Goal: Task Accomplishment & Management: Manage account settings

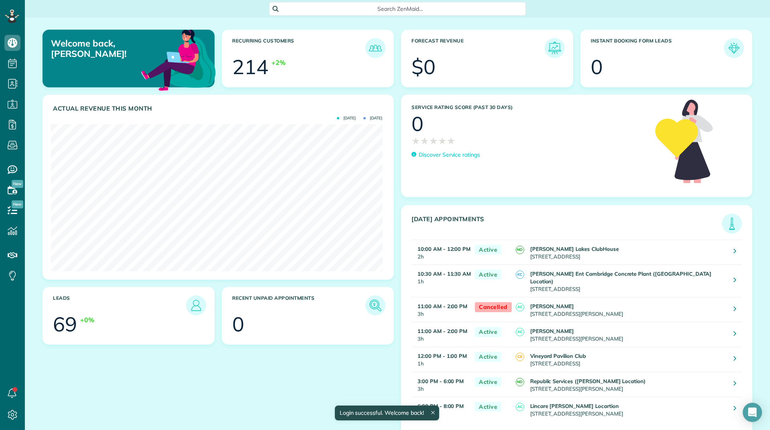
scroll to position [147, 331]
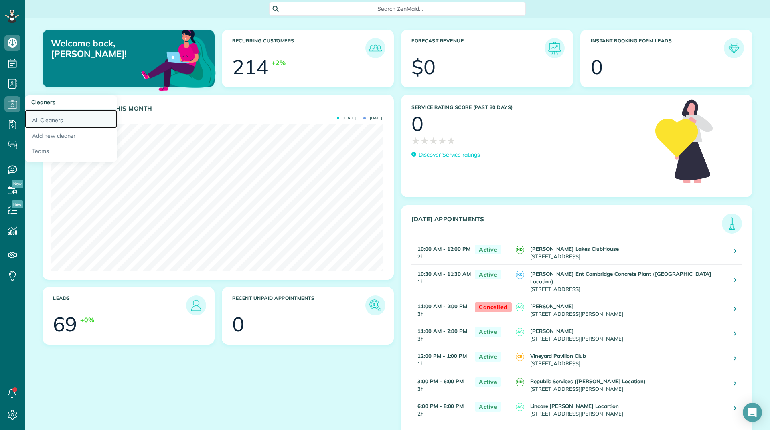
click at [36, 117] on link "All Cleaners" at bounding box center [71, 119] width 92 height 18
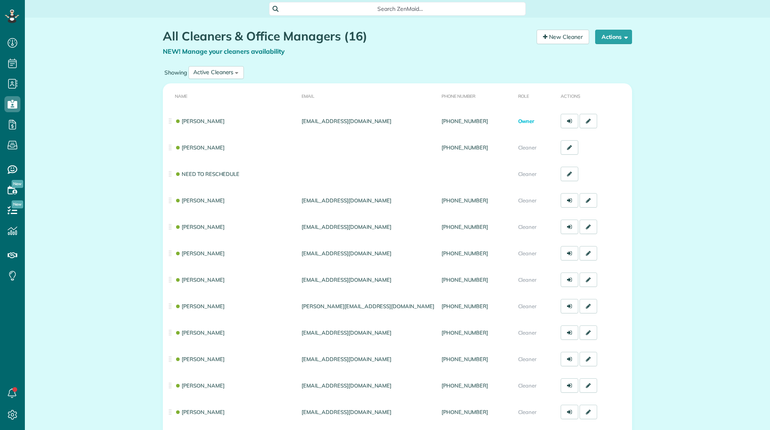
scroll to position [4, 4]
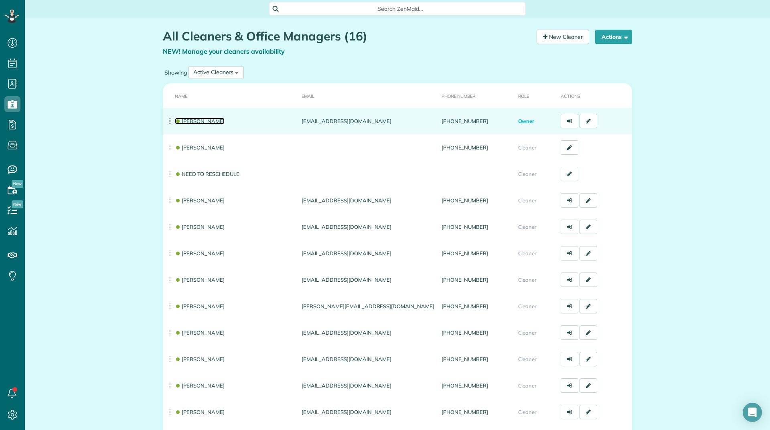
click at [184, 122] on link "[PERSON_NAME]" at bounding box center [200, 121] width 50 height 6
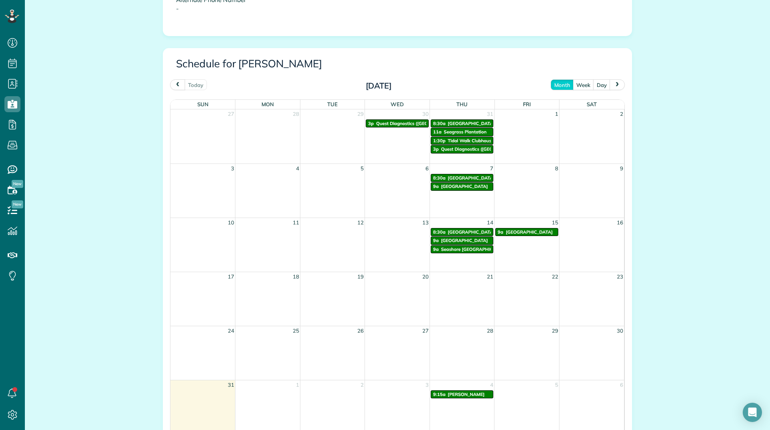
scroll to position [459, 0]
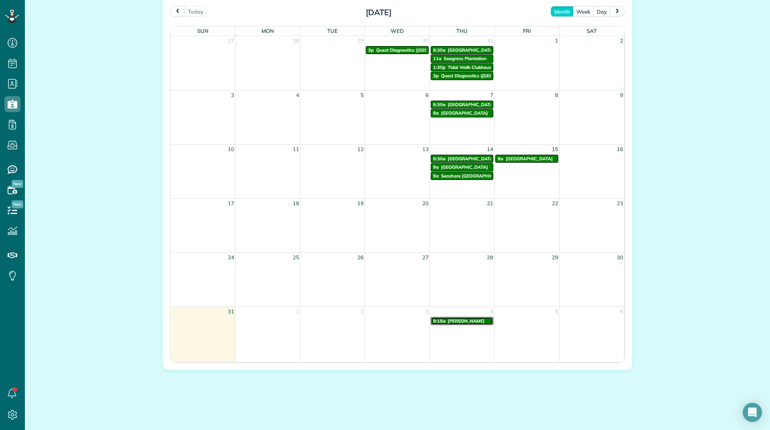
click at [448, 322] on span "[PERSON_NAME]" at bounding box center [466, 321] width 37 height 6
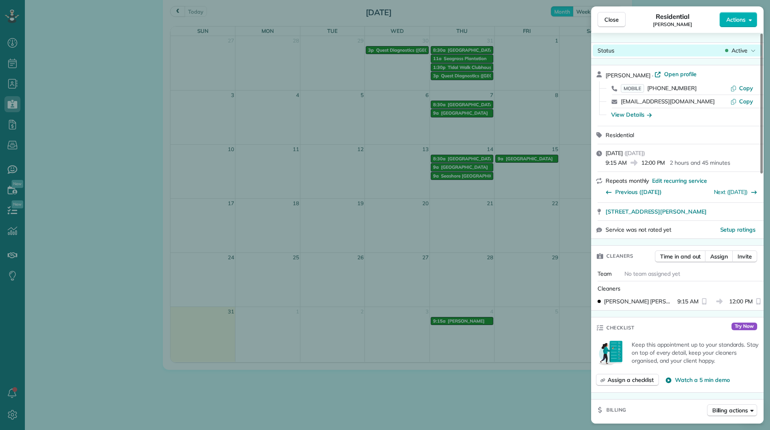
click at [738, 53] on span "Active" at bounding box center [739, 51] width 16 height 8
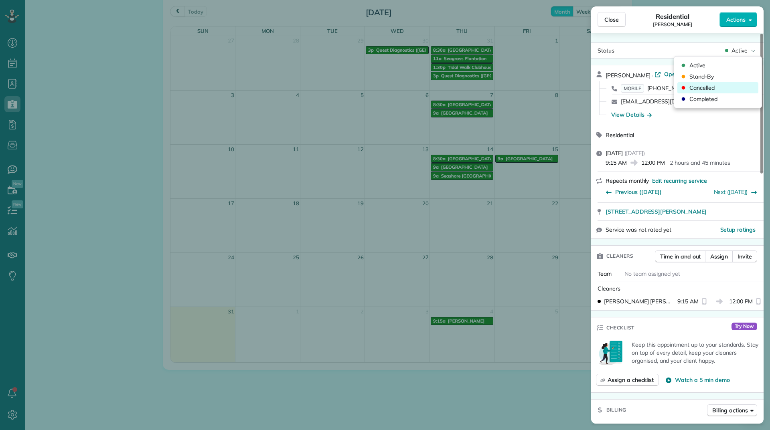
click at [696, 90] on span "Cancelled" at bounding box center [701, 88] width 25 height 8
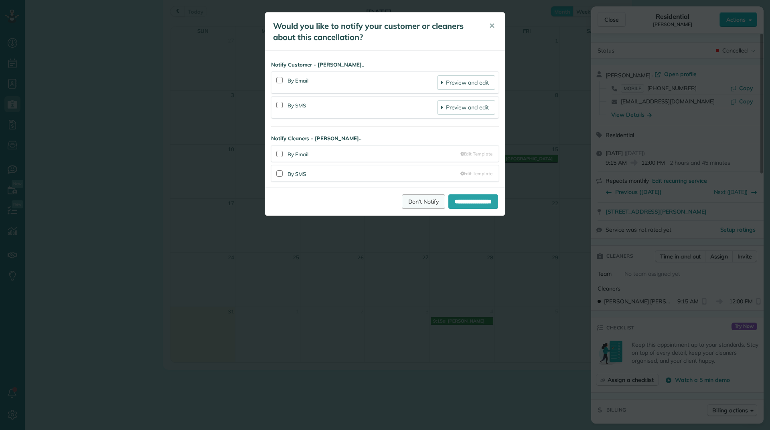
click at [414, 204] on link "Don't Notify" at bounding box center [423, 201] width 43 height 14
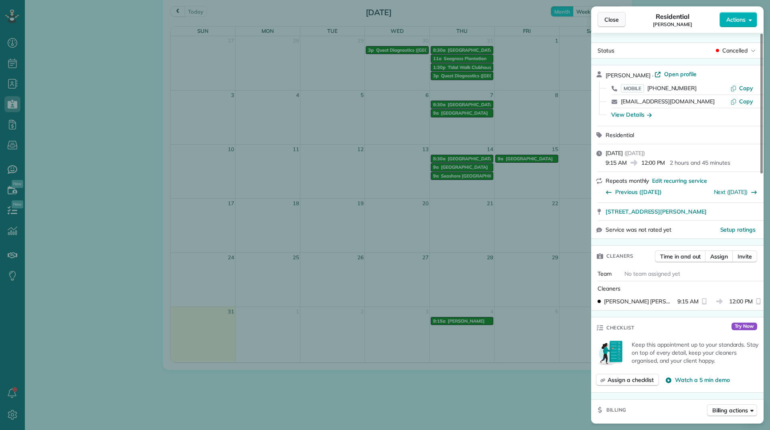
click at [617, 21] on span "Close" at bounding box center [611, 20] width 14 height 8
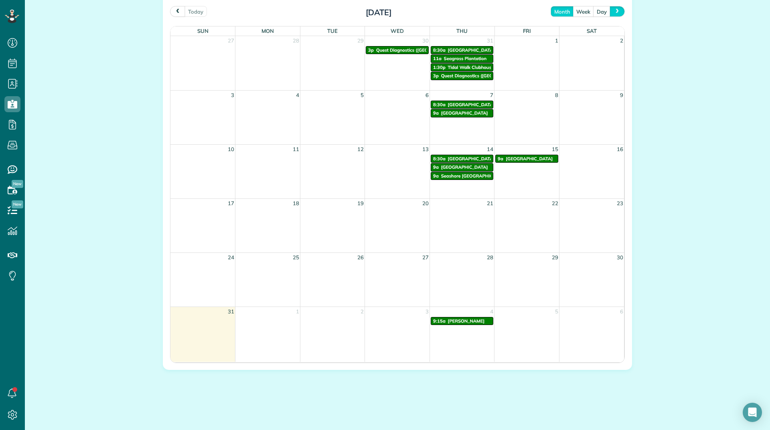
click at [614, 16] on button "next" at bounding box center [616, 11] width 15 height 11
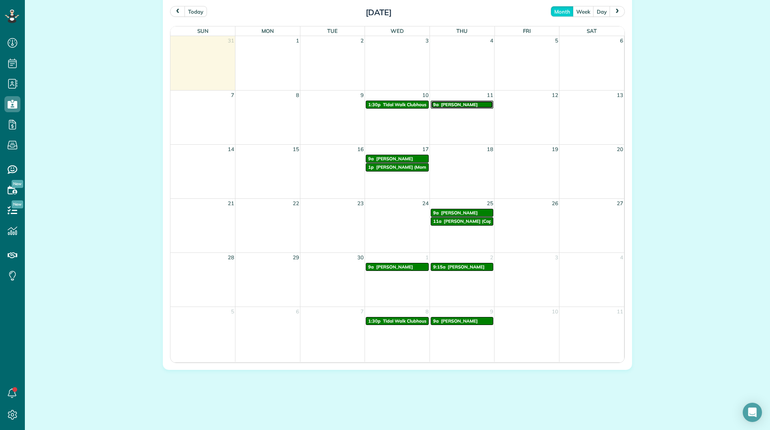
click at [458, 101] on link "9a Rebecca Hanson" at bounding box center [462, 105] width 63 height 8
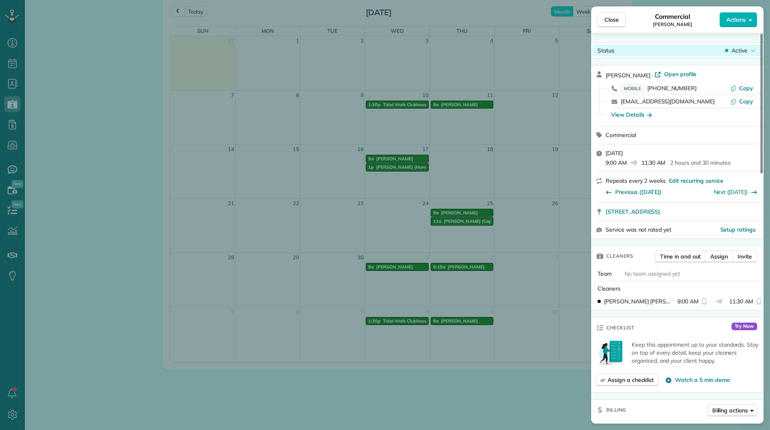
click at [742, 46] on div "Status Active" at bounding box center [676, 50] width 169 height 12
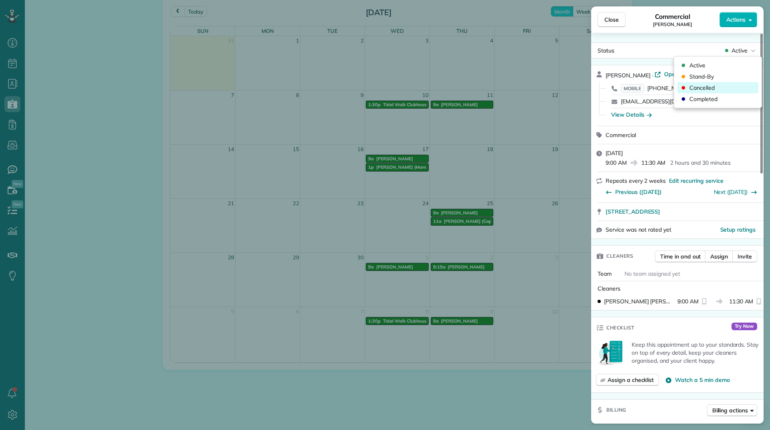
click at [701, 89] on span "Cancelled" at bounding box center [701, 88] width 25 height 8
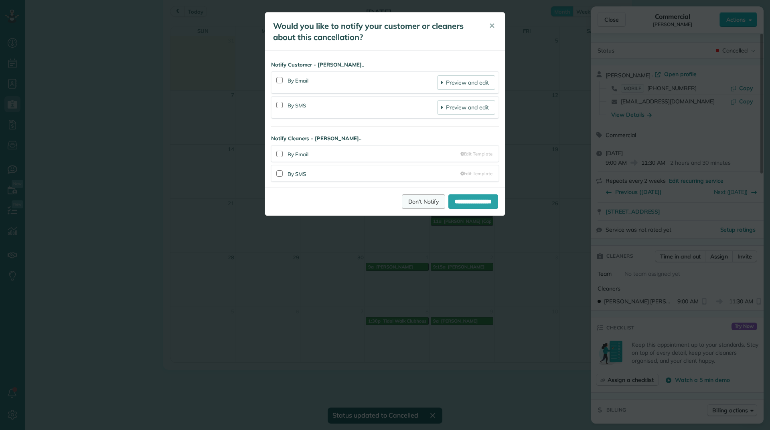
click at [402, 197] on link "Don't Notify" at bounding box center [423, 201] width 43 height 14
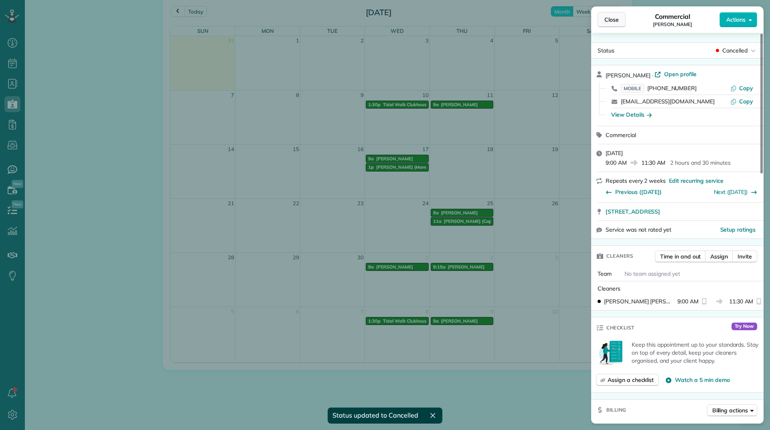
click at [615, 22] on span "Close" at bounding box center [611, 20] width 14 height 8
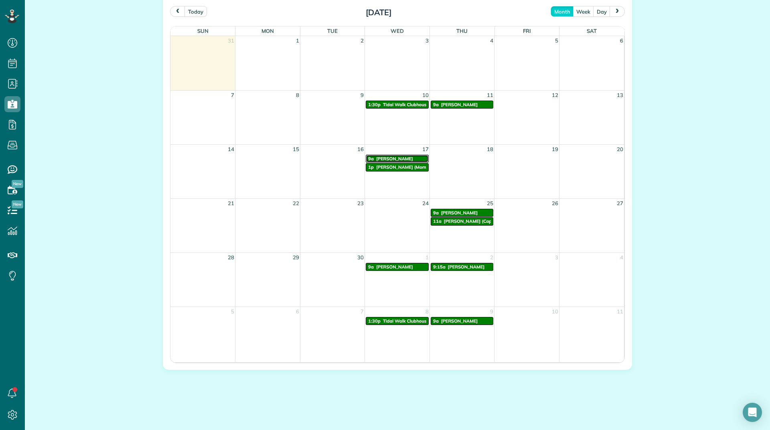
click at [397, 158] on span "Carol Karpinski" at bounding box center [394, 159] width 37 height 6
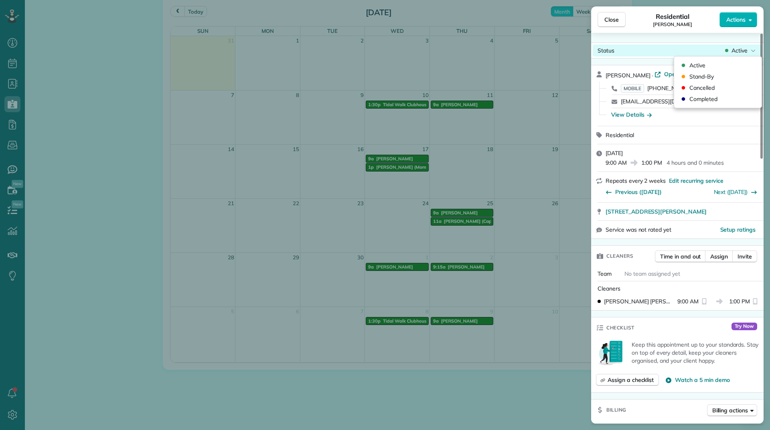
click at [736, 51] on span "Active" at bounding box center [739, 51] width 16 height 8
click at [698, 91] on span "Cancelled" at bounding box center [701, 88] width 25 height 8
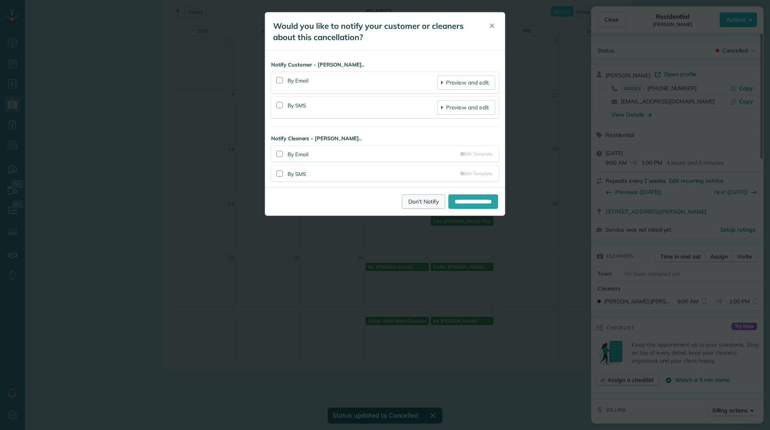
click at [413, 204] on link "Don't Notify" at bounding box center [423, 201] width 43 height 14
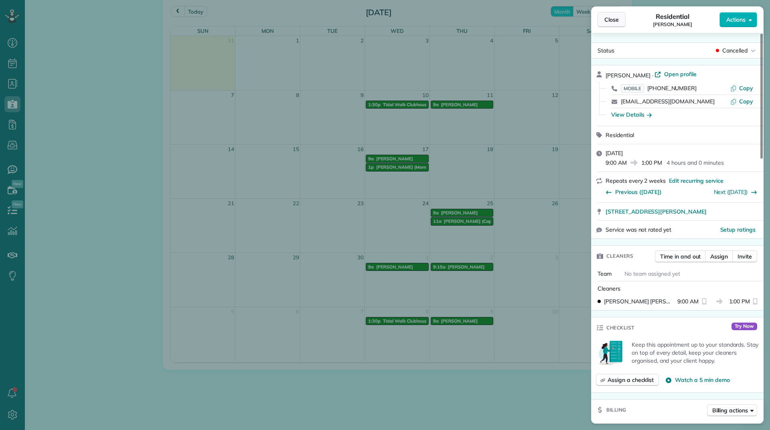
click at [604, 22] on button "Close" at bounding box center [611, 19] width 28 height 15
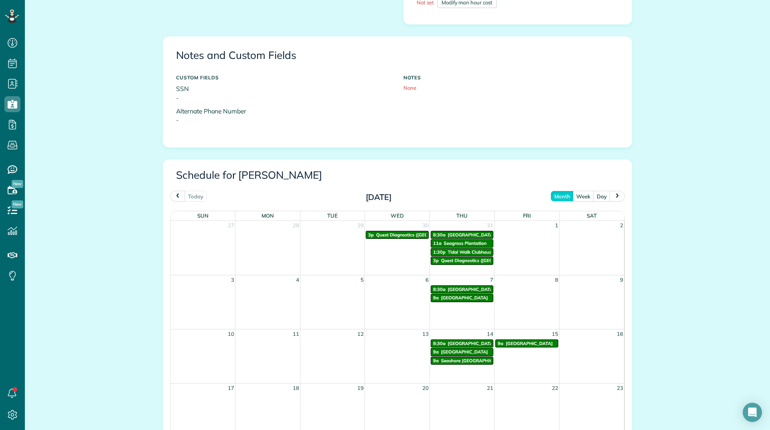
scroll to position [321, 0]
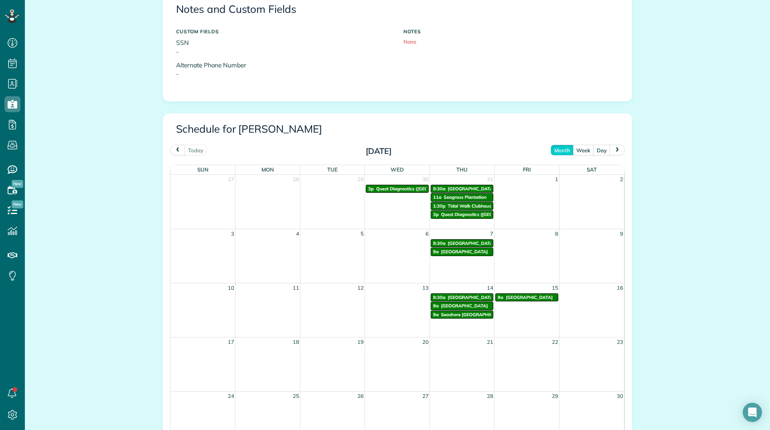
click at [614, 152] on span "next" at bounding box center [617, 150] width 6 height 5
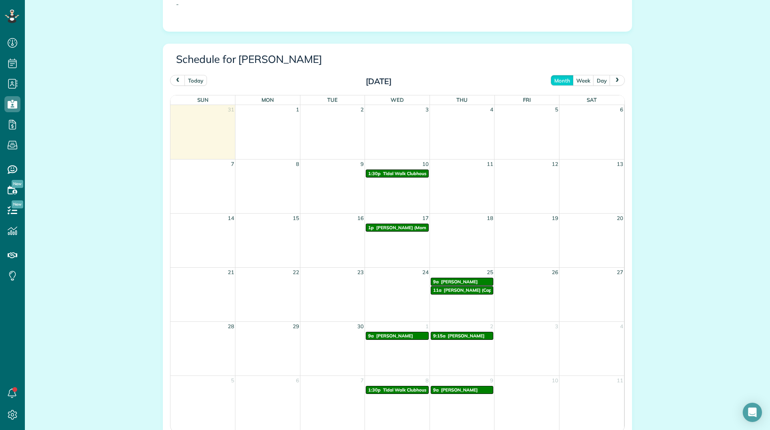
scroll to position [401, 0]
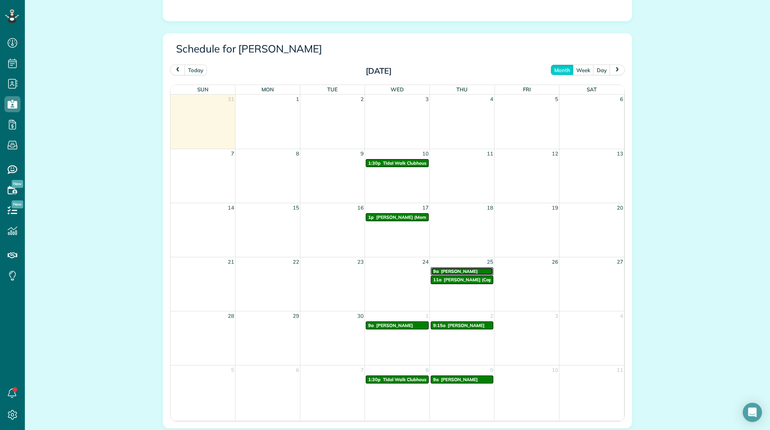
click at [467, 268] on link "9a Rebecca Hanson" at bounding box center [462, 271] width 63 height 8
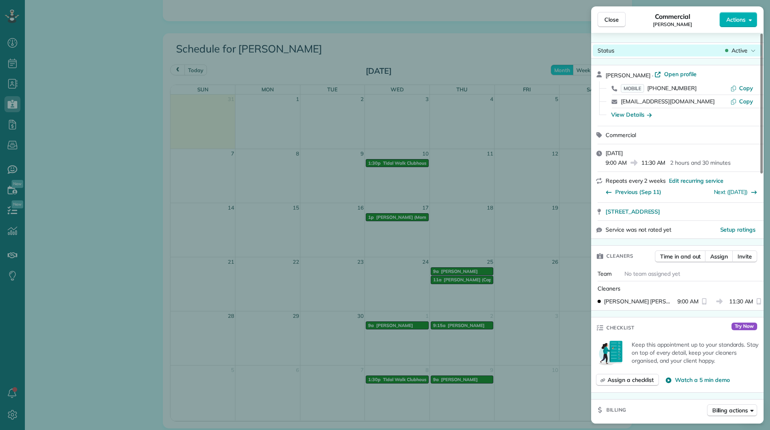
click at [734, 52] on span "Active" at bounding box center [739, 51] width 16 height 8
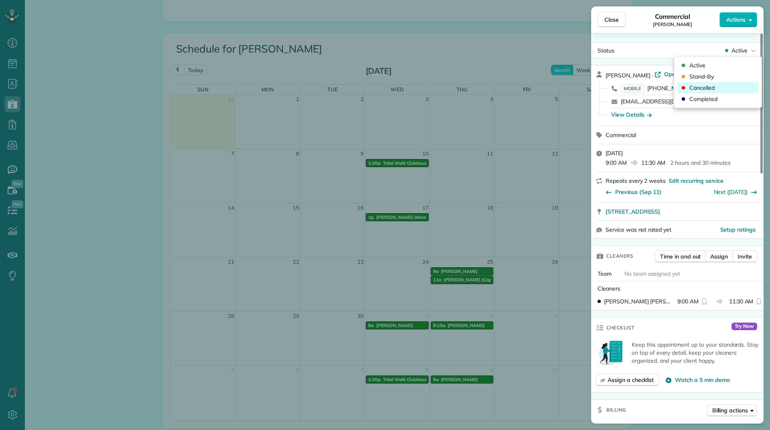
click at [708, 87] on span "Cancelled" at bounding box center [701, 88] width 25 height 8
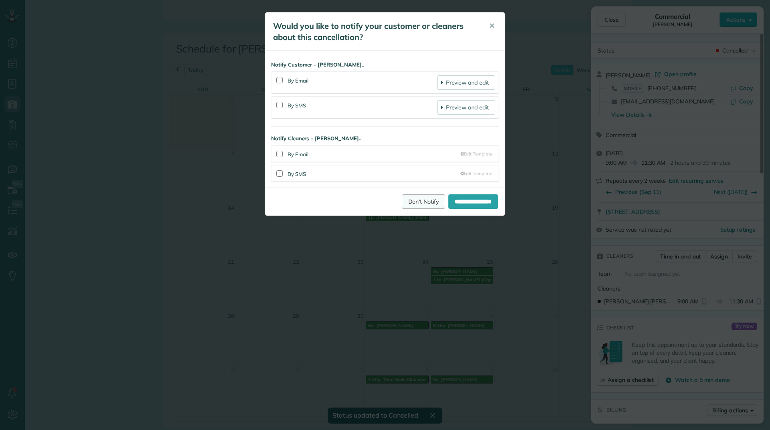
click at [411, 201] on link "Don't Notify" at bounding box center [423, 201] width 43 height 14
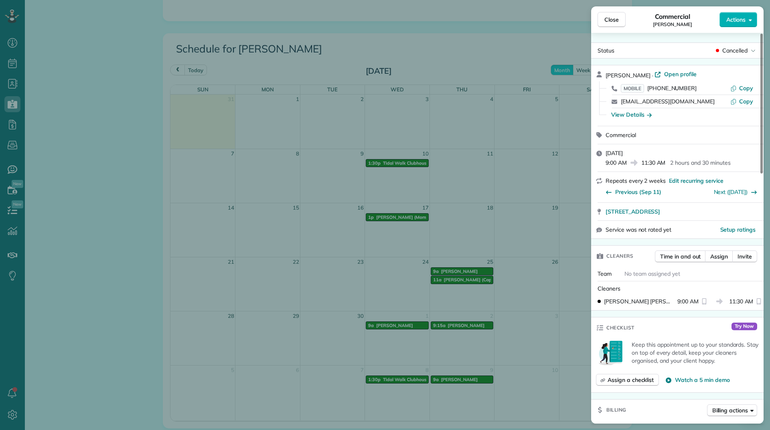
click at [389, 328] on div "Close Commercial Rebecca Hanson Actions Status Cancelled Rebecca Hanson · Open …" at bounding box center [385, 215] width 770 height 430
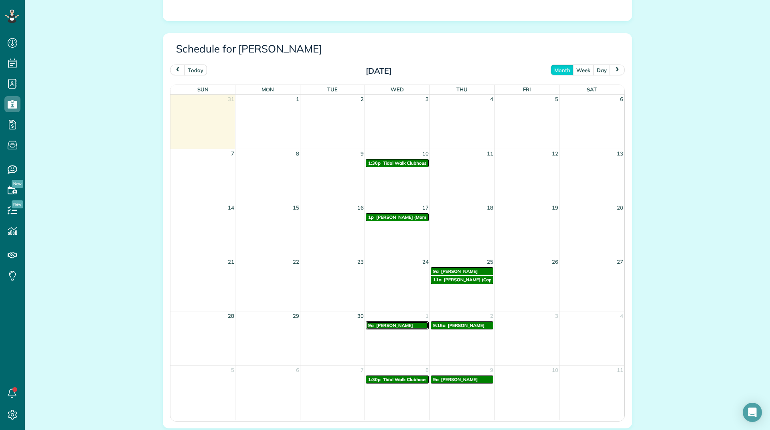
click at [388, 327] on span "Carol Karpinski" at bounding box center [394, 326] width 37 height 6
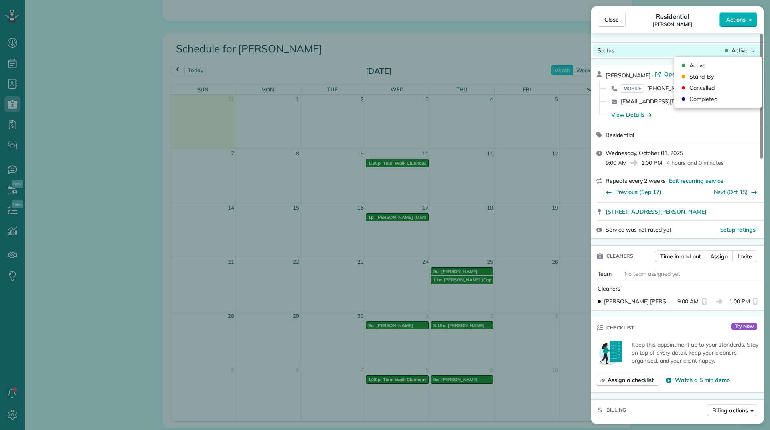
click at [738, 51] on span "Active" at bounding box center [739, 51] width 16 height 8
click at [698, 84] on span "Cancelled" at bounding box center [701, 88] width 25 height 8
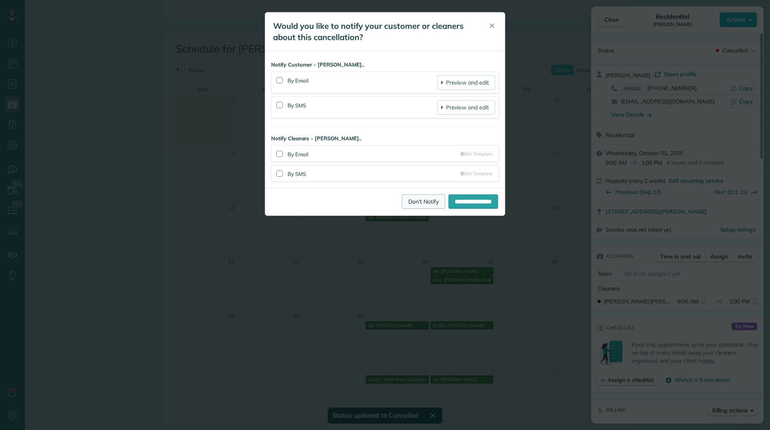
click at [408, 203] on link "Don't Notify" at bounding box center [423, 201] width 43 height 14
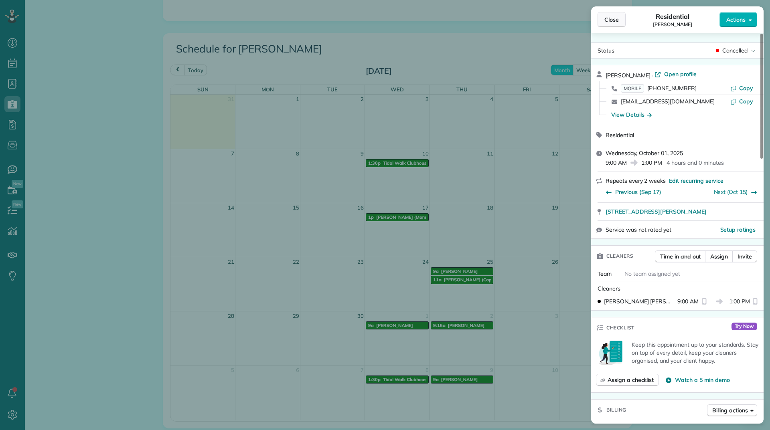
click at [620, 22] on button "Close" at bounding box center [611, 19] width 28 height 15
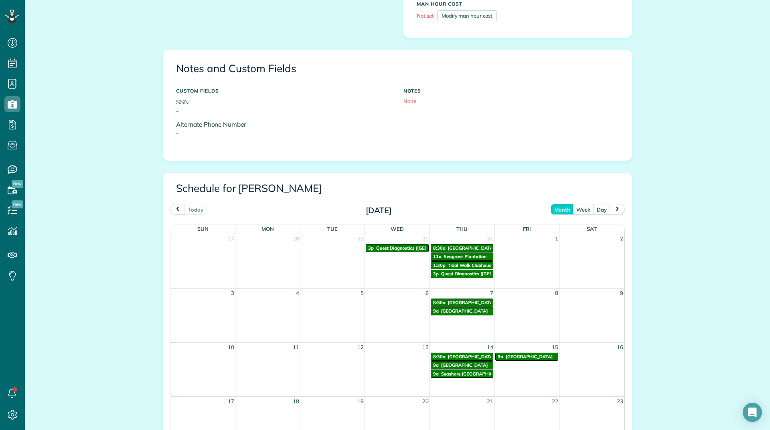
scroll to position [281, 0]
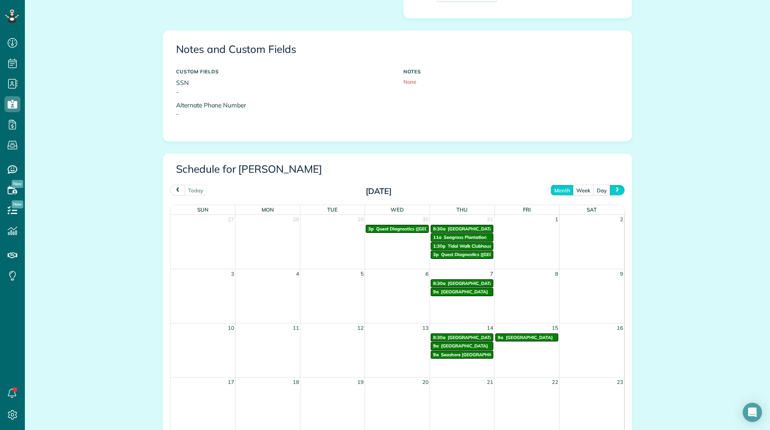
click at [609, 194] on button "next" at bounding box center [616, 190] width 15 height 11
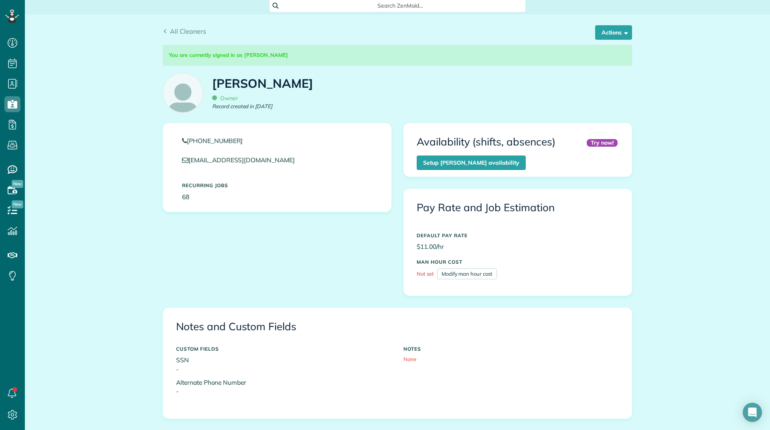
scroll to position [0, 0]
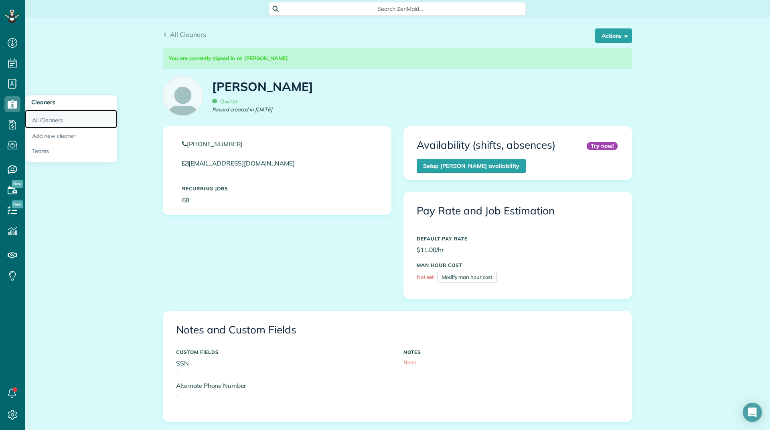
click at [43, 114] on link "All Cleaners" at bounding box center [71, 119] width 92 height 18
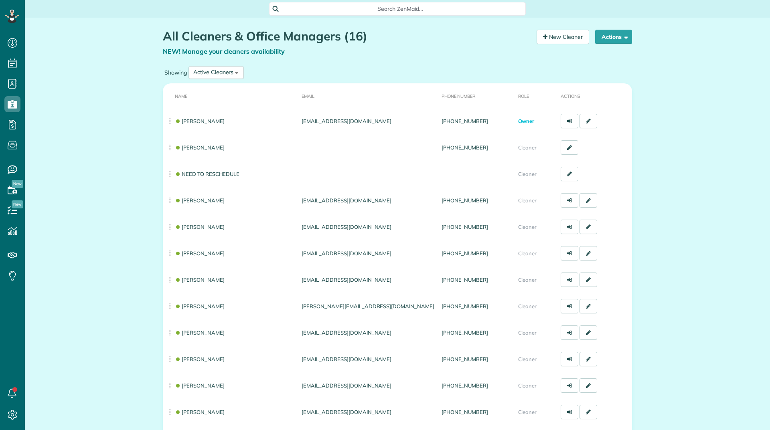
scroll to position [4, 4]
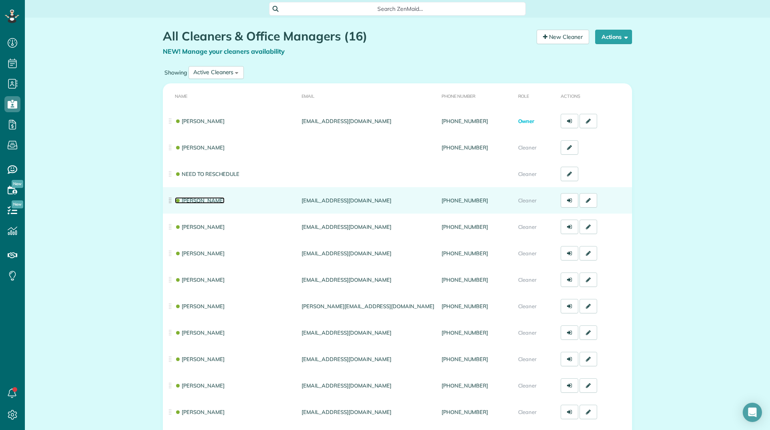
click at [210, 199] on link "[PERSON_NAME]" at bounding box center [200, 200] width 50 height 6
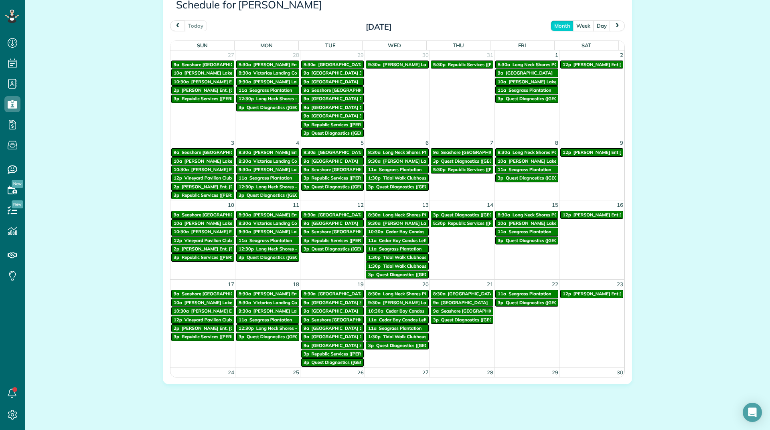
scroll to position [392, 0]
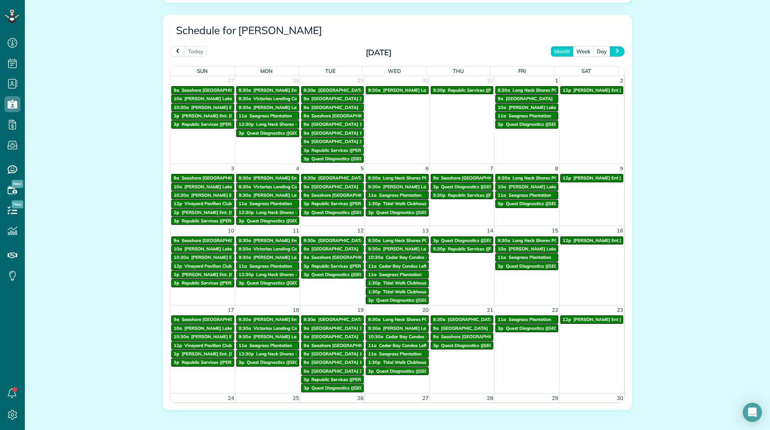
click at [614, 53] on span "next" at bounding box center [617, 51] width 6 height 5
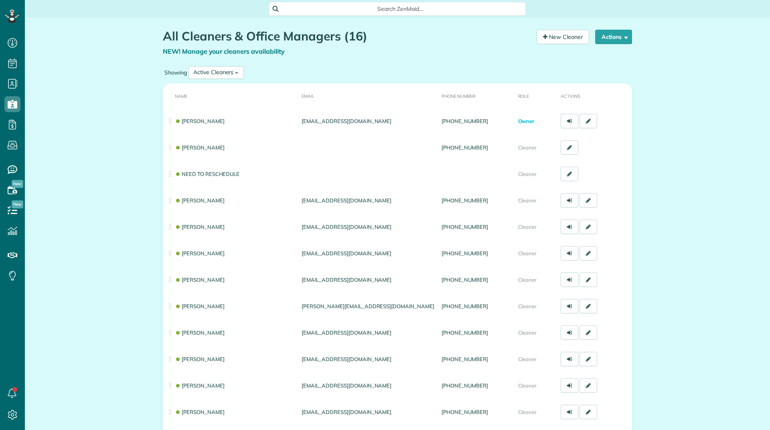
scroll to position [4, 4]
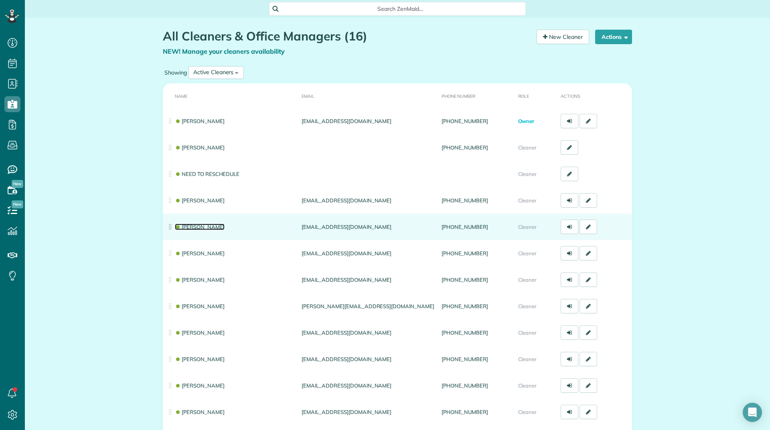
click at [206, 228] on link "[PERSON_NAME]" at bounding box center [200, 227] width 50 height 6
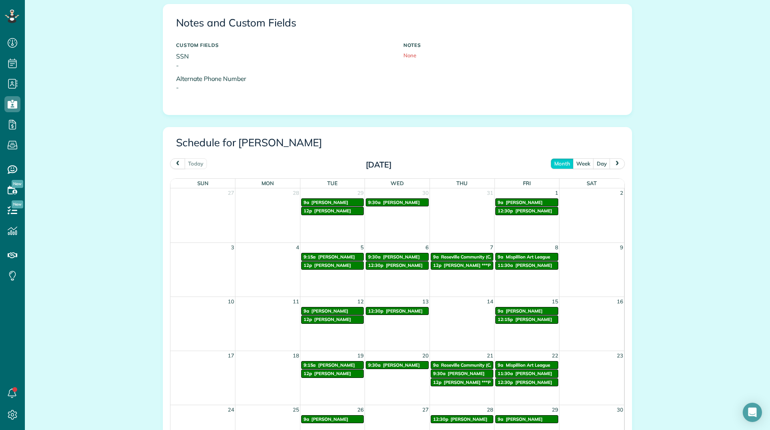
scroll to position [321, 0]
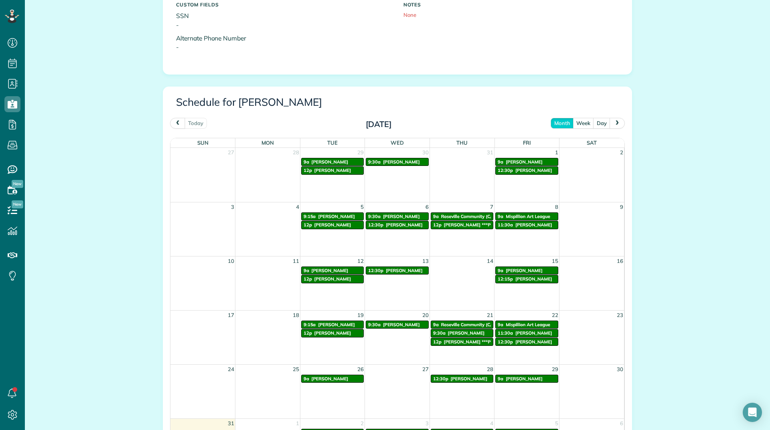
click at [615, 122] on span "next" at bounding box center [617, 122] width 6 height 5
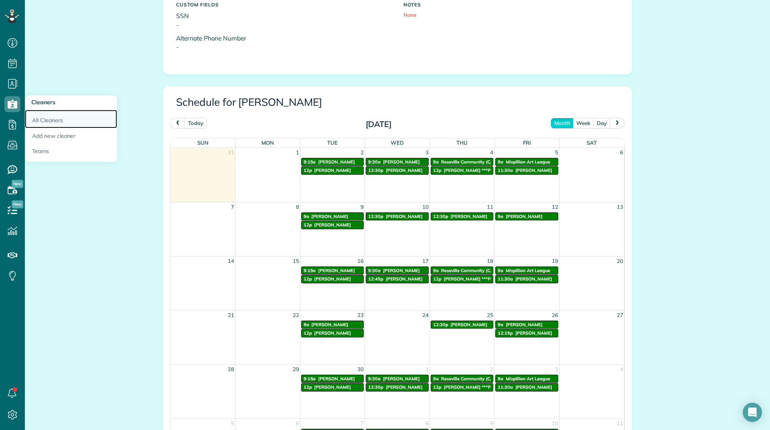
click at [45, 121] on link "All Cleaners" at bounding box center [71, 119] width 92 height 18
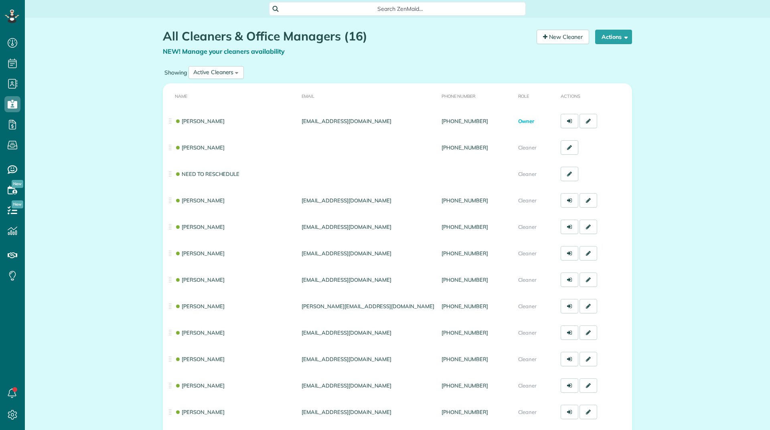
scroll to position [4, 4]
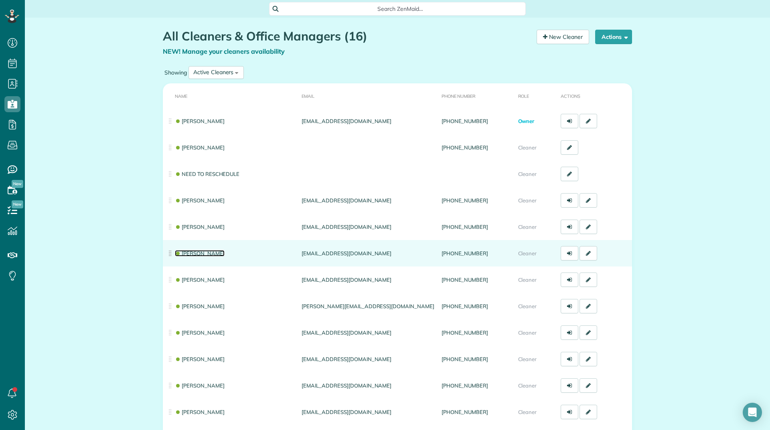
click at [187, 253] on link "Shelly Bates" at bounding box center [200, 253] width 50 height 6
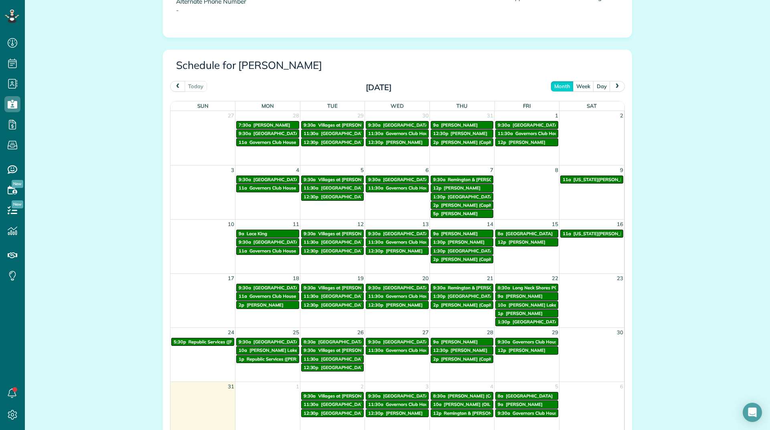
scroll to position [361, 0]
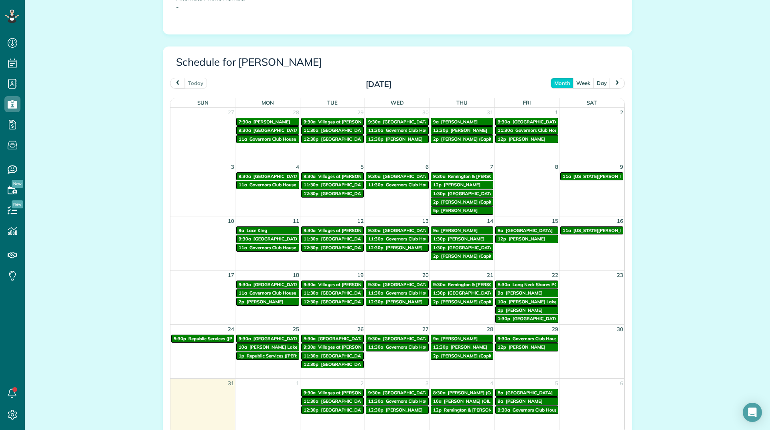
click at [614, 81] on span "next" at bounding box center [617, 82] width 6 height 5
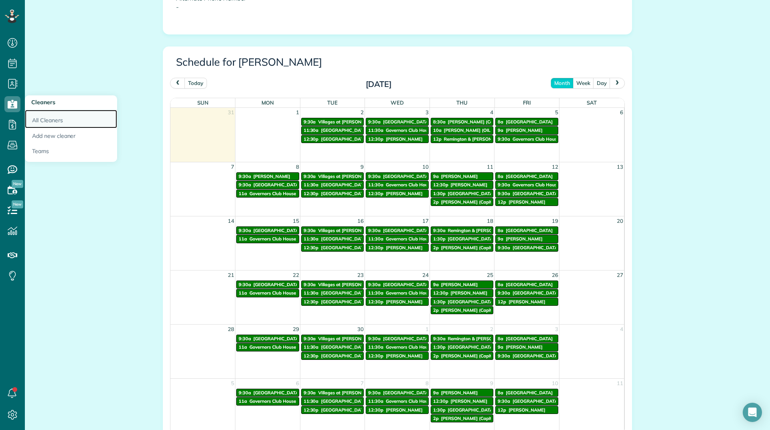
click at [38, 121] on link "All Cleaners" at bounding box center [71, 119] width 92 height 18
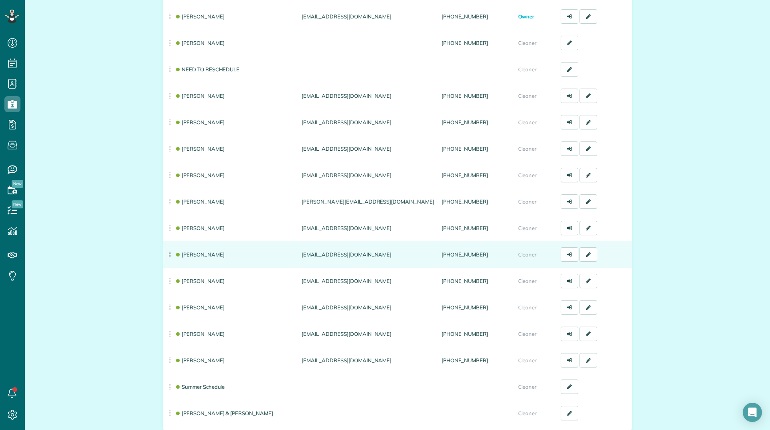
scroll to position [120, 0]
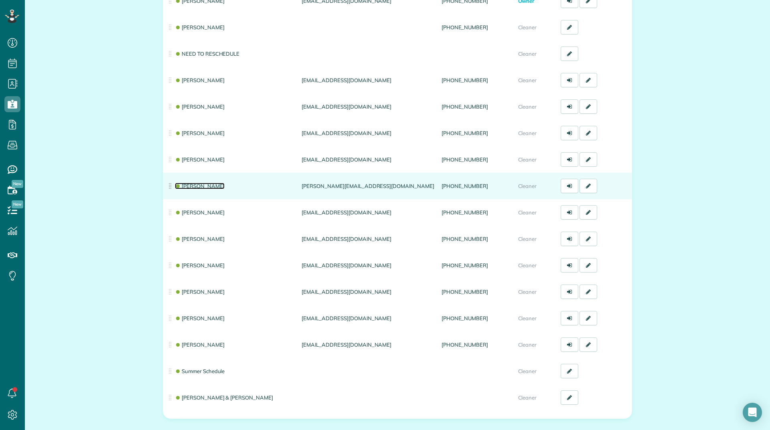
click at [197, 184] on link "[PERSON_NAME]" at bounding box center [200, 186] width 50 height 6
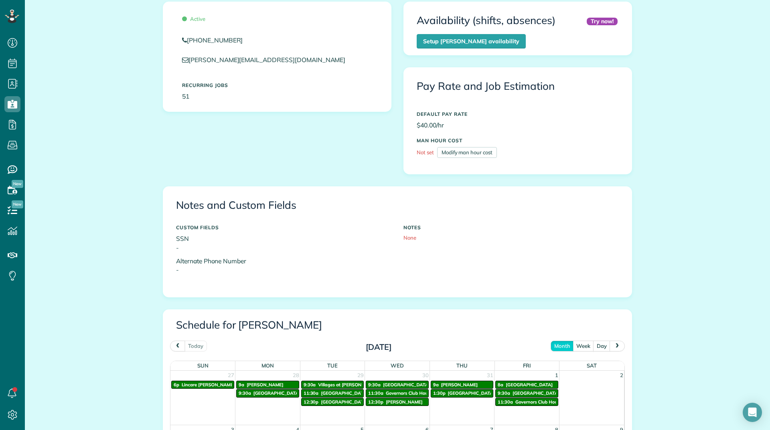
scroll to position [361, 0]
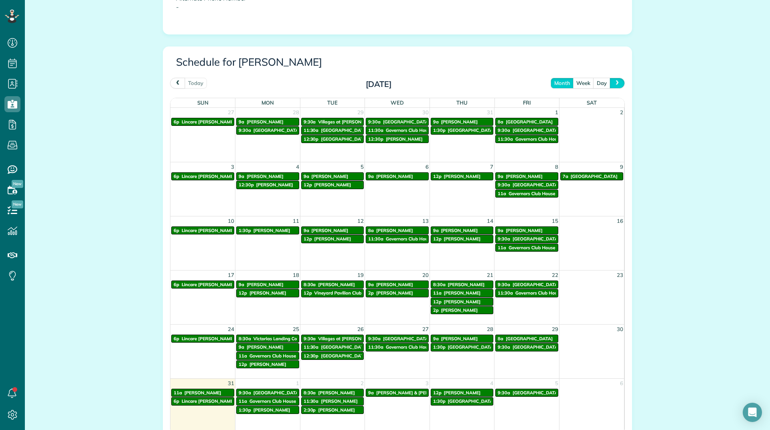
click at [609, 81] on button "next" at bounding box center [616, 83] width 15 height 11
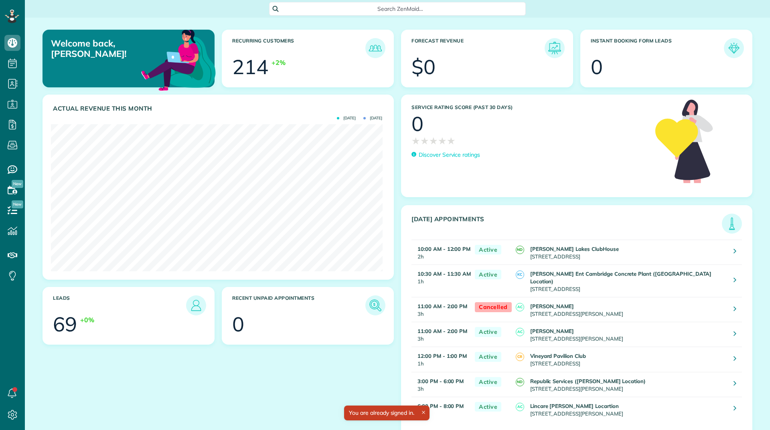
scroll to position [147, 331]
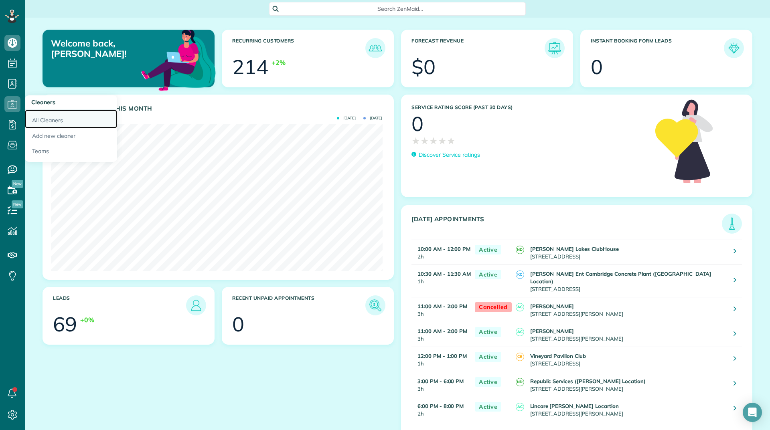
click at [36, 122] on link "All Cleaners" at bounding box center [71, 119] width 92 height 18
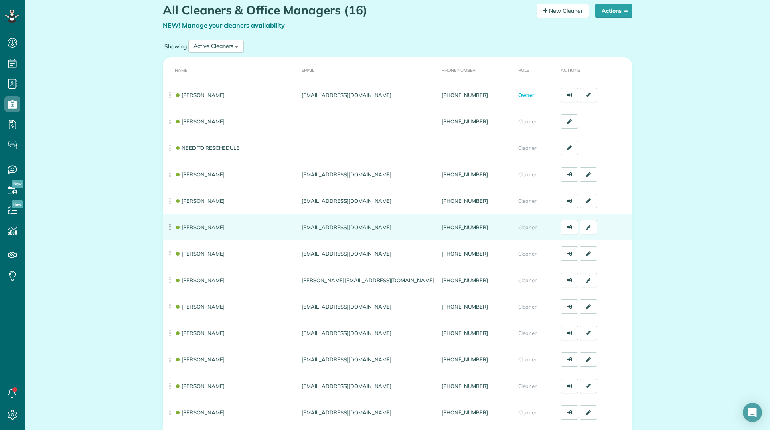
scroll to position [40, 0]
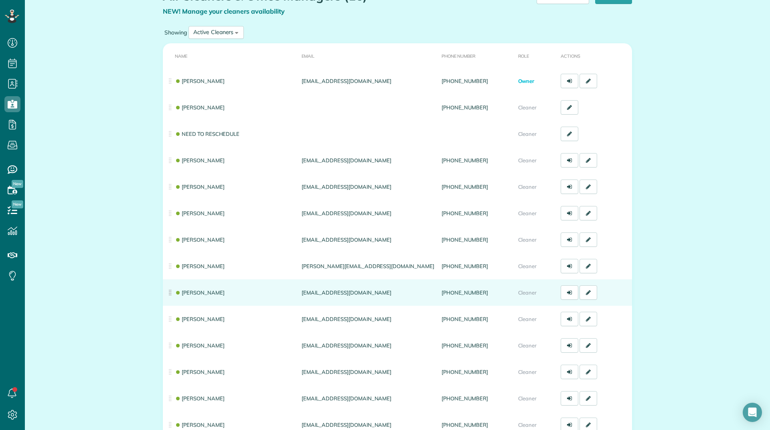
click at [193, 296] on td "[PERSON_NAME]" at bounding box center [230, 292] width 135 height 26
click at [192, 295] on link "[PERSON_NAME]" at bounding box center [200, 292] width 50 height 6
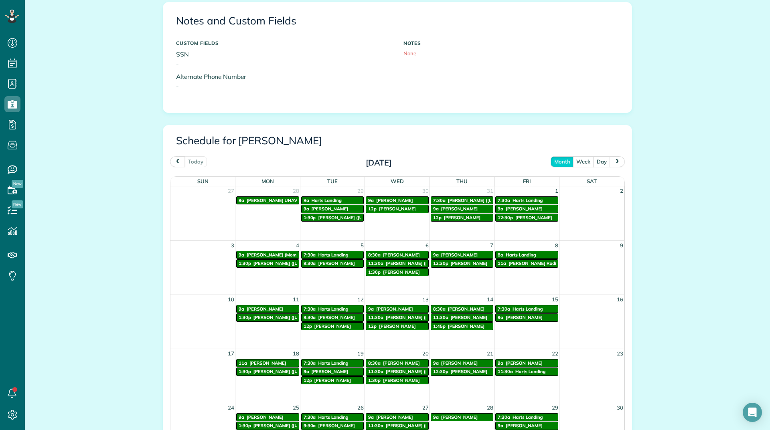
scroll to position [321, 0]
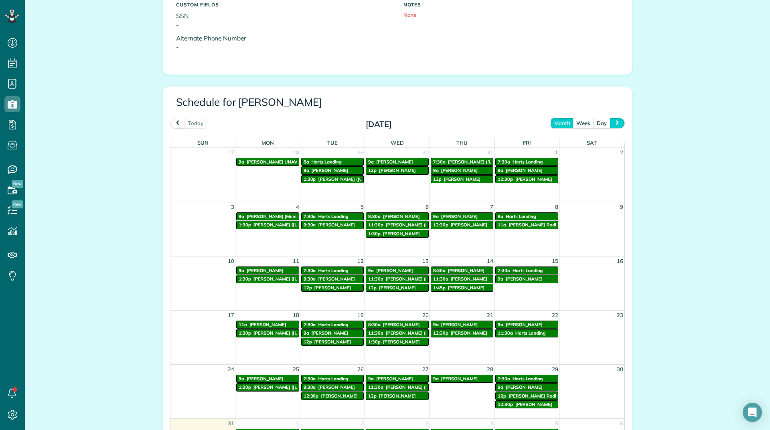
click at [615, 126] on button "next" at bounding box center [616, 123] width 15 height 11
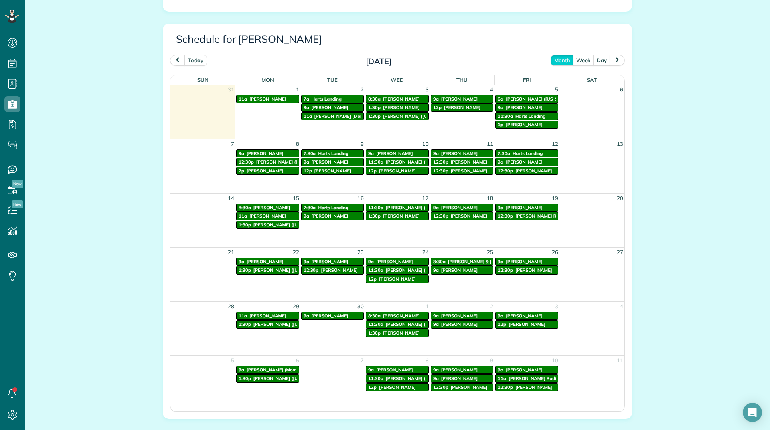
scroll to position [401, 0]
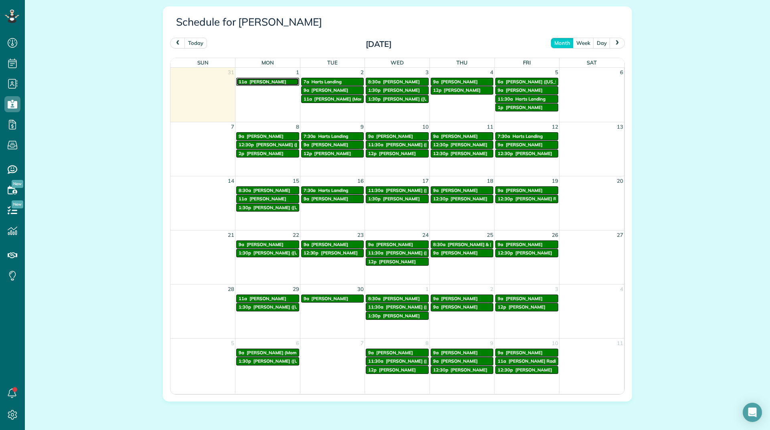
click at [273, 79] on div "11a [PERSON_NAME]" at bounding box center [268, 82] width 58 height 6
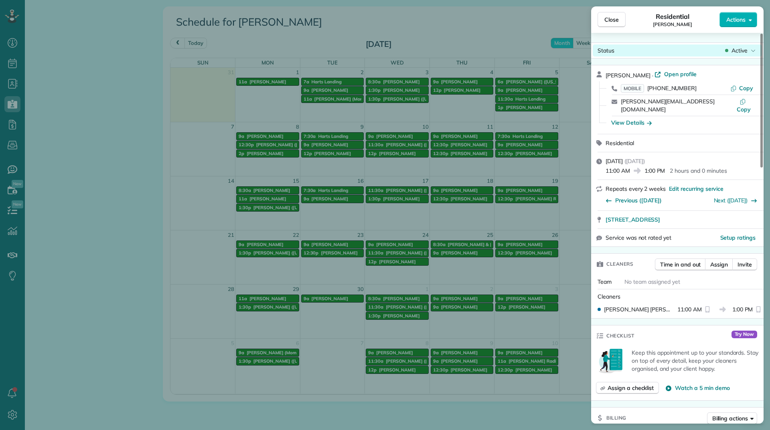
click at [736, 51] on span "Active" at bounding box center [739, 51] width 16 height 8
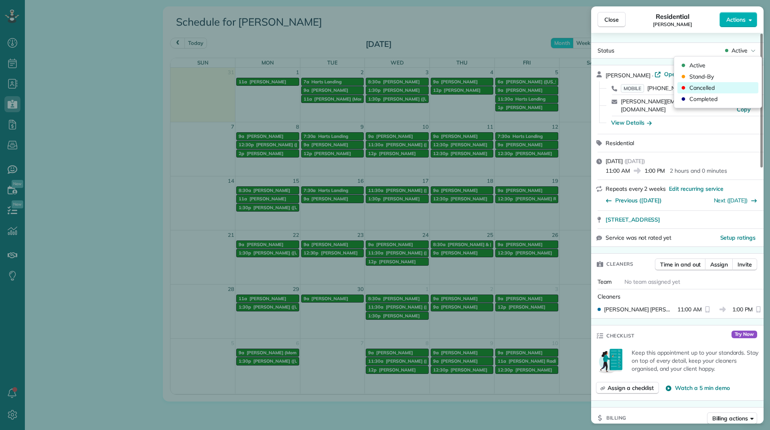
click at [696, 84] on span "Cancelled" at bounding box center [701, 88] width 25 height 8
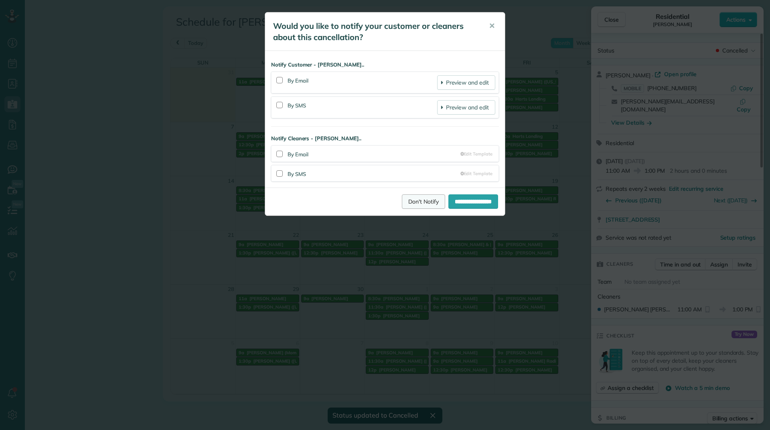
click at [420, 196] on link "Don't Notify" at bounding box center [423, 201] width 43 height 14
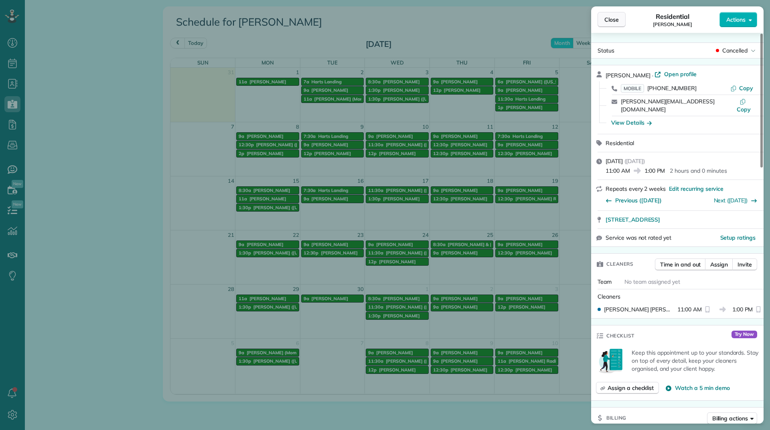
click at [603, 21] on button "Close" at bounding box center [611, 19] width 28 height 15
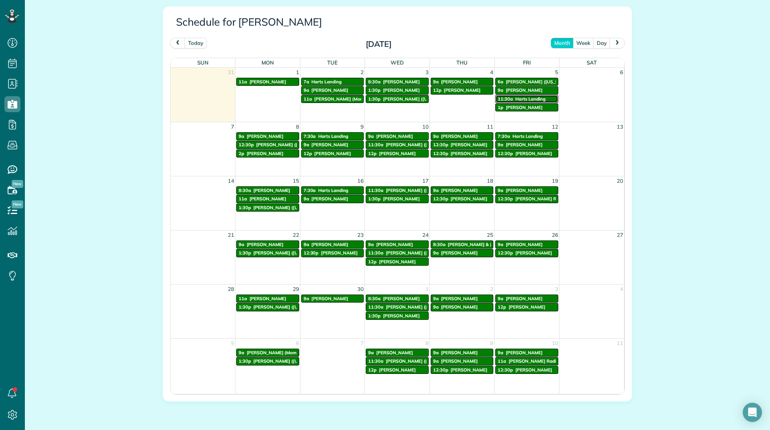
click at [510, 97] on div "11:30a Harts Landing" at bounding box center [526, 99] width 58 height 6
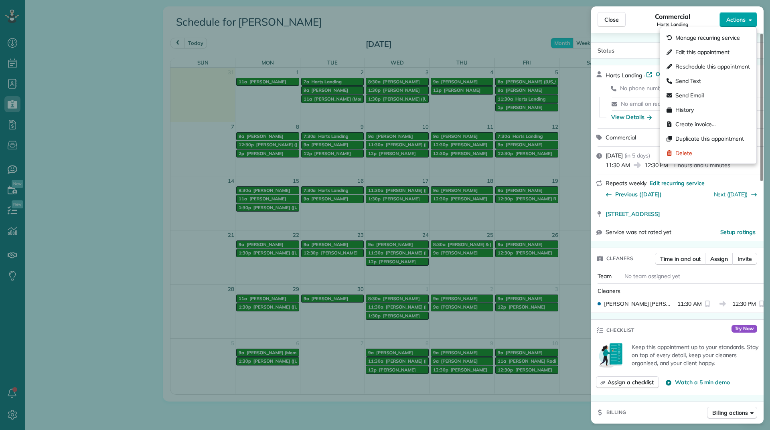
click at [733, 16] on span "Actions" at bounding box center [735, 20] width 19 height 8
click at [700, 51] on span "Edit this appointment" at bounding box center [702, 52] width 54 height 8
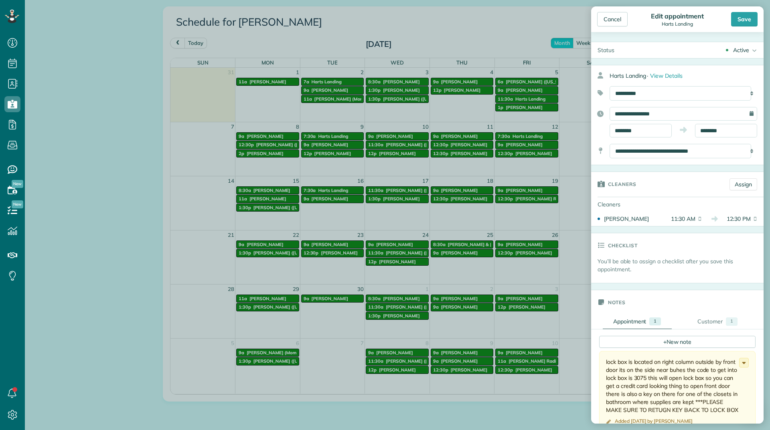
click at [654, 121] on div "**********" at bounding box center [677, 122] width 172 height 30
click at [652, 117] on input "**********" at bounding box center [683, 114] width 148 height 14
click at [668, 154] on link "4" at bounding box center [672, 154] width 13 height 13
type input "**********"
click at [738, 17] on div "Save" at bounding box center [744, 19] width 26 height 14
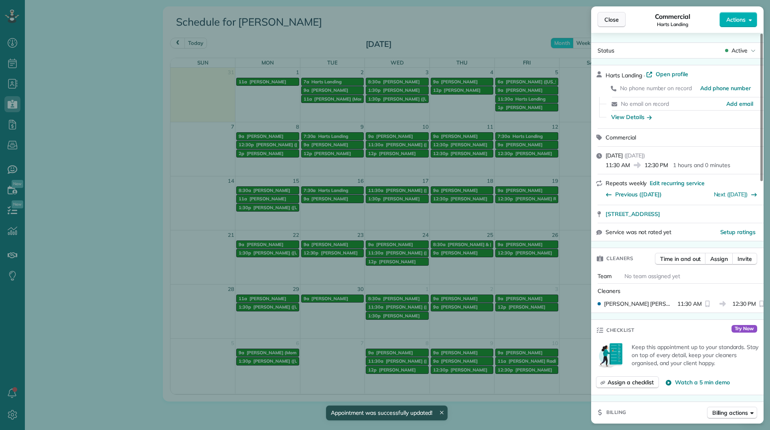
click at [607, 19] on span "Close" at bounding box center [611, 20] width 14 height 8
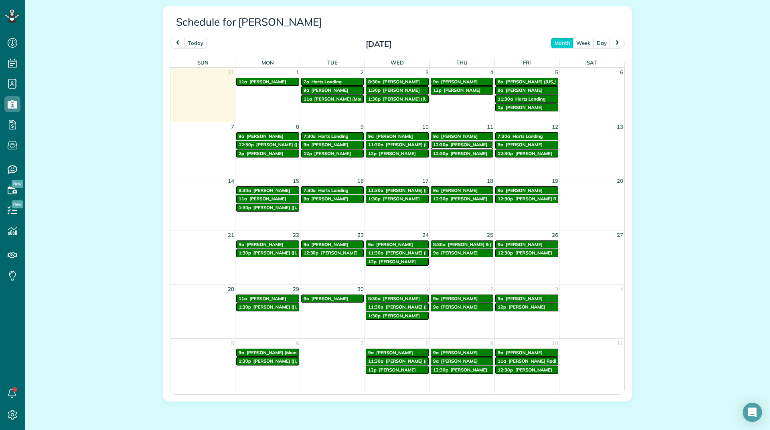
click at [455, 142] on span "[PERSON_NAME]" at bounding box center [469, 145] width 37 height 6
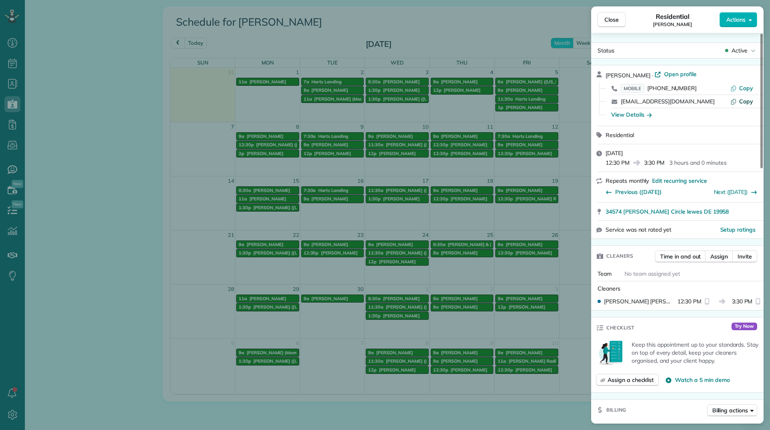
click at [743, 102] on span "Copy" at bounding box center [746, 101] width 14 height 7
click at [617, 19] on span "Close" at bounding box center [611, 20] width 14 height 8
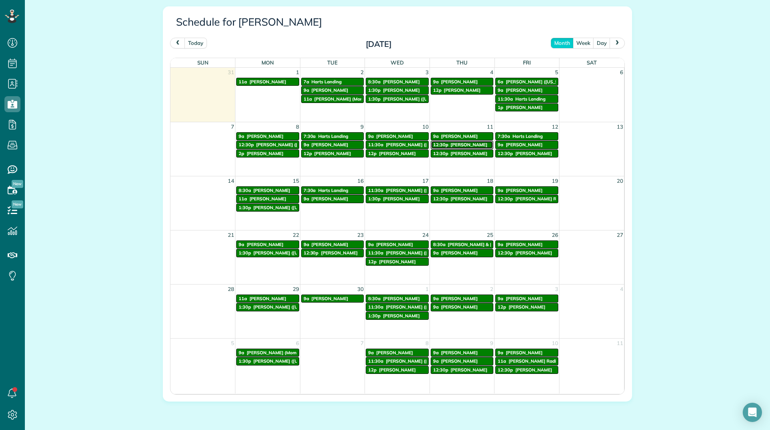
click at [456, 143] on span "Mark Woods" at bounding box center [469, 145] width 37 height 6
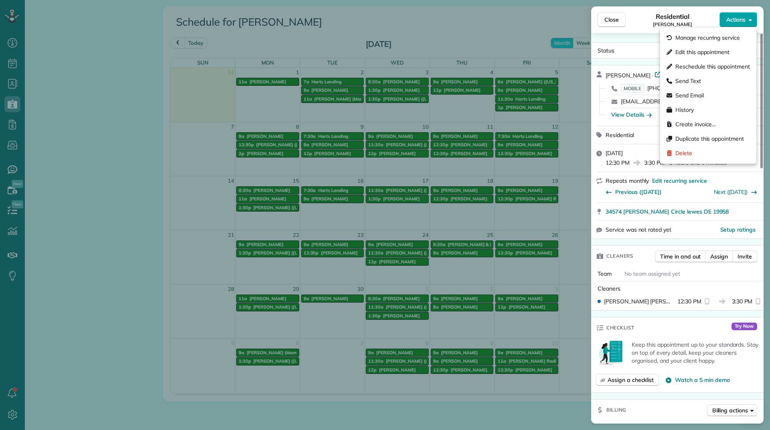
click at [740, 21] on span "Actions" at bounding box center [735, 20] width 19 height 8
click at [700, 55] on span "Edit this appointment" at bounding box center [702, 52] width 54 height 8
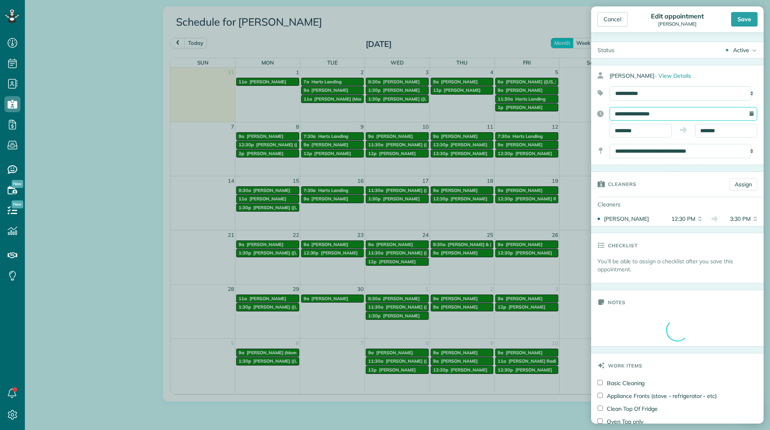
click at [628, 114] on input "**********" at bounding box center [683, 114] width 148 height 14
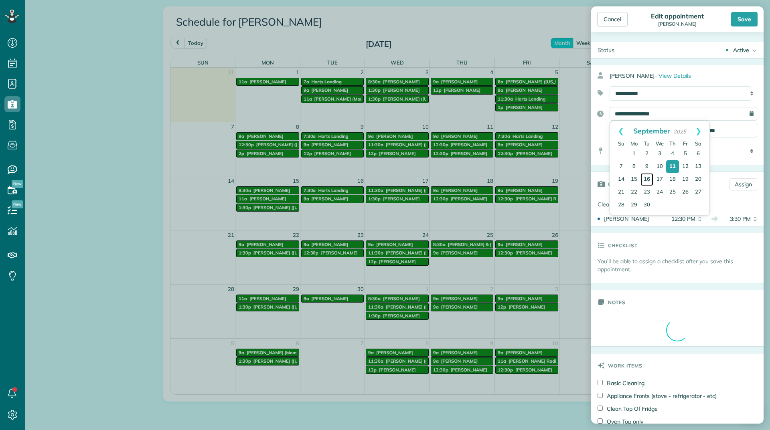
click at [644, 176] on link "16" at bounding box center [646, 179] width 13 height 13
type input "**********"
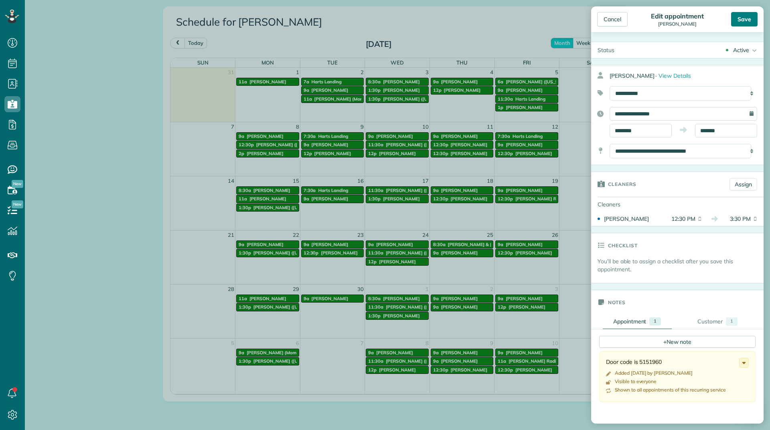
click at [736, 17] on div "Save" at bounding box center [744, 19] width 26 height 14
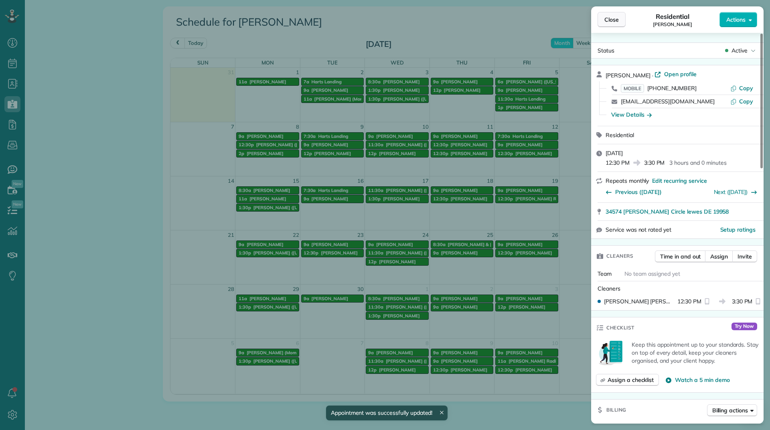
click at [614, 19] on span "Close" at bounding box center [611, 20] width 14 height 8
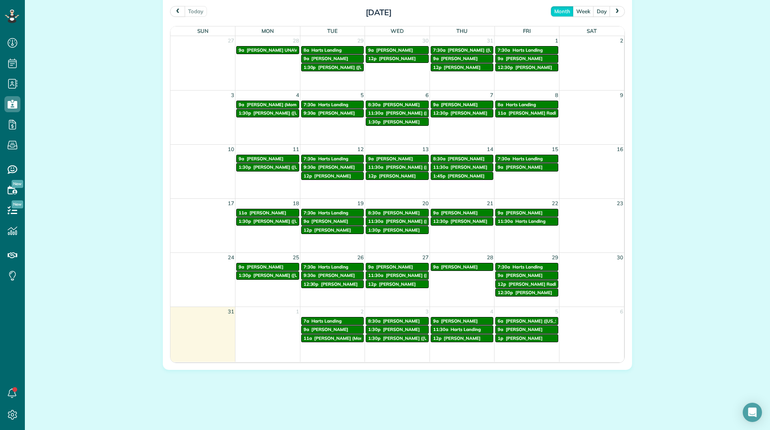
scroll to position [392, 0]
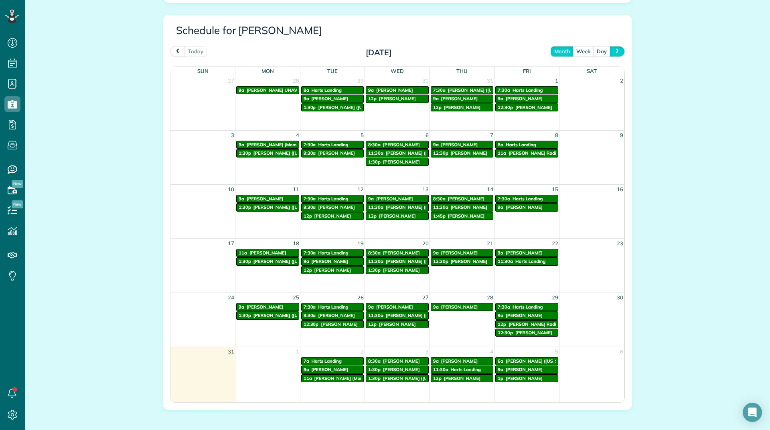
click at [609, 53] on button "next" at bounding box center [616, 51] width 15 height 11
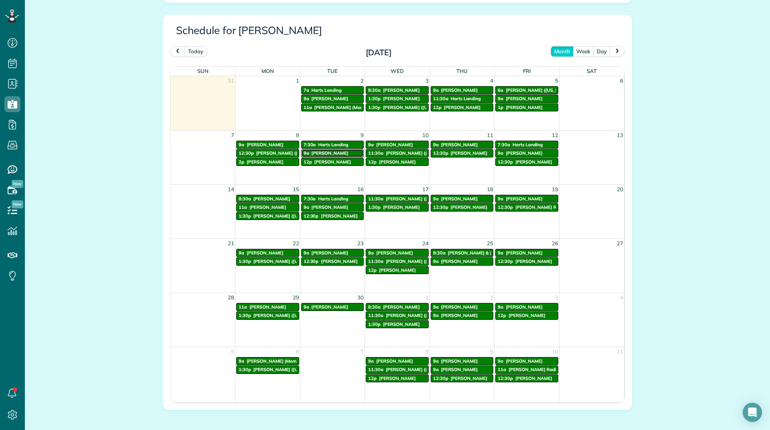
click at [314, 154] on span "[PERSON_NAME]" at bounding box center [329, 153] width 37 height 6
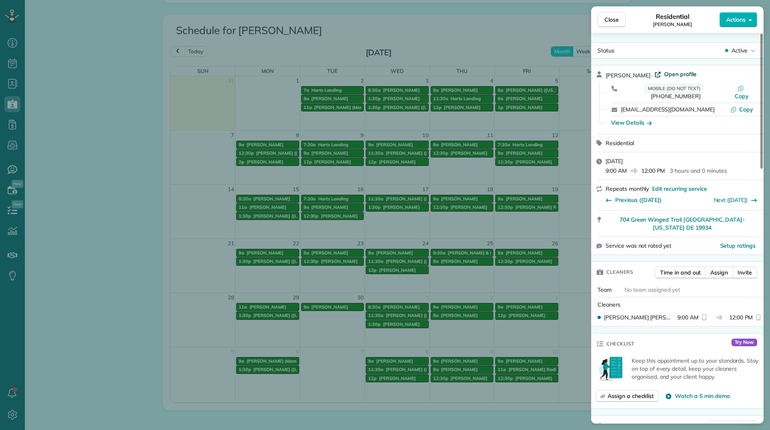
click at [666, 76] on span "Open profile" at bounding box center [680, 74] width 32 height 8
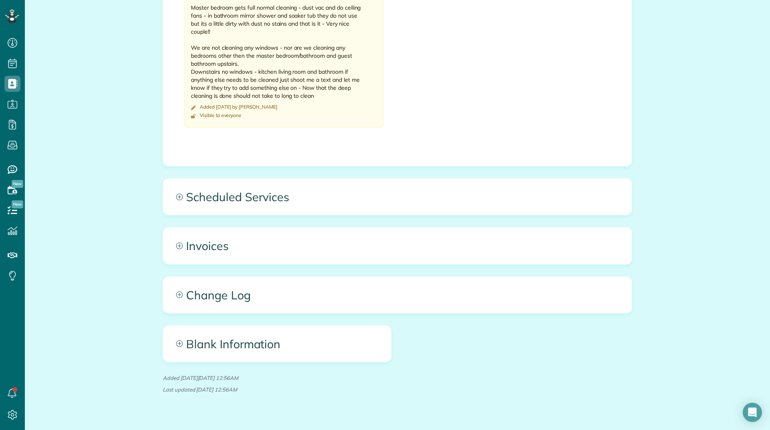
scroll to position [391, 0]
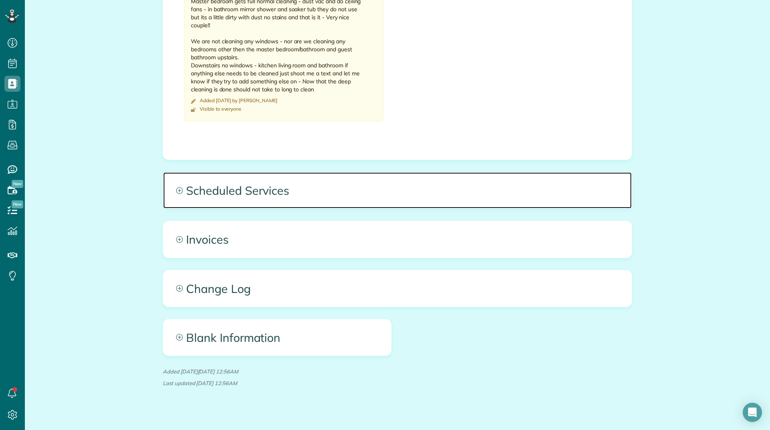
click at [213, 186] on span "Scheduled Services" at bounding box center [397, 190] width 468 height 36
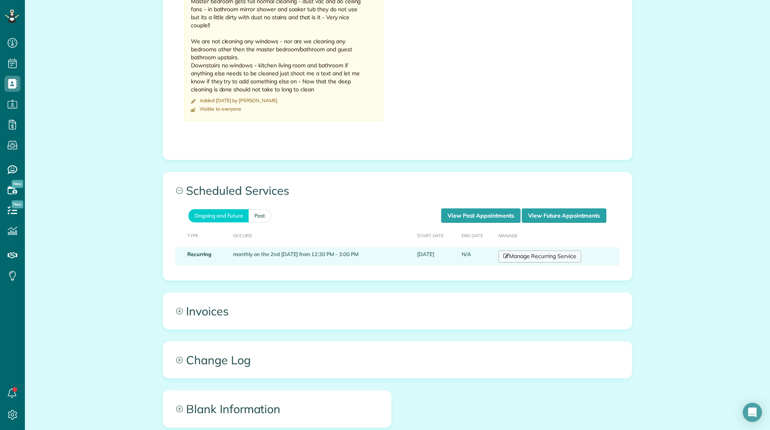
click at [516, 251] on link "Manage Recurring Service" at bounding box center [539, 257] width 83 height 12
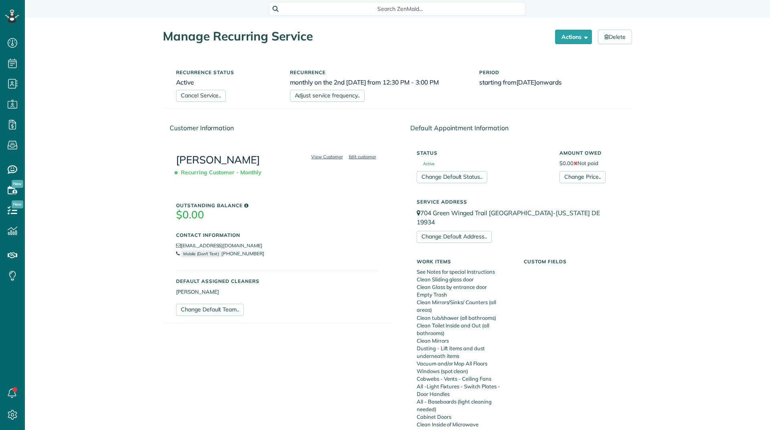
scroll to position [4, 4]
click at [190, 89] on div "Recurrence status Active Cancel Service.." at bounding box center [227, 84] width 114 height 36
click at [192, 93] on link "Cancel Service.." at bounding box center [201, 96] width 50 height 12
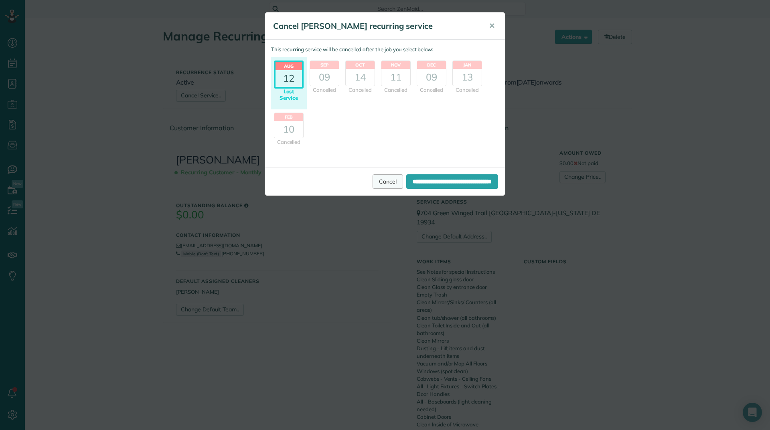
click at [372, 184] on link "Cancel" at bounding box center [387, 181] width 30 height 14
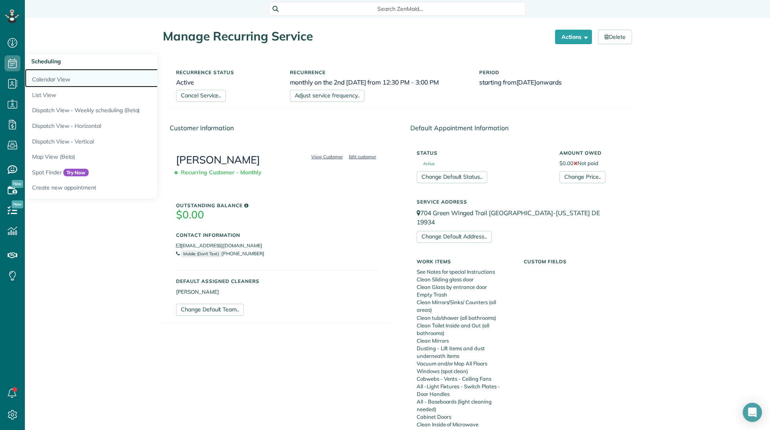
click at [38, 81] on link "Calendar View" at bounding box center [125, 78] width 200 height 18
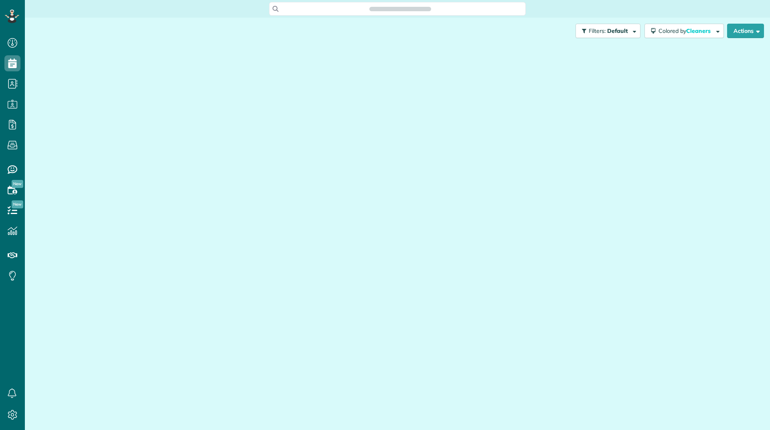
scroll to position [430, 25]
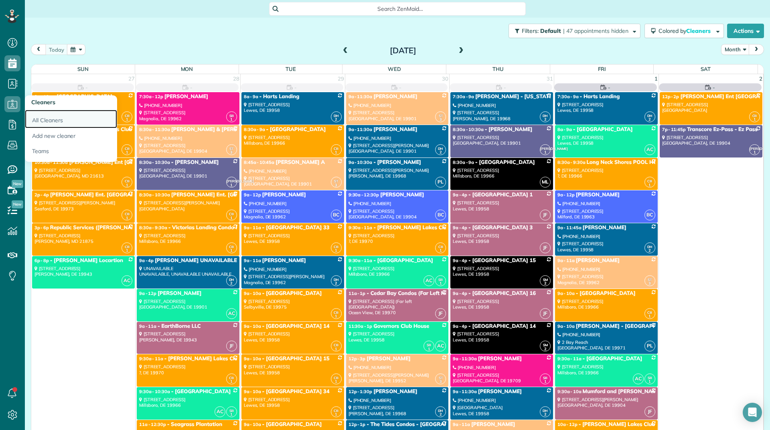
click at [34, 114] on link "All Cleaners" at bounding box center [71, 119] width 92 height 18
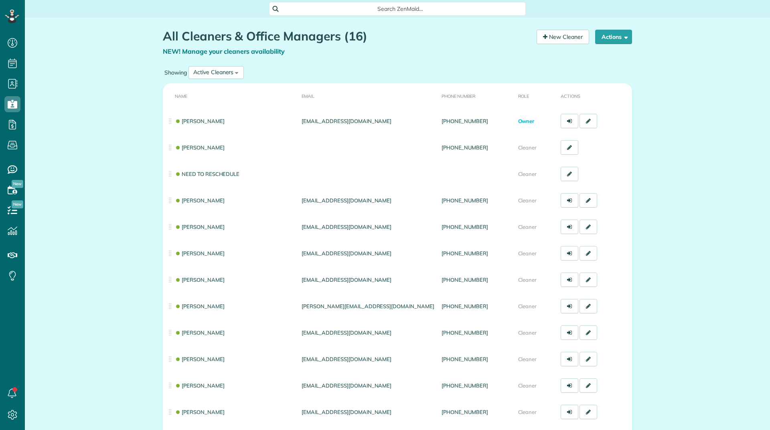
scroll to position [4, 4]
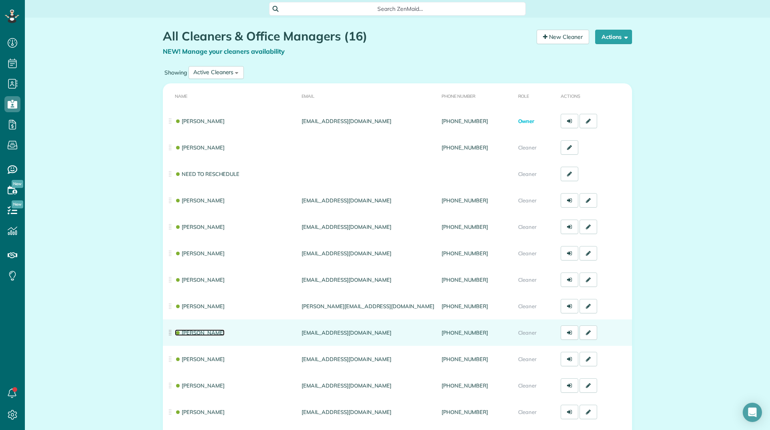
click at [204, 335] on link "[PERSON_NAME]" at bounding box center [200, 333] width 50 height 6
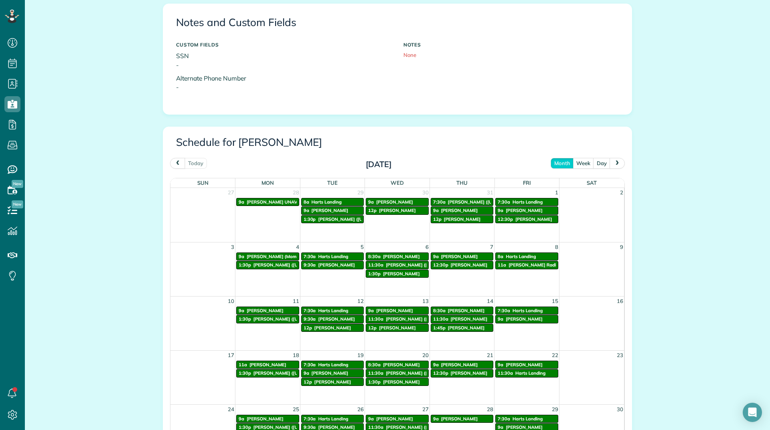
scroll to position [321, 0]
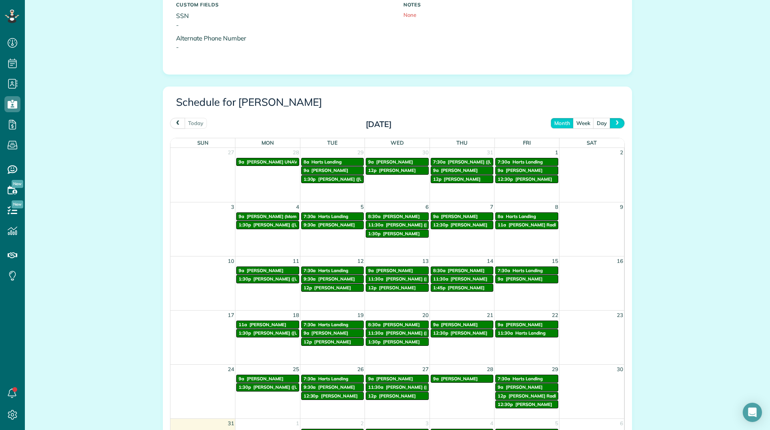
click at [619, 119] on button "next" at bounding box center [616, 123] width 15 height 11
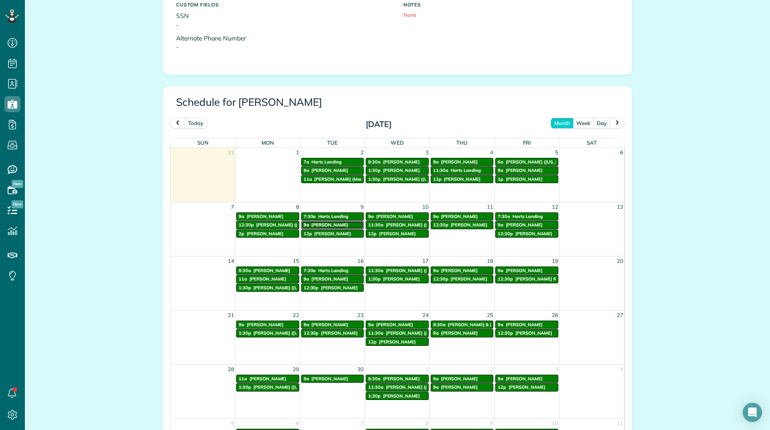
click at [338, 223] on div "9a Robert Bozzo" at bounding box center [332, 225] width 58 height 6
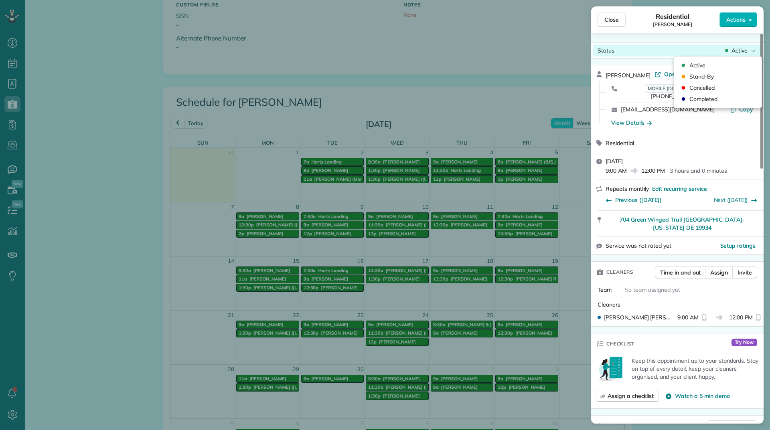
click at [726, 52] on icon at bounding box center [726, 50] width 3 height 3
click at [711, 87] on span "Cancelled" at bounding box center [701, 88] width 25 height 8
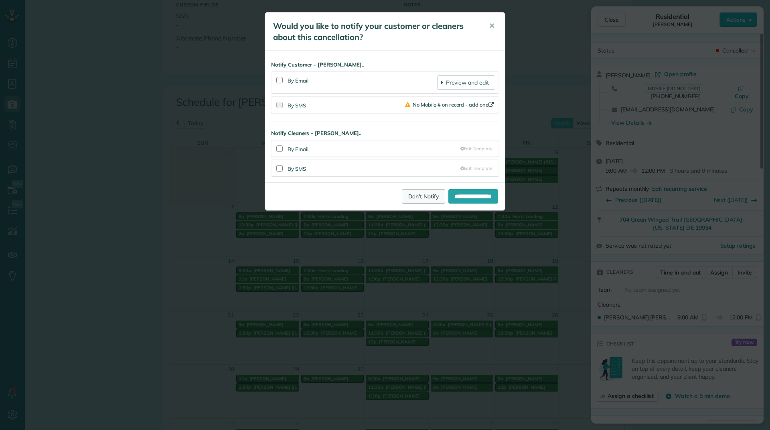
click at [416, 201] on link "Don't Notify" at bounding box center [423, 196] width 43 height 14
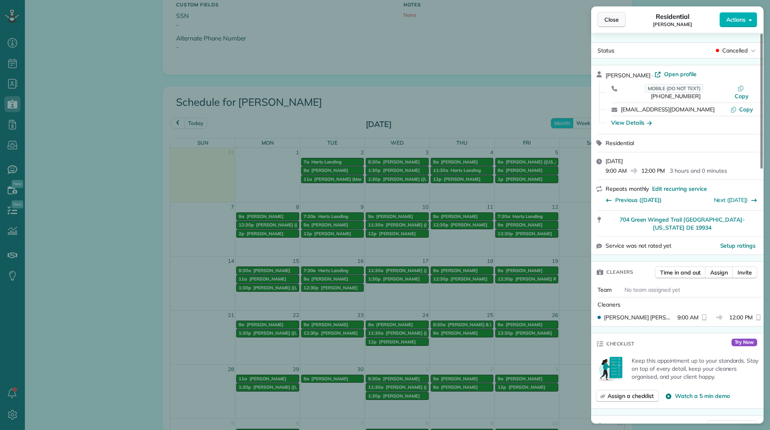
click at [620, 16] on button "Close" at bounding box center [611, 19] width 28 height 15
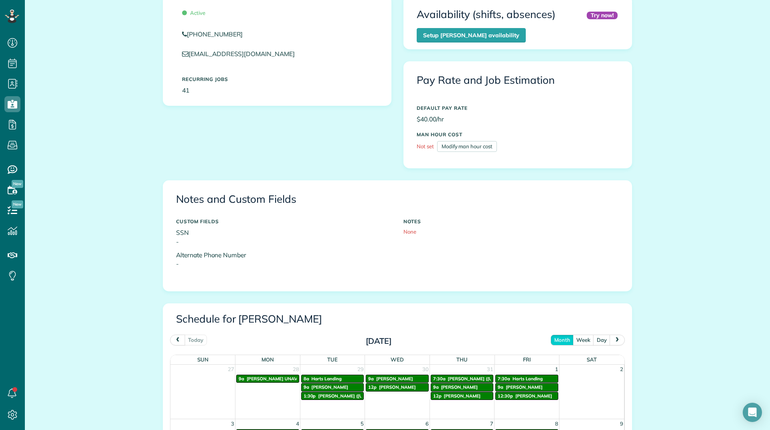
scroll to position [200, 0]
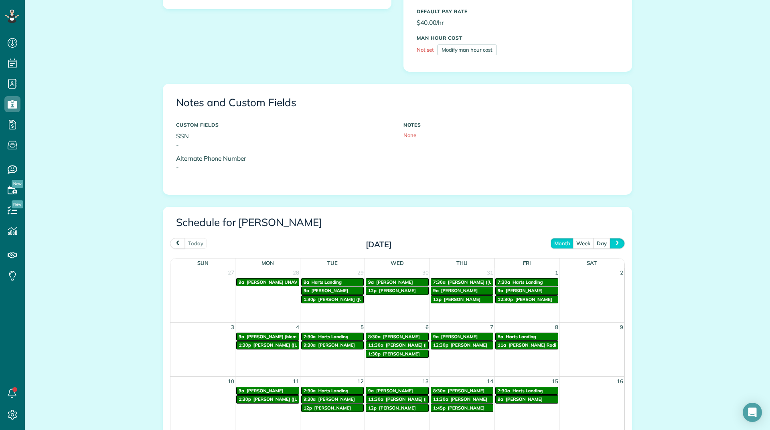
click at [615, 245] on span "next" at bounding box center [617, 243] width 6 height 5
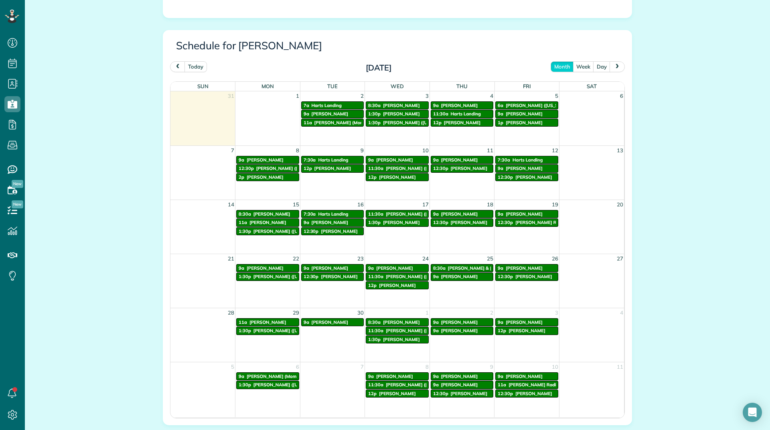
scroll to position [352, 0]
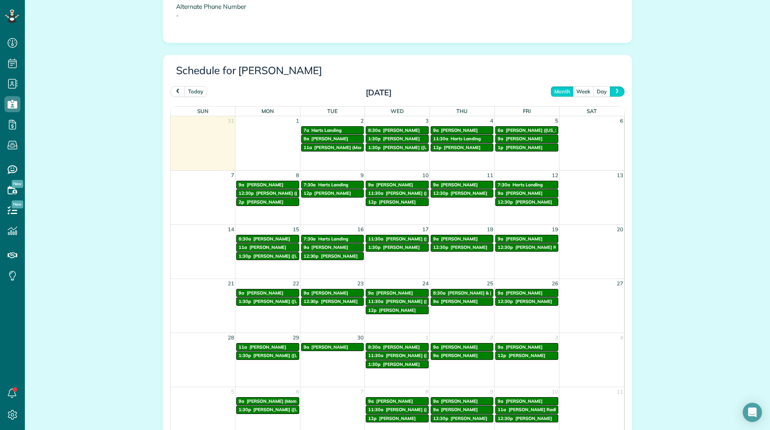
click at [614, 89] on span "next" at bounding box center [617, 91] width 6 height 5
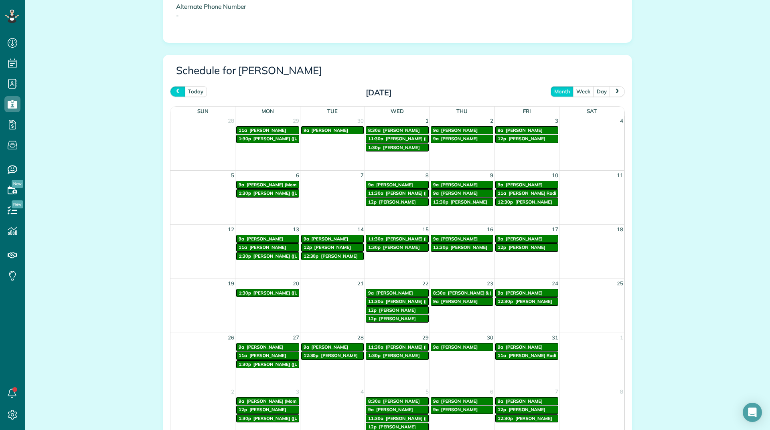
click at [176, 87] on button "prev" at bounding box center [177, 91] width 15 height 11
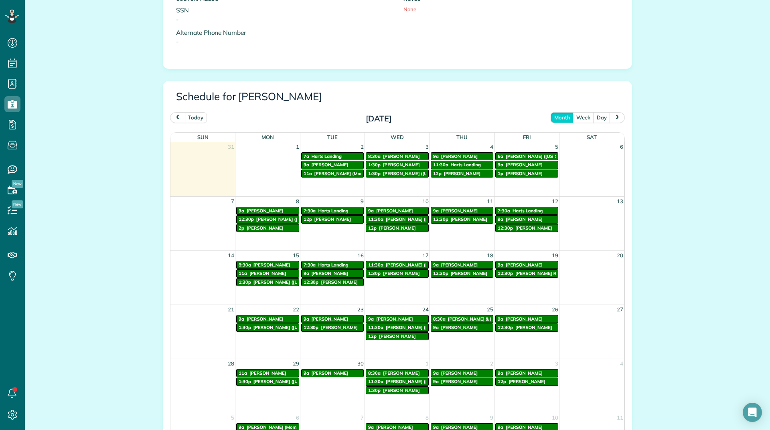
scroll to position [312, 0]
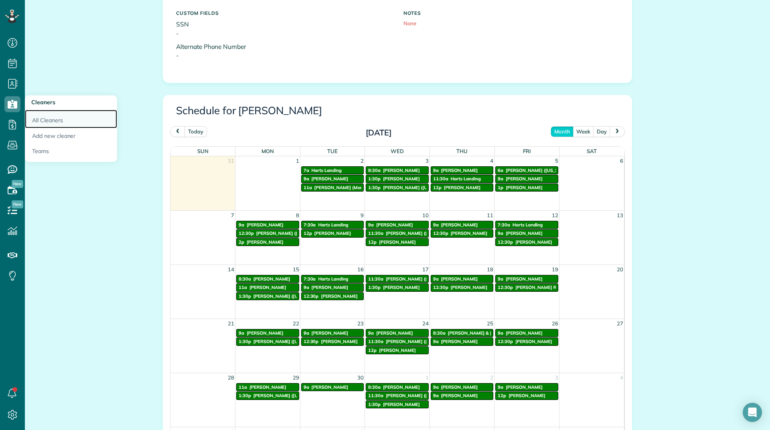
click at [42, 121] on link "All Cleaners" at bounding box center [71, 119] width 92 height 18
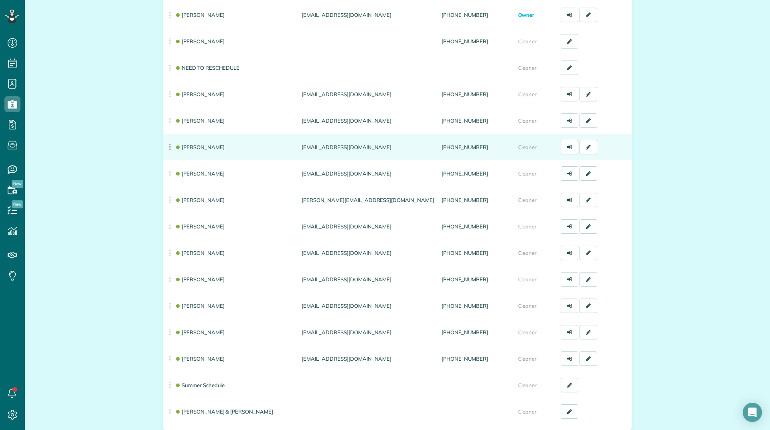
scroll to position [120, 0]
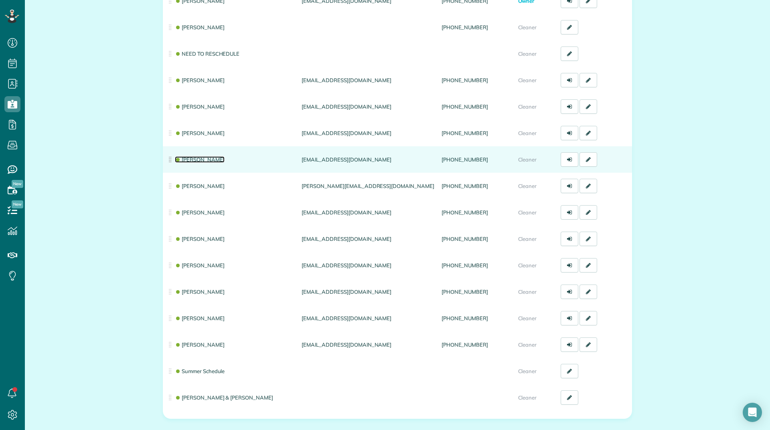
click at [196, 161] on link "[PERSON_NAME]" at bounding box center [200, 159] width 50 height 6
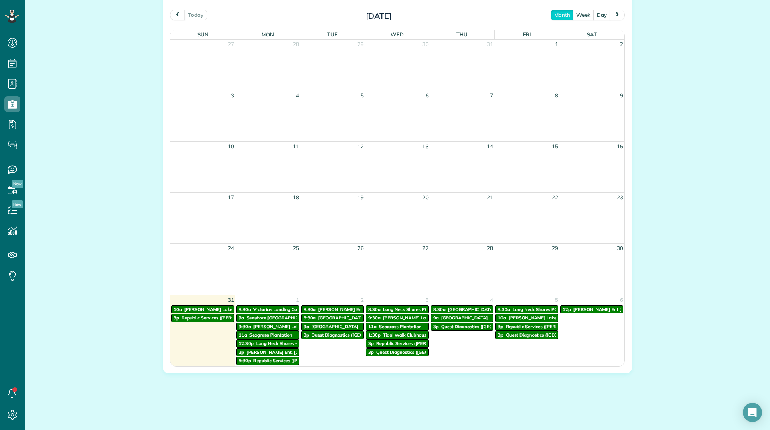
scroll to position [433, 0]
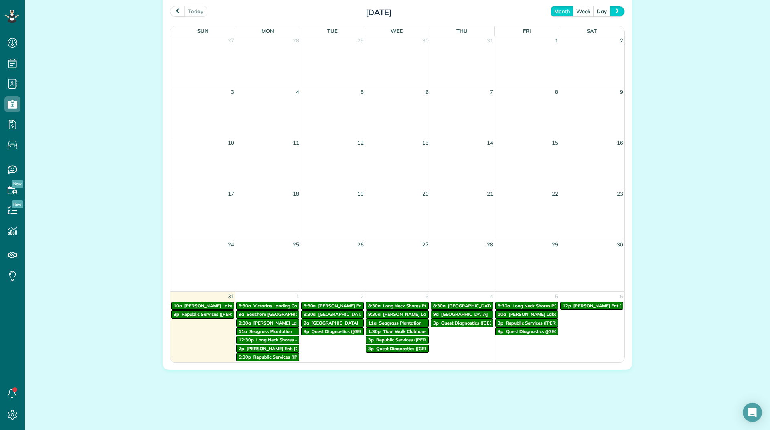
click at [609, 11] on button "next" at bounding box center [616, 11] width 15 height 11
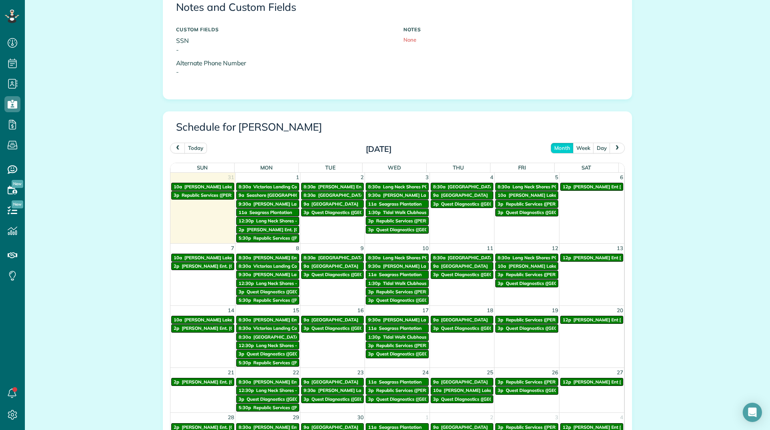
scroll to position [352, 0]
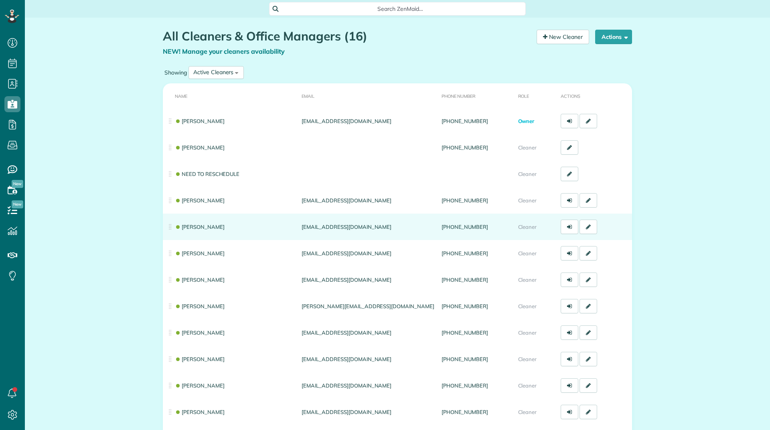
scroll to position [4, 4]
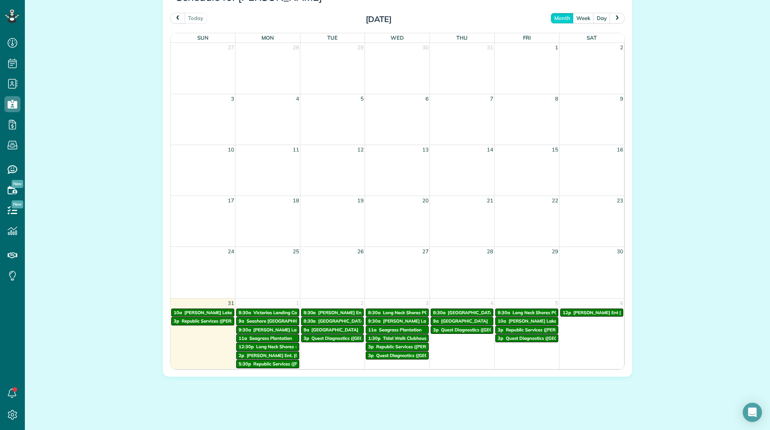
scroll to position [433, 0]
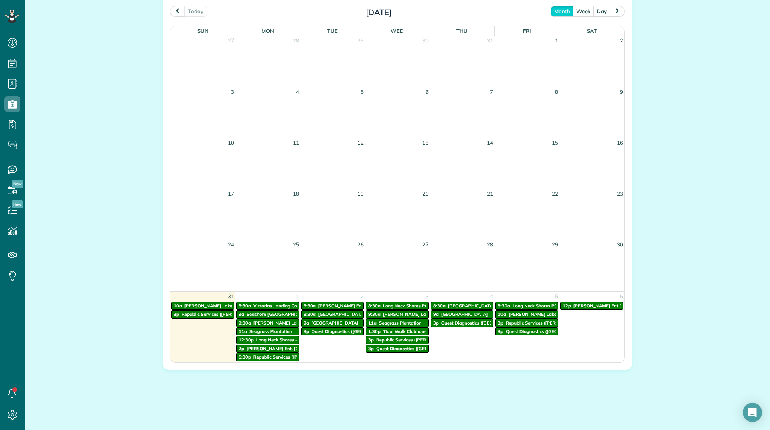
click at [614, 14] on span "next" at bounding box center [617, 10] width 6 height 5
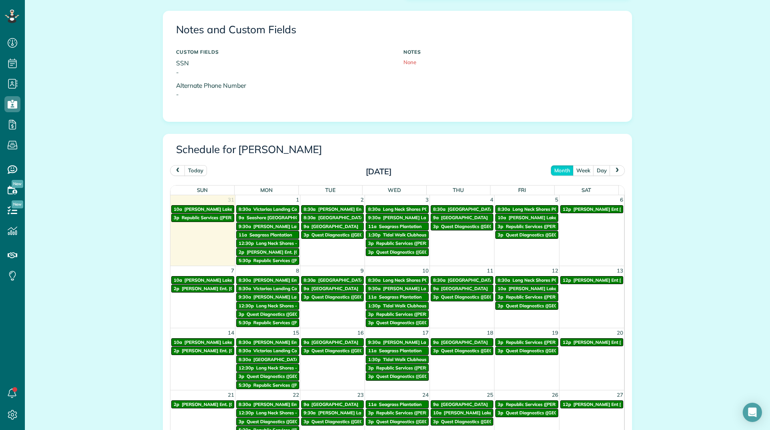
scroll to position [272, 0]
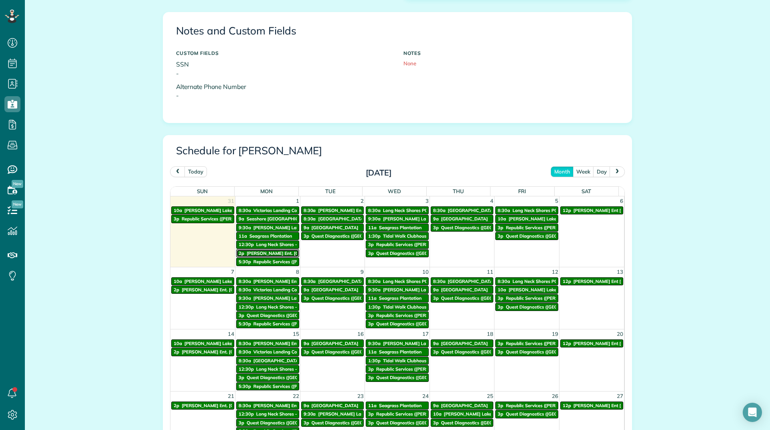
click at [267, 253] on span "Chaney Ent. Sussex Sand & Gravel (Seaford Location)" at bounding box center [329, 254] width 164 height 6
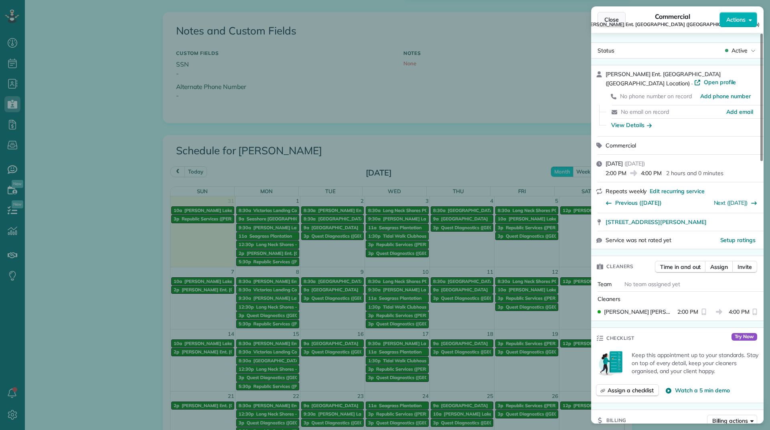
click at [612, 20] on span "Close" at bounding box center [611, 20] width 14 height 8
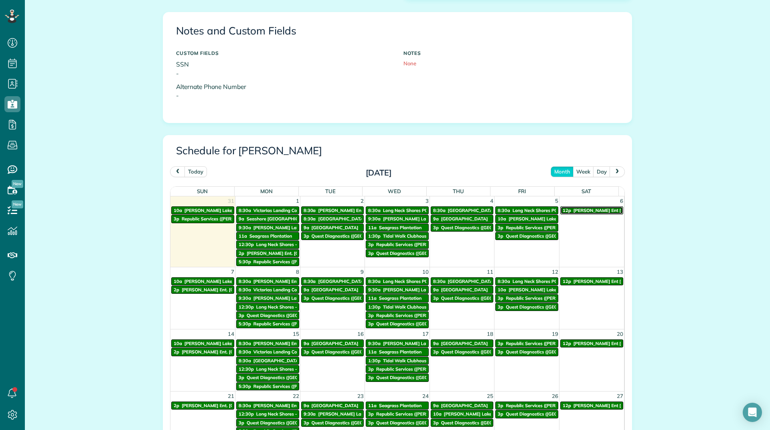
click at [593, 208] on span "Chaney Ent Bishopville Concrete Plant (Bishopville location)" at bounding box center [670, 211] width 194 height 6
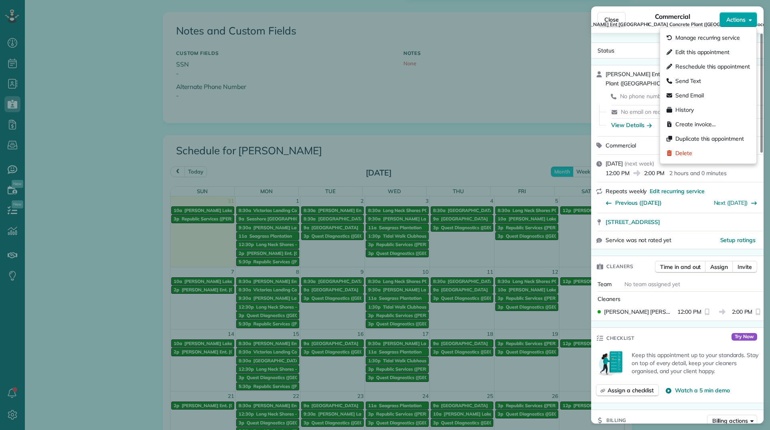
click at [738, 23] on span "Actions" at bounding box center [735, 20] width 19 height 8
click at [726, 46] on div "Edit this appointment" at bounding box center [708, 52] width 90 height 14
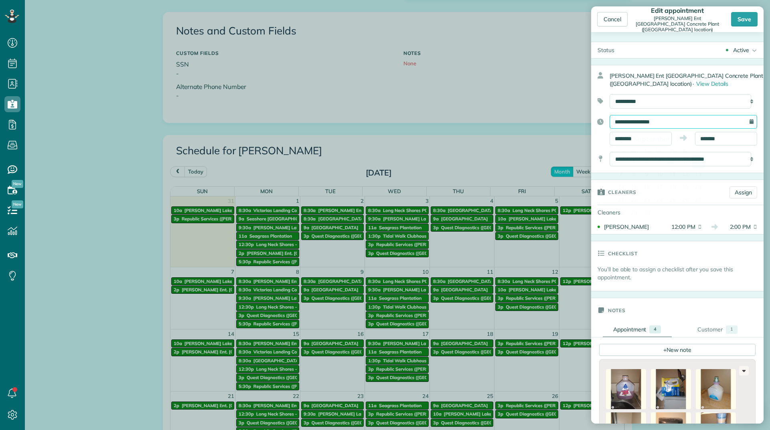
click at [636, 124] on input "**********" at bounding box center [683, 122] width 148 height 14
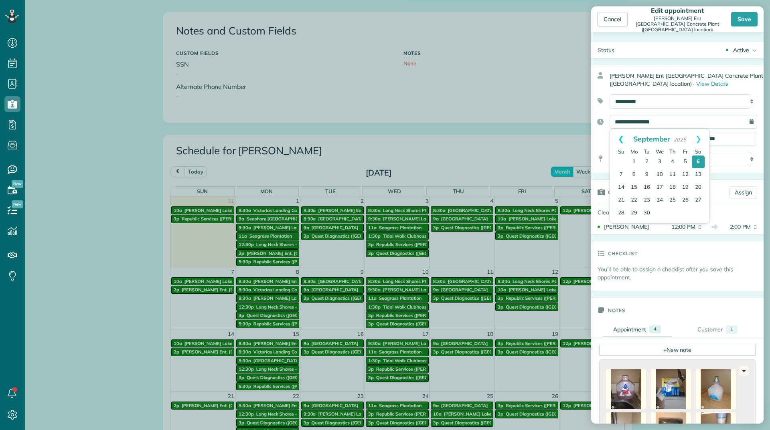
click at [619, 136] on link "Prev" at bounding box center [621, 139] width 22 height 20
click at [624, 224] on link "31" at bounding box center [620, 225] width 11 height 11
type input "**********"
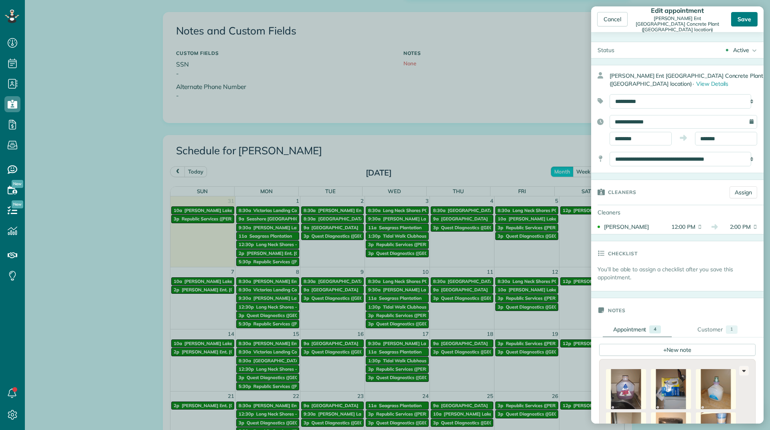
click at [746, 25] on div "Save" at bounding box center [744, 19] width 26 height 14
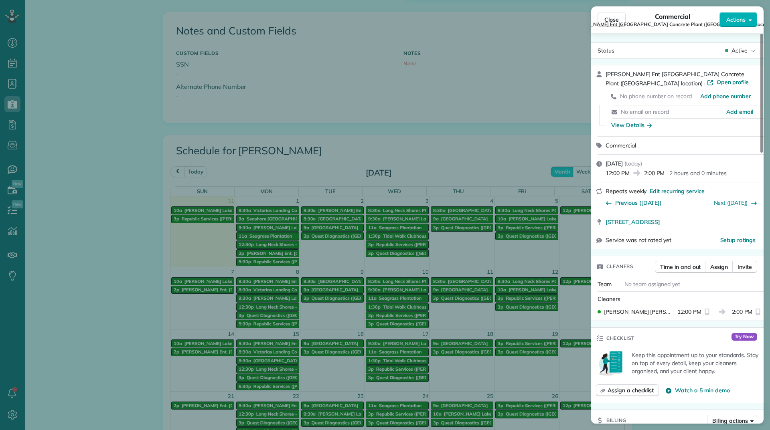
drag, startPoint x: 603, startPoint y: 15, endPoint x: 49, endPoint y: 161, distance: 572.0
click at [598, 15] on button "Close" at bounding box center [611, 19] width 28 height 15
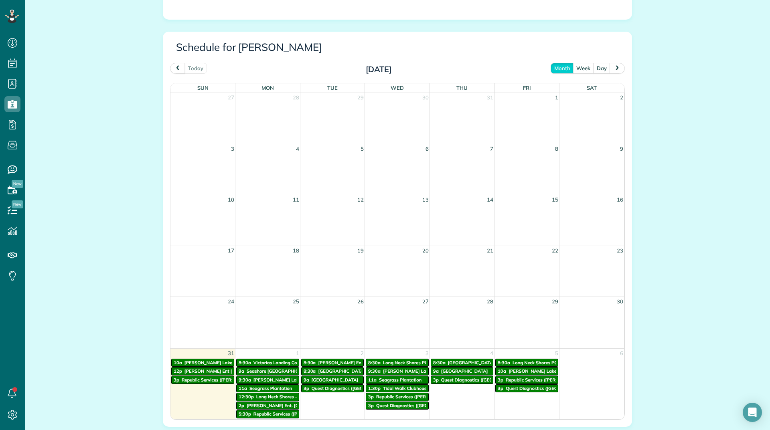
scroll to position [401, 0]
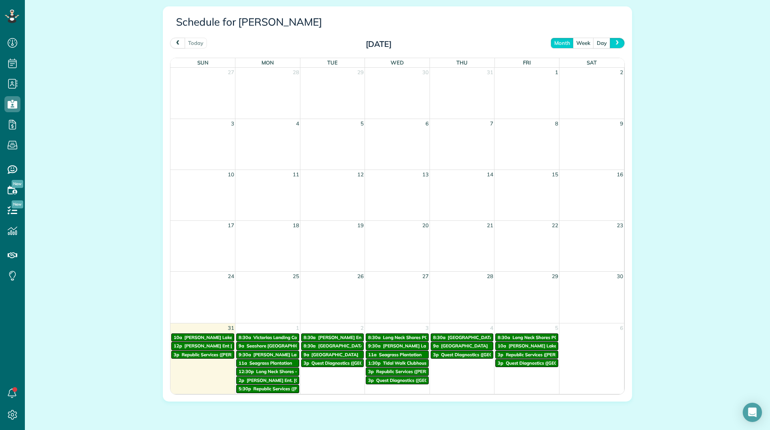
click at [614, 44] on span "next" at bounding box center [617, 42] width 6 height 5
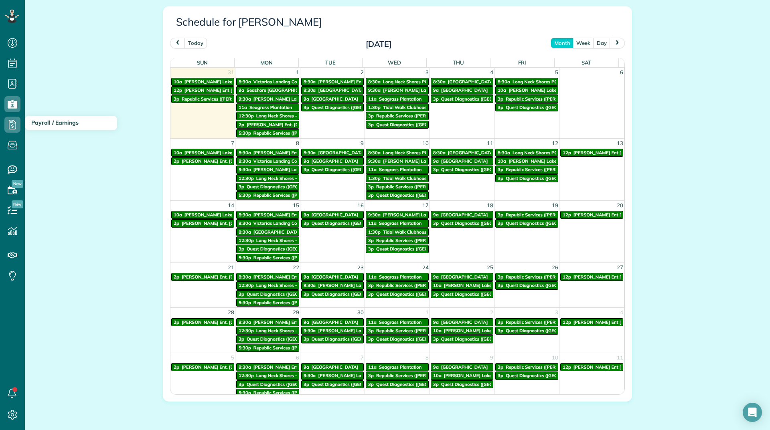
click at [26, 125] on h3 "Payroll / Earnings" at bounding box center [71, 123] width 92 height 14
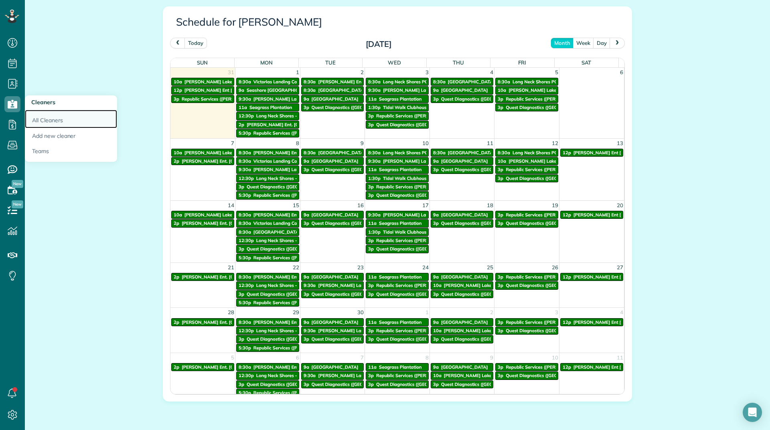
click at [30, 116] on link "All Cleaners" at bounding box center [71, 119] width 92 height 18
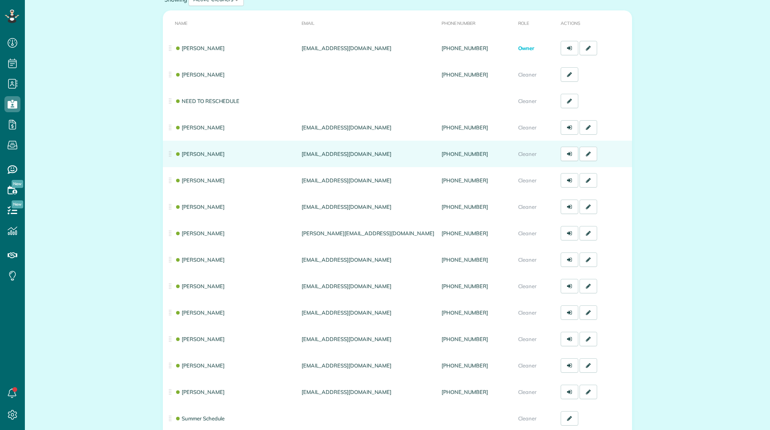
scroll to position [80, 0]
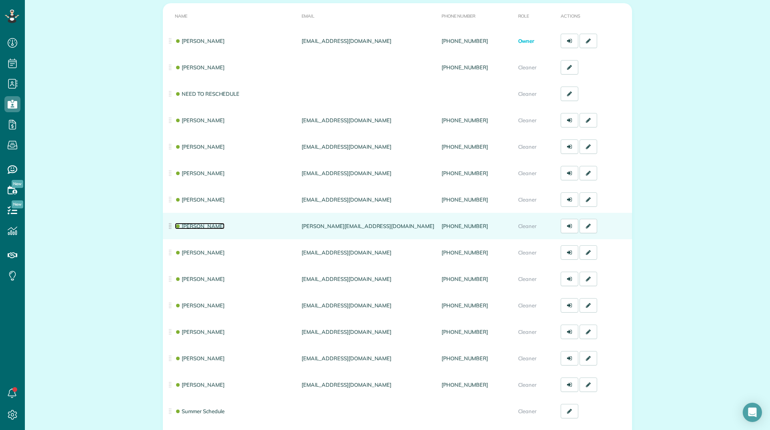
click at [198, 224] on link "[PERSON_NAME]" at bounding box center [200, 226] width 50 height 6
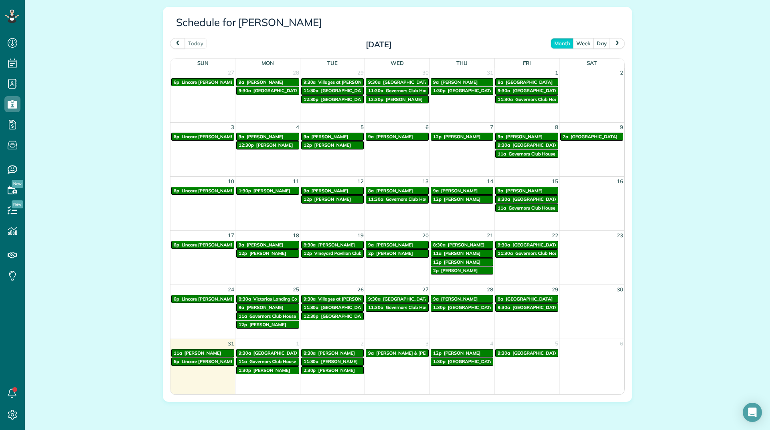
scroll to position [401, 0]
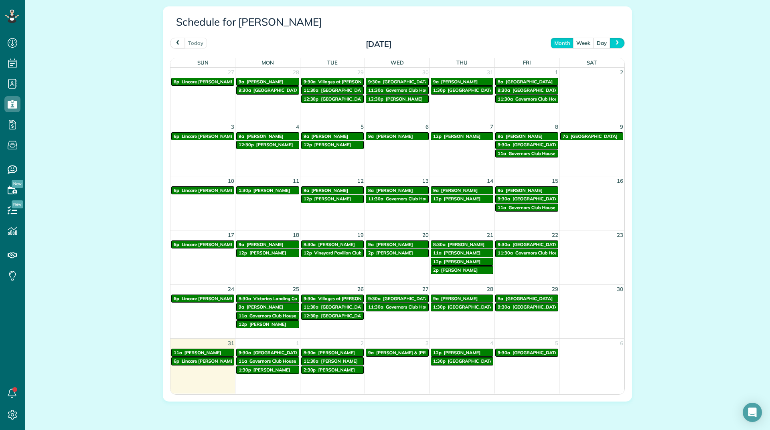
click at [609, 46] on button "next" at bounding box center [616, 43] width 15 height 11
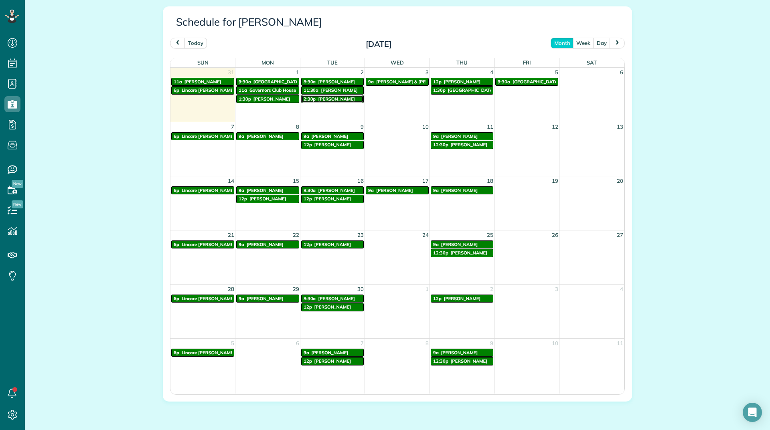
click at [312, 95] on link "2:30p Nathan Beil" at bounding box center [332, 99] width 63 height 8
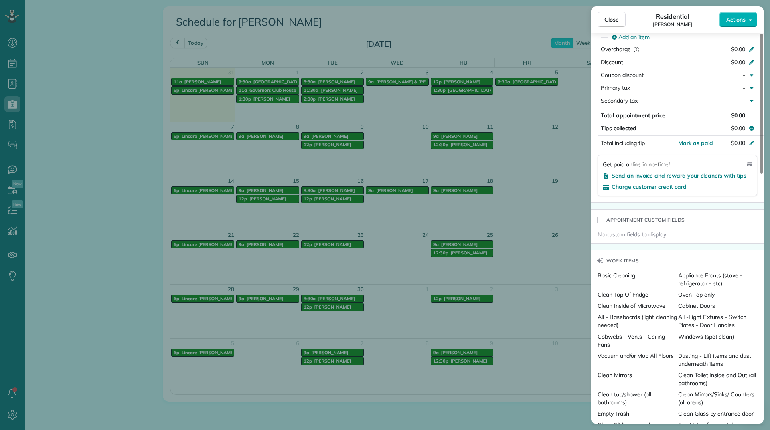
scroll to position [606, 0]
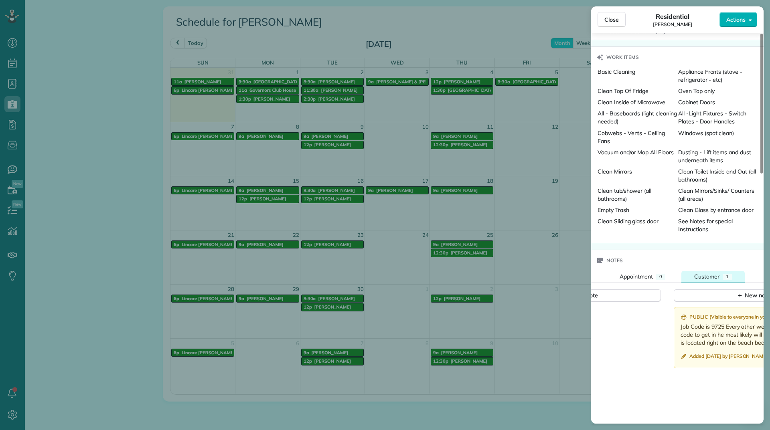
click at [692, 271] on button "Customer 1" at bounding box center [712, 277] width 63 height 12
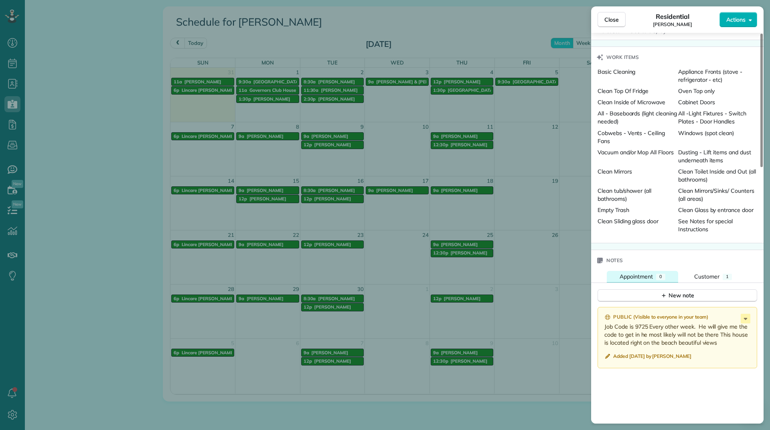
click at [642, 273] on span "Appointment" at bounding box center [635, 276] width 33 height 7
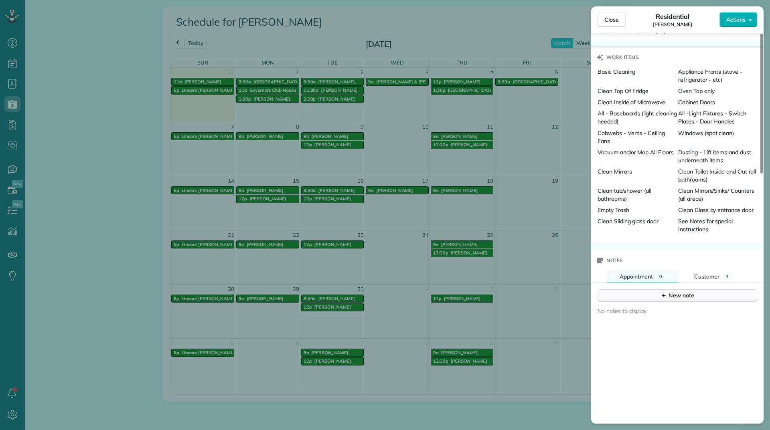
click at [645, 289] on button "New note" at bounding box center [677, 295] width 160 height 12
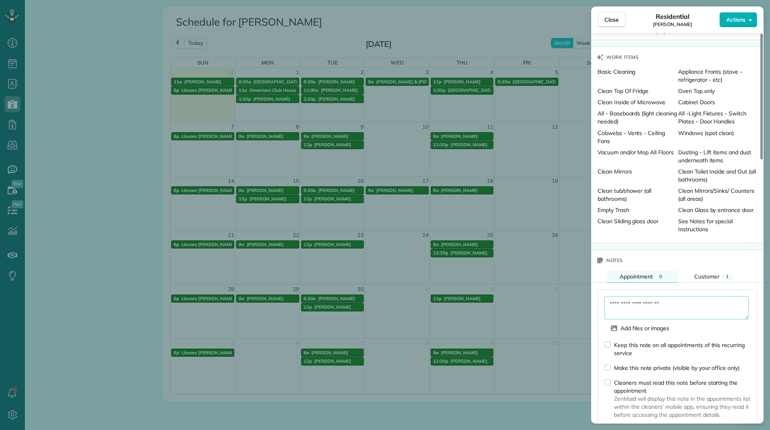
click at [643, 296] on textarea at bounding box center [676, 307] width 144 height 23
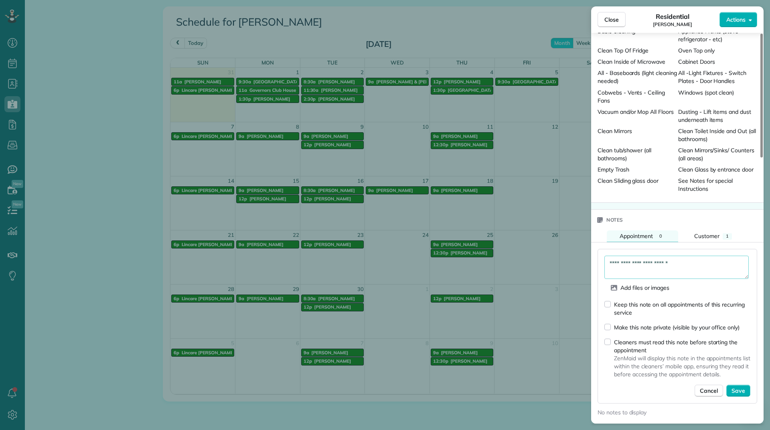
type textarea "**********"
click at [698, 249] on div "**********" at bounding box center [677, 326] width 160 height 155
drag, startPoint x: 696, startPoint y: 251, endPoint x: 548, endPoint y: 243, distance: 148.1
click at [548, 243] on div "Close Residential Nathan Beil Actions Status Active Nathan Beil · Open profile …" at bounding box center [385, 215] width 770 height 430
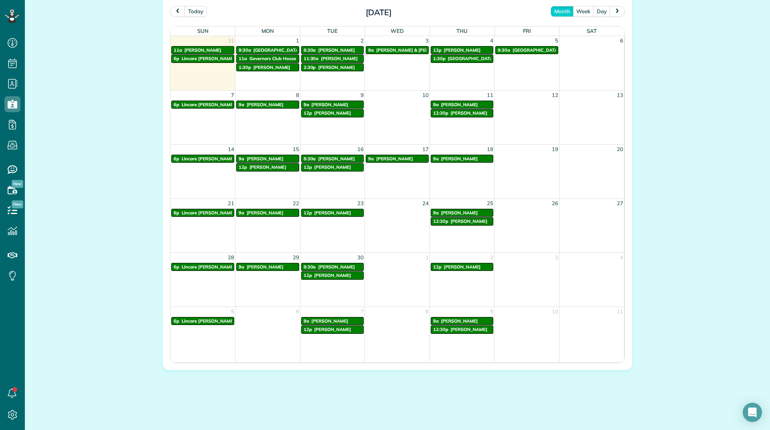
scroll to position [272, 0]
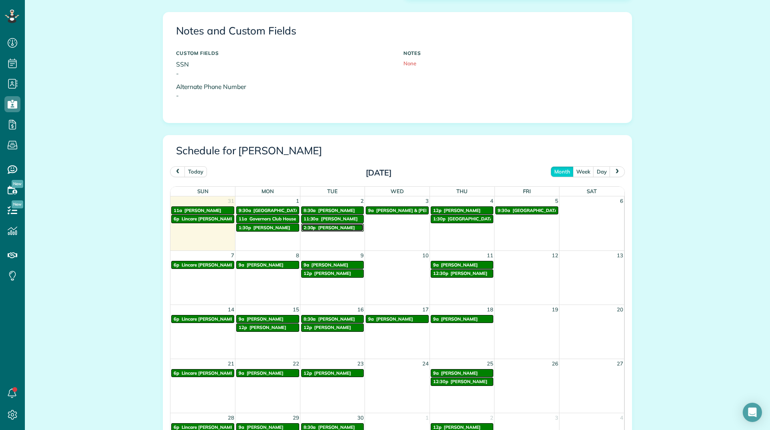
click at [311, 228] on span "2:30p" at bounding box center [309, 228] width 12 height 6
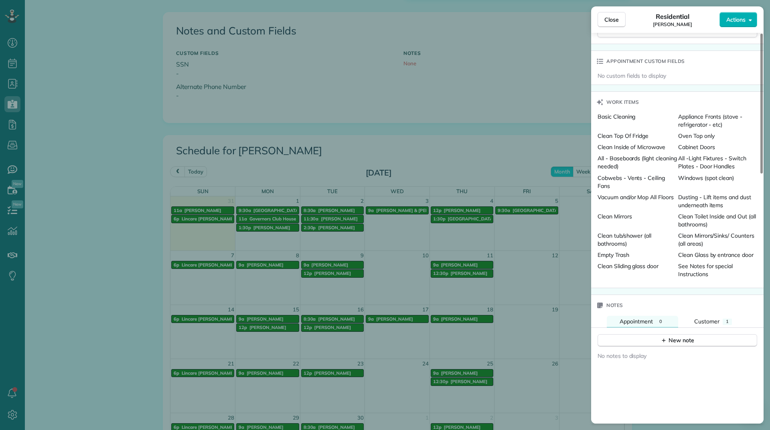
scroll to position [602, 0]
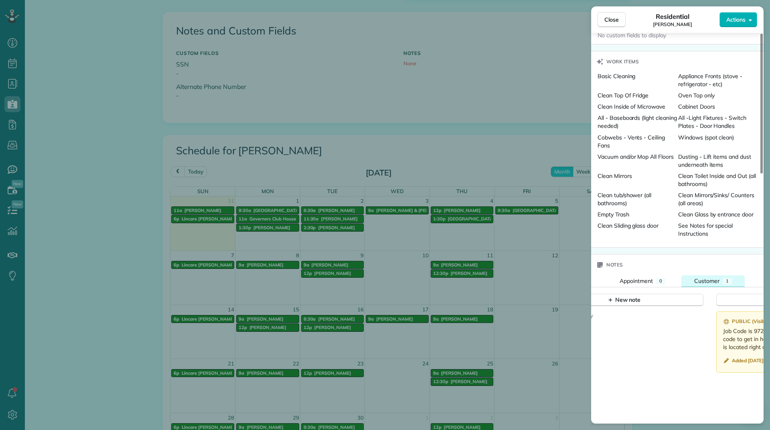
click at [697, 277] on button "Customer 1" at bounding box center [712, 281] width 63 height 12
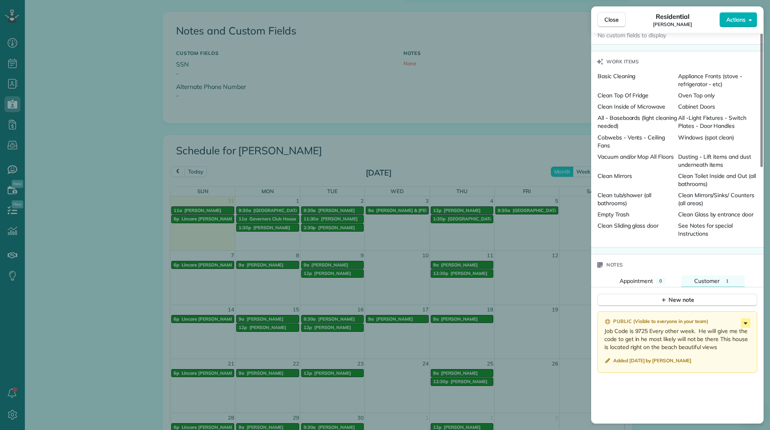
click at [747, 318] on icon at bounding box center [745, 323] width 10 height 10
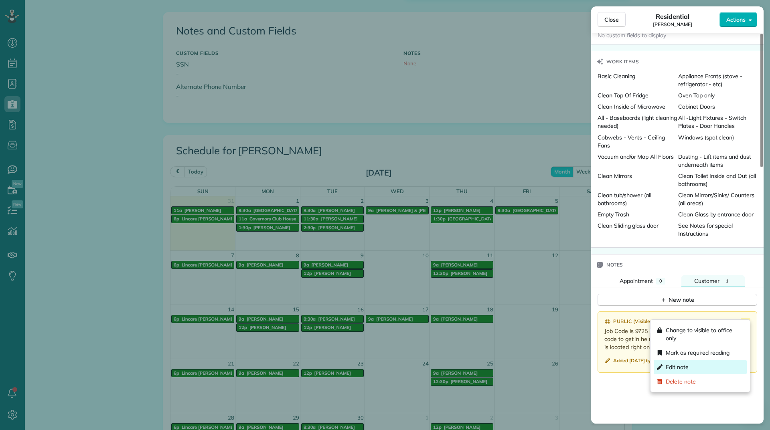
click at [688, 367] on div "Edit note" at bounding box center [699, 367] width 93 height 14
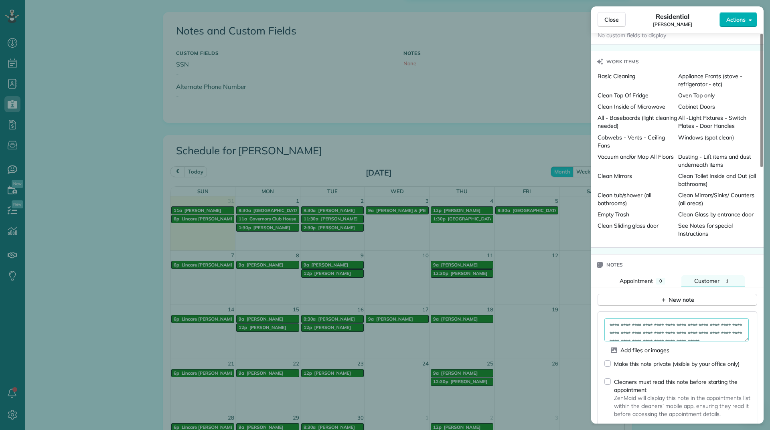
drag, startPoint x: 745, startPoint y: 333, endPoint x: 750, endPoint y: 361, distance: 28.1
click at [750, 361] on div "**********" at bounding box center [677, 377] width 160 height 132
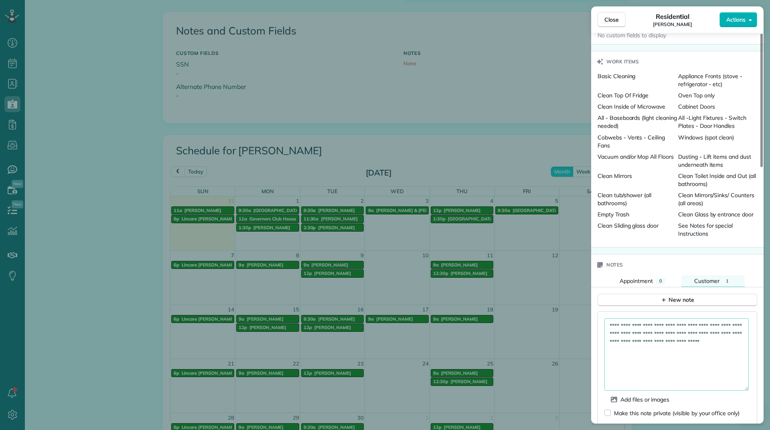
drag, startPoint x: 747, startPoint y: 331, endPoint x: 754, endPoint y: 380, distance: 49.7
click at [754, 380] on div "**********" at bounding box center [677, 401] width 160 height 181
click at [711, 353] on textarea "**********" at bounding box center [676, 354] width 144 height 73
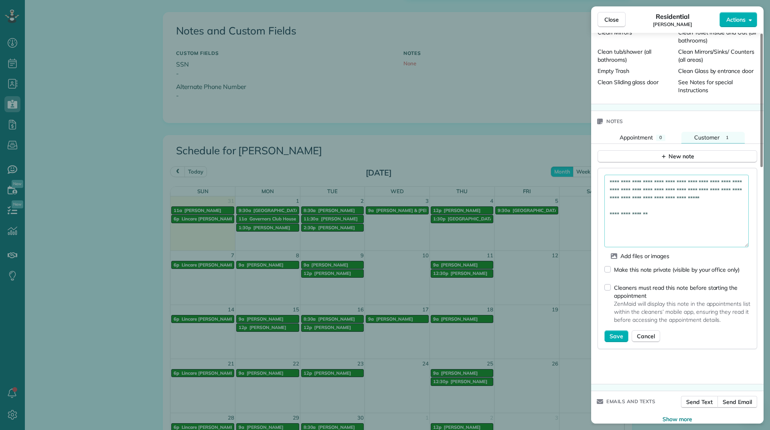
scroll to position [748, 0]
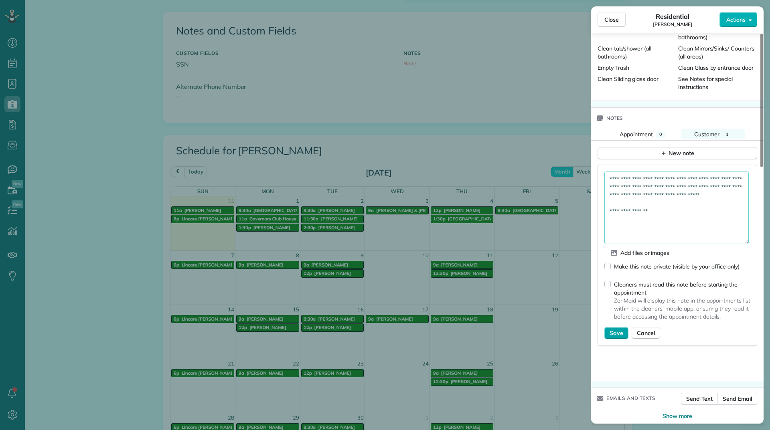
type textarea "**********"
click at [615, 329] on span "Save" at bounding box center [616, 333] width 14 height 8
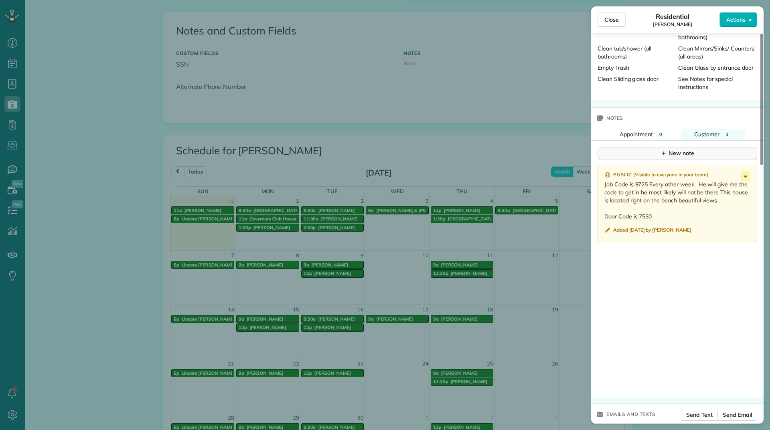
click at [693, 149] on div "New note" at bounding box center [677, 153] width 34 height 8
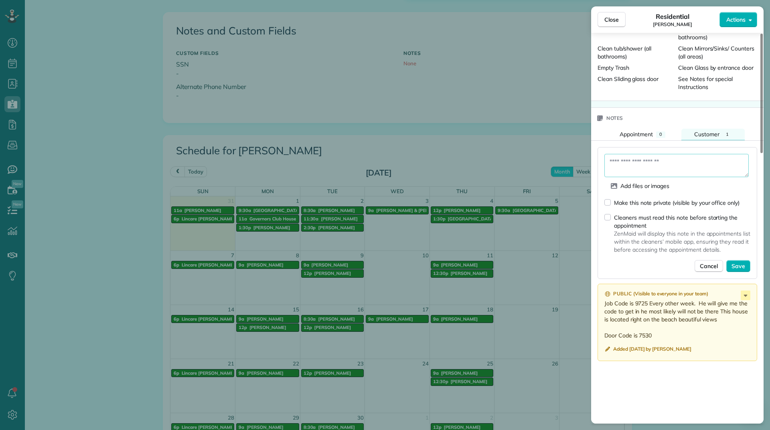
click at [657, 161] on textarea at bounding box center [676, 165] width 144 height 23
type textarea "**********"
click at [734, 262] on span "Save" at bounding box center [738, 266] width 14 height 8
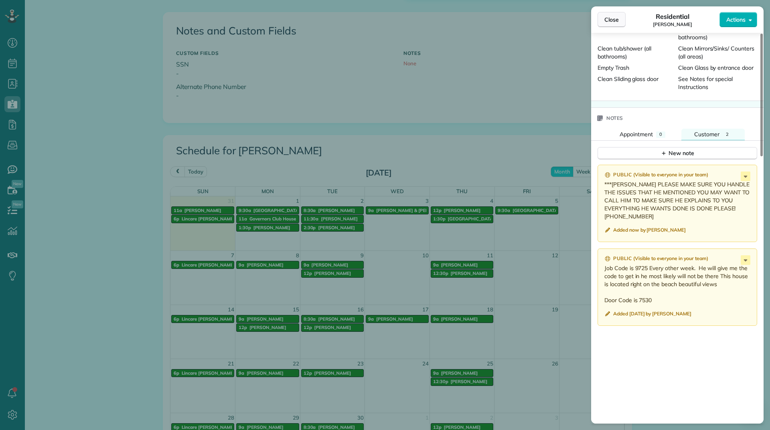
click at [603, 21] on button "Close" at bounding box center [611, 19] width 28 height 15
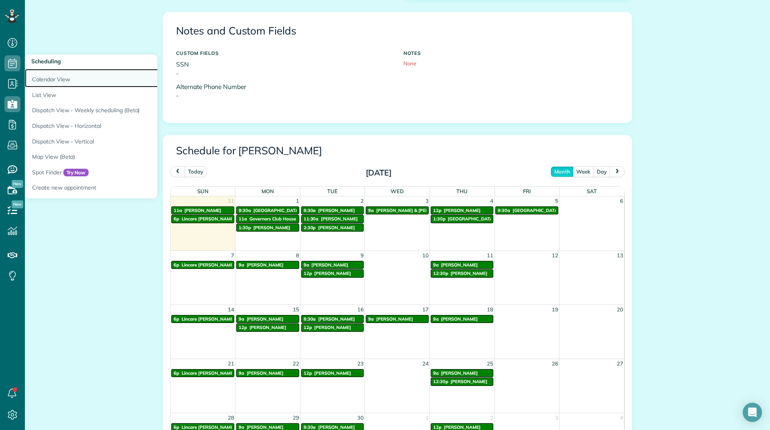
click at [44, 79] on link "Calendar View" at bounding box center [125, 78] width 200 height 18
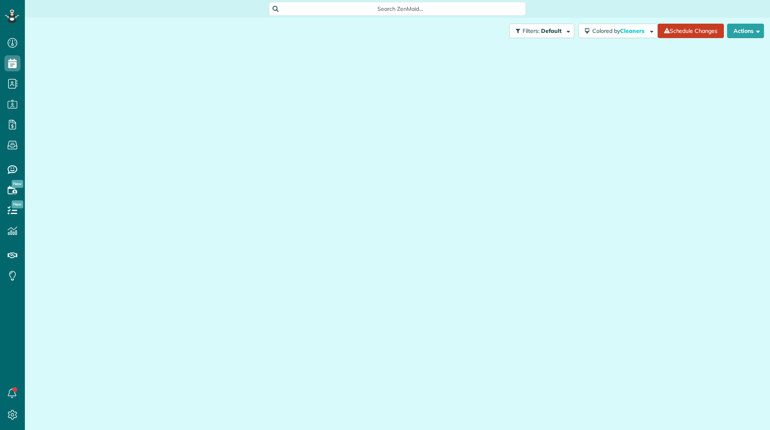
scroll to position [4, 4]
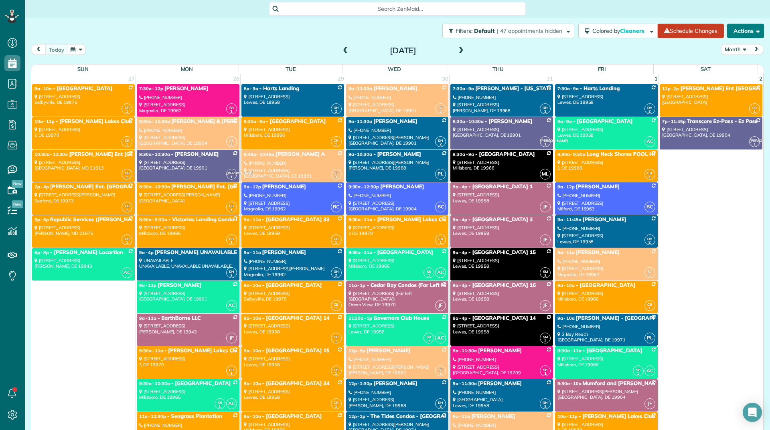
click at [736, 25] on button "Actions" at bounding box center [745, 31] width 37 height 14
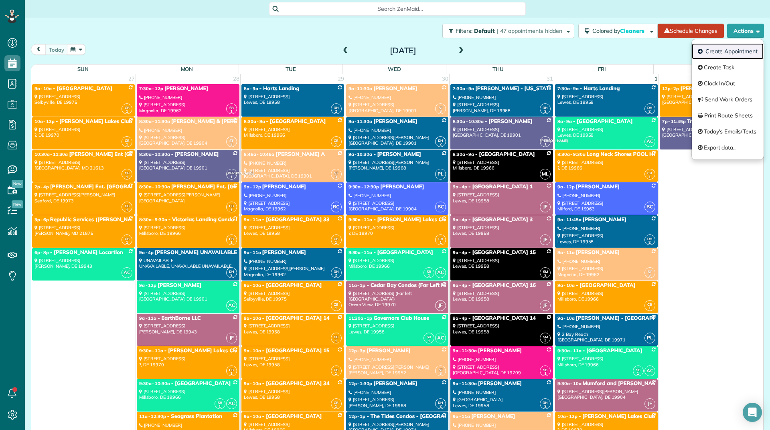
click at [726, 47] on link "Create Appointment" at bounding box center [727, 51] width 72 height 16
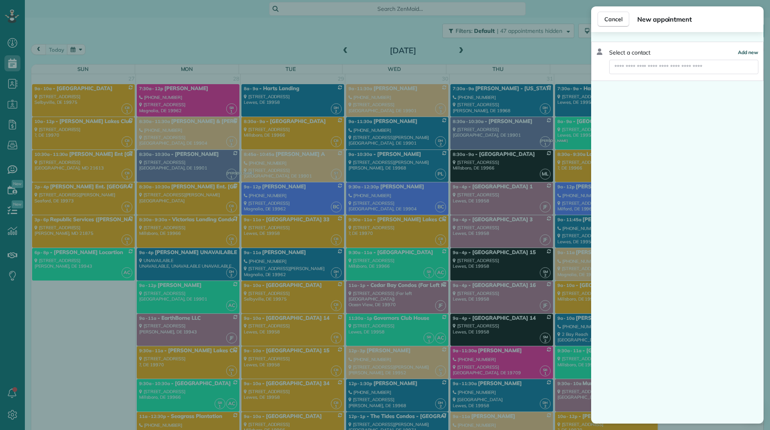
click at [751, 49] on button "Add new" at bounding box center [748, 53] width 20 height 8
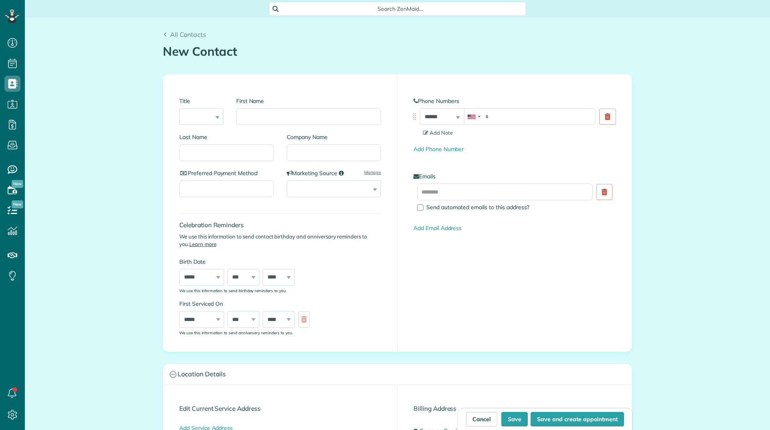
scroll to position [4, 4]
click at [289, 125] on input "First Name" at bounding box center [308, 116] width 145 height 17
type input "*"
type input "******"
type input "********"
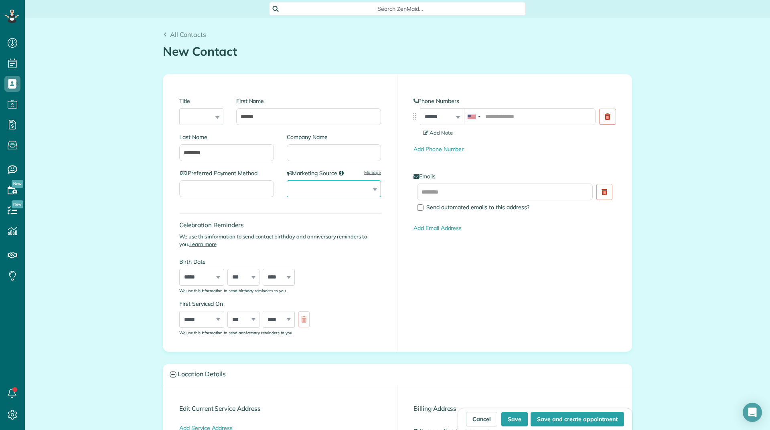
click at [309, 188] on select "**********" at bounding box center [334, 188] width 95 height 17
select select "**********"
click at [287, 180] on select "**********" at bounding box center [334, 188] width 95 height 17
click at [491, 116] on input "tel" at bounding box center [529, 116] width 131 height 17
type input "**********"
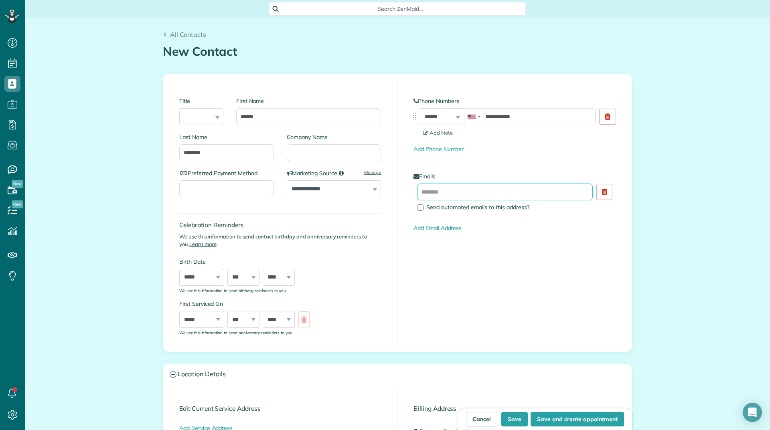
click at [431, 191] on input "text" at bounding box center [505, 192] width 176 height 17
type input "**********"
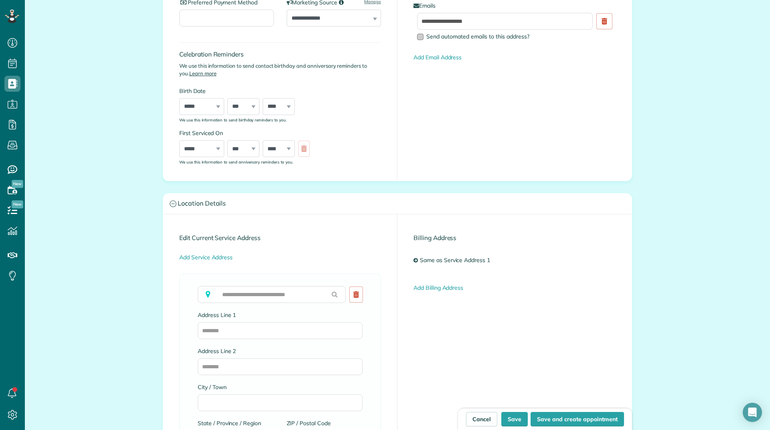
scroll to position [200, 0]
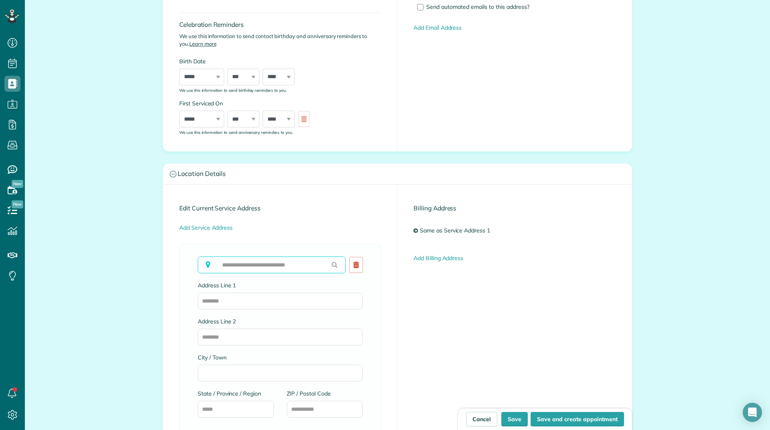
click at [241, 263] on input "text" at bounding box center [272, 265] width 148 height 17
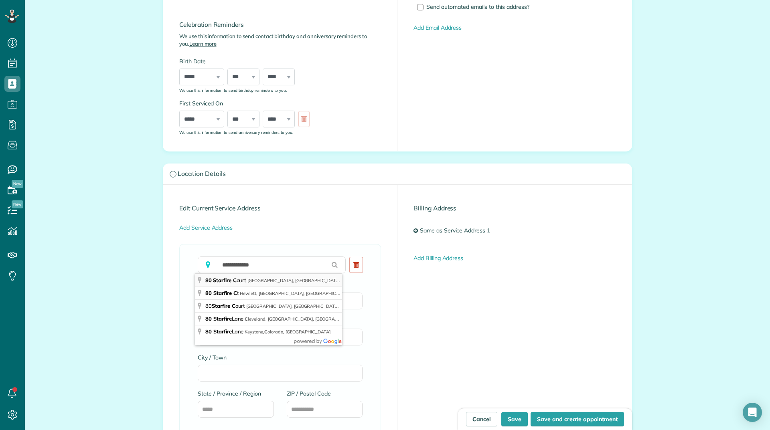
type input "**********"
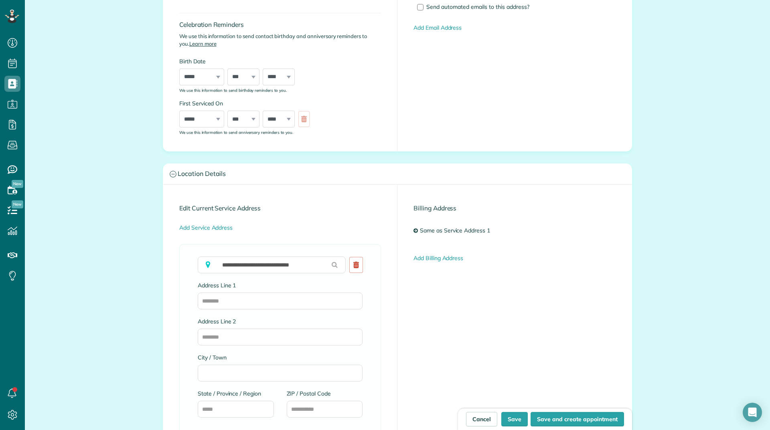
type input "**********"
type input "*****"
type input "**"
type input "*****"
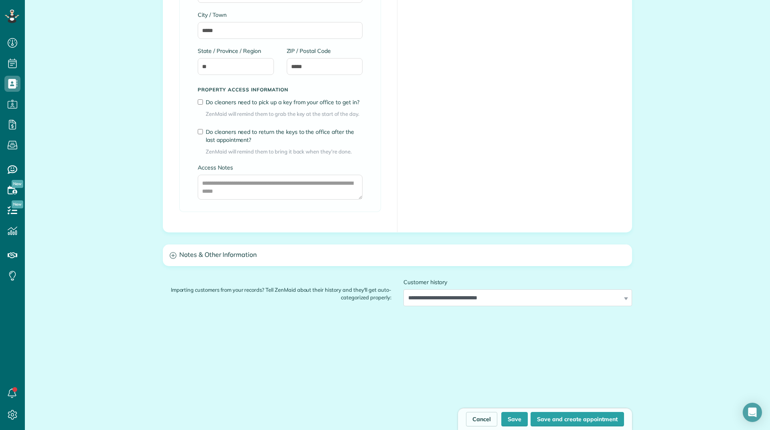
scroll to position [561, 0]
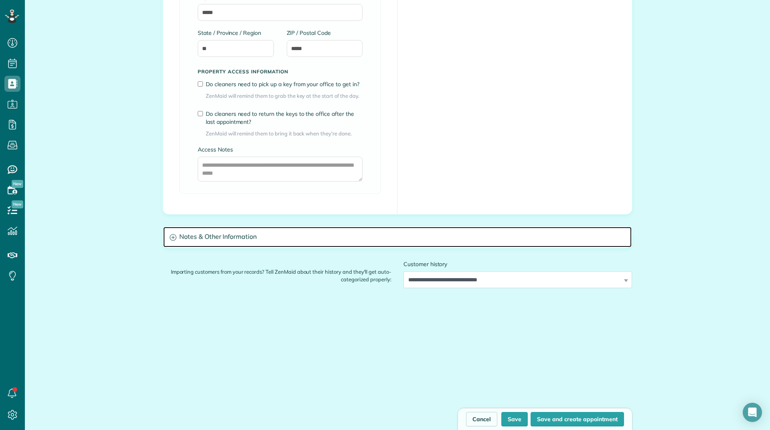
click at [204, 233] on h3 "Notes & Other Information" at bounding box center [397, 237] width 468 height 20
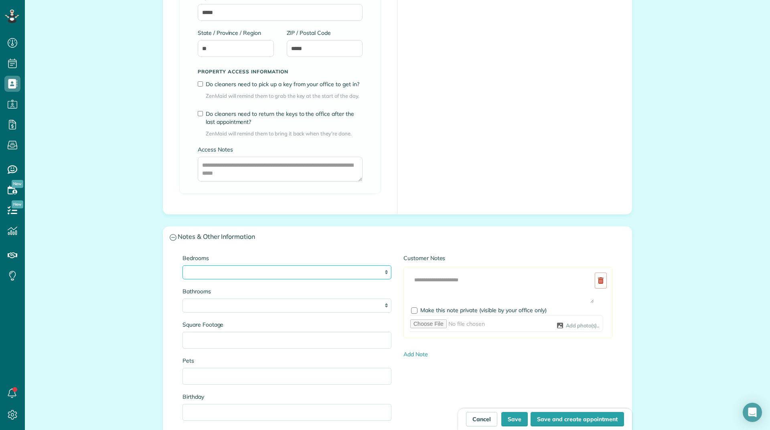
click at [269, 270] on select "* * * * **" at bounding box center [286, 272] width 209 height 14
select select "*"
click at [182, 265] on select "* * * * **" at bounding box center [286, 272] width 209 height 14
click at [219, 306] on select "* *** * *** * *** * *** **" at bounding box center [286, 306] width 209 height 14
select select "*"
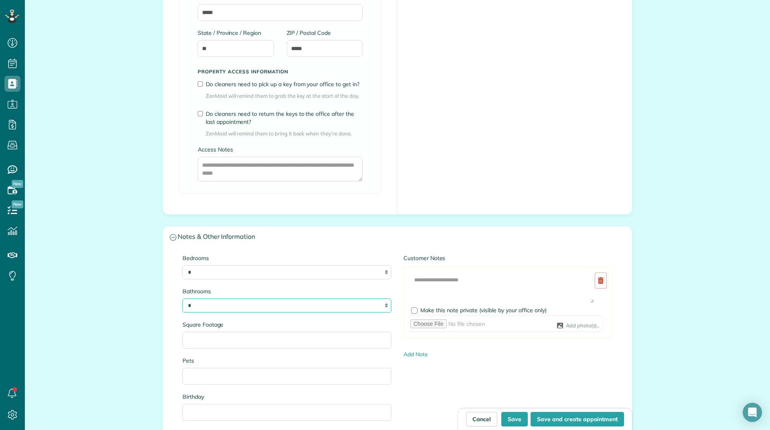
click at [182, 299] on select "* *** * *** * *** * *** **" at bounding box center [286, 306] width 209 height 14
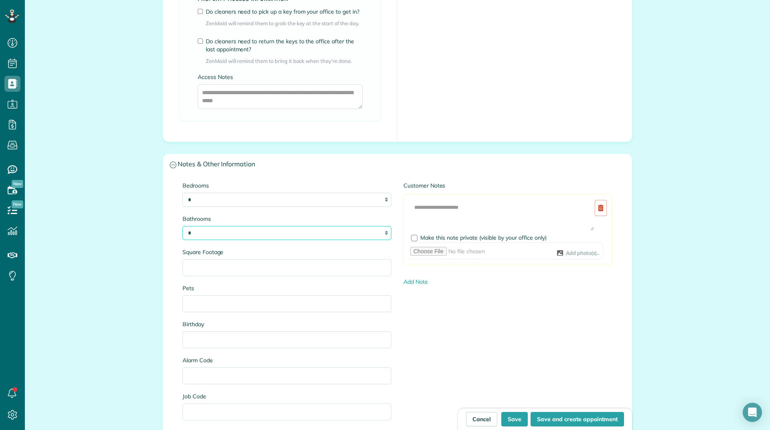
scroll to position [641, 0]
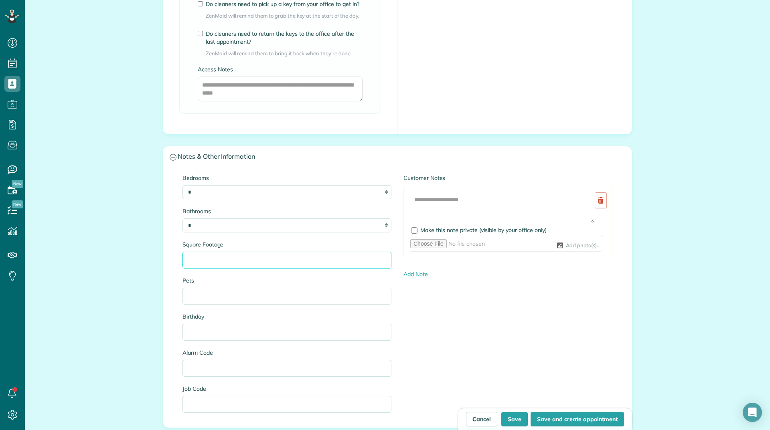
click at [227, 258] on input "Square Footage" at bounding box center [286, 260] width 209 height 17
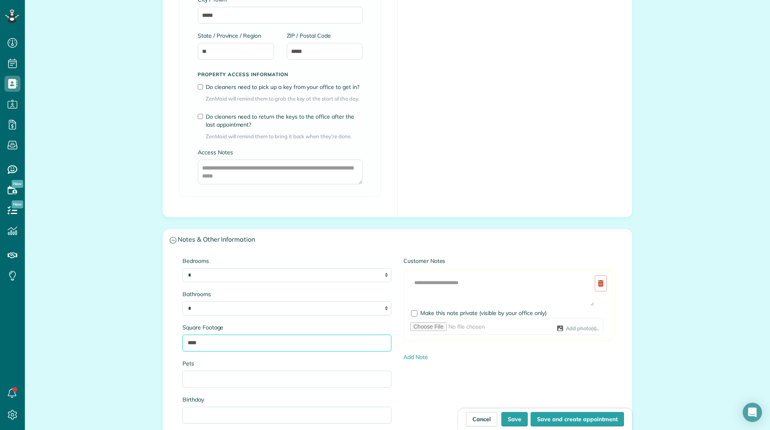
scroll to position [561, 0]
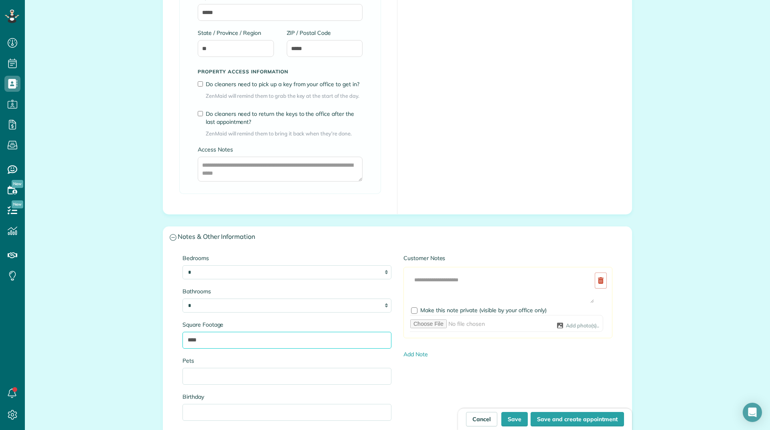
type input "****"
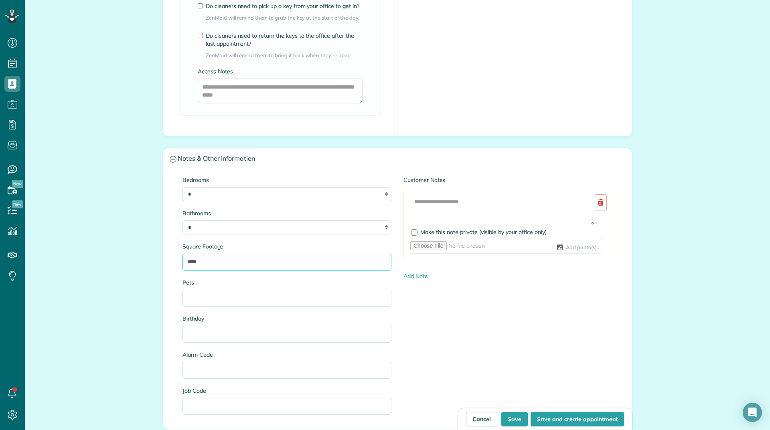
scroll to position [641, 0]
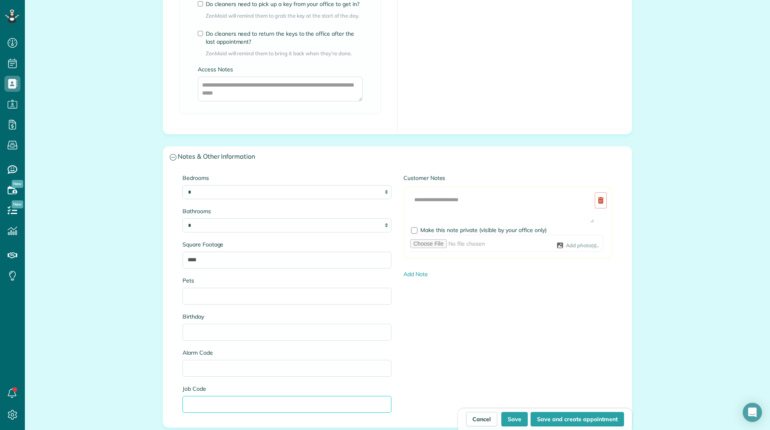
click at [230, 396] on input "Job Code" at bounding box center [286, 404] width 209 height 17
type input "****"
click at [474, 187] on div "Add Image Make this note private (visible by your office only) Add photo(s).." at bounding box center [507, 222] width 209 height 71
click at [468, 192] on textarea at bounding box center [502, 207] width 184 height 31
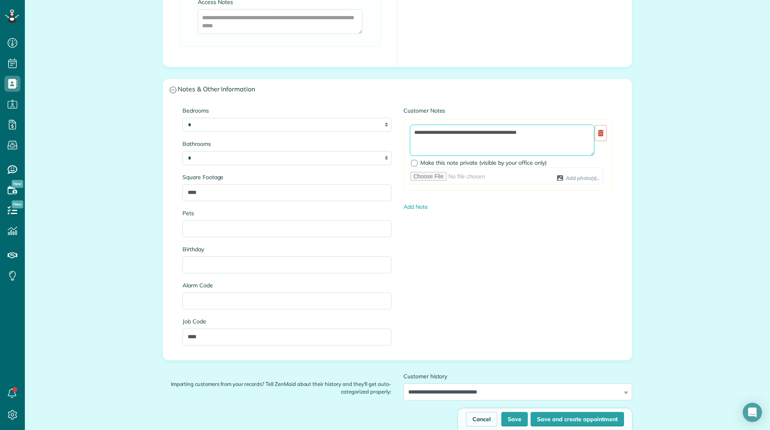
scroll to position [831, 0]
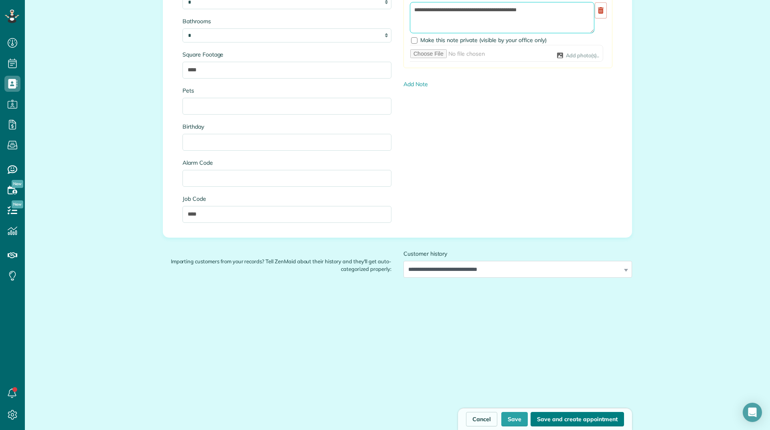
type textarea "**********"
click at [564, 422] on button "Save and create appointment" at bounding box center [576, 419] width 93 height 14
type input "**********"
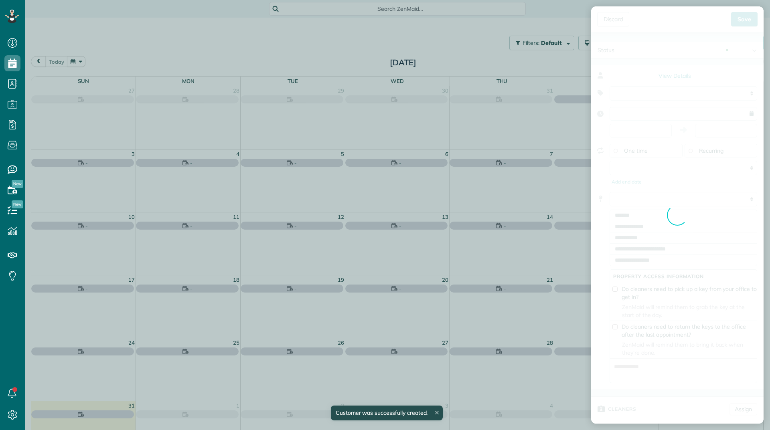
type input "**********"
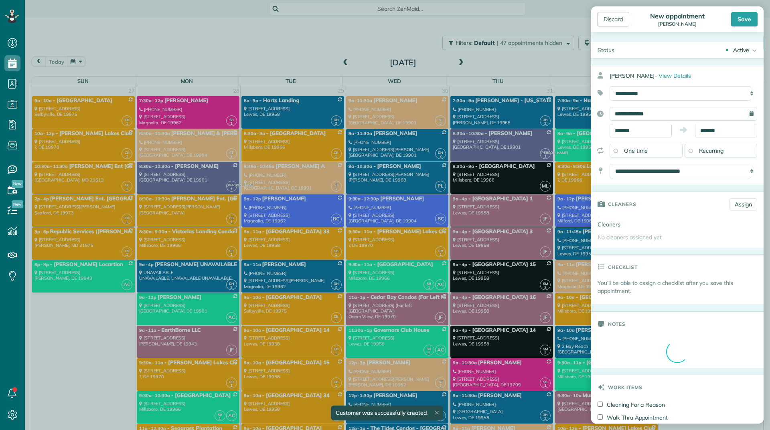
scroll to position [4, 4]
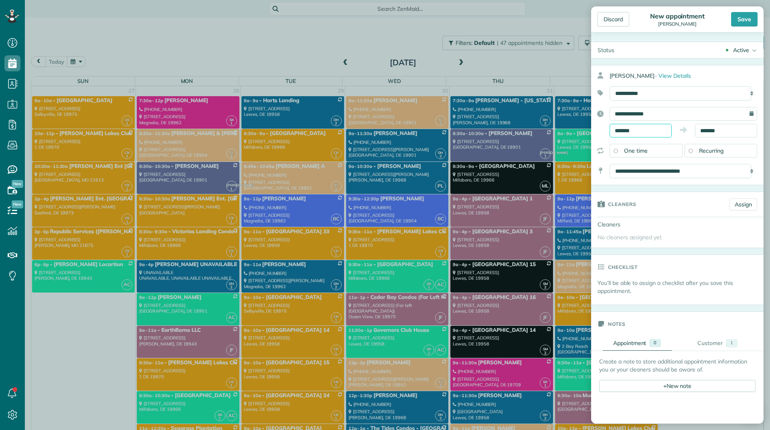
click at [630, 130] on input "*******" at bounding box center [640, 131] width 62 height 14
type input "********"
click at [625, 196] on body "Dashboard Scheduling Calendar View List View Dispatch View - Weekly scheduling …" at bounding box center [385, 215] width 770 height 430
click at [719, 131] on input "*******" at bounding box center [726, 131] width 62 height 14
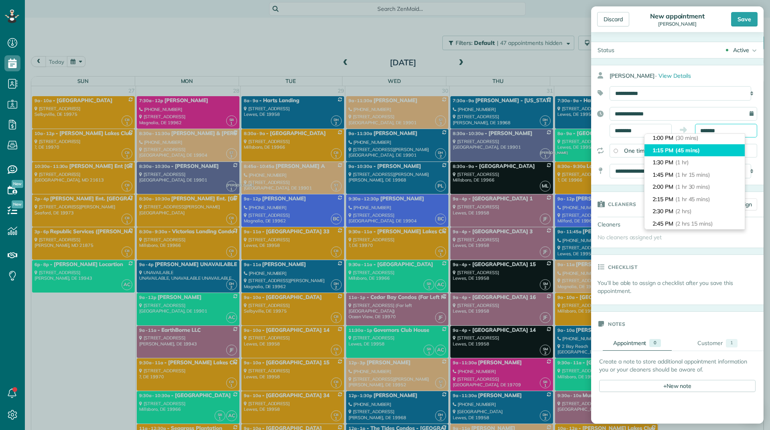
scroll to position [40, 0]
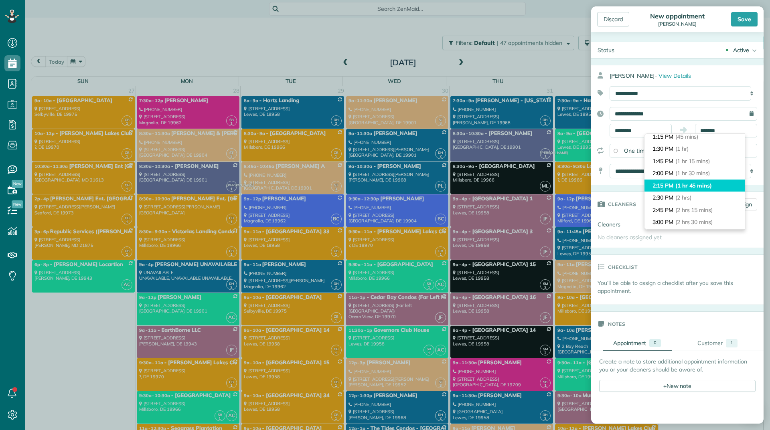
type input "*******"
click at [689, 192] on ul "12:30 PM (0 mins) 12:45 PM (15 mins) 1:00 PM (30 mins) 1:15 PM (45 mins) 1:30 P…" at bounding box center [694, 381] width 100 height 575
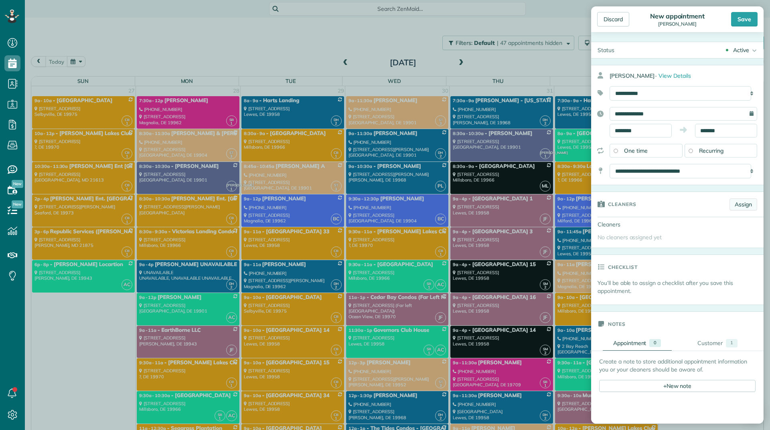
click at [732, 199] on link "Assign" at bounding box center [743, 204] width 28 height 12
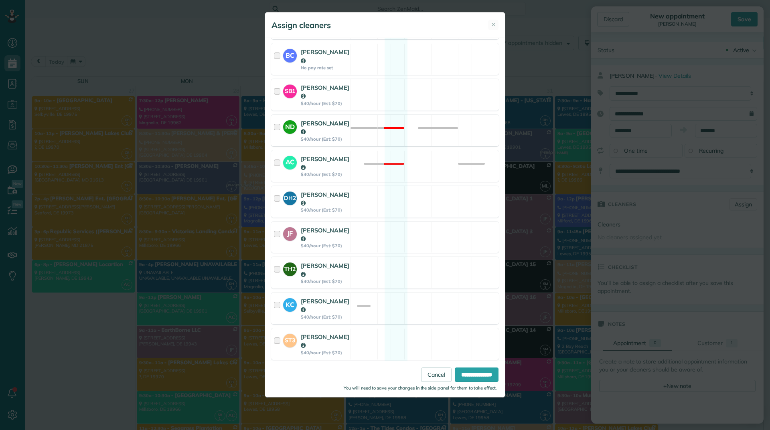
scroll to position [241, 0]
click at [364, 149] on div "AC Andrea Cole $40/hour (Est: $70) Not available" at bounding box center [385, 165] width 228 height 32
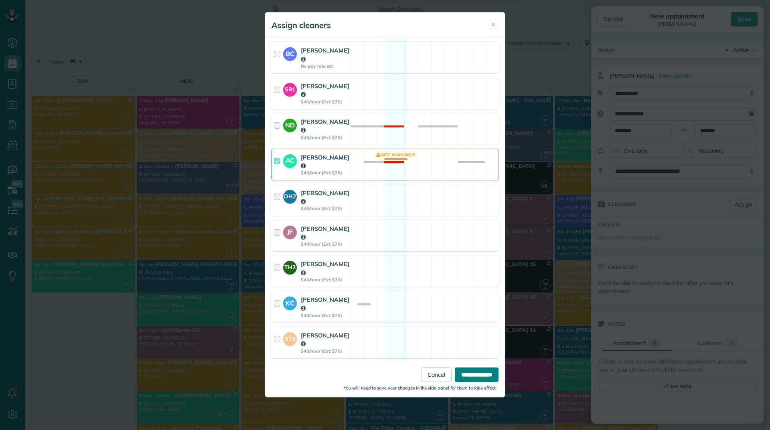
click at [476, 374] on input "**********" at bounding box center [477, 375] width 44 height 14
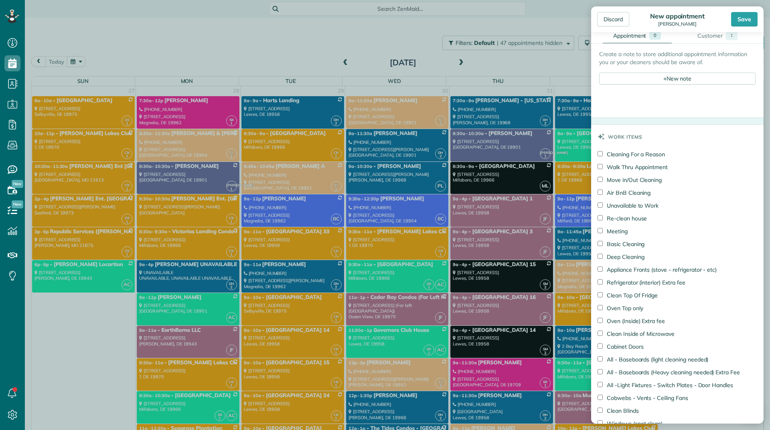
scroll to position [321, 0]
click at [603, 243] on label "Basic Cleaning" at bounding box center [620, 244] width 47 height 8
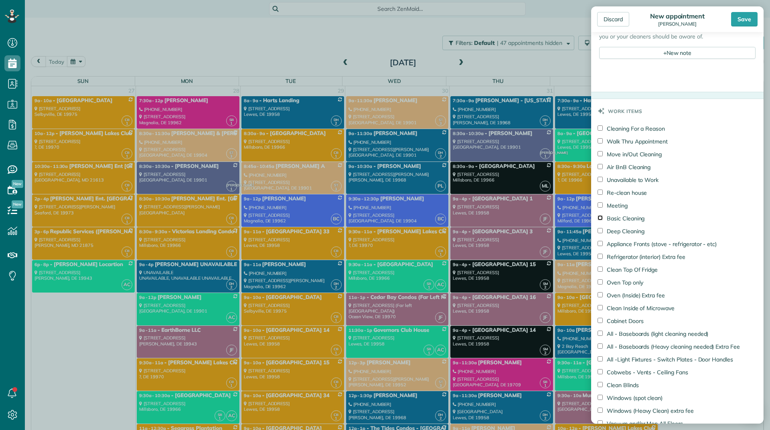
scroll to position [441, 0]
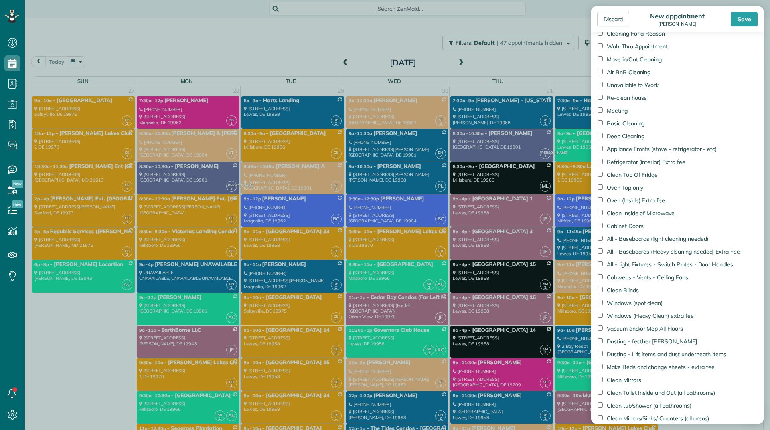
click at [648, 150] on label "Appliance Fronts (stove - refrigerator - etc)" at bounding box center [656, 149] width 119 height 8
click at [642, 176] on label "Clean Top Of Fridge" at bounding box center [627, 175] width 60 height 8
click at [632, 188] on label "Oven Top only" at bounding box center [620, 188] width 46 height 8
click at [637, 201] on label "Oven (Inside) Extra fee" at bounding box center [630, 200] width 67 height 8
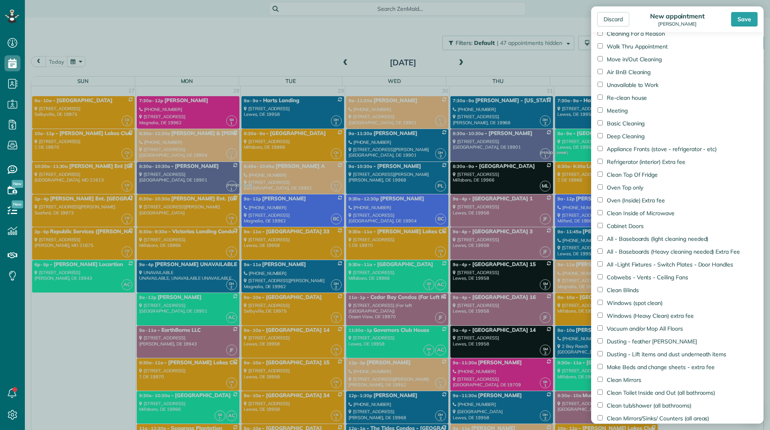
click at [639, 211] on label "Clean Inside of Microwave" at bounding box center [635, 213] width 77 height 8
click at [629, 226] on label "Cabinet Doors" at bounding box center [620, 226] width 46 height 8
click at [633, 239] on label "All - Baseboards (light cleaning needed)" at bounding box center [652, 239] width 111 height 8
click at [635, 261] on label "All -Light Fixtures - Switch Plates - Door Handles" at bounding box center [664, 265] width 135 height 8
click at [633, 278] on label "Cobwebs - Vents - Ceiling Fans" at bounding box center [642, 277] width 91 height 8
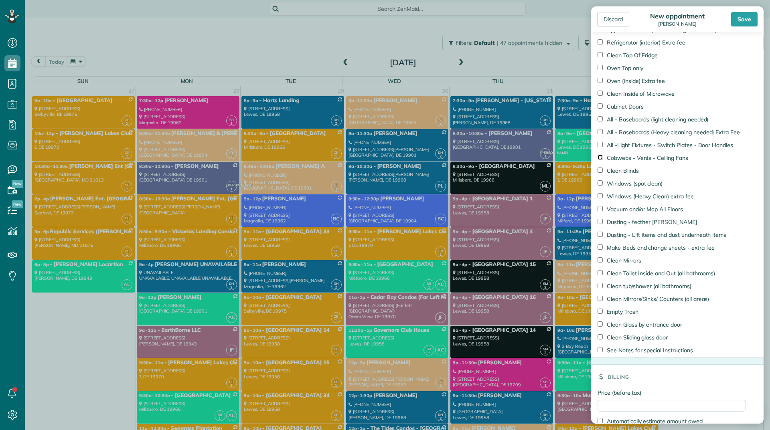
scroll to position [561, 0]
click at [633, 184] on label "Windows (spot clean)" at bounding box center [629, 183] width 65 height 8
click at [632, 210] on label "Vacuum and/or Mop All Floors" at bounding box center [639, 208] width 85 height 8
click at [630, 234] on label "Dusting - Lift items and dust underneath items" at bounding box center [661, 234] width 129 height 8
click at [632, 257] on label "Clean Mirrors" at bounding box center [619, 260] width 44 height 8
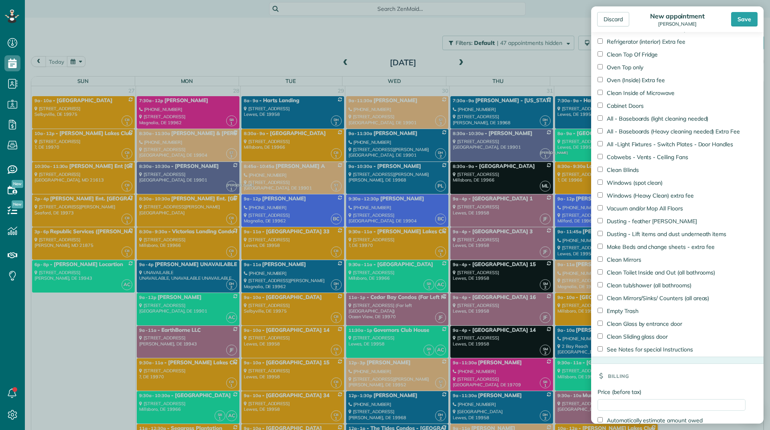
click at [646, 274] on label "Clean Toilet Inside and Out (all bathrooms)" at bounding box center [655, 273] width 117 height 8
click at [643, 281] on label "Clean tub/shower (all bathrooms)" at bounding box center [644, 285] width 94 height 8
click at [640, 295] on label "Clean Mirrors/Sinks/ Counters (all areas)" at bounding box center [652, 298] width 111 height 8
click at [627, 309] on label "Empty Trash" at bounding box center [617, 311] width 41 height 8
click at [622, 324] on label "Clean Glass by entrance door" at bounding box center [639, 324] width 85 height 8
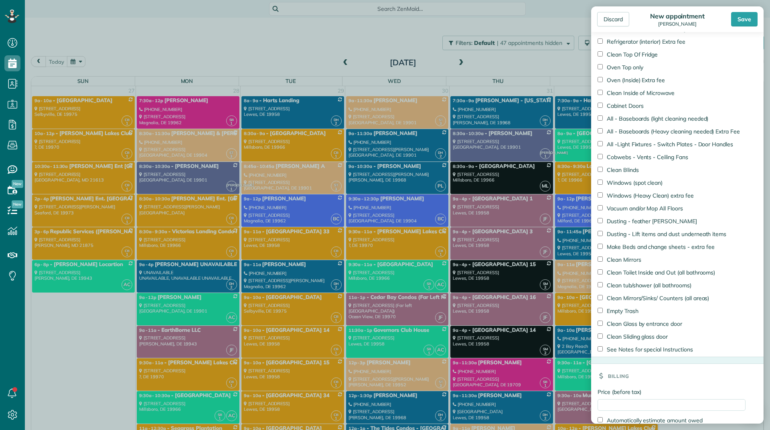
click at [620, 333] on label "Clean Sliding glass door" at bounding box center [632, 337] width 70 height 8
click at [626, 348] on label "See Notes for special Instructions" at bounding box center [644, 350] width 95 height 8
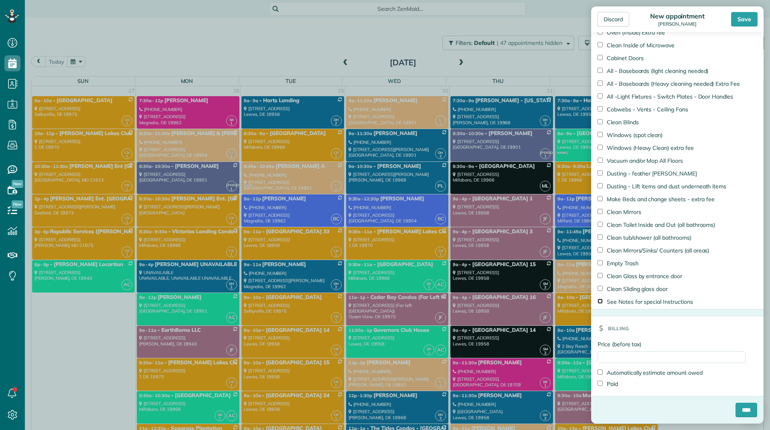
scroll to position [610, 0]
click at [736, 413] on input "****" at bounding box center [746, 410] width 22 height 14
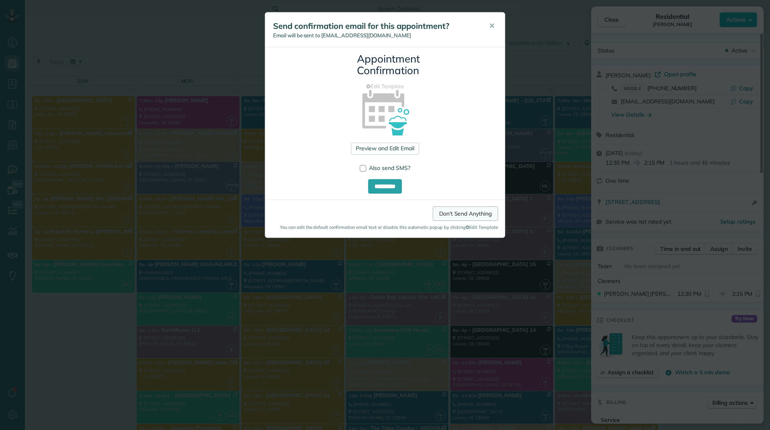
click at [456, 215] on link "Don't Send Anything" at bounding box center [465, 213] width 65 height 14
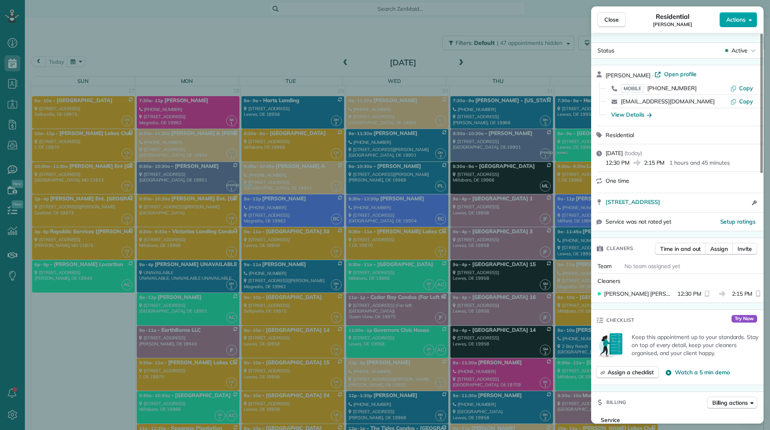
click at [732, 22] on span "Actions" at bounding box center [735, 20] width 19 height 8
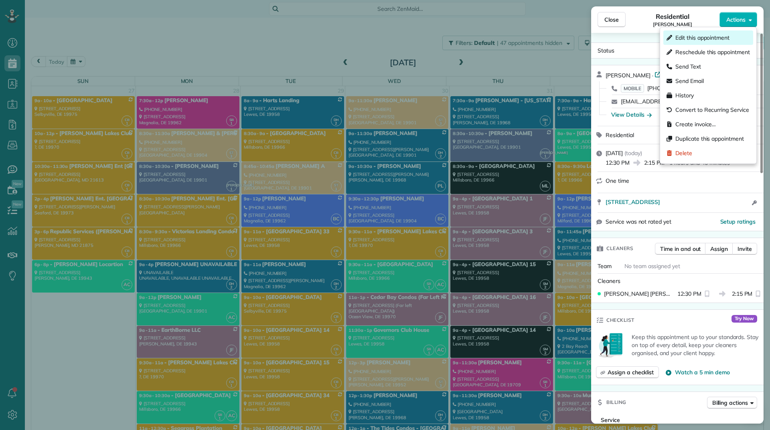
click at [702, 44] on div "Edit this appointment" at bounding box center [708, 37] width 90 height 14
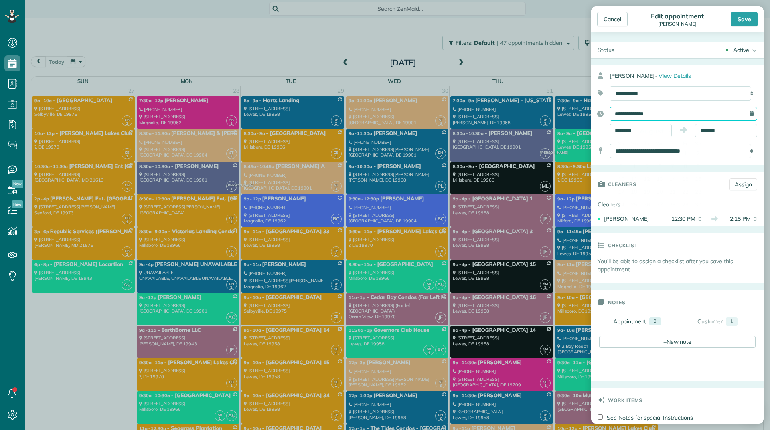
click at [675, 114] on input "**********" at bounding box center [683, 114] width 148 height 14
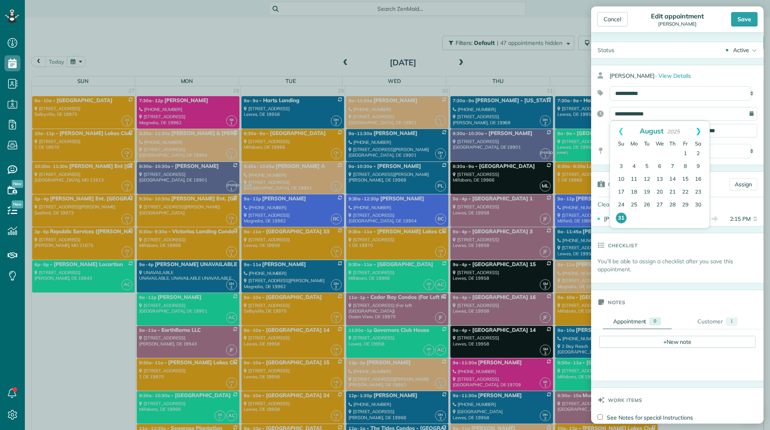
click at [698, 132] on link "Next" at bounding box center [698, 131] width 22 height 20
click at [659, 156] on link "3" at bounding box center [659, 154] width 13 height 13
type input "**********"
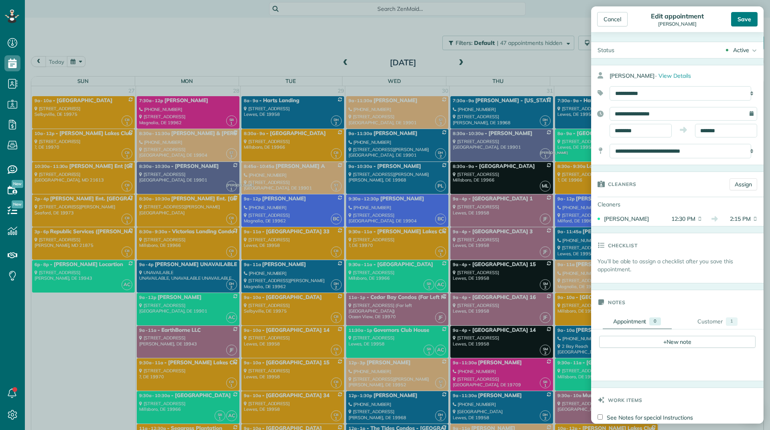
click at [742, 23] on div "Save" at bounding box center [744, 19] width 26 height 14
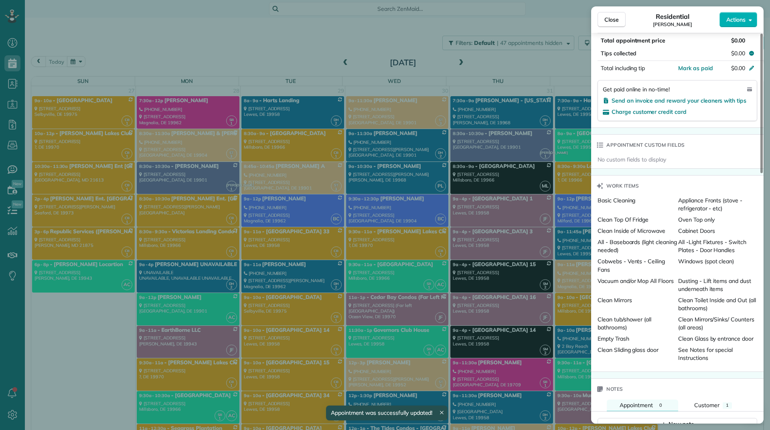
scroll to position [700, 0]
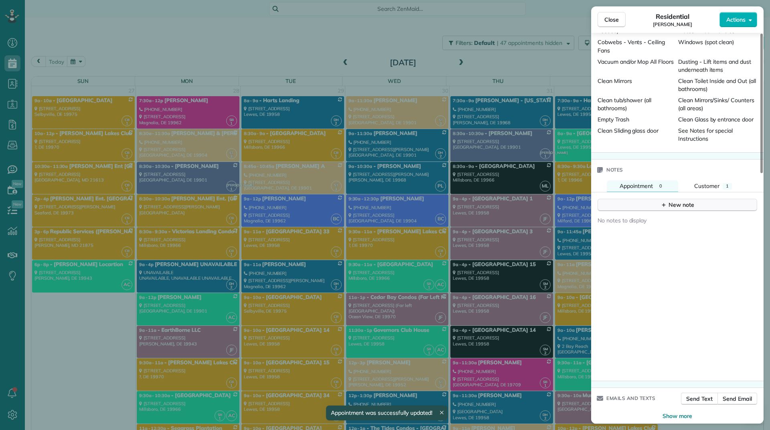
click at [675, 201] on div "New note" at bounding box center [677, 205] width 34 height 8
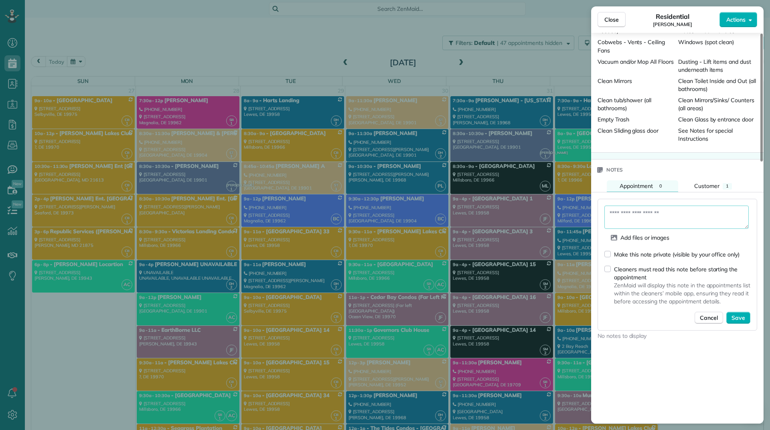
click at [669, 219] on textarea at bounding box center [676, 217] width 144 height 23
type textarea "*"
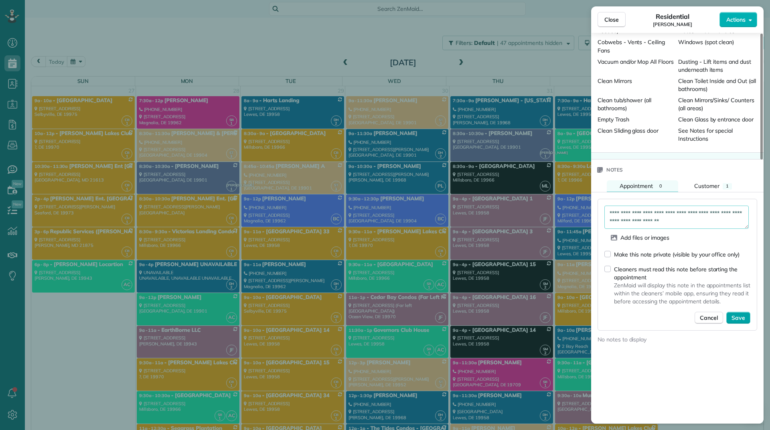
type textarea "**********"
click at [740, 314] on span "Save" at bounding box center [738, 318] width 14 height 8
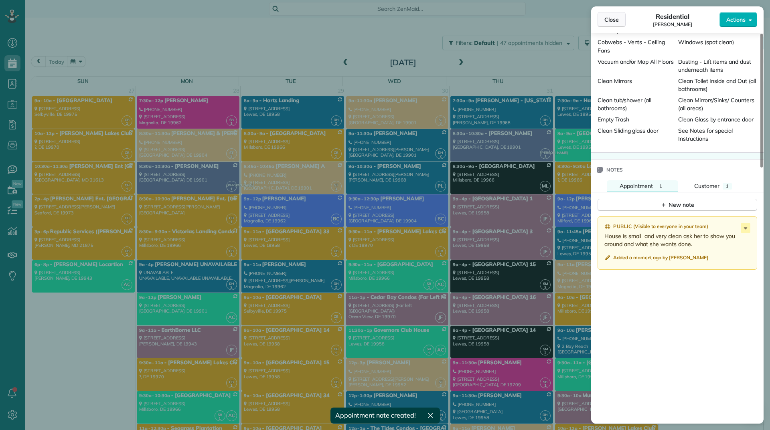
click at [620, 18] on button "Close" at bounding box center [611, 19] width 28 height 15
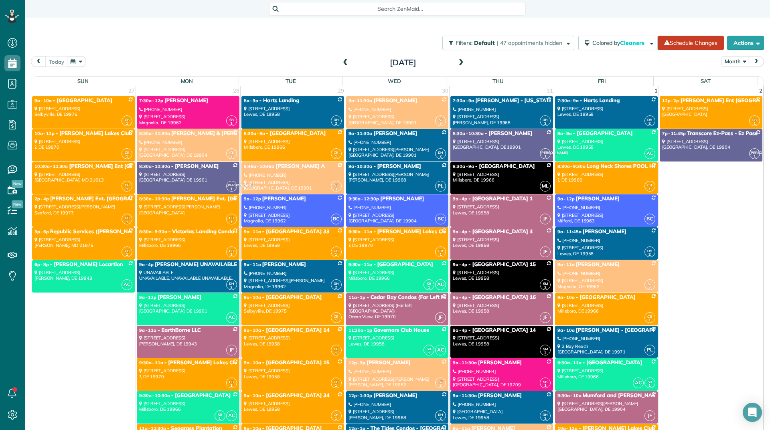
scroll to position [120, 0]
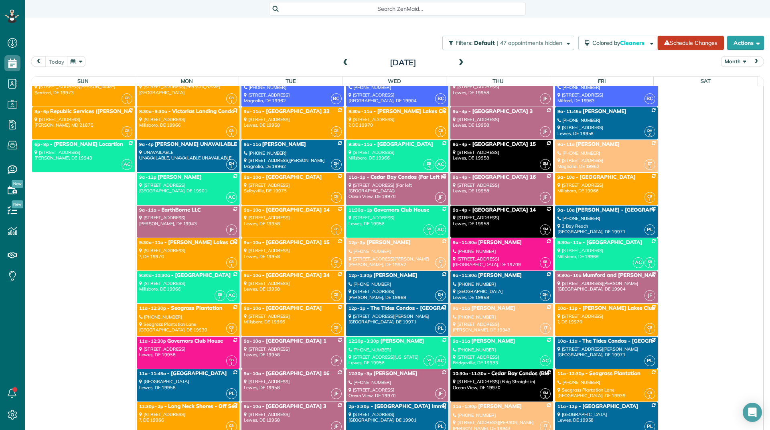
click at [457, 63] on span at bounding box center [461, 62] width 9 height 7
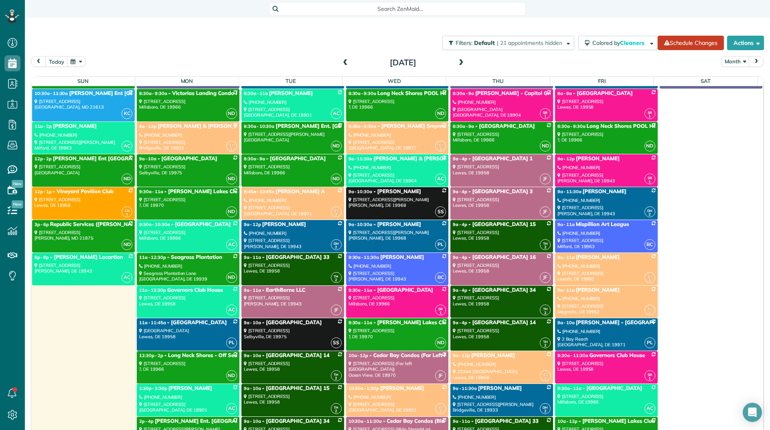
scroll to position [0, 0]
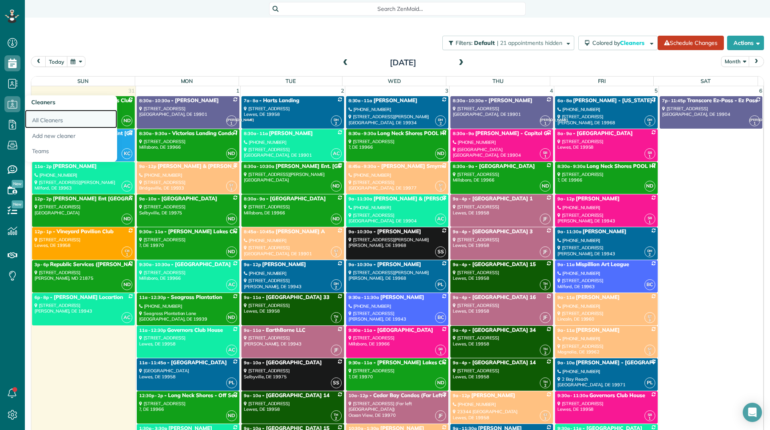
click at [39, 113] on link "All Cleaners" at bounding box center [71, 119] width 92 height 18
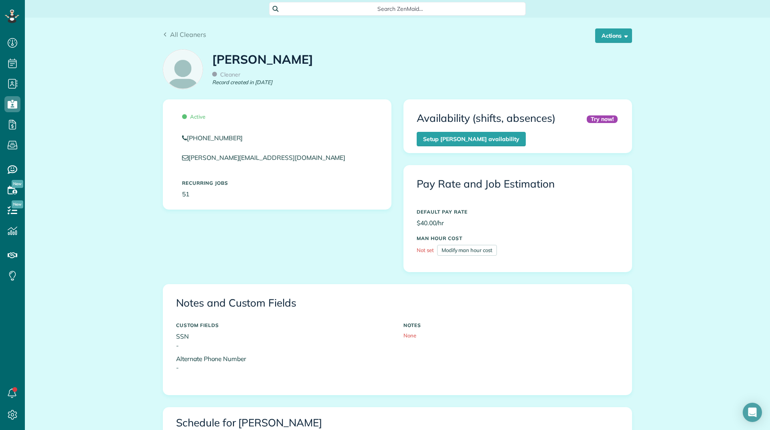
scroll to position [361, 0]
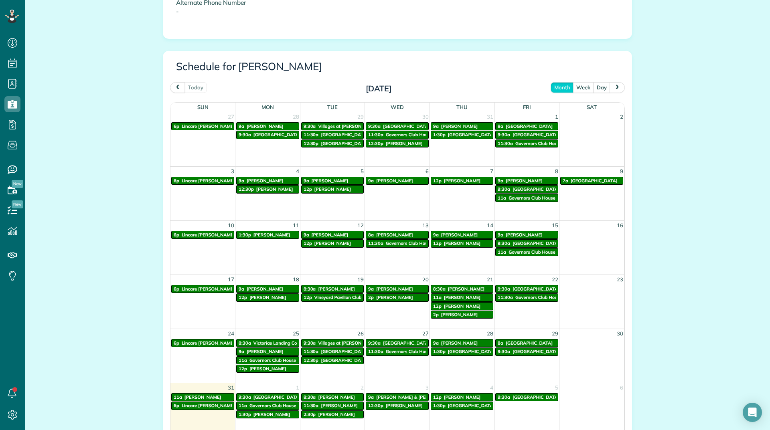
scroll to position [361, 0]
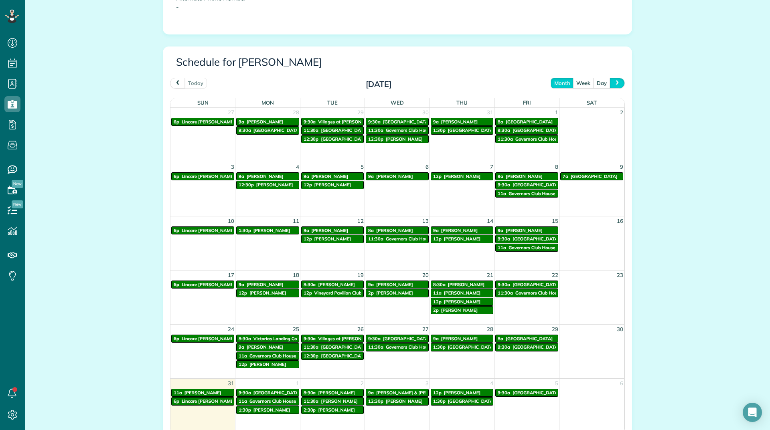
click at [611, 78] on button "next" at bounding box center [616, 83] width 15 height 11
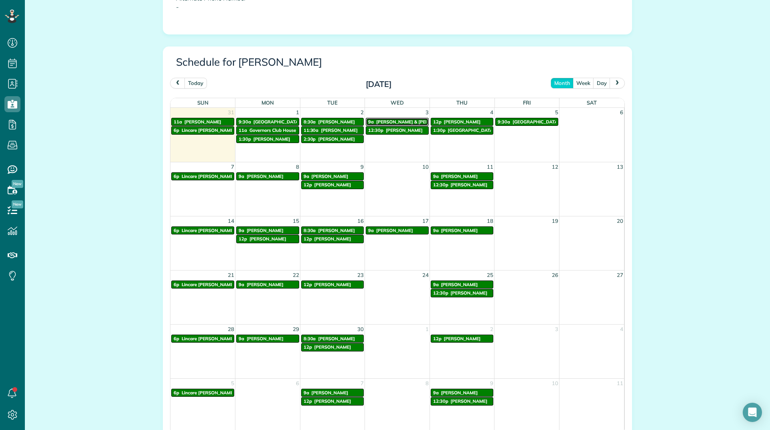
click at [391, 123] on span "[PERSON_NAME] & [PERSON_NAME]" at bounding box center [415, 122] width 79 height 6
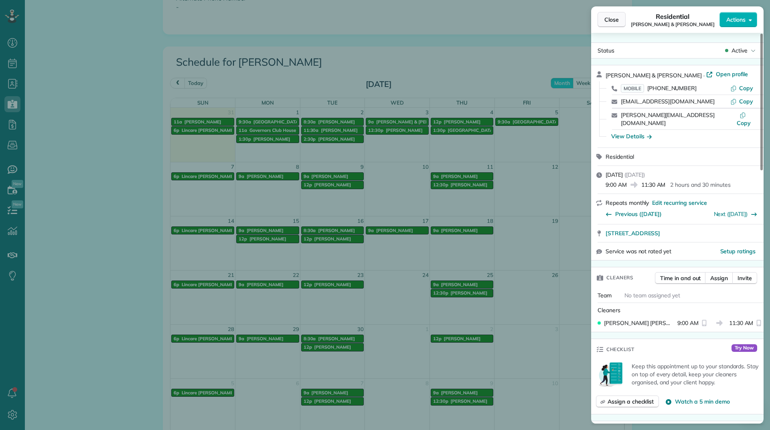
click at [613, 20] on span "Close" at bounding box center [611, 20] width 14 height 8
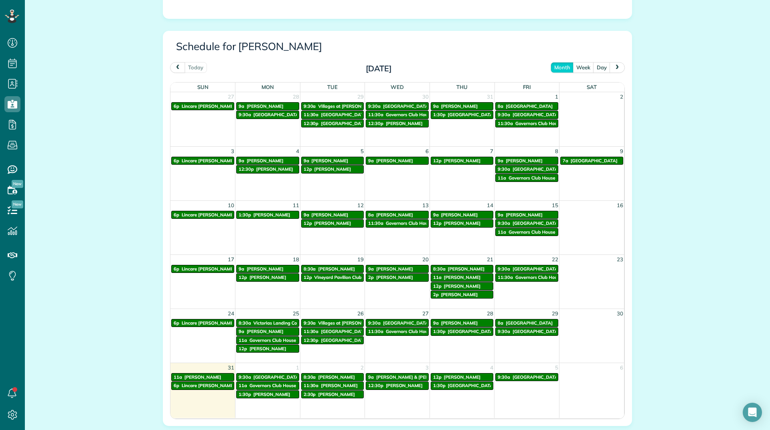
scroll to position [433, 0]
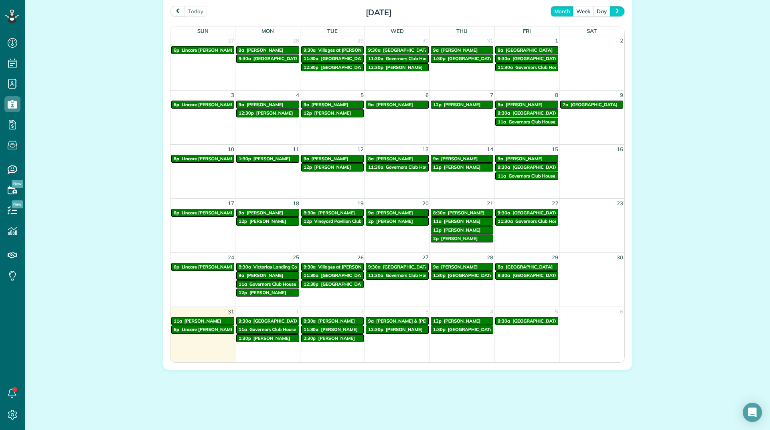
click at [613, 7] on button "next" at bounding box center [616, 11] width 15 height 11
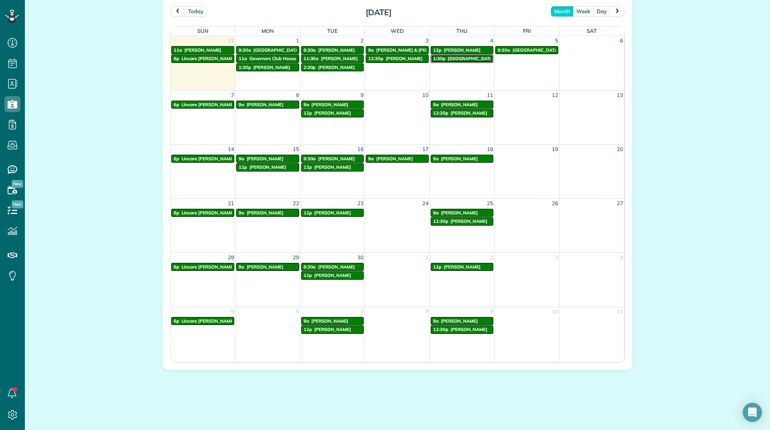
click at [457, 61] on span "[GEOGRAPHIC_DATA]" at bounding box center [471, 59] width 47 height 6
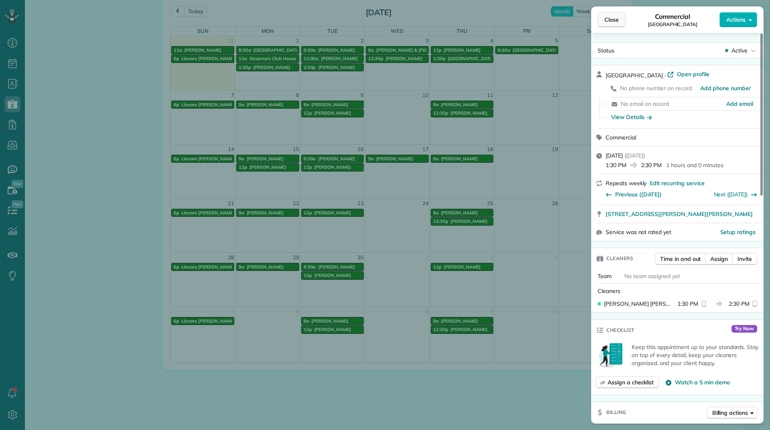
click at [600, 18] on button "Close" at bounding box center [611, 19] width 28 height 15
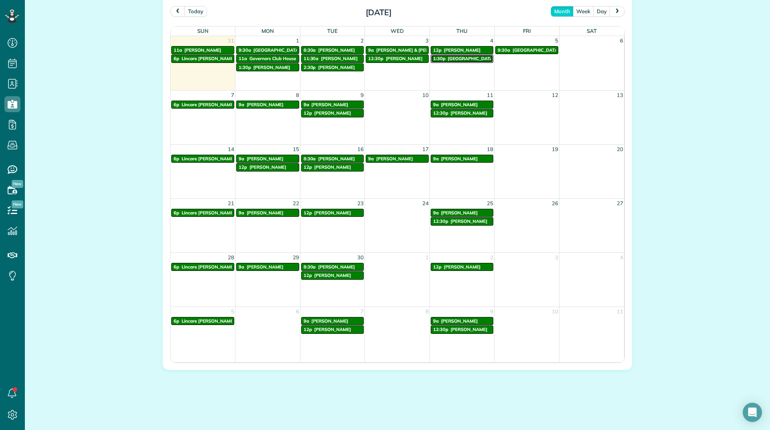
click at [459, 57] on span "[GEOGRAPHIC_DATA]" at bounding box center [471, 59] width 47 height 6
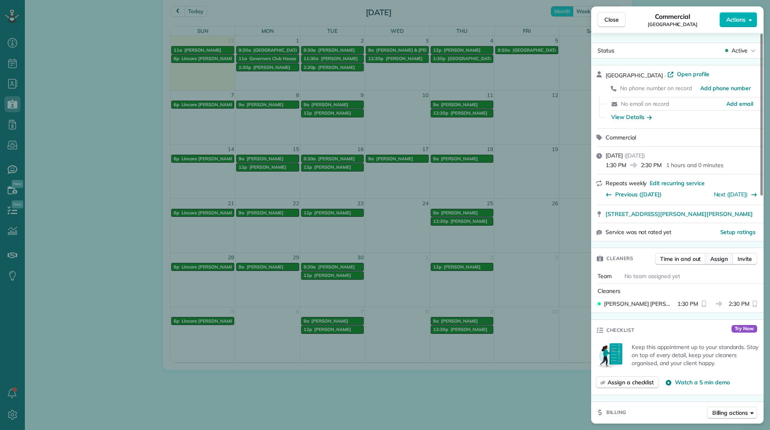
click at [716, 261] on span "Assign" at bounding box center [719, 259] width 18 height 8
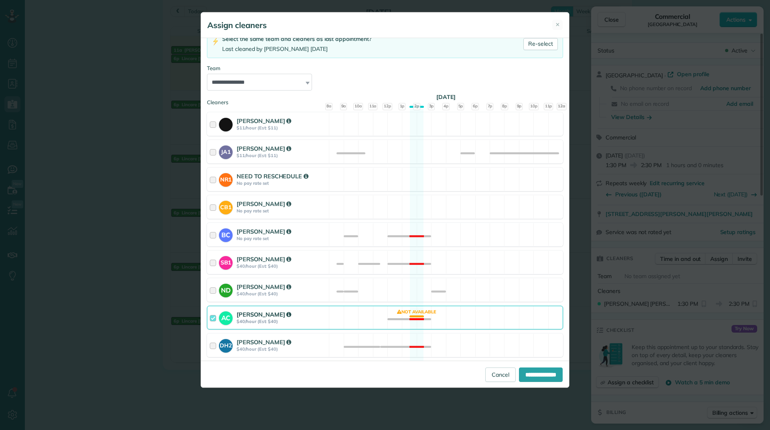
scroll to position [80, 0]
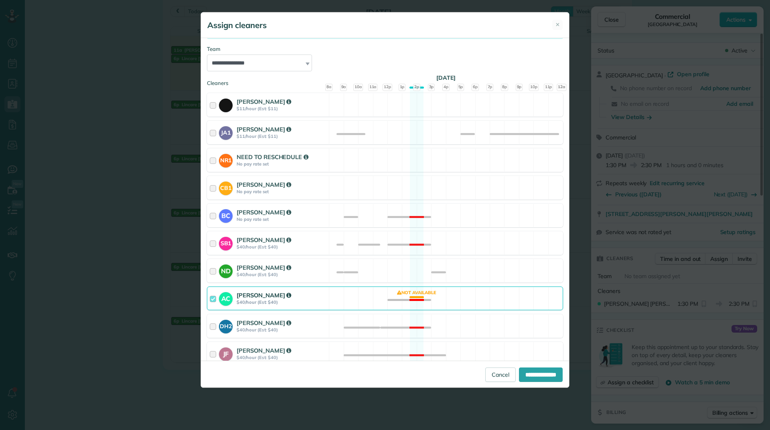
click at [291, 298] on div "[PERSON_NAME]" at bounding box center [282, 295] width 90 height 8
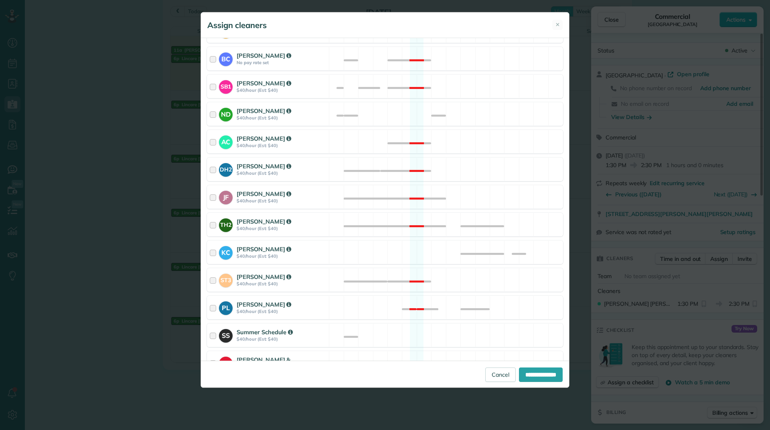
scroll to position [241, 0]
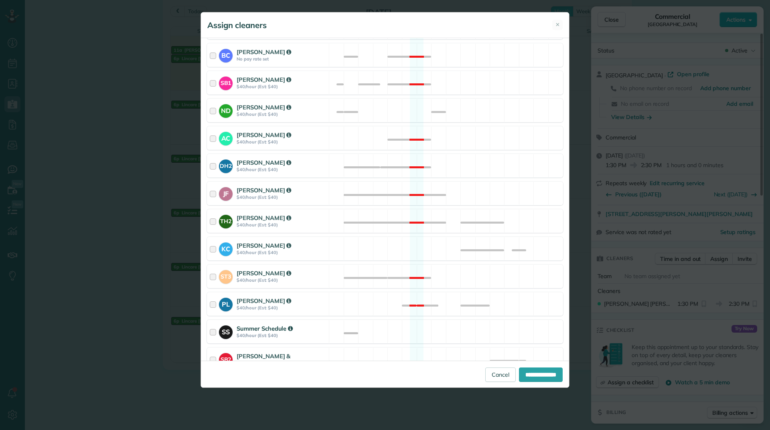
click at [211, 332] on div at bounding box center [214, 331] width 9 height 15
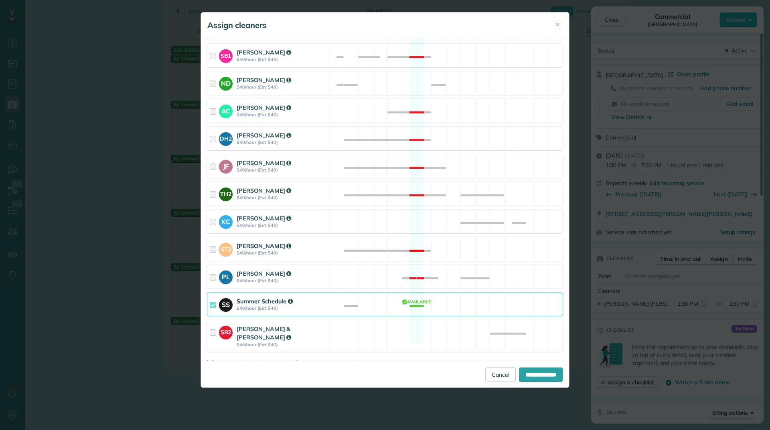
scroll to position [280, 0]
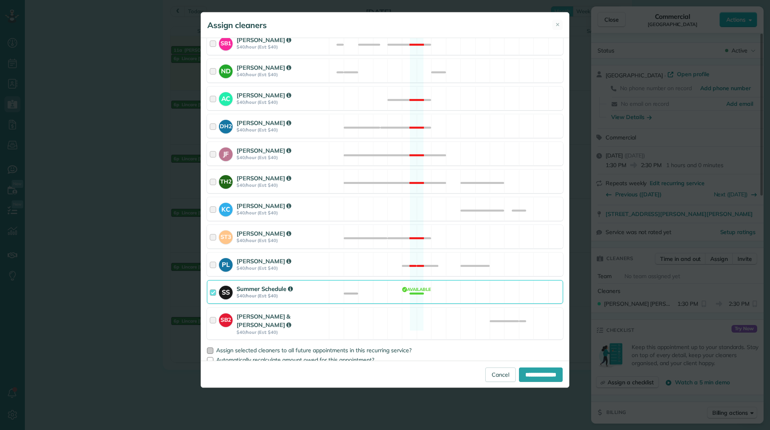
click at [209, 348] on div at bounding box center [210, 351] width 6 height 6
click at [519, 370] on input "**********" at bounding box center [541, 375] width 44 height 14
type input "**********"
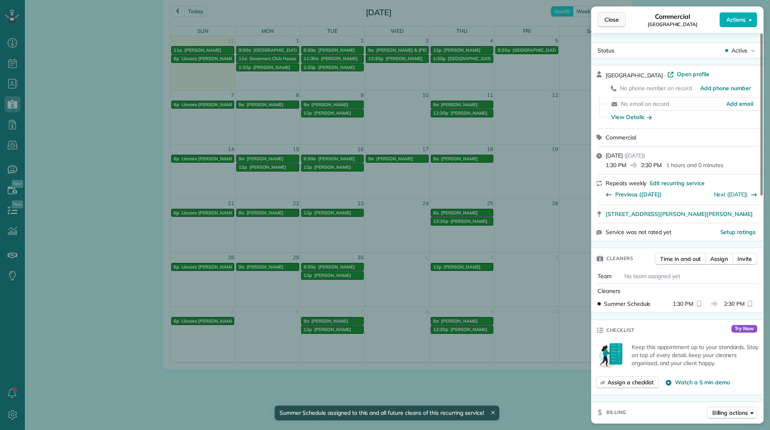
click at [610, 22] on span "Close" at bounding box center [611, 20] width 14 height 8
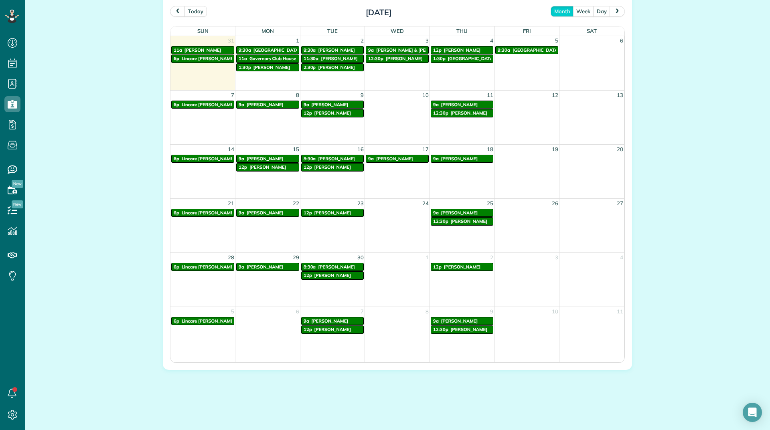
click at [612, 14] on button "next" at bounding box center [616, 11] width 15 height 11
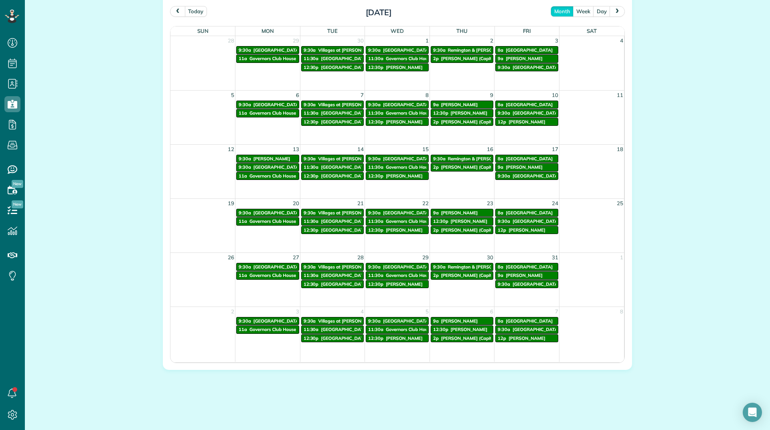
click at [177, 12] on span "prev" at bounding box center [177, 10] width 6 height 5
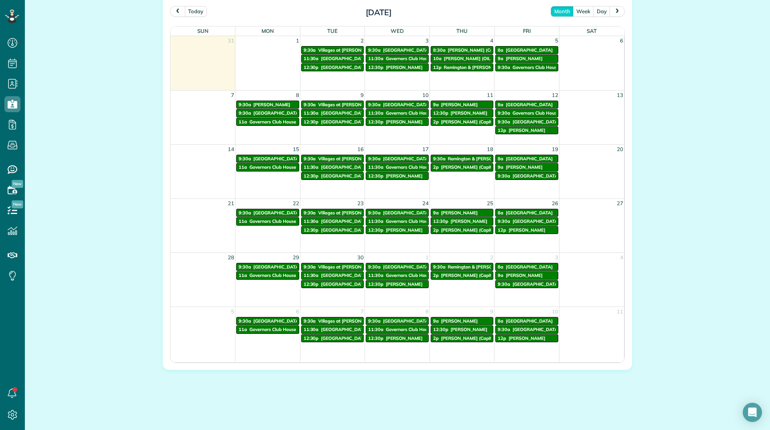
click at [177, 12] on span "prev" at bounding box center [177, 10] width 6 height 5
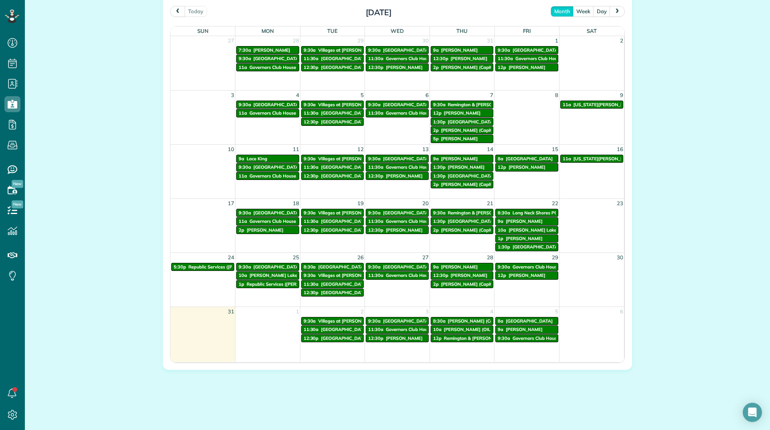
click at [618, 6] on div "month week day" at bounding box center [587, 11] width 74 height 11
click at [617, 8] on button "next" at bounding box center [616, 11] width 15 height 11
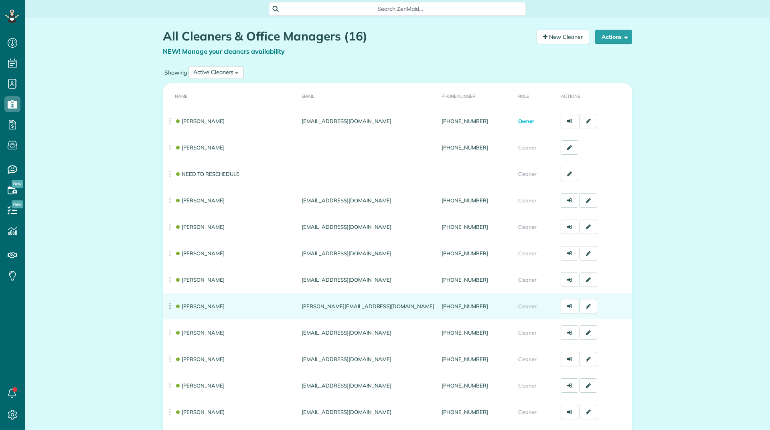
scroll to position [4, 4]
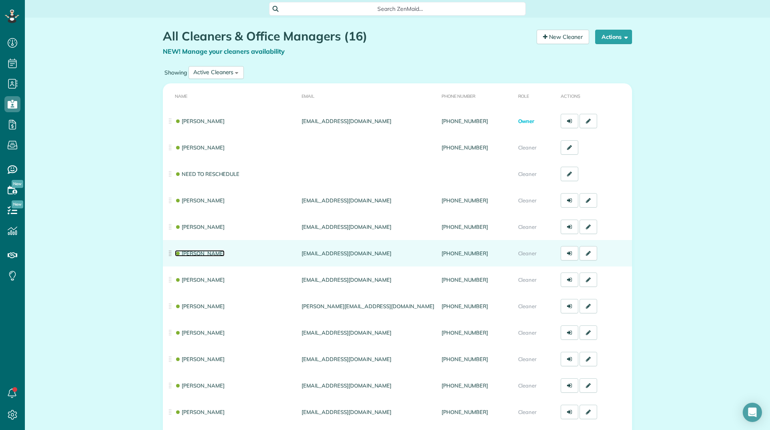
click at [184, 256] on link "[PERSON_NAME]" at bounding box center [200, 253] width 50 height 6
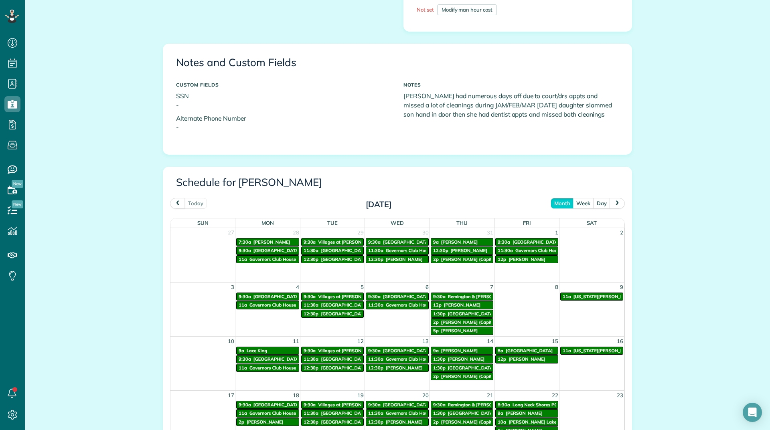
scroll to position [361, 0]
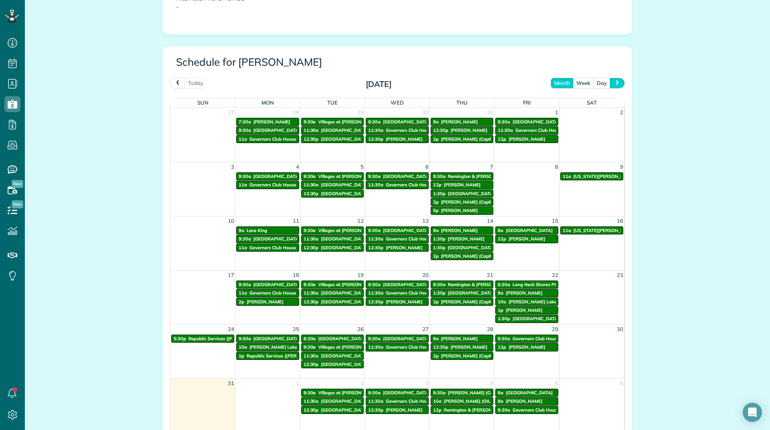
click at [614, 81] on span "next" at bounding box center [617, 82] width 6 height 5
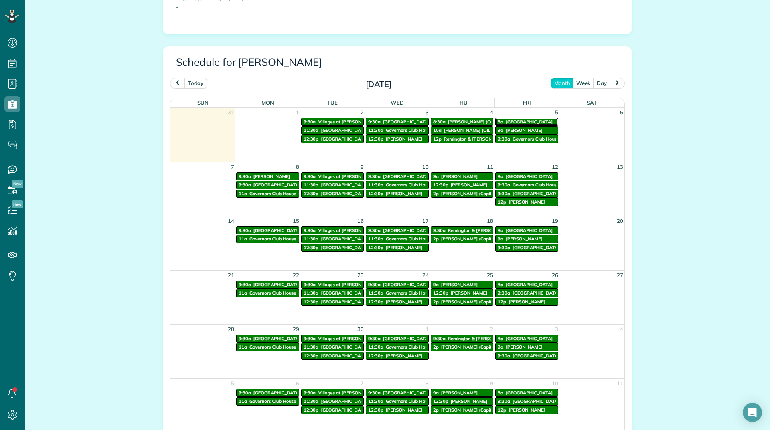
click at [525, 122] on span "[GEOGRAPHIC_DATA]" at bounding box center [528, 122] width 47 height 6
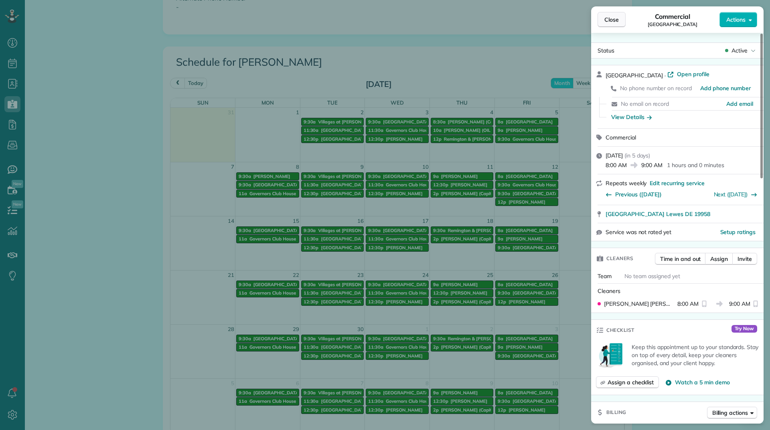
click at [604, 19] on button "Close" at bounding box center [611, 19] width 28 height 15
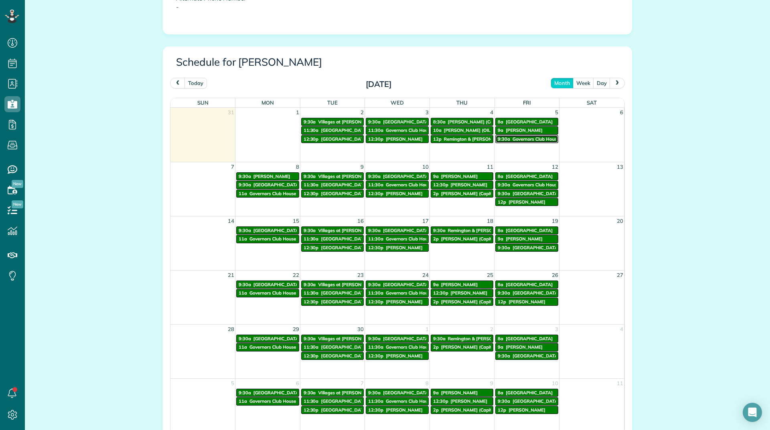
click at [516, 137] on span "Governors Club House" at bounding box center [535, 139] width 47 height 6
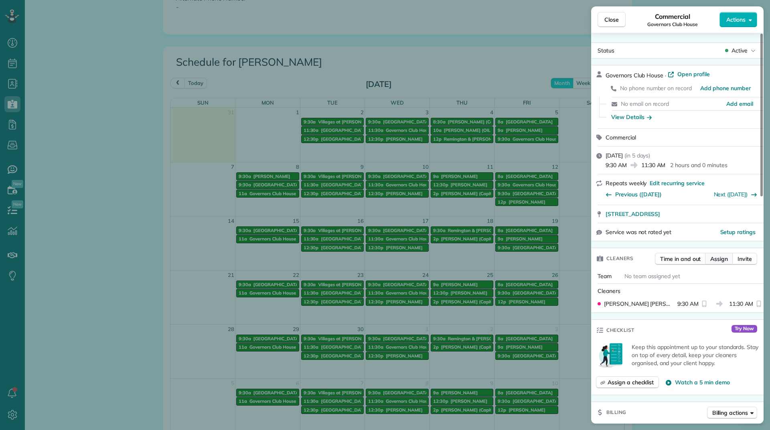
click at [718, 263] on span "Assign" at bounding box center [719, 259] width 18 height 8
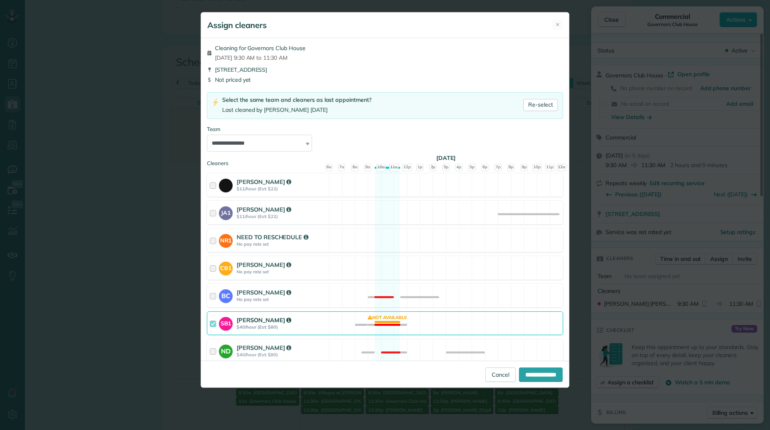
click at [328, 311] on div "**********" at bounding box center [385, 199] width 368 height 323
click at [330, 319] on div "SB1 Shelly Bates $40/hour (Est: $80) Not available" at bounding box center [385, 323] width 356 height 24
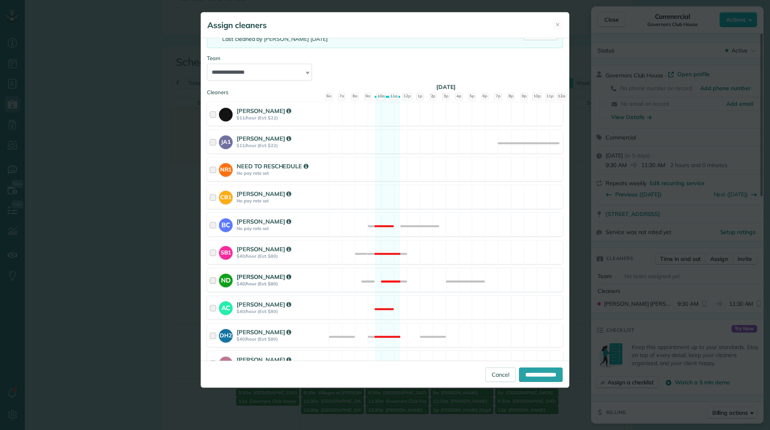
scroll to position [80, 0]
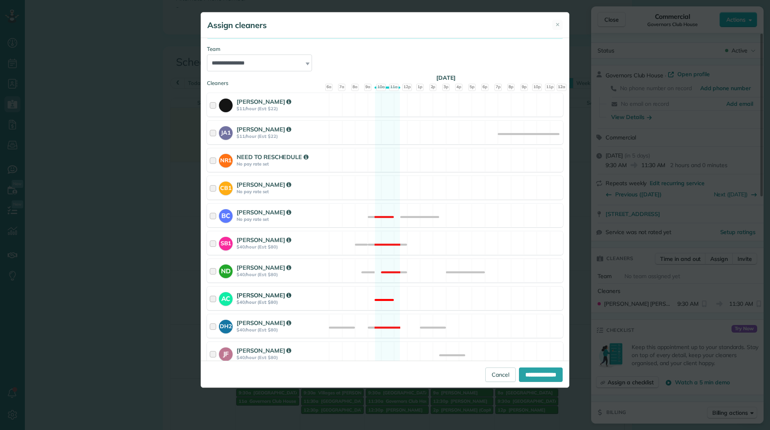
click at [331, 290] on div "AC Andrea Cole $40/hour (Est: $80) Not available" at bounding box center [385, 299] width 356 height 24
click at [523, 379] on input "**********" at bounding box center [541, 375] width 44 height 14
type input "**********"
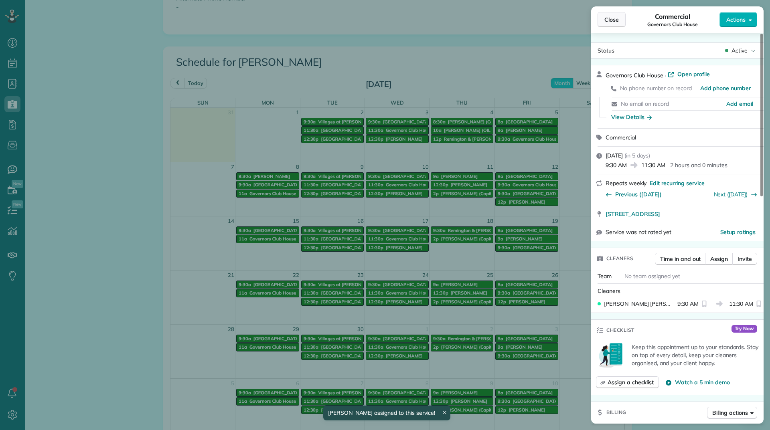
click at [611, 20] on span "Close" at bounding box center [611, 20] width 14 height 8
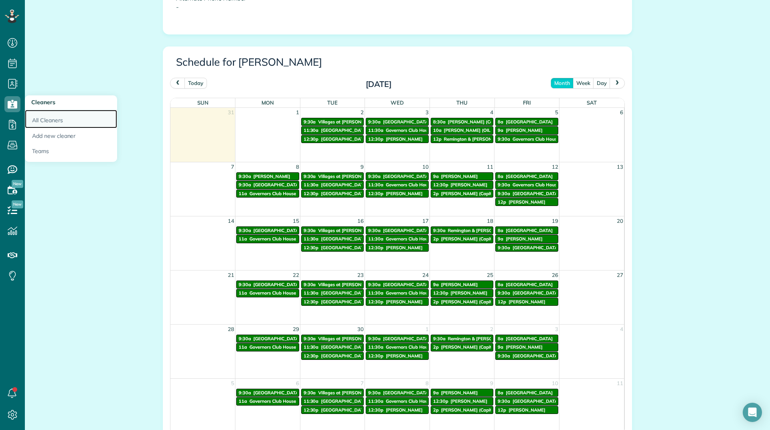
click at [36, 116] on link "All Cleaners" at bounding box center [71, 119] width 92 height 18
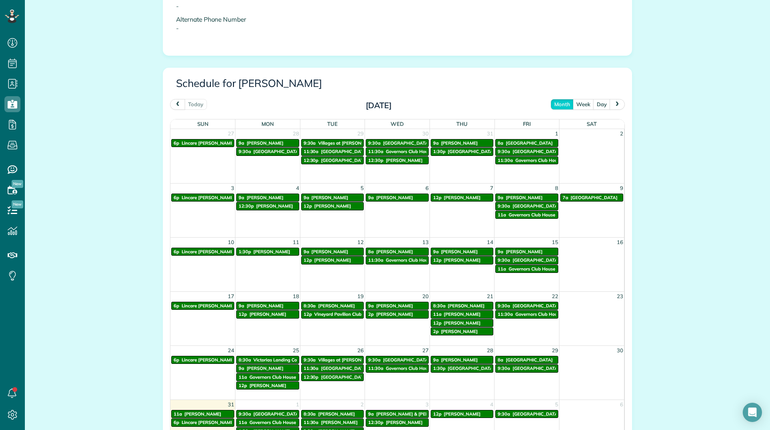
scroll to position [361, 0]
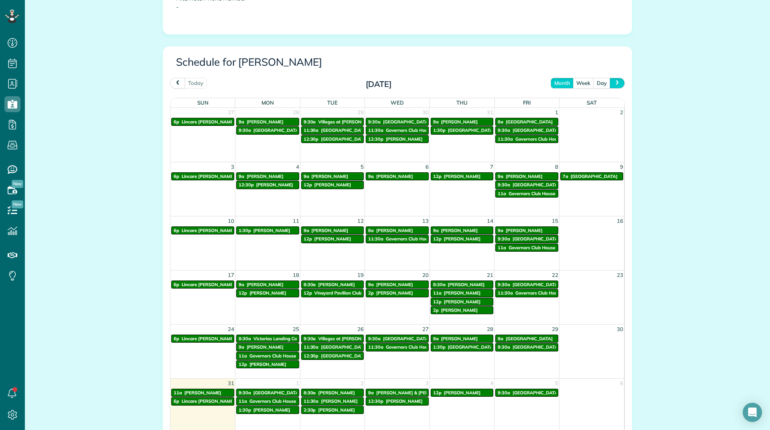
click at [617, 80] on button "next" at bounding box center [616, 83] width 15 height 11
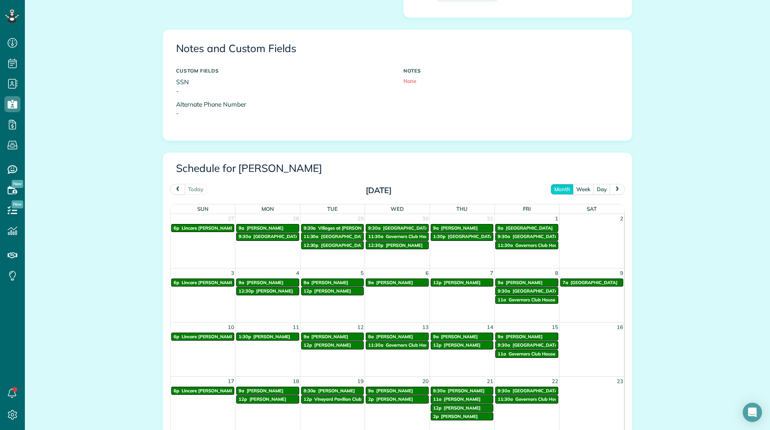
scroll to position [321, 0]
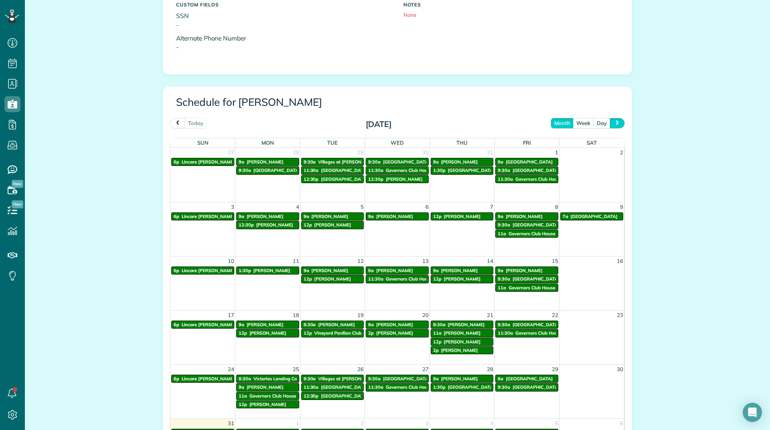
click at [614, 124] on span "next" at bounding box center [617, 122] width 6 height 5
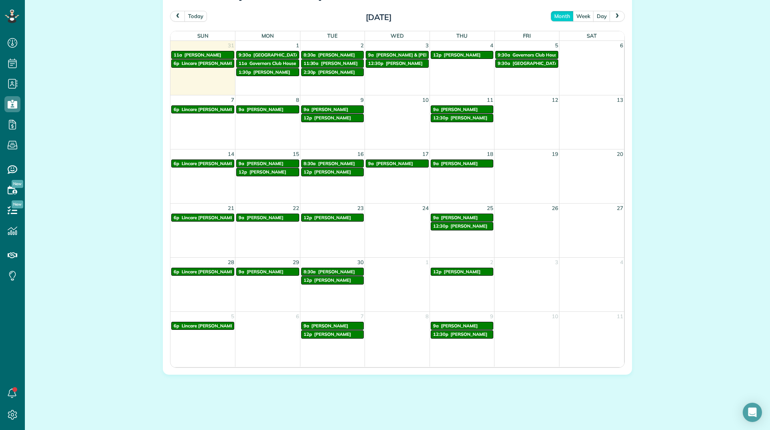
scroll to position [433, 0]
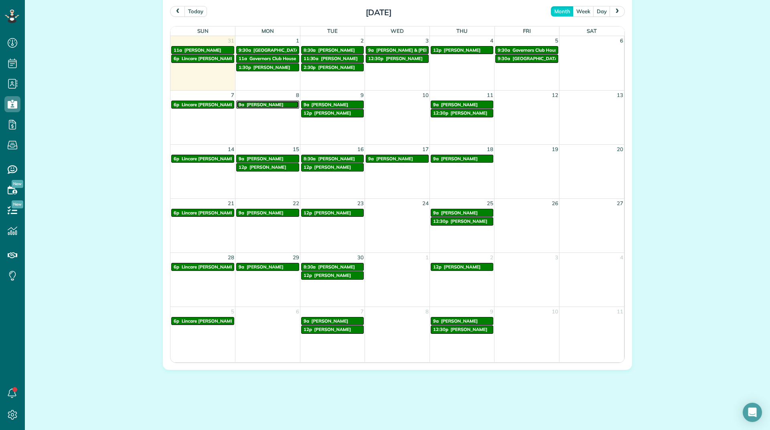
click at [264, 103] on span "[PERSON_NAME]" at bounding box center [265, 105] width 37 height 6
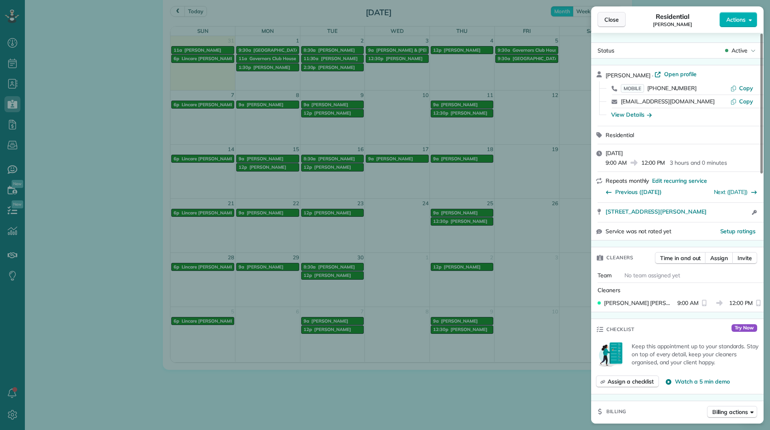
click at [603, 17] on button "Close" at bounding box center [611, 19] width 28 height 15
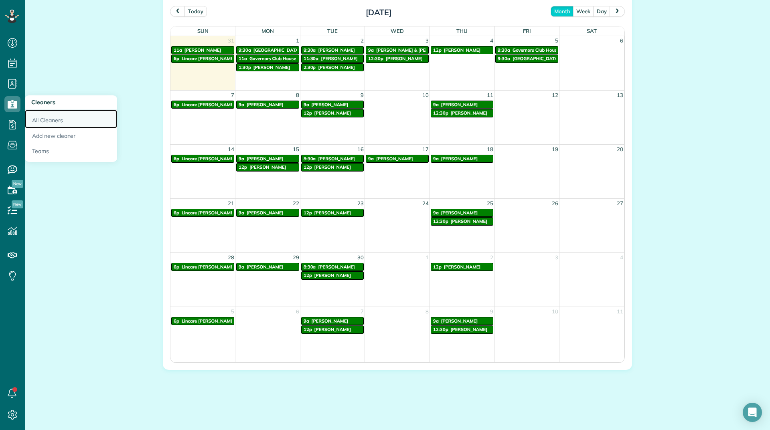
click at [40, 115] on link "All Cleaners" at bounding box center [71, 119] width 92 height 18
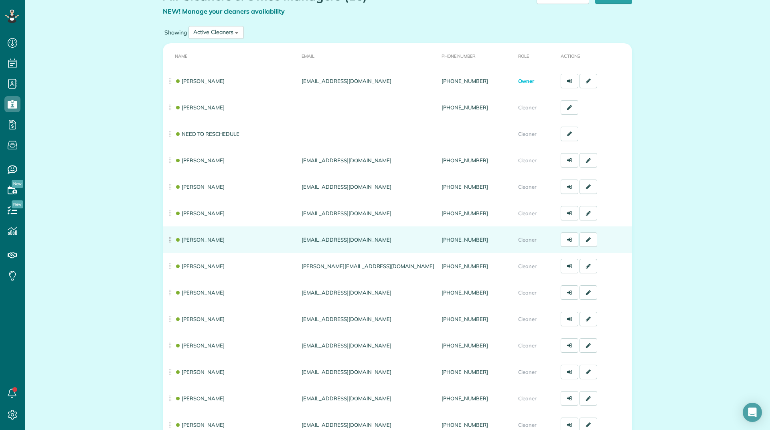
scroll to position [80, 0]
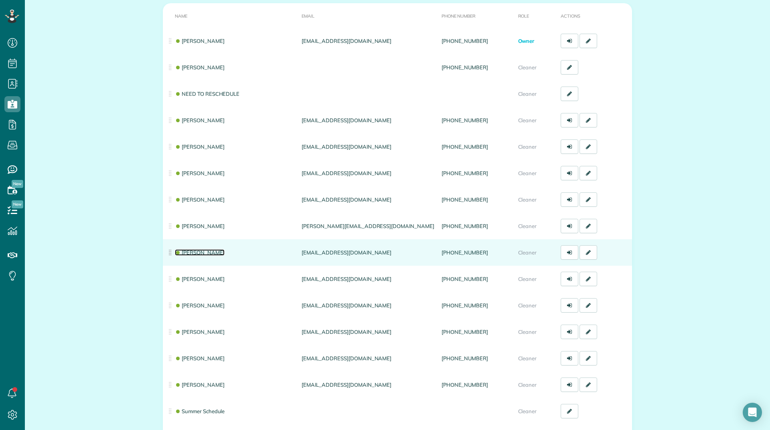
click at [209, 254] on link "[PERSON_NAME]" at bounding box center [200, 252] width 50 height 6
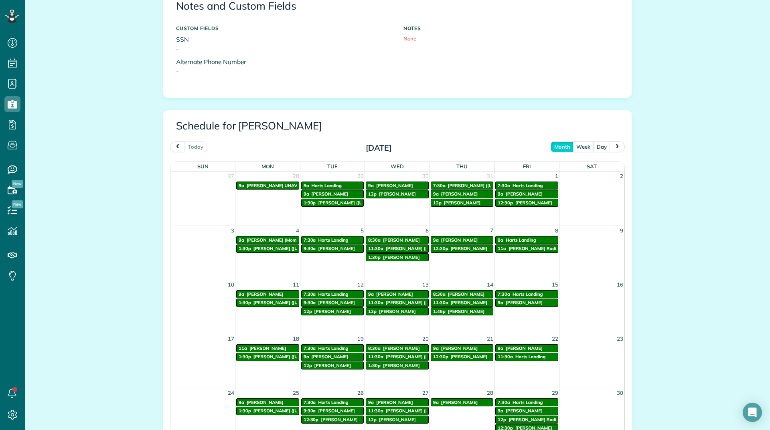
scroll to position [321, 0]
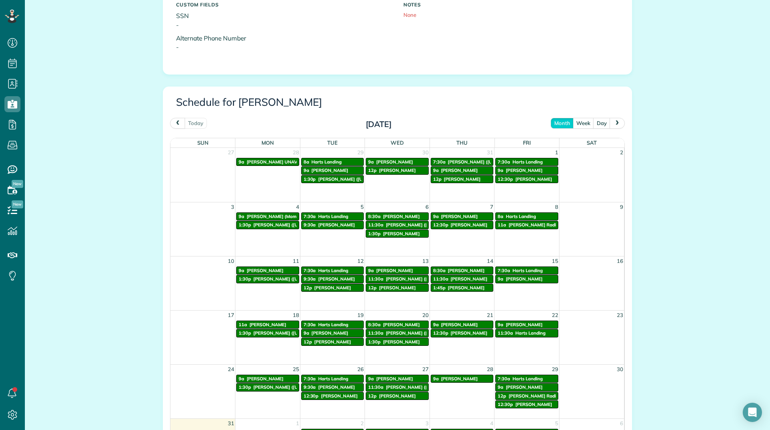
click at [617, 121] on span "next" at bounding box center [617, 122] width 6 height 5
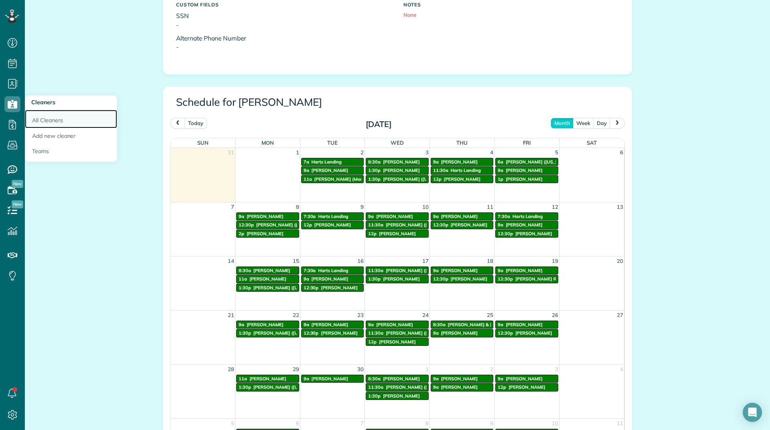
click at [32, 113] on link "All Cleaners" at bounding box center [71, 119] width 92 height 18
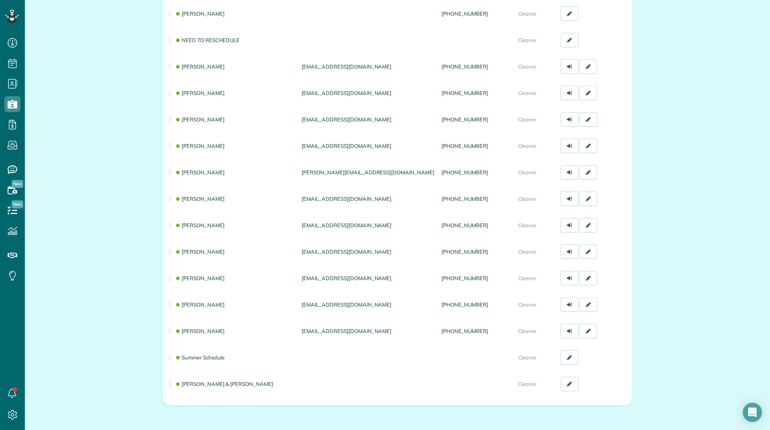
scroll to position [160, 0]
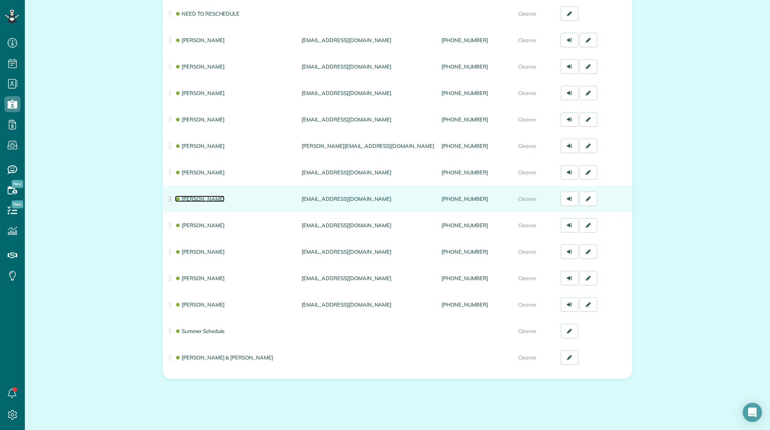
click at [189, 200] on link "[PERSON_NAME]" at bounding box center [200, 199] width 50 height 6
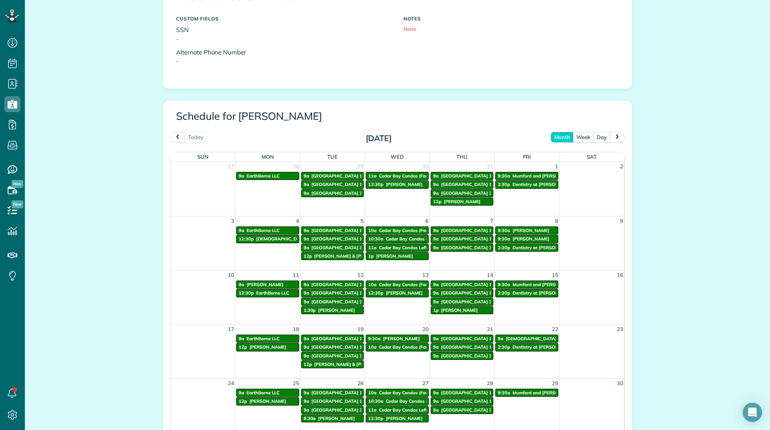
scroll to position [321, 0]
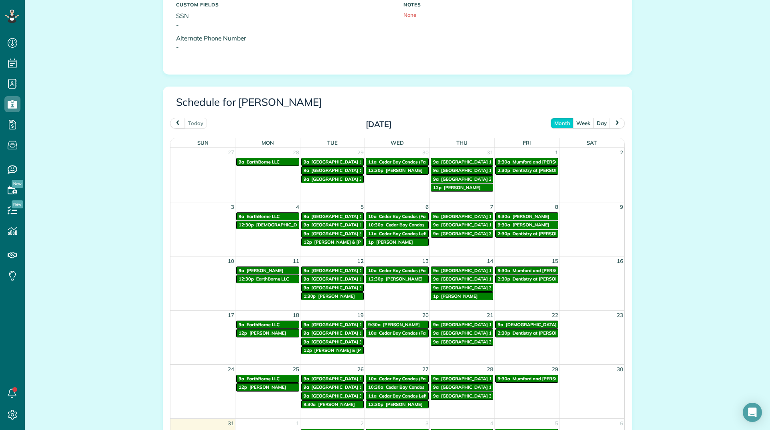
click at [614, 125] on span "next" at bounding box center [617, 122] width 6 height 5
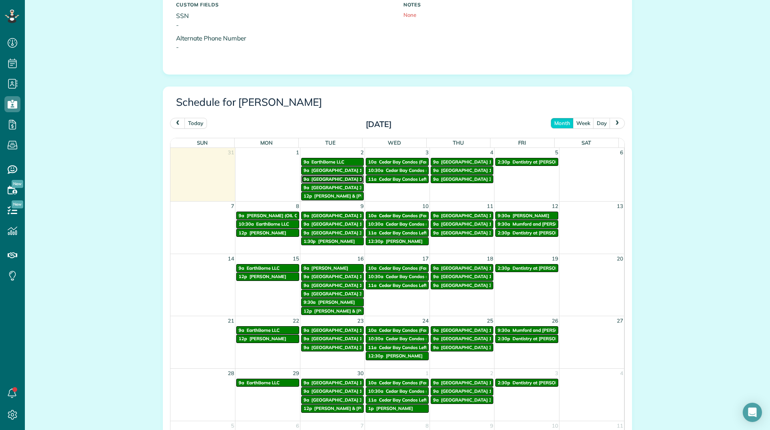
click at [341, 181] on span "[GEOGRAPHIC_DATA] 16" at bounding box center [337, 179] width 53 height 6
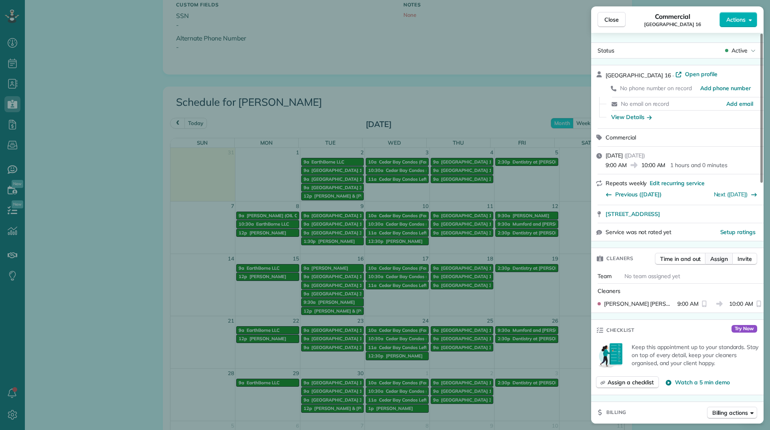
click at [724, 260] on span "Assign" at bounding box center [719, 259] width 18 height 8
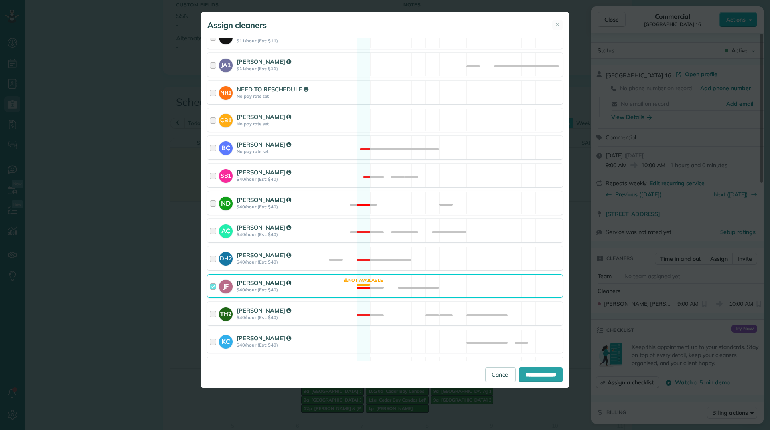
scroll to position [160, 0]
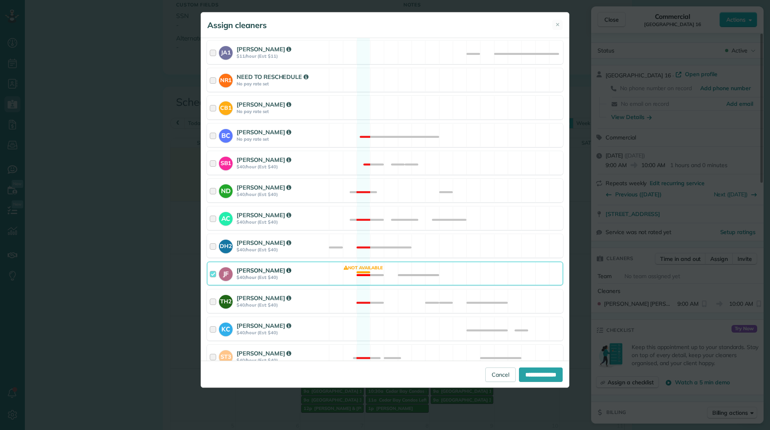
click at [325, 275] on div "[PERSON_NAME] $40/hour (Est: $40)" at bounding box center [267, 273] width 121 height 23
click at [308, 310] on div "TH2 [PERSON_NAME] $40/hour (Est: $40)" at bounding box center [267, 301] width 121 height 23
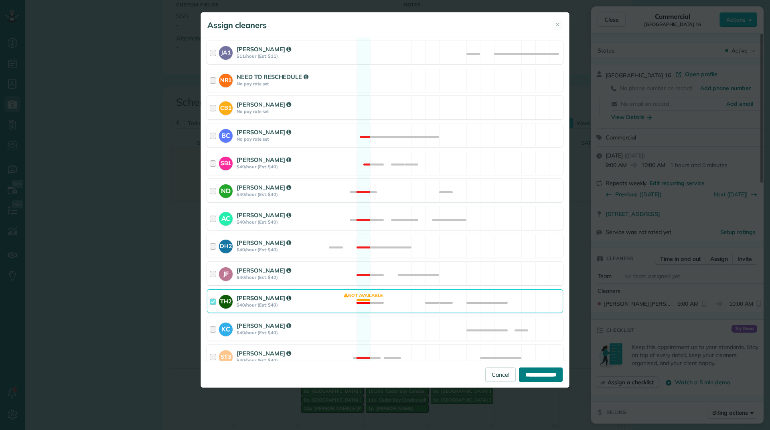
click at [520, 374] on input "**********" at bounding box center [541, 375] width 44 height 14
type input "**********"
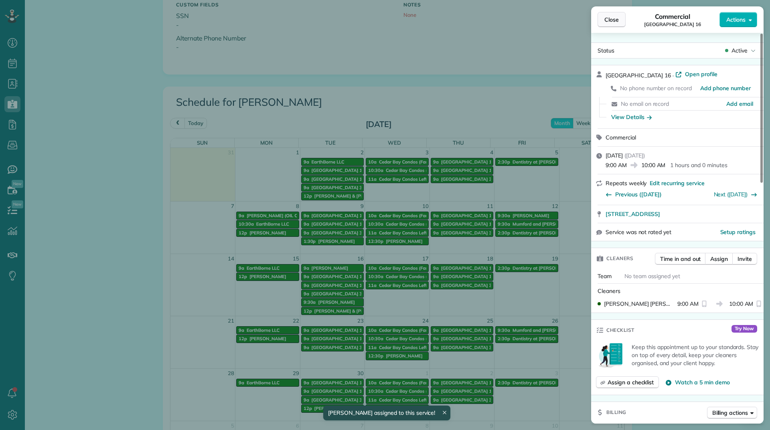
click at [598, 23] on button "Close" at bounding box center [611, 19] width 28 height 15
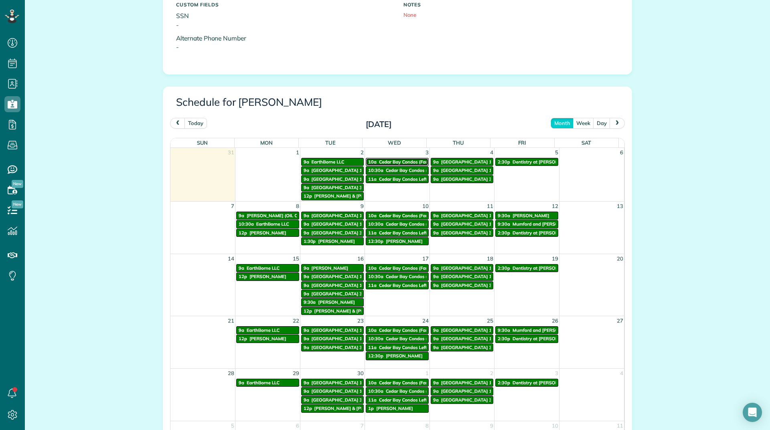
click at [392, 163] on span "Cedar Bay Condos (Far Left New Bld))" at bounding box center [418, 162] width 79 height 6
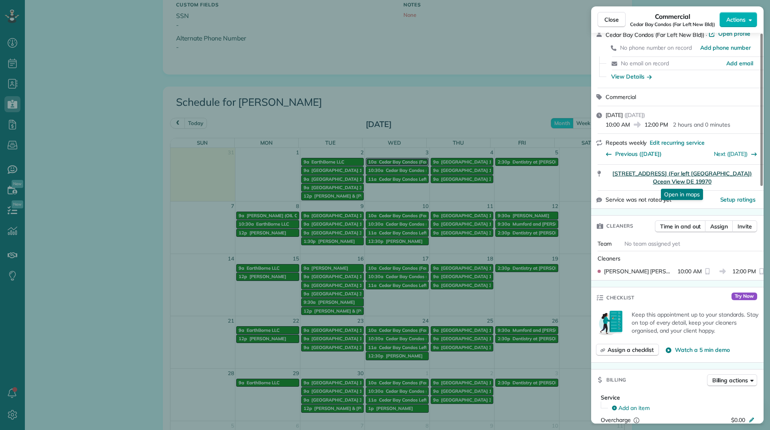
scroll to position [121, 0]
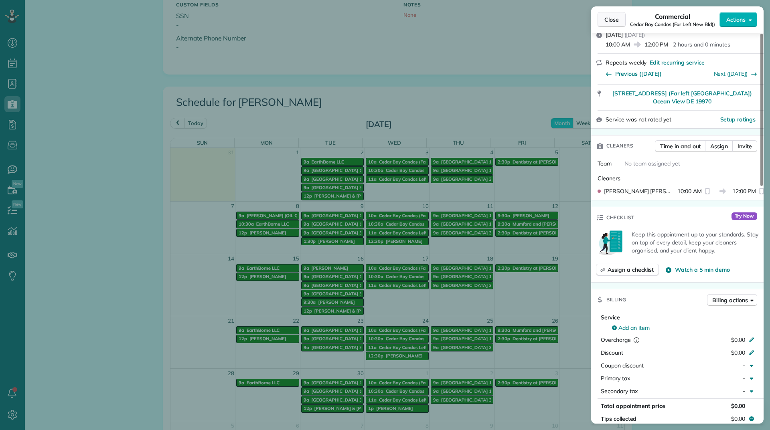
click at [605, 20] on span "Close" at bounding box center [611, 20] width 14 height 8
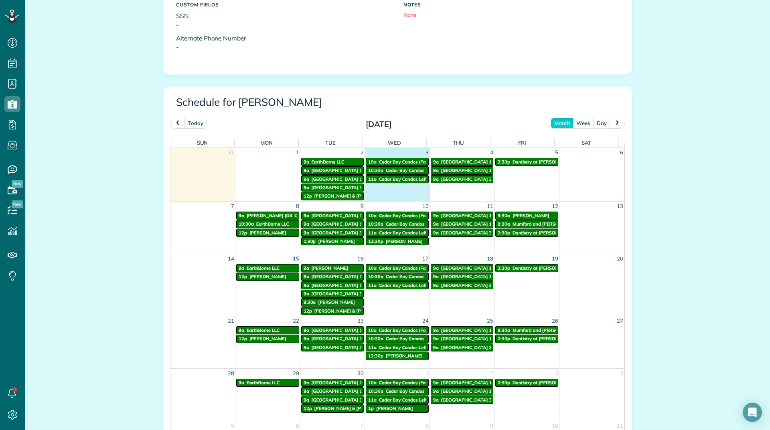
click at [382, 157] on td "3" at bounding box center [397, 152] width 65 height 9
click at [384, 159] on link "10a Cedar Bay Condos (Far Left New Bld))" at bounding box center [397, 162] width 63 height 8
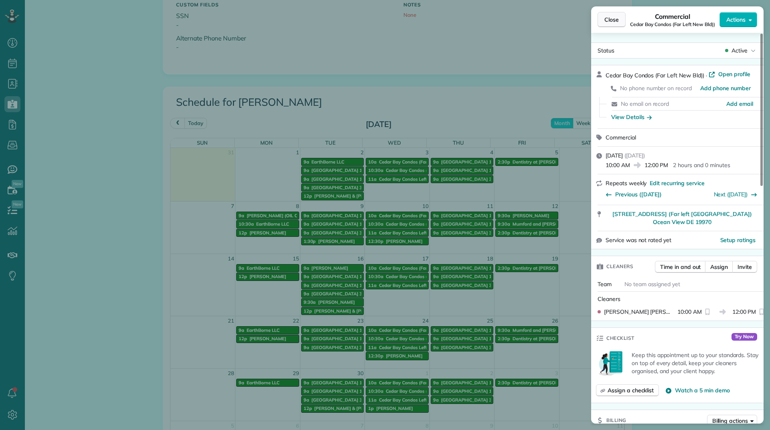
click at [604, 22] on span "Close" at bounding box center [611, 20] width 14 height 8
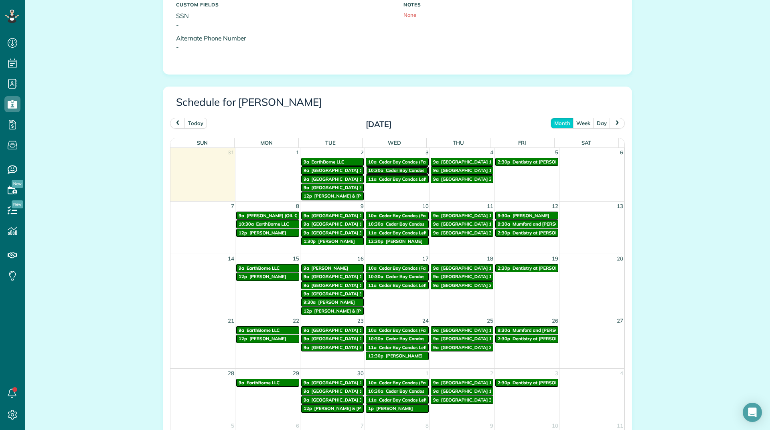
click at [390, 172] on span "Cedar Bay Condos (Bld straight in)" at bounding box center [422, 171] width 73 height 6
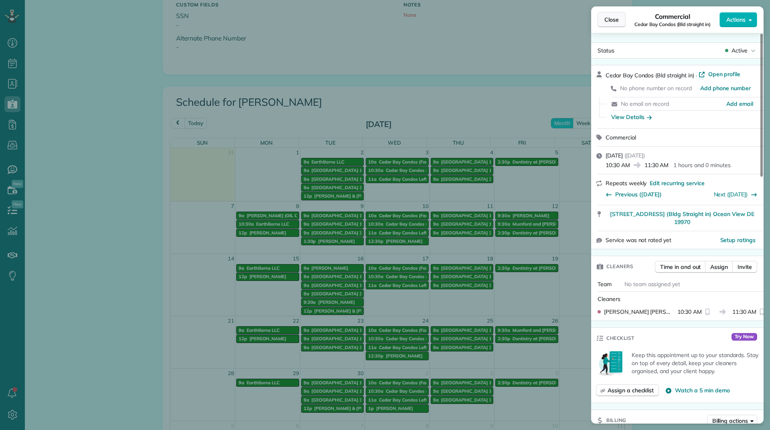
click at [614, 18] on span "Close" at bounding box center [611, 20] width 14 height 8
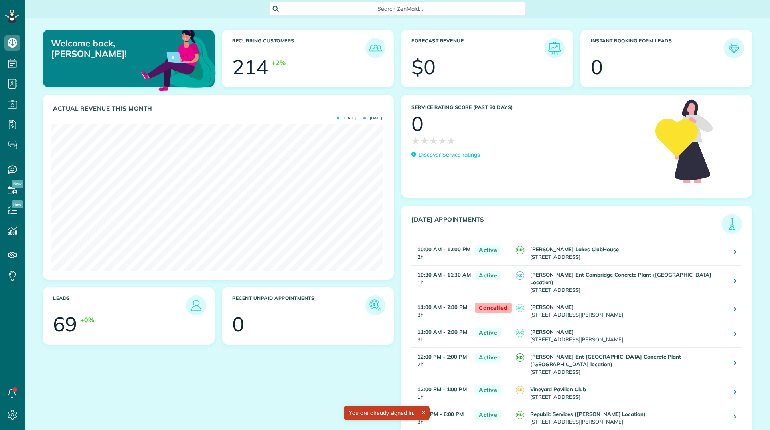
scroll to position [147, 331]
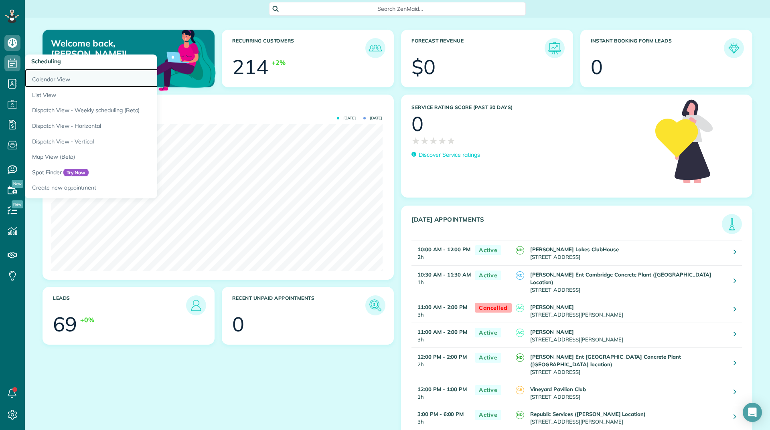
click at [49, 78] on link "Calendar View" at bounding box center [125, 78] width 200 height 18
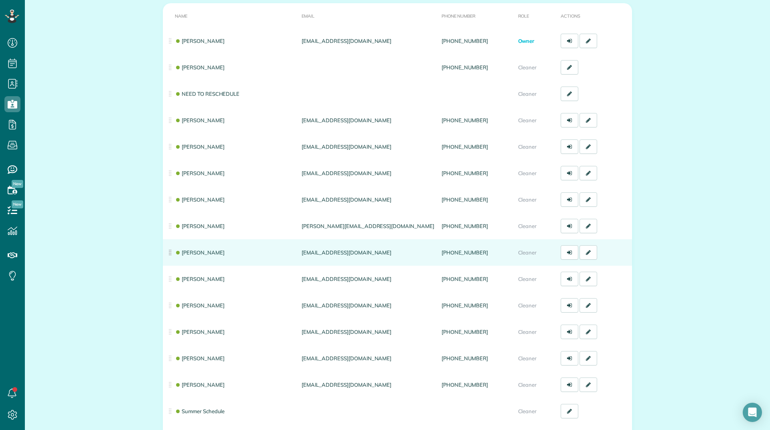
scroll to position [120, 0]
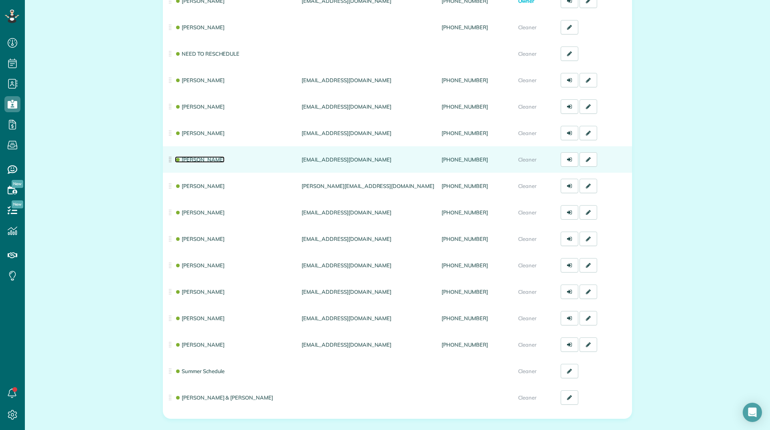
click at [200, 160] on link "[PERSON_NAME]" at bounding box center [200, 159] width 50 height 6
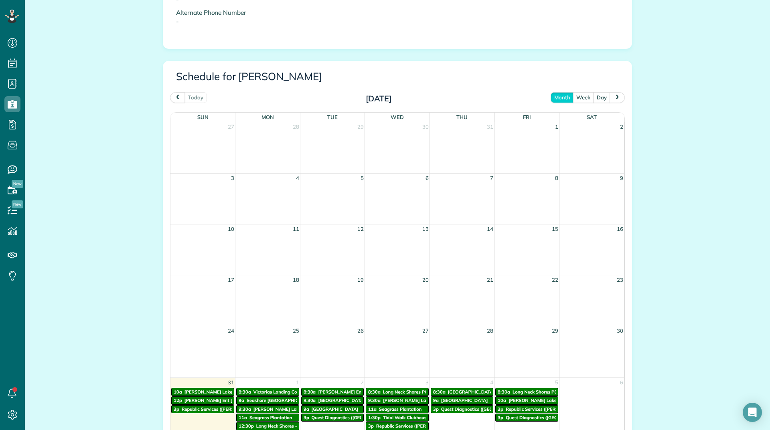
scroll to position [361, 0]
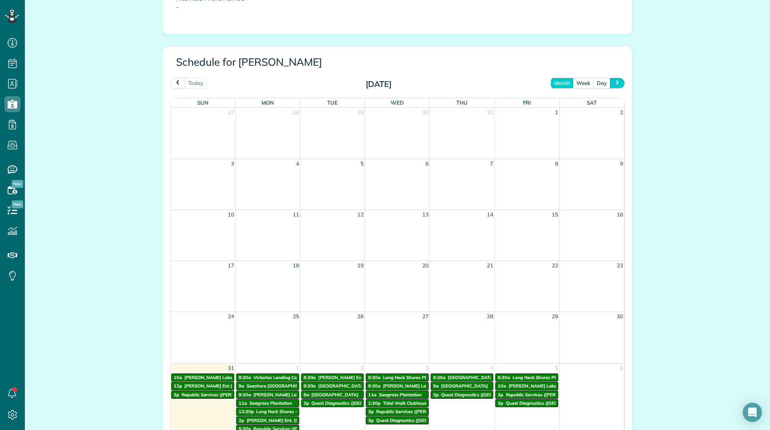
click at [617, 83] on button "next" at bounding box center [616, 83] width 15 height 11
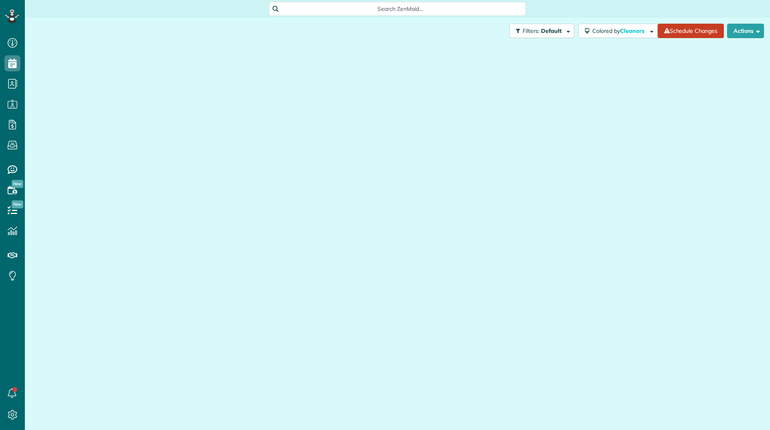
scroll to position [4, 4]
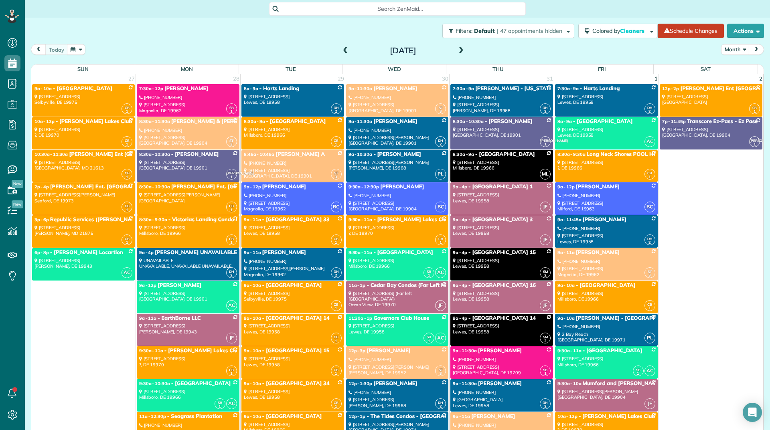
click at [457, 48] on span at bounding box center [461, 50] width 9 height 7
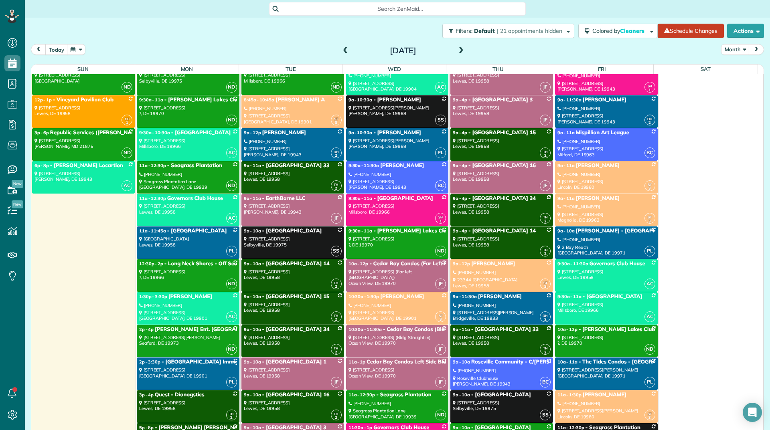
scroll to position [120, 0]
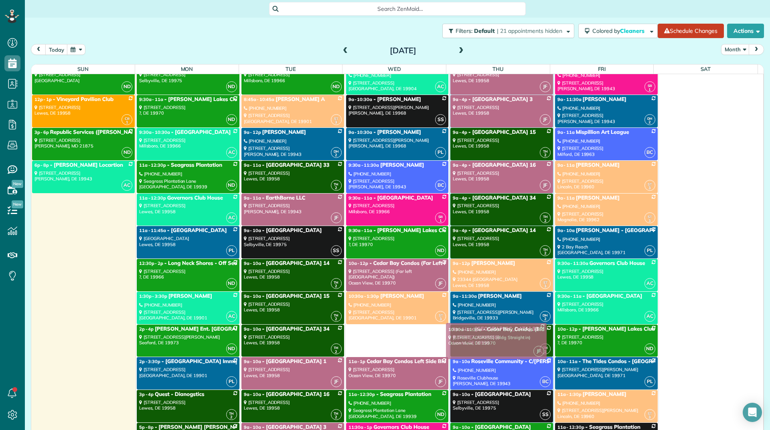
drag, startPoint x: 372, startPoint y: 337, endPoint x: 477, endPoint y: 335, distance: 105.0
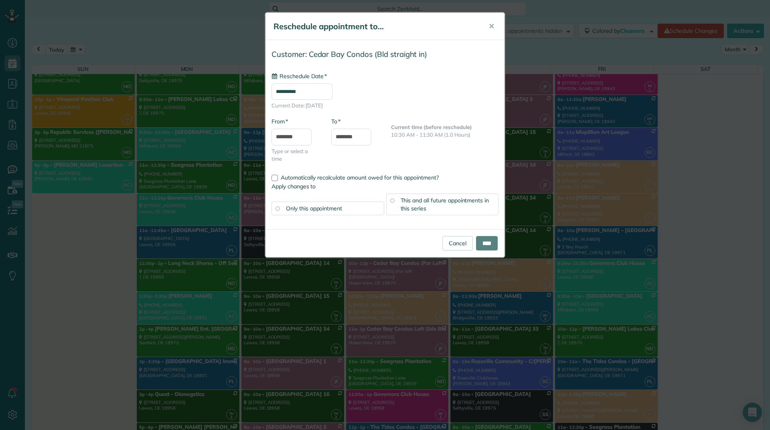
type input "**********"
click at [415, 194] on div "This and all future appointments in this series" at bounding box center [442, 205] width 113 height 22
click at [476, 244] on input "****" at bounding box center [487, 243] width 22 height 14
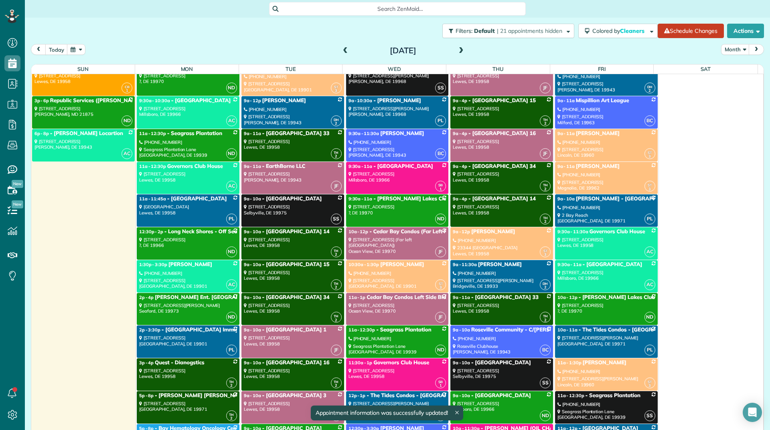
scroll to position [200, 0]
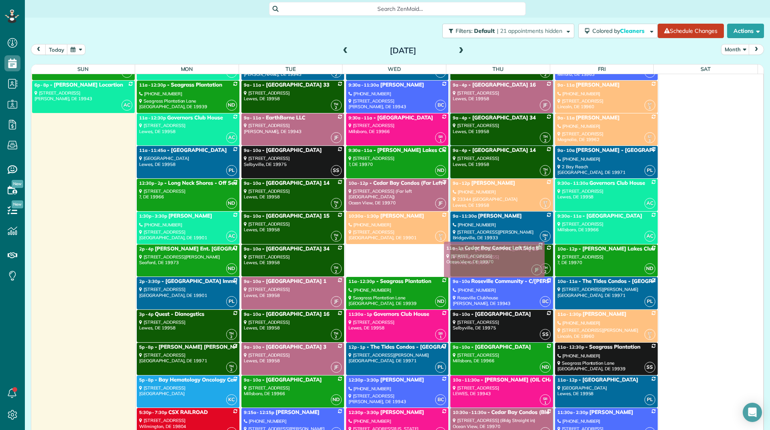
drag, startPoint x: 375, startPoint y: 263, endPoint x: 478, endPoint y: 260, distance: 103.1
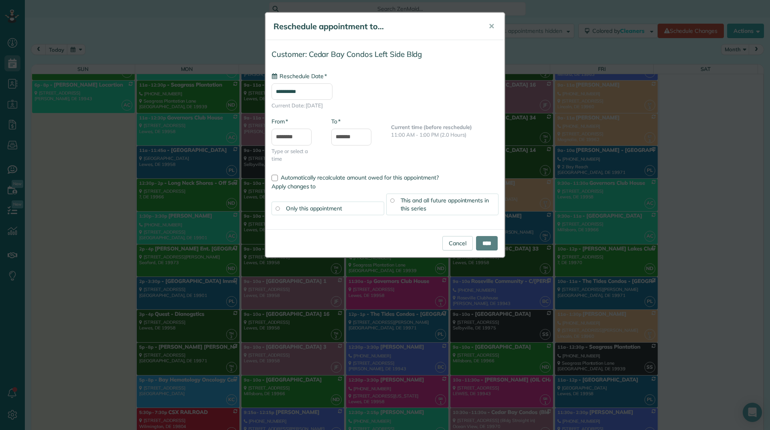
type input "**********"
click at [453, 213] on div "This and all future appointments in this series" at bounding box center [442, 205] width 113 height 22
click at [445, 204] on div "This and all future appointments in this series" at bounding box center [442, 205] width 113 height 22
click at [478, 249] on input "****" at bounding box center [487, 243] width 22 height 14
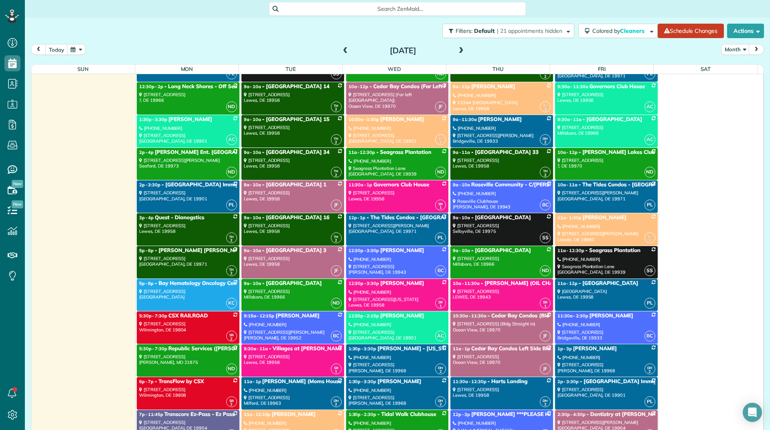
scroll to position [321, 0]
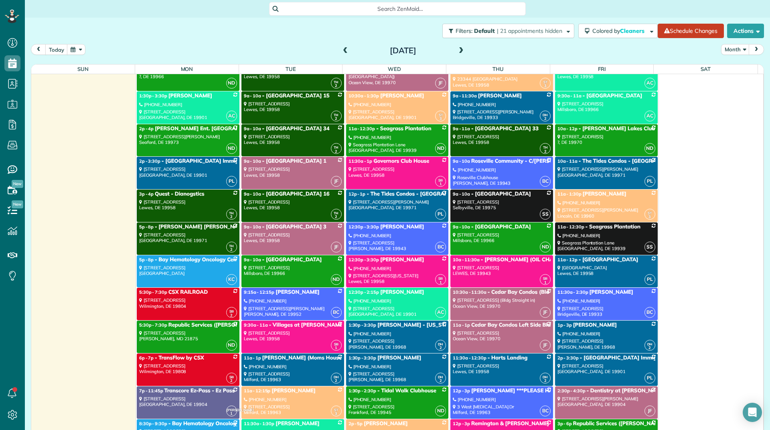
click at [483, 311] on link "JF 10:30a - 11:30a - Cedar Bay Condos (Bld straight in) 30637 Cedar Neck Road (…" at bounding box center [501, 304] width 103 height 32
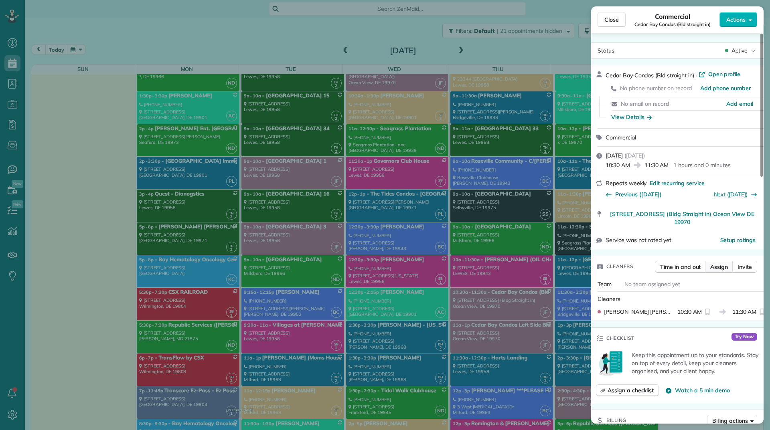
click at [713, 266] on span "Assign" at bounding box center [719, 267] width 18 height 8
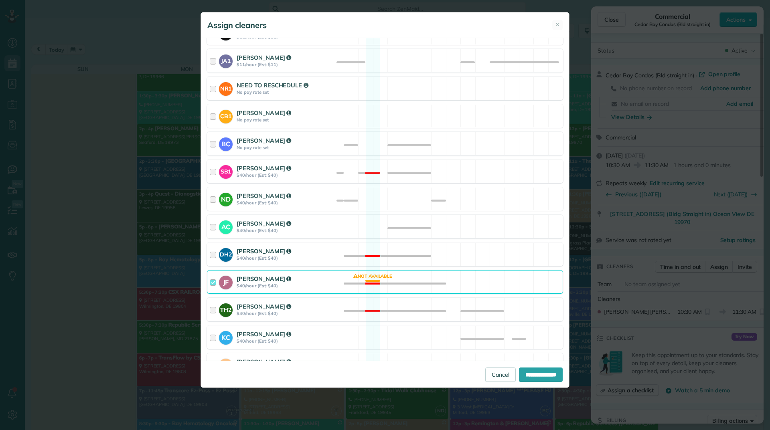
scroll to position [160, 0]
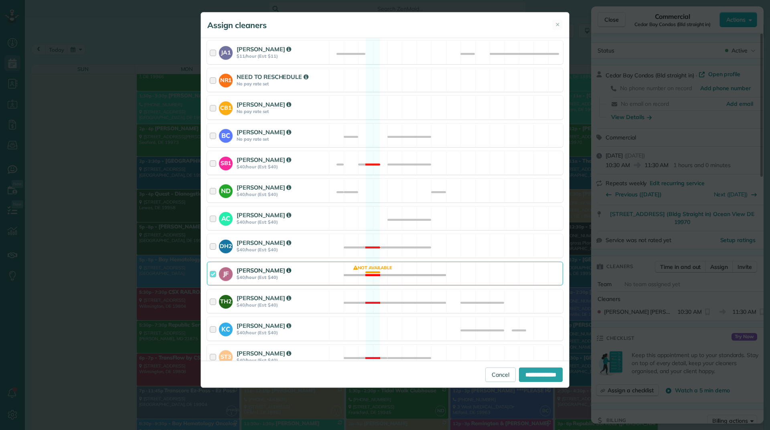
click at [308, 275] on strong "$40/hour (Est: $40)" at bounding box center [282, 278] width 90 height 6
click at [303, 195] on strong "$40/hour (Est: $40)" at bounding box center [282, 195] width 90 height 6
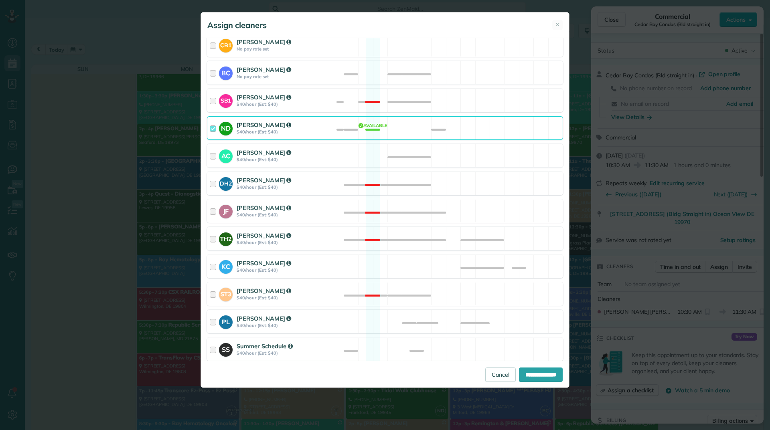
scroll to position [280, 0]
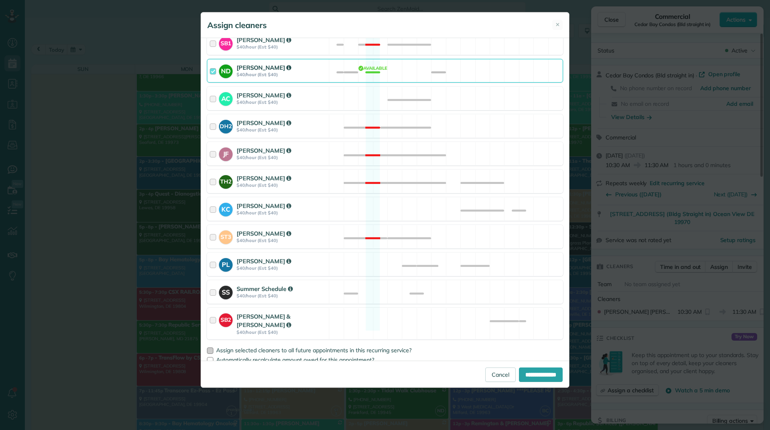
click at [208, 348] on div at bounding box center [210, 351] width 6 height 6
click at [523, 374] on input "**********" at bounding box center [541, 375] width 44 height 14
type input "**********"
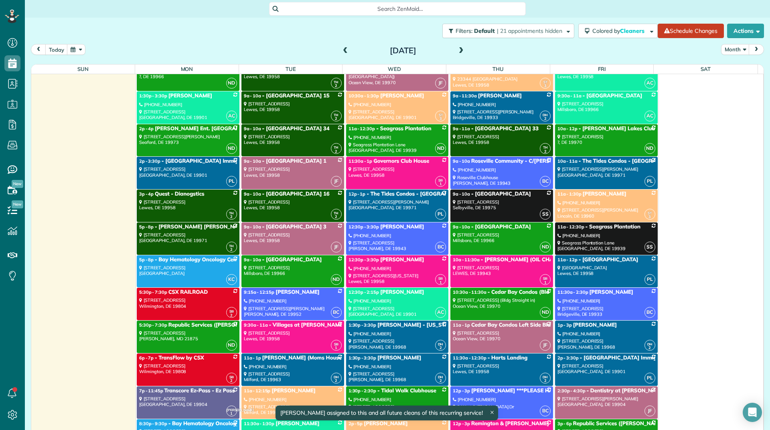
scroll to position [321, 0]
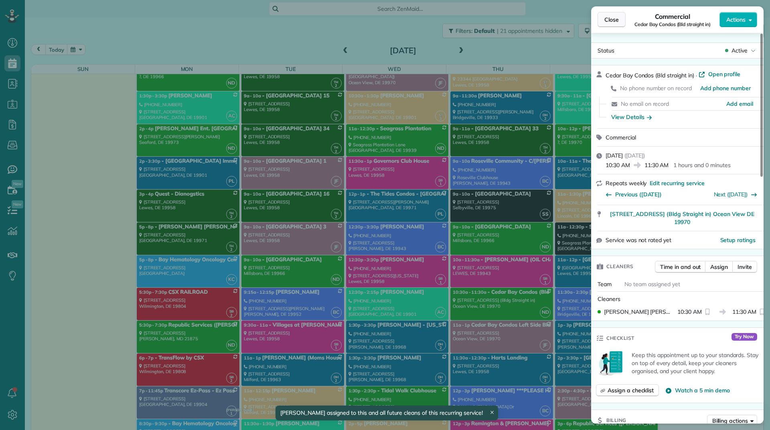
click at [619, 19] on button "Close" at bounding box center [611, 19] width 28 height 15
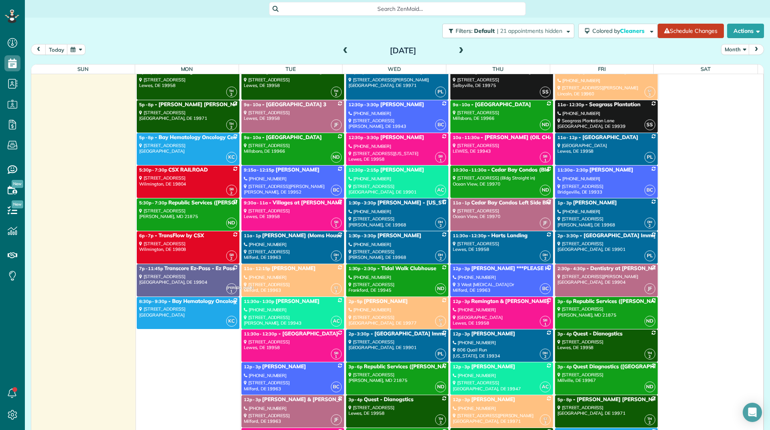
scroll to position [441, 0]
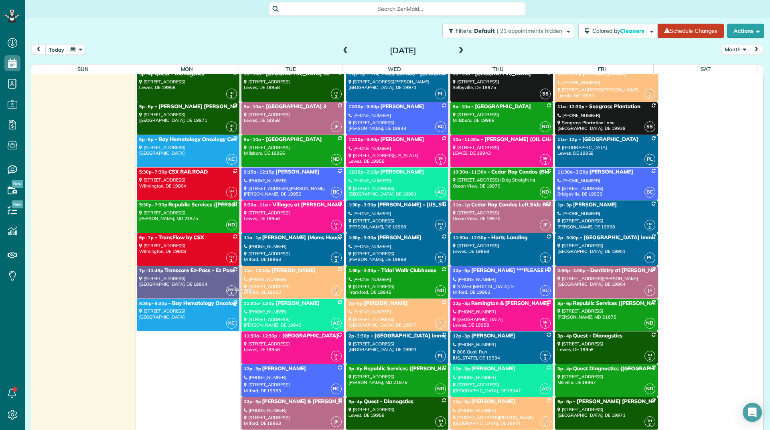
click at [485, 225] on link "JF 11a - 1p Cedar Bay Condos Left Side Bldg 30637 Cedar Neck Road Ocean View, D…" at bounding box center [501, 216] width 103 height 32
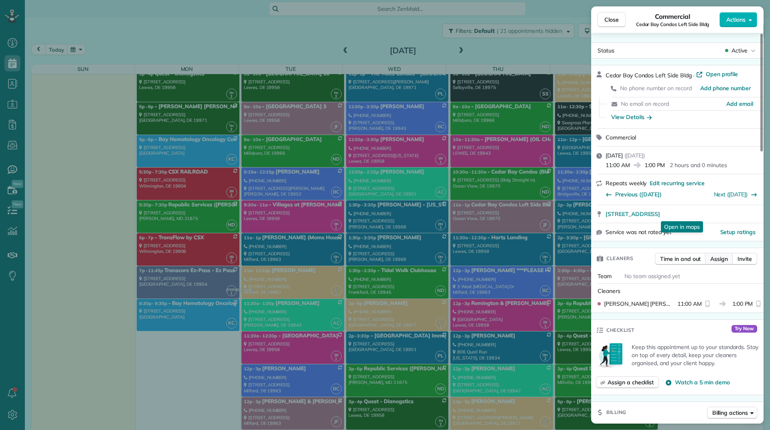
click at [713, 258] on span "Assign" at bounding box center [719, 259] width 18 height 8
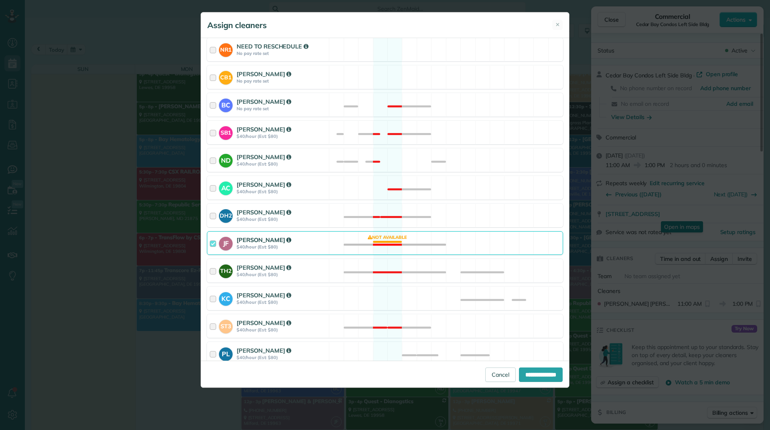
scroll to position [200, 0]
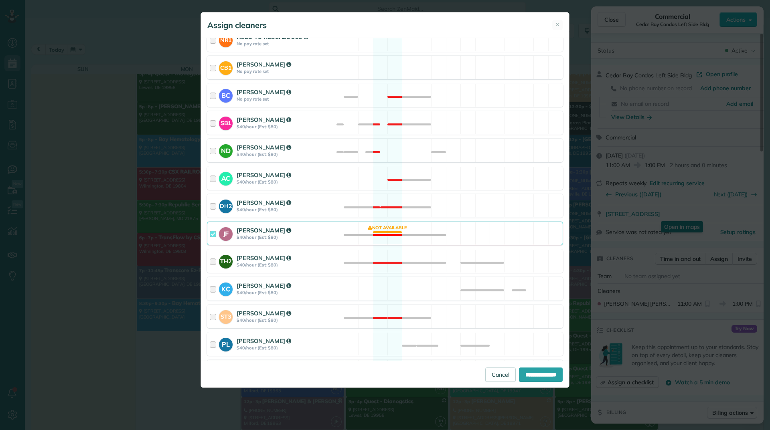
click at [313, 234] on div "[PERSON_NAME]" at bounding box center [282, 230] width 90 height 8
click at [311, 158] on div "Nicole Daley $40/hour (Est: $80)" at bounding box center [282, 150] width 90 height 15
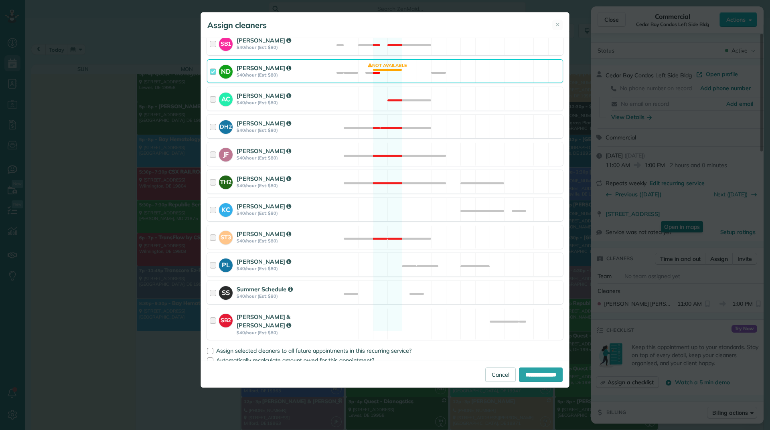
scroll to position [280, 0]
click at [211, 348] on div at bounding box center [210, 351] width 6 height 6
click at [519, 372] on input "**********" at bounding box center [541, 375] width 44 height 14
type input "**********"
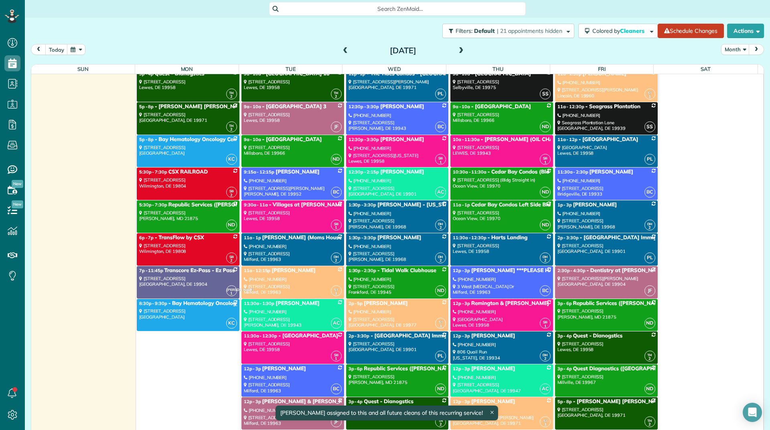
scroll to position [441, 0]
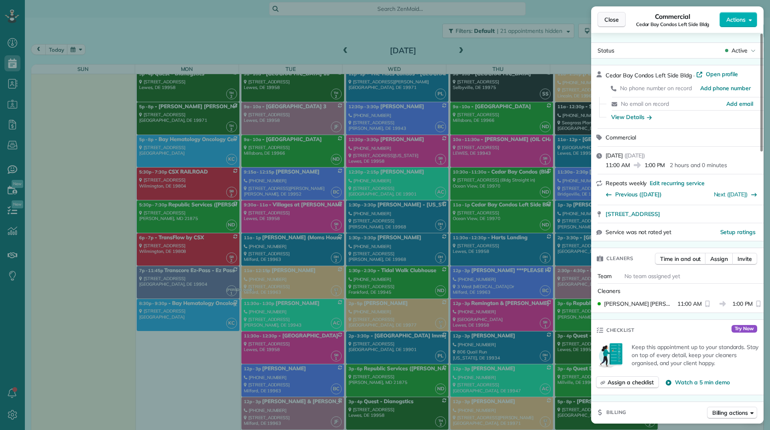
click at [599, 18] on button "Close" at bounding box center [611, 19] width 28 height 15
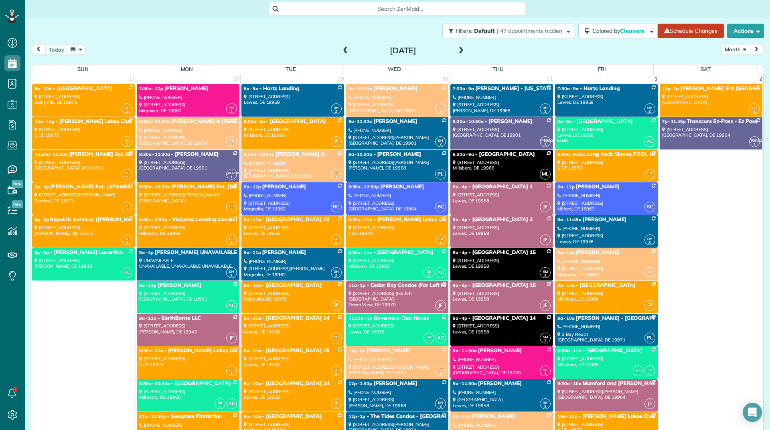
scroll to position [4, 4]
click at [736, 29] on button "Actions" at bounding box center [745, 31] width 37 height 14
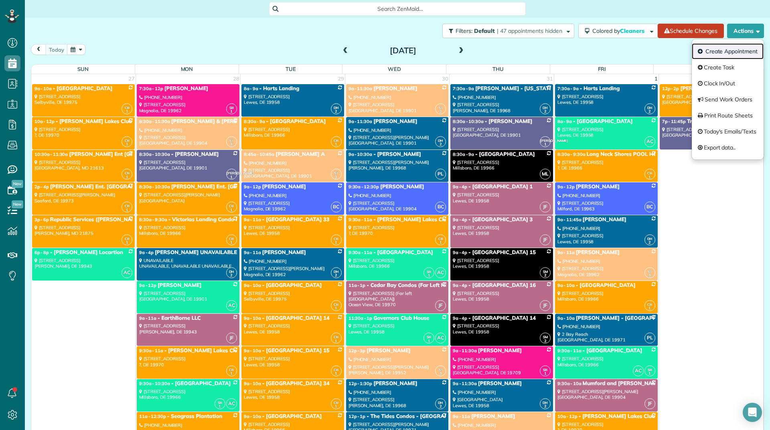
click at [719, 47] on link "Create Appointment" at bounding box center [727, 51] width 72 height 16
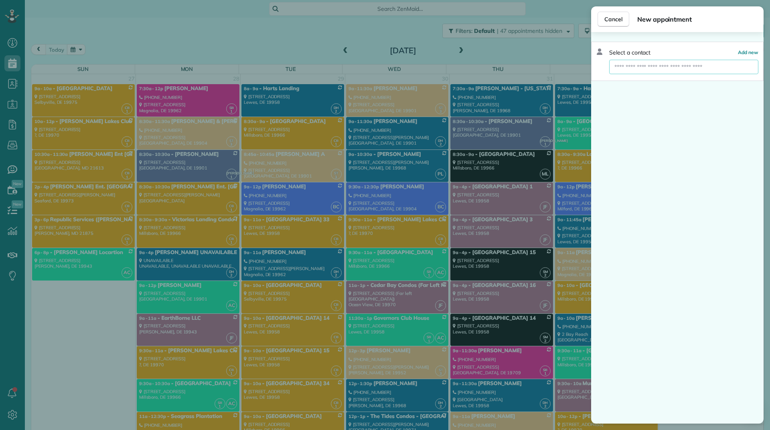
click at [682, 69] on input "text" at bounding box center [683, 67] width 149 height 14
type input "*"
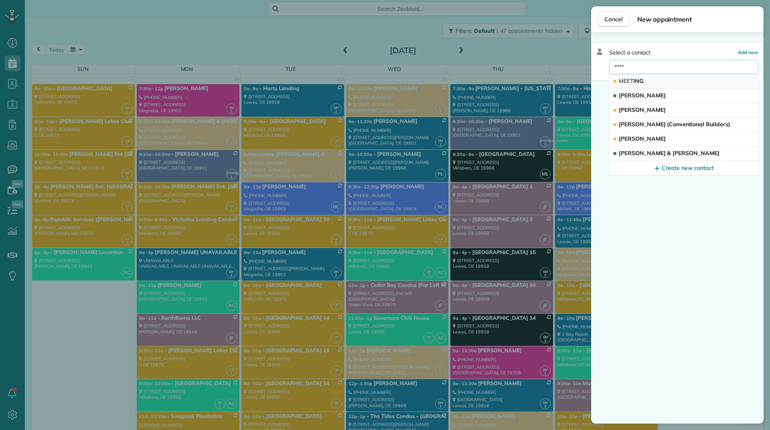
type input "****"
click at [646, 80] on button "MEET [PERSON_NAME]" at bounding box center [683, 81] width 149 height 14
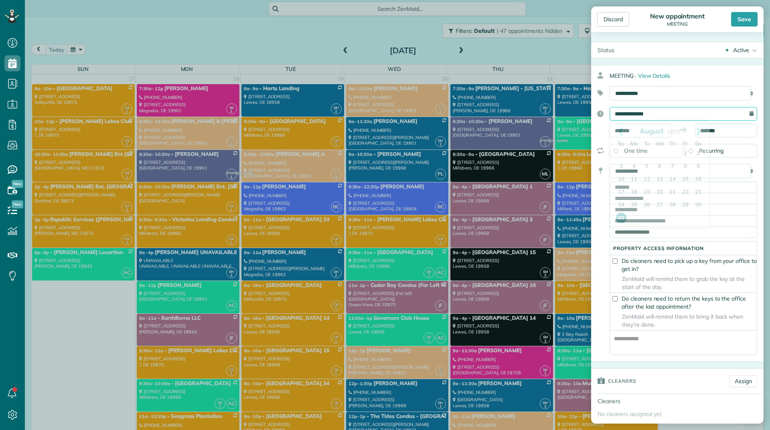
click at [648, 110] on input "**********" at bounding box center [683, 114] width 148 height 14
click at [699, 133] on link "Next" at bounding box center [698, 131] width 22 height 20
click at [687, 150] on link "5" at bounding box center [685, 154] width 13 height 13
type input "**********"
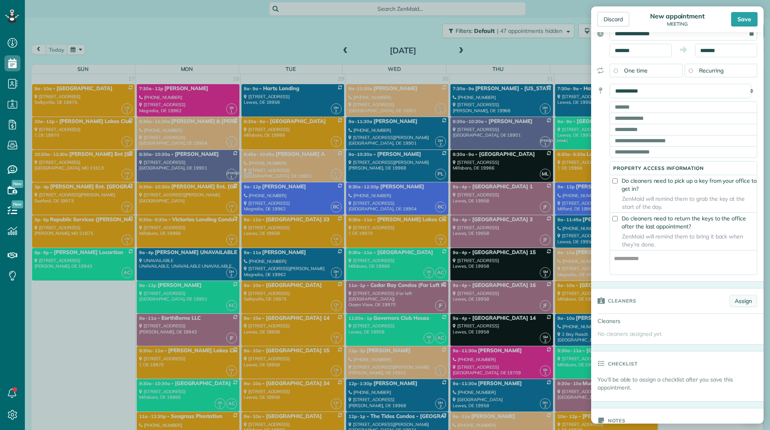
click at [729, 306] on link "Assign" at bounding box center [743, 301] width 28 height 12
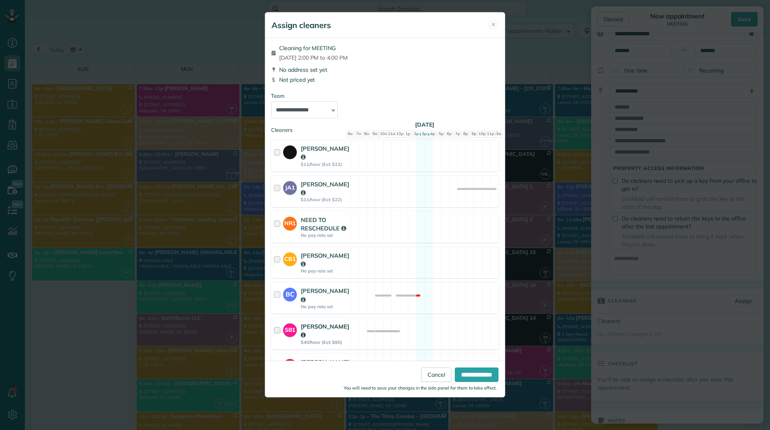
click at [332, 329] on div "Shelly Bates $40/hour (Est: $80)" at bounding box center [325, 333] width 49 height 23
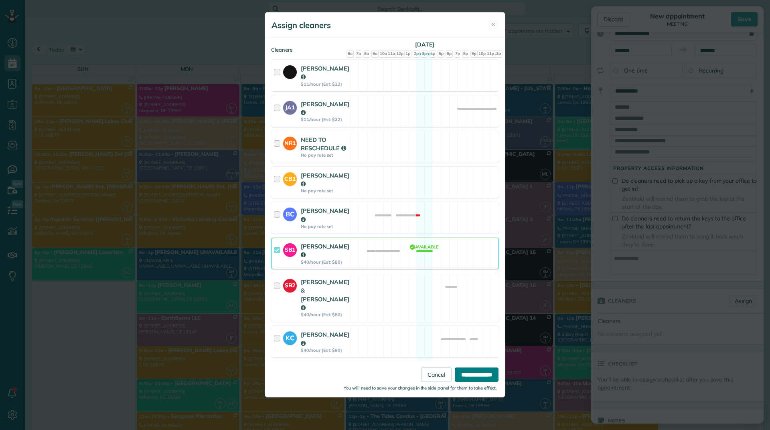
click at [468, 378] on input "**********" at bounding box center [477, 375] width 44 height 14
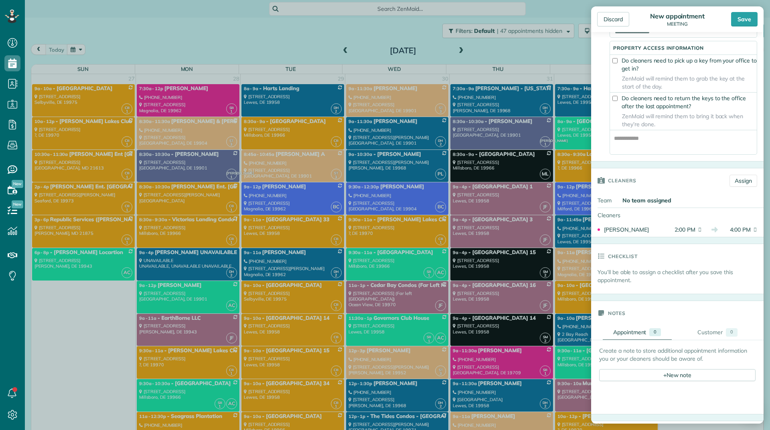
scroll to position [0, 0]
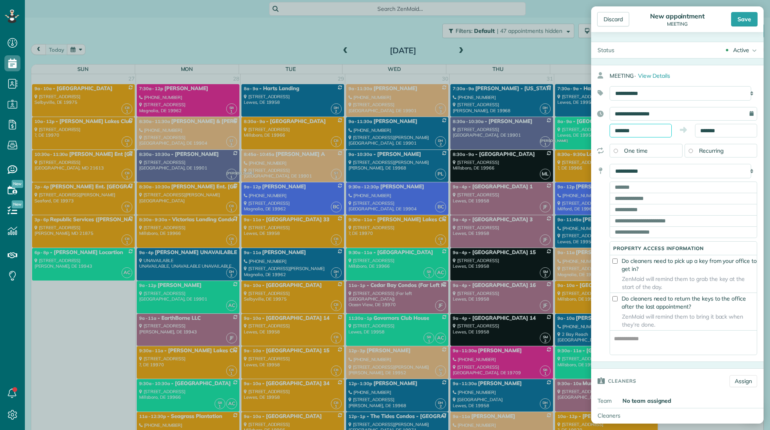
click at [650, 129] on input "*******" at bounding box center [640, 131] width 62 height 14
type input "********"
click at [631, 202] on body "Dashboard Scheduling Calendar View List View Dispatch View - Weekly scheduling …" at bounding box center [385, 215] width 770 height 430
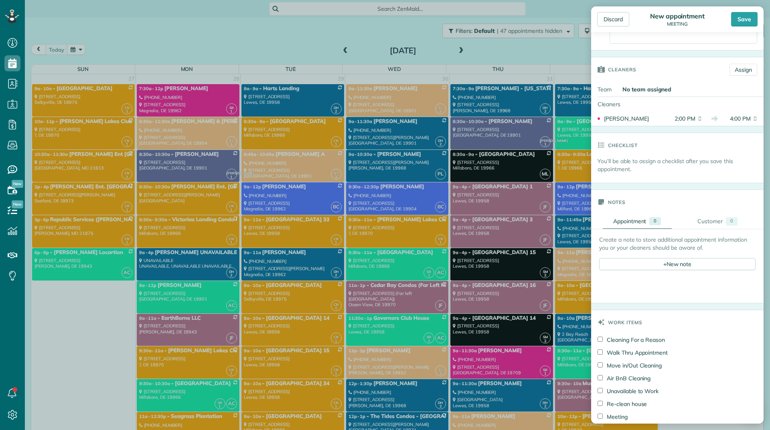
scroll to position [321, 0]
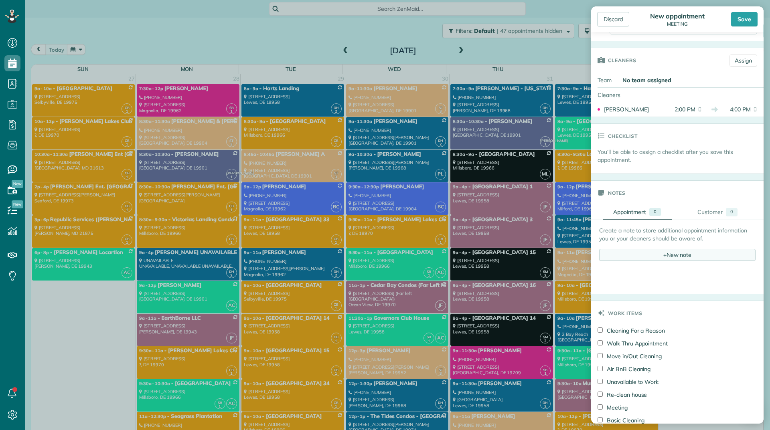
click at [653, 255] on div "+ New note" at bounding box center [677, 255] width 156 height 12
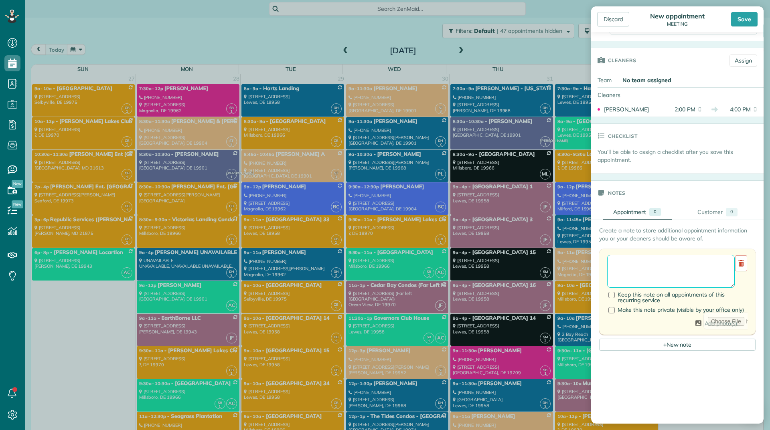
click at [653, 264] on textarea at bounding box center [670, 271] width 127 height 33
type textarea "**********"
click at [733, 24] on div "Save" at bounding box center [744, 19] width 26 height 14
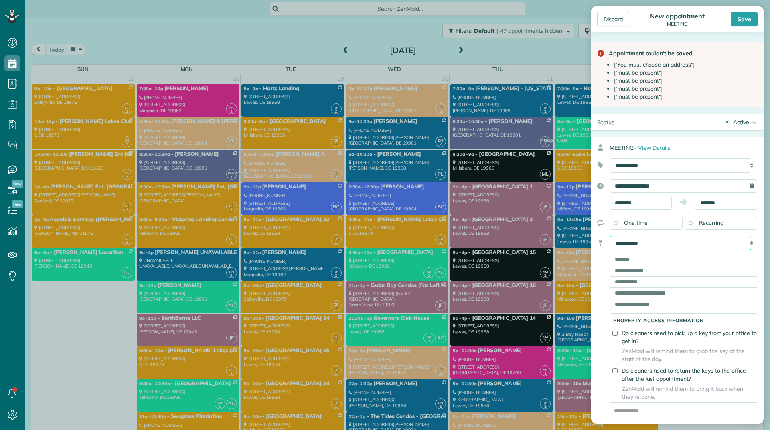
click at [657, 243] on select "**********" at bounding box center [680, 243] width 142 height 14
select select "*******"
click at [609, 236] on select "**********" at bounding box center [680, 243] width 142 height 14
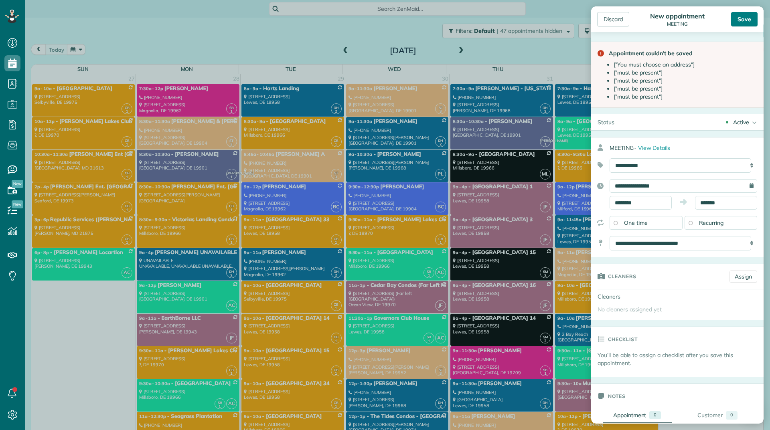
click at [735, 18] on div "Save" at bounding box center [744, 19] width 26 height 14
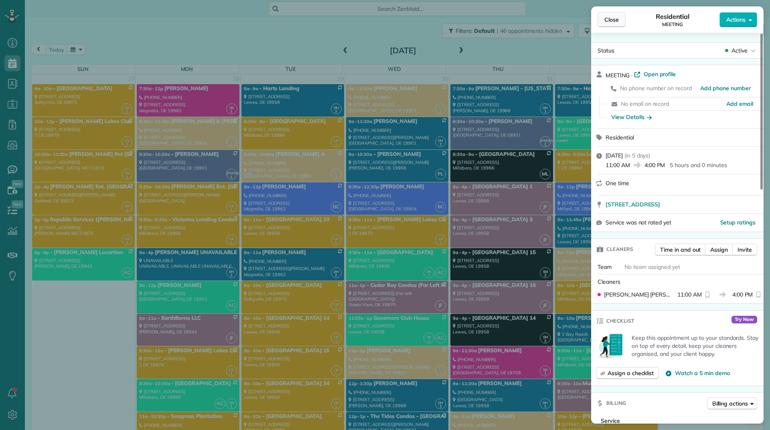
click at [608, 23] on span "Close" at bounding box center [611, 20] width 14 height 8
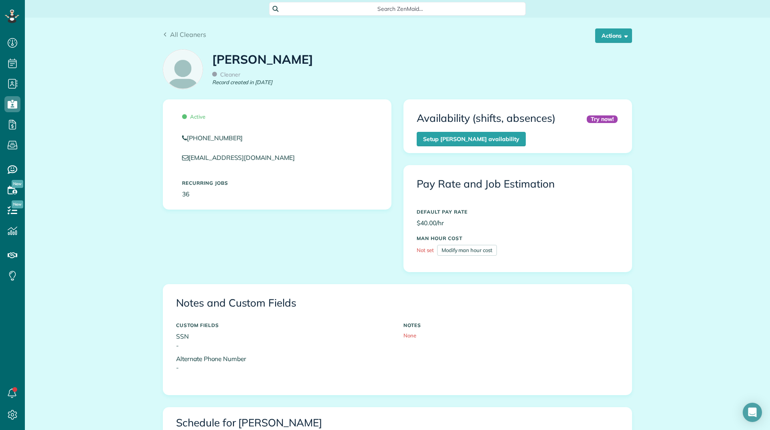
scroll to position [241, 0]
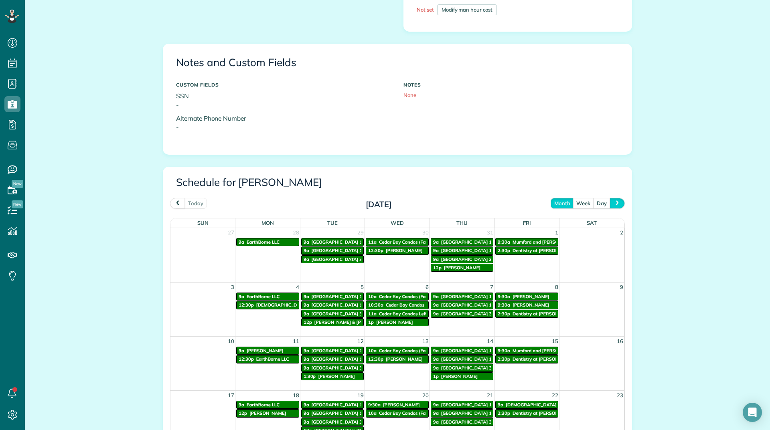
click at [617, 202] on span "next" at bounding box center [617, 202] width 6 height 5
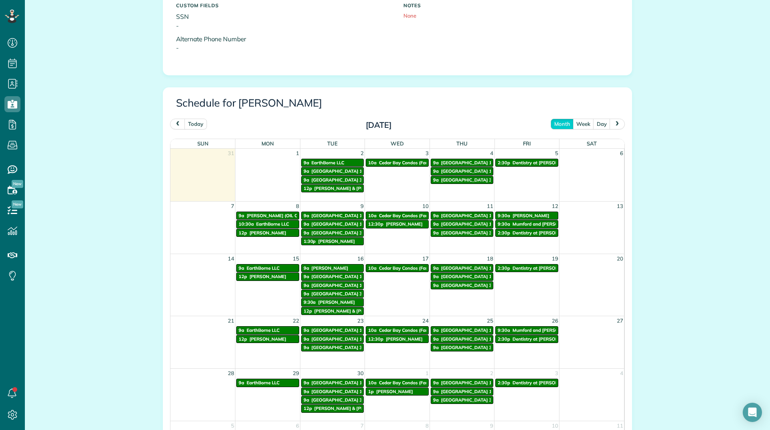
scroll to position [321, 0]
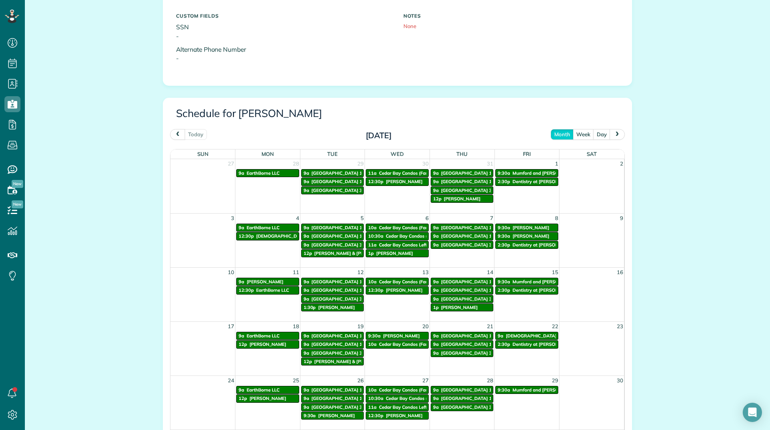
scroll to position [321, 0]
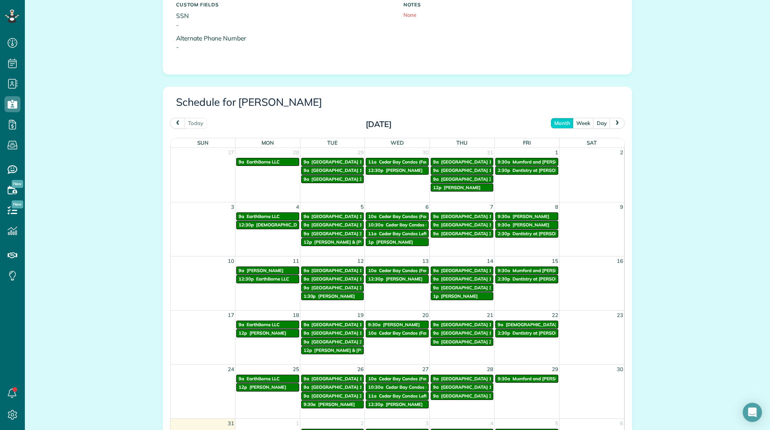
click at [617, 120] on button "next" at bounding box center [616, 123] width 15 height 11
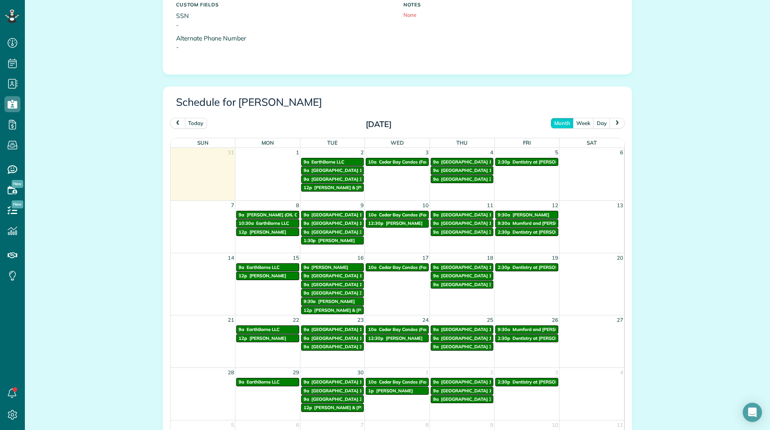
click at [178, 121] on button "prev" at bounding box center [177, 123] width 15 height 11
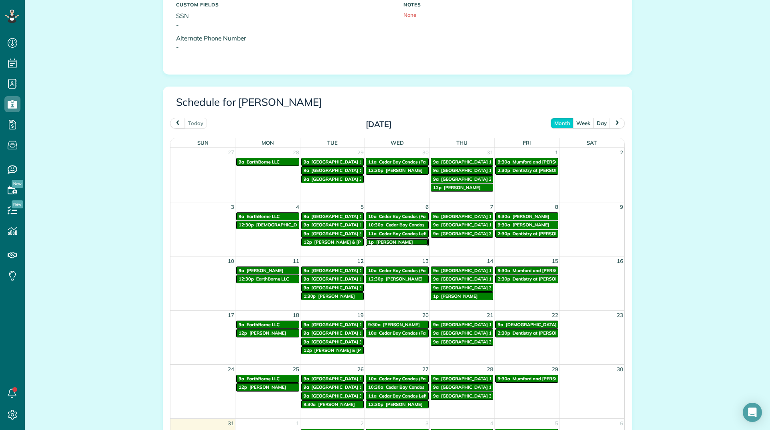
click at [372, 242] on div "1p [PERSON_NAME]" at bounding box center [397, 242] width 58 height 6
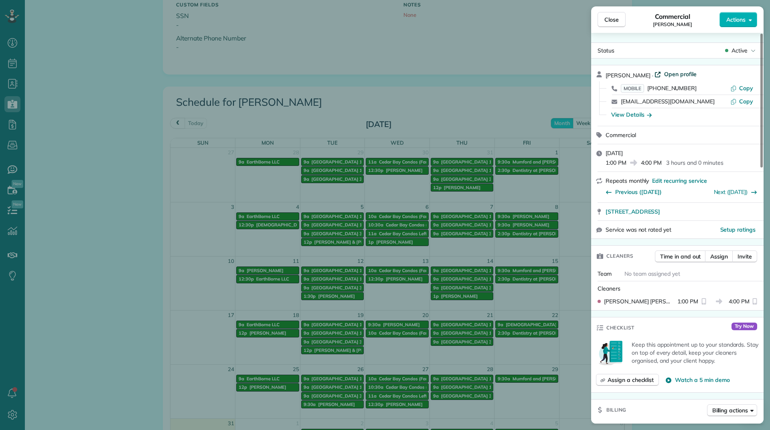
click at [664, 75] on span "Open profile" at bounding box center [680, 74] width 32 height 8
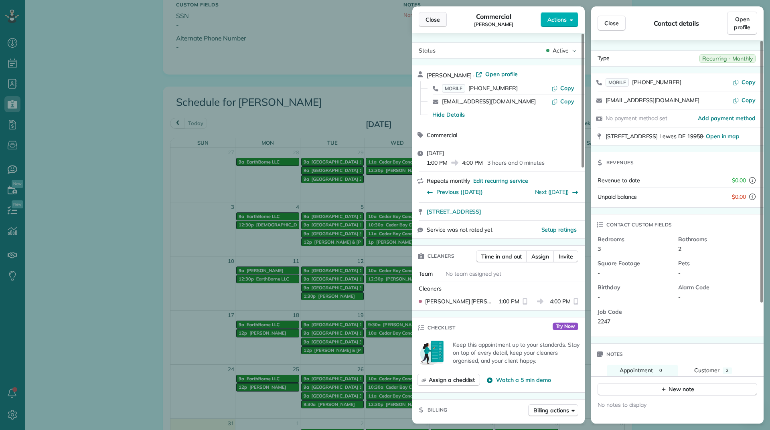
click at [426, 16] on span "Close" at bounding box center [432, 20] width 14 height 8
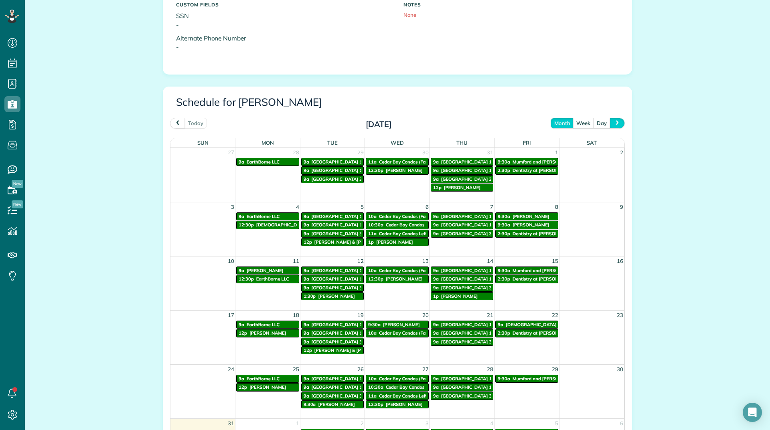
click at [614, 120] on span "next" at bounding box center [617, 122] width 6 height 5
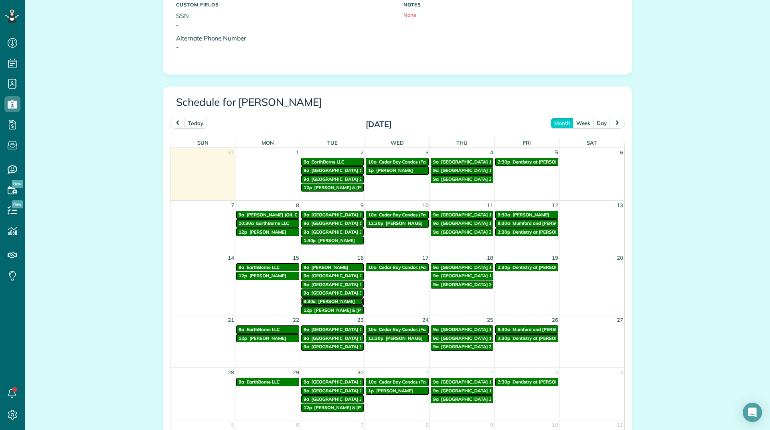
click at [326, 302] on span "[PERSON_NAME]" at bounding box center [336, 302] width 37 height 6
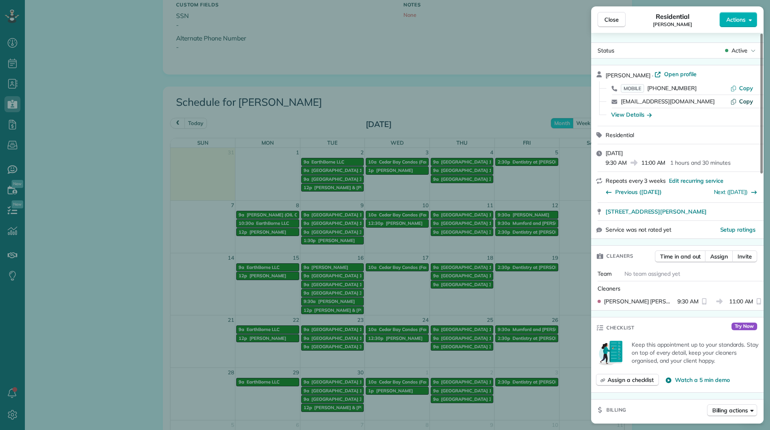
click at [745, 103] on span "Copy" at bounding box center [746, 101] width 14 height 7
click at [609, 19] on span "Close" at bounding box center [611, 20] width 14 height 8
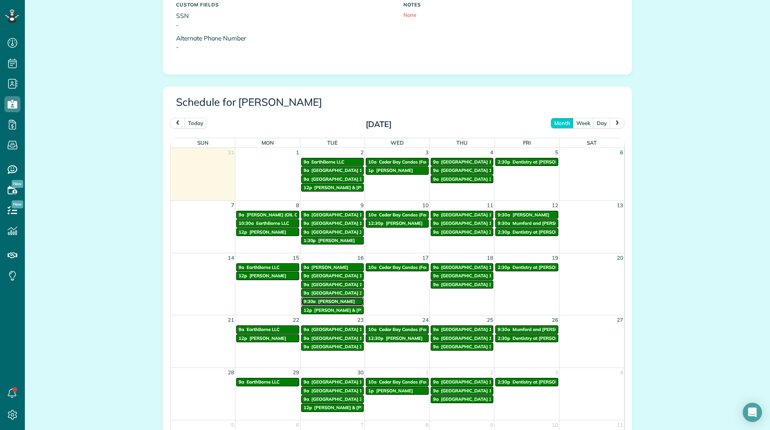
click at [326, 299] on span "Lynda Casserly" at bounding box center [336, 302] width 37 height 6
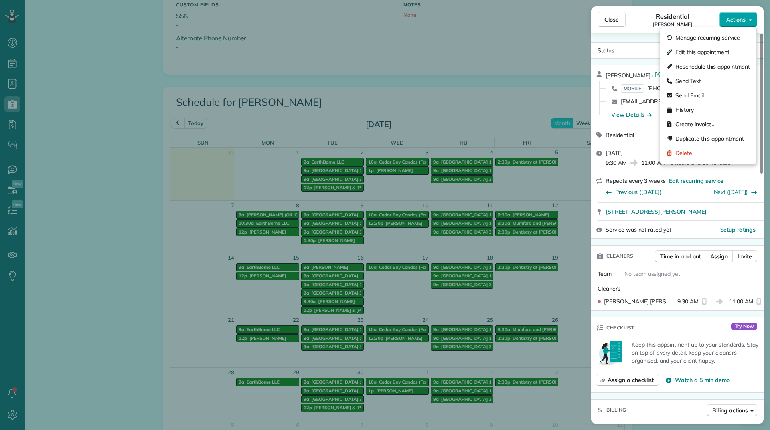
click at [735, 20] on span "Actions" at bounding box center [735, 20] width 19 height 8
click at [716, 49] on span "Edit this appointment" at bounding box center [702, 52] width 54 height 8
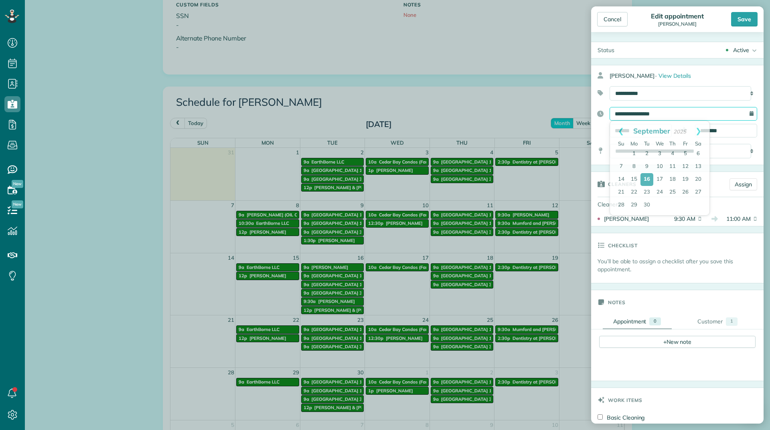
click at [683, 113] on input "**********" at bounding box center [683, 114] width 148 height 14
click at [657, 178] on link "17" at bounding box center [659, 179] width 13 height 13
type input "**********"
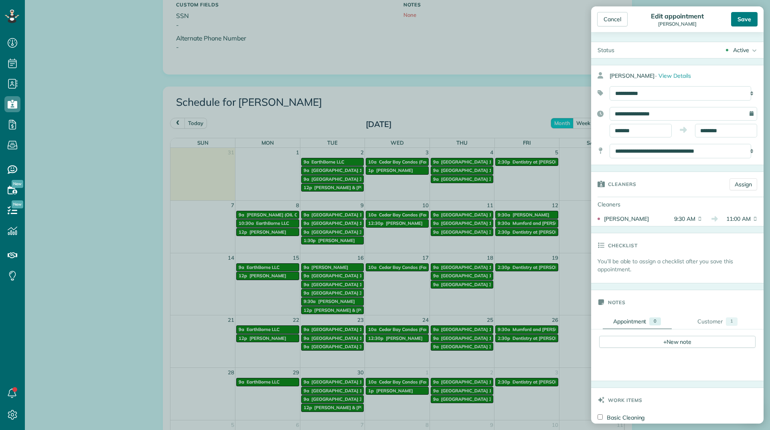
click at [748, 25] on div "Save" at bounding box center [744, 19] width 26 height 14
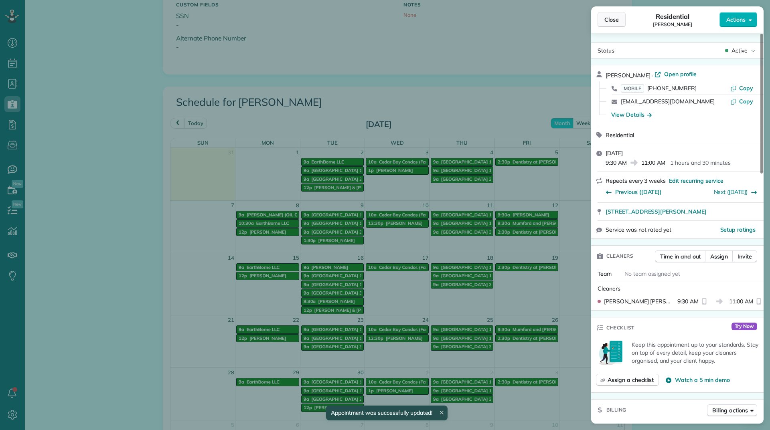
click at [611, 18] on span "Close" at bounding box center [611, 20] width 14 height 8
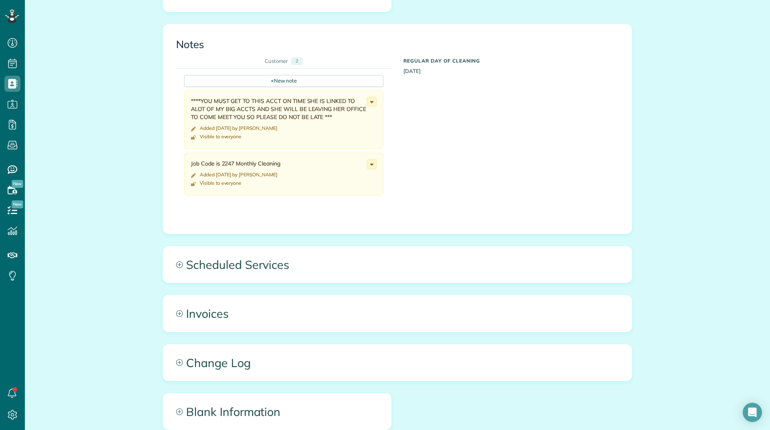
scroll to position [281, 0]
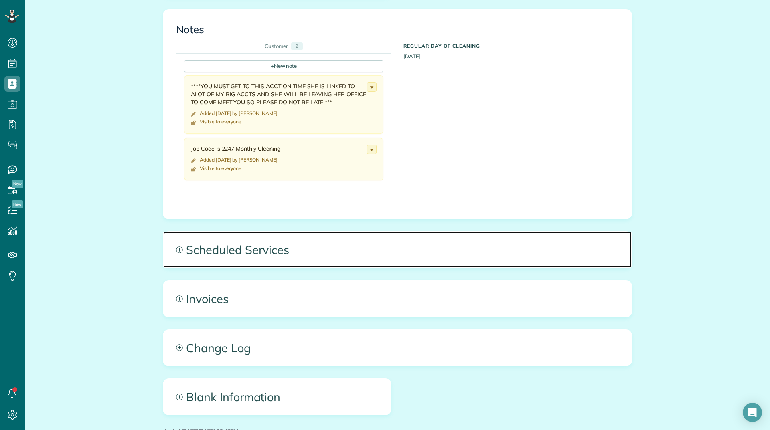
click at [253, 249] on span "Scheduled Services" at bounding box center [397, 250] width 468 height 36
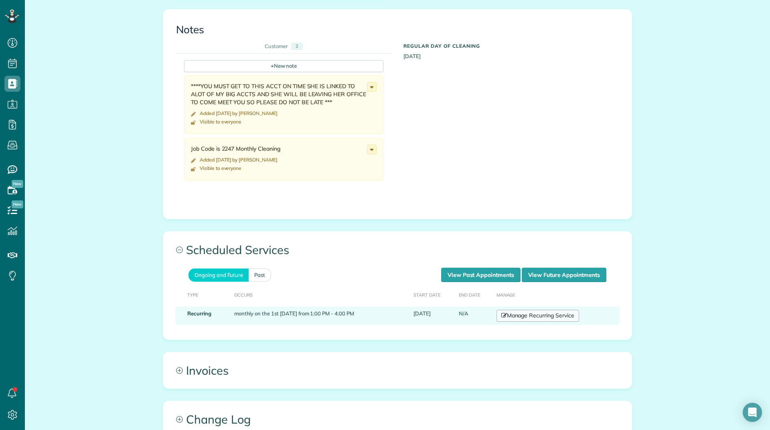
click at [522, 313] on link "Manage Recurring Service" at bounding box center [537, 316] width 83 height 12
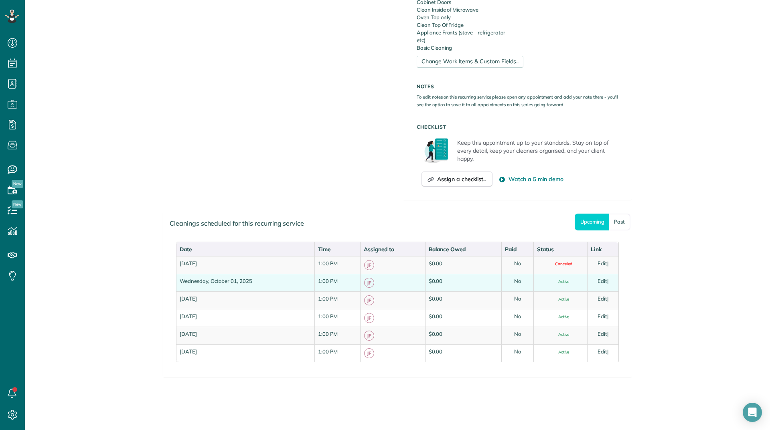
scroll to position [417, 0]
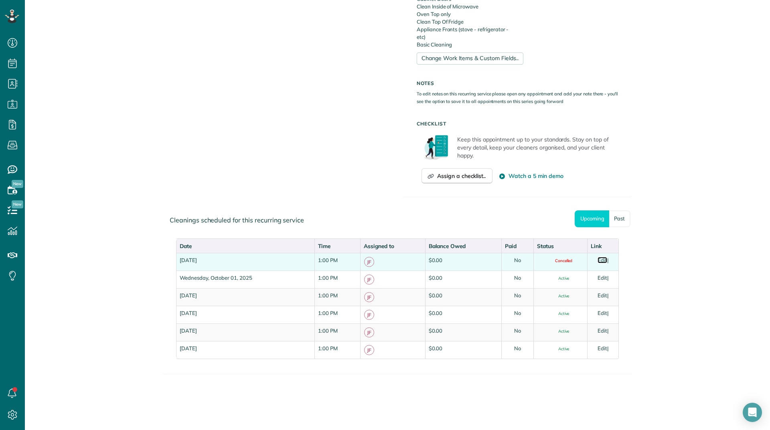
click at [599, 259] on link "Edit" at bounding box center [602, 260] width 10 height 6
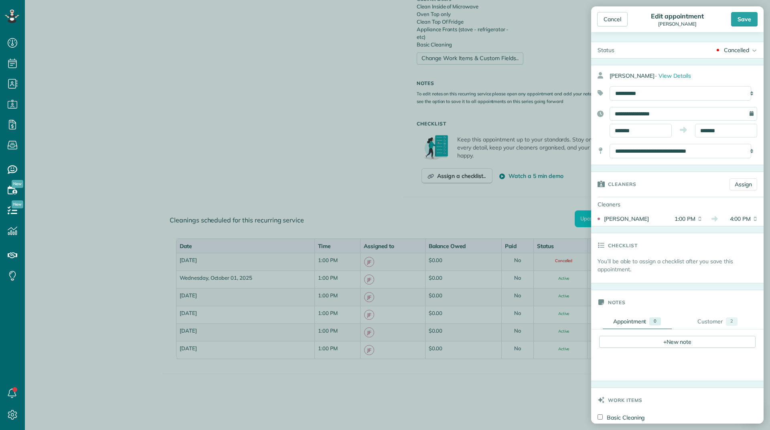
click at [740, 50] on div "Cancelled" at bounding box center [736, 50] width 25 height 8
click at [721, 67] on link "Active" at bounding box center [740, 63] width 47 height 14
click at [743, 20] on div "Save" at bounding box center [744, 19] width 26 height 14
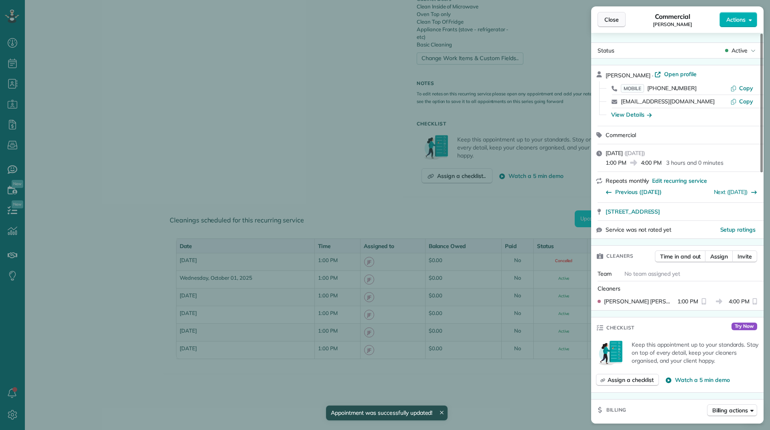
click at [605, 17] on span "Close" at bounding box center [611, 20] width 14 height 8
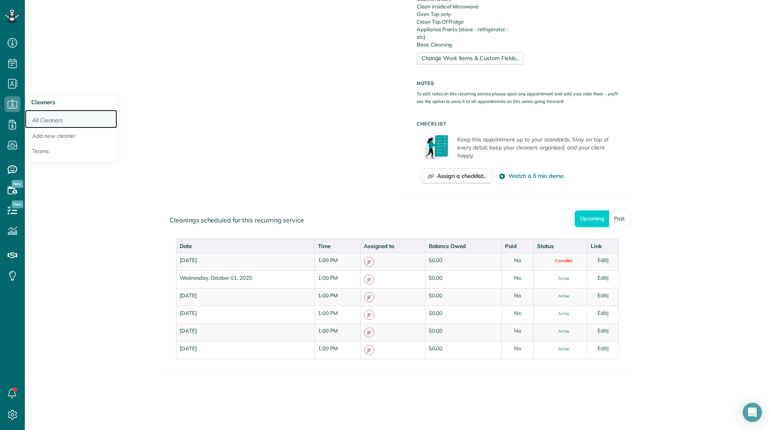
click at [30, 113] on link "All Cleaners" at bounding box center [71, 119] width 92 height 18
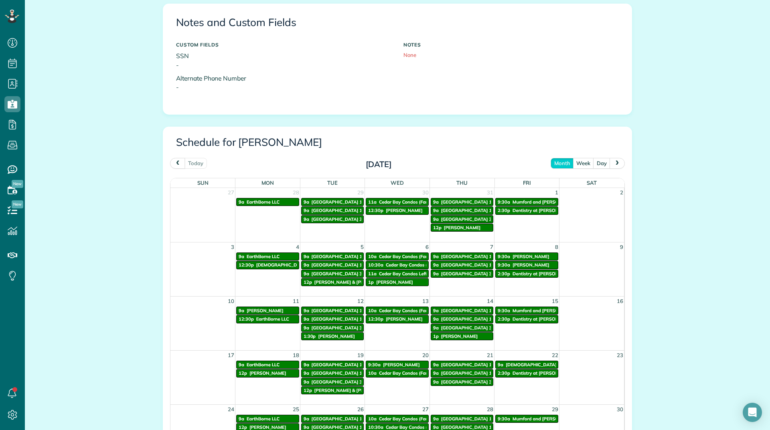
scroll to position [433, 0]
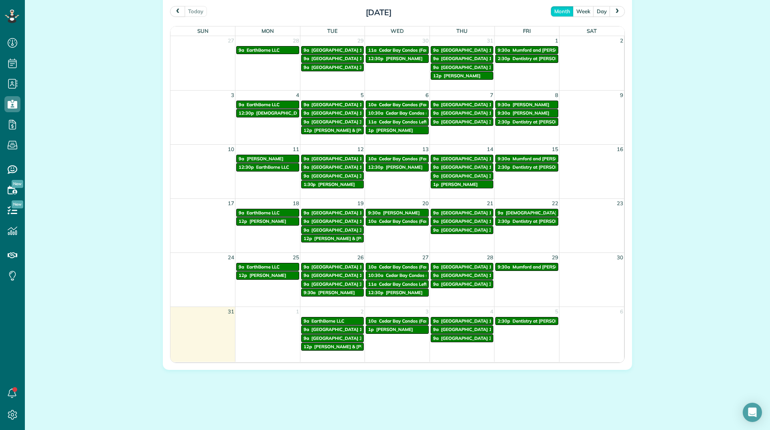
click at [616, 11] on span "next" at bounding box center [617, 10] width 6 height 5
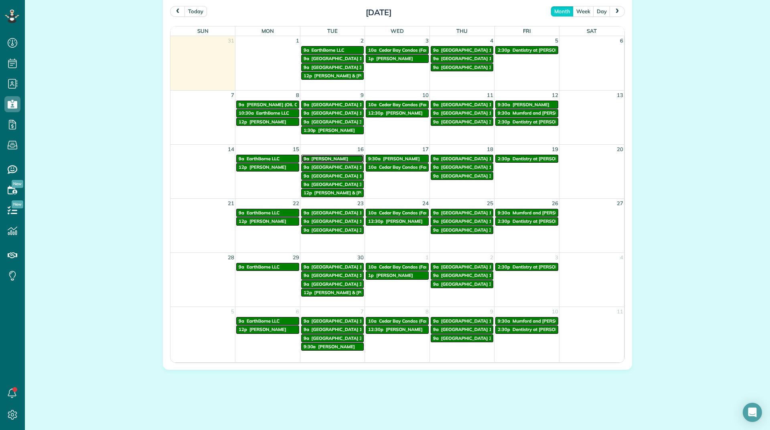
click at [332, 156] on span "[PERSON_NAME]" at bounding box center [329, 159] width 37 height 6
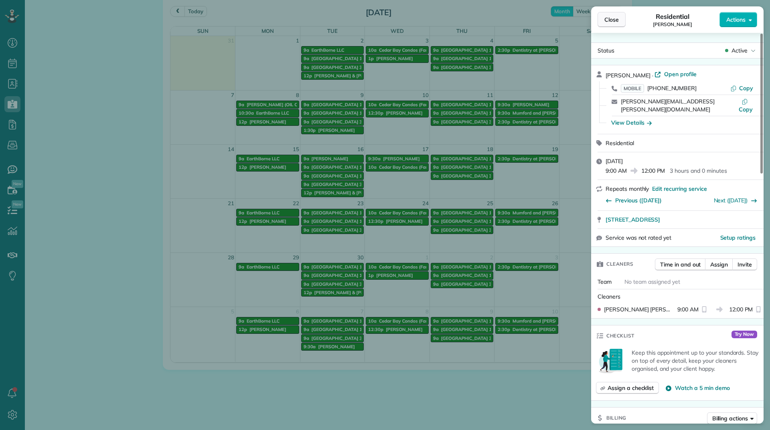
click at [622, 21] on button "Close" at bounding box center [611, 19] width 28 height 15
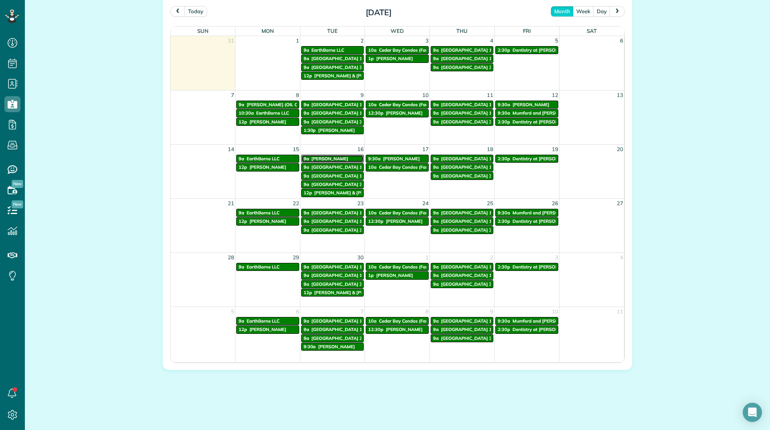
click at [324, 158] on span "[PERSON_NAME]" at bounding box center [329, 159] width 37 height 6
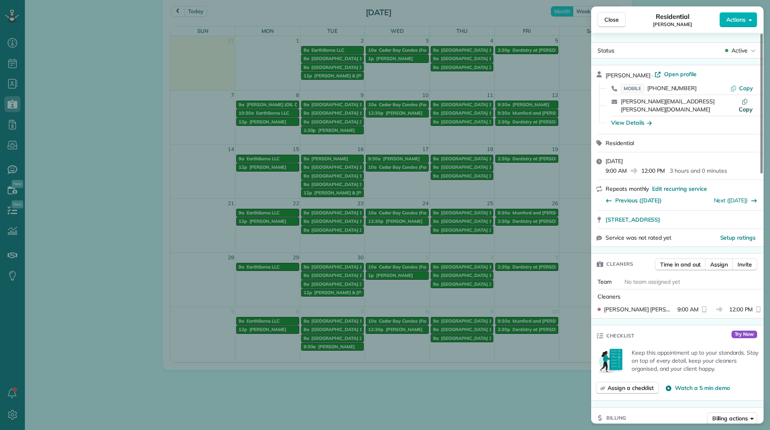
click at [748, 106] on span "Copy" at bounding box center [745, 109] width 14 height 7
click at [611, 14] on button "Close" at bounding box center [611, 19] width 28 height 15
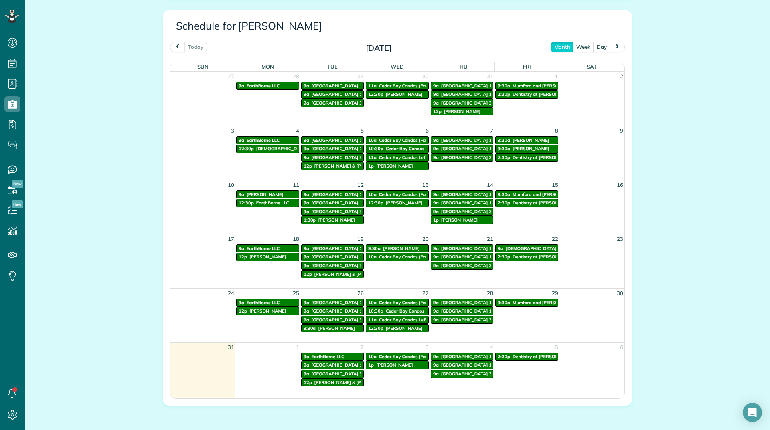
scroll to position [433, 0]
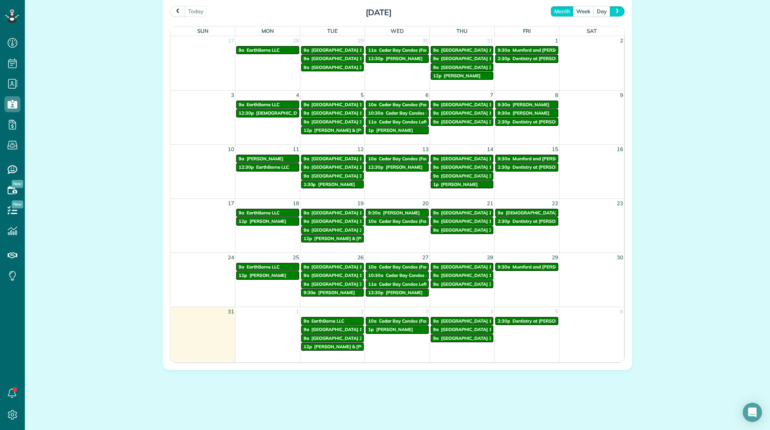
click at [611, 6] on button "next" at bounding box center [616, 11] width 15 height 11
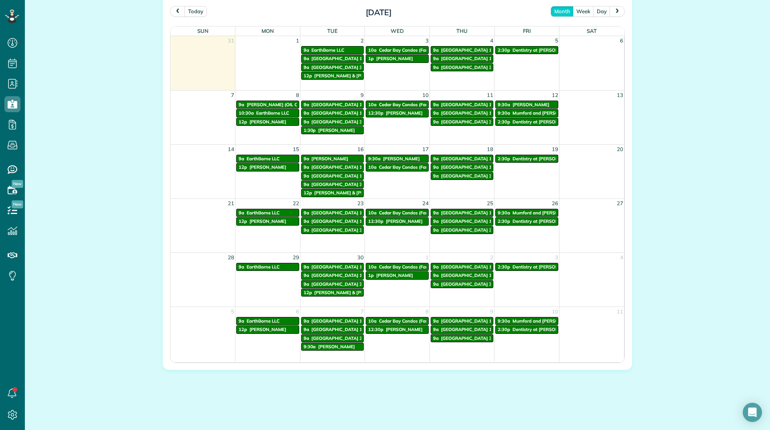
scroll to position [392, 0]
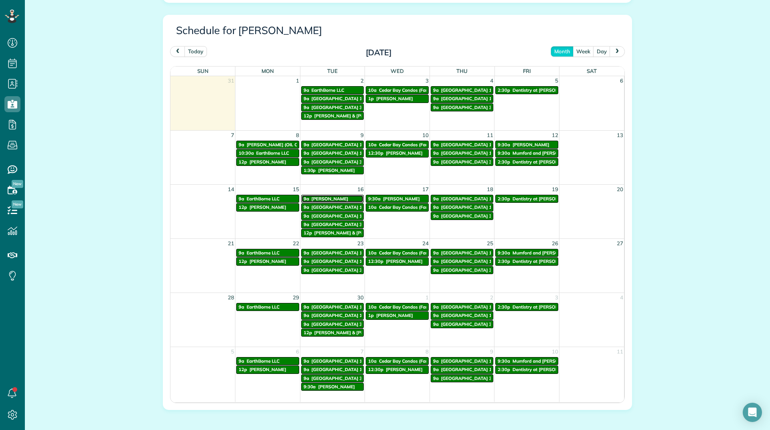
click at [322, 197] on span "[PERSON_NAME]" at bounding box center [329, 199] width 37 height 6
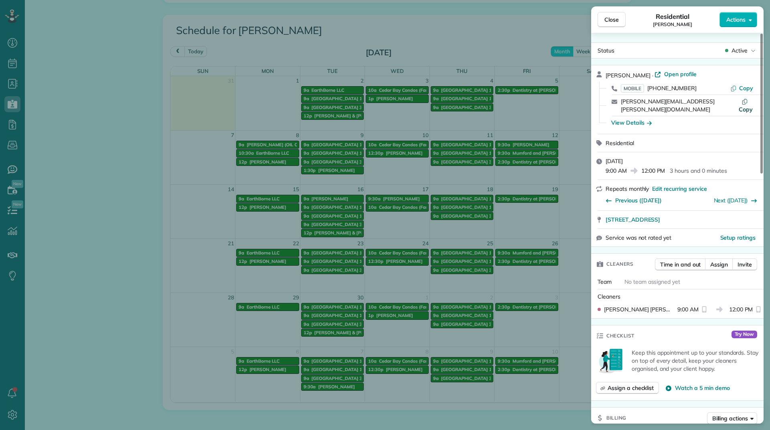
click at [743, 106] on span "Copy" at bounding box center [745, 109] width 14 height 7
click at [621, 16] on button "Close" at bounding box center [611, 19] width 28 height 15
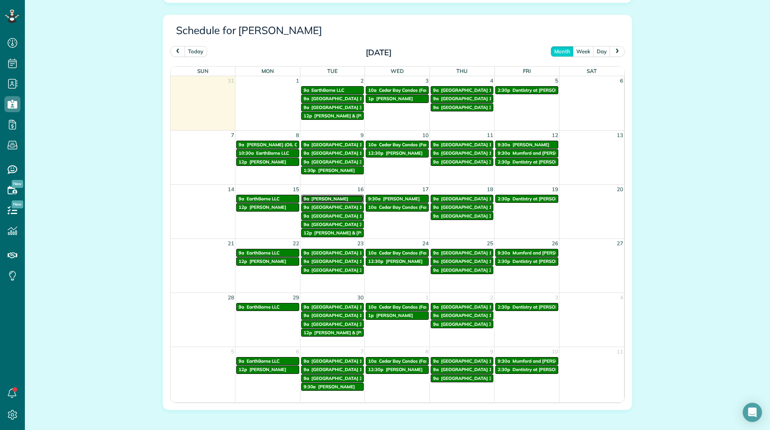
click at [329, 197] on span "[PERSON_NAME]" at bounding box center [329, 199] width 37 height 6
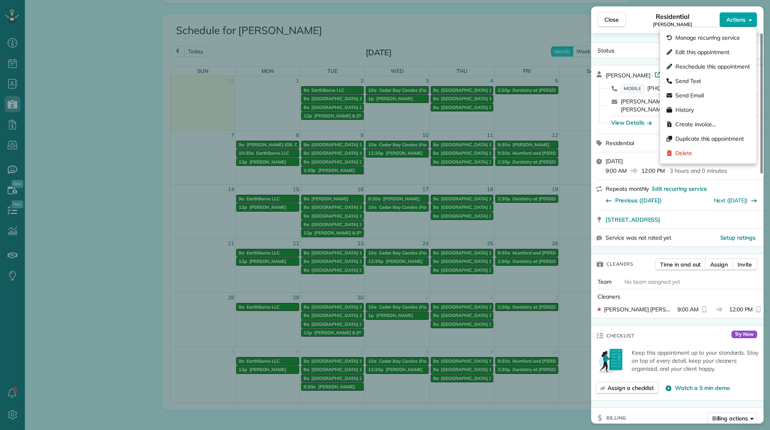
click at [733, 18] on span "Actions" at bounding box center [735, 20] width 19 height 8
drag, startPoint x: 693, startPoint y: 61, endPoint x: 687, endPoint y: 53, distance: 9.8
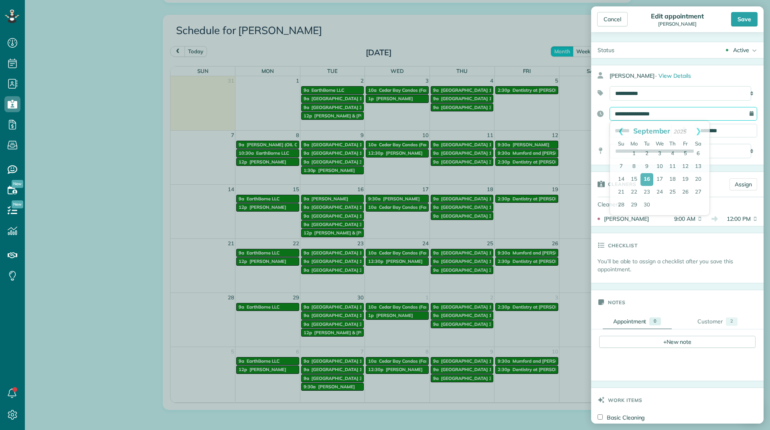
click at [656, 116] on input "**********" at bounding box center [683, 114] width 148 height 14
click at [684, 180] on link "19" at bounding box center [685, 179] width 13 height 13
type input "**********"
click at [739, 20] on div "Save" at bounding box center [744, 19] width 26 height 14
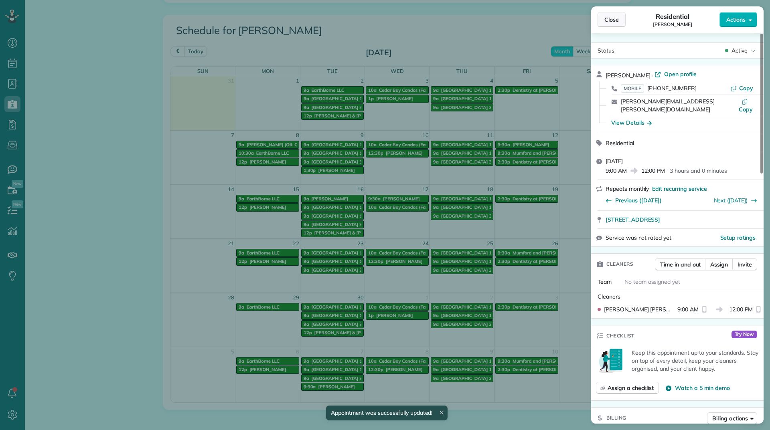
click at [609, 22] on span "Close" at bounding box center [611, 20] width 14 height 8
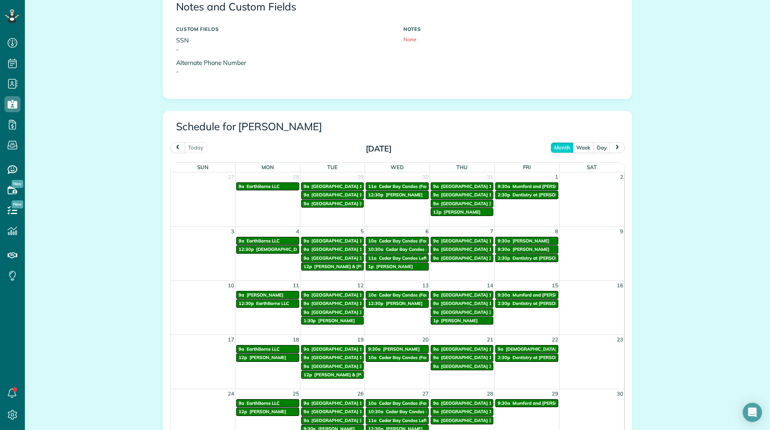
scroll to position [321, 0]
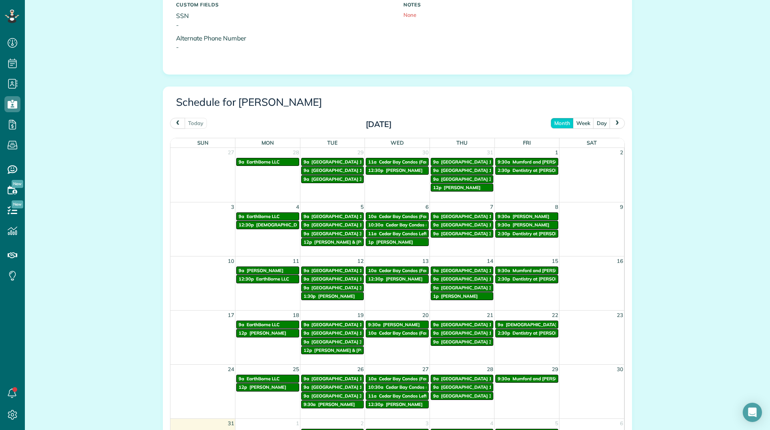
click at [615, 123] on span "next" at bounding box center [617, 122] width 6 height 5
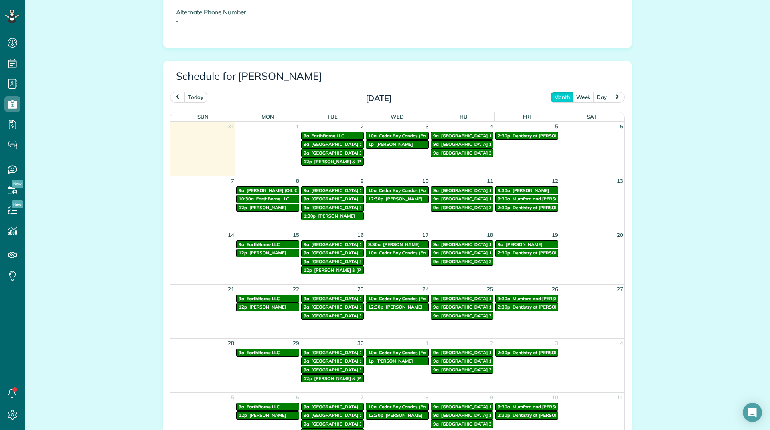
scroll to position [361, 0]
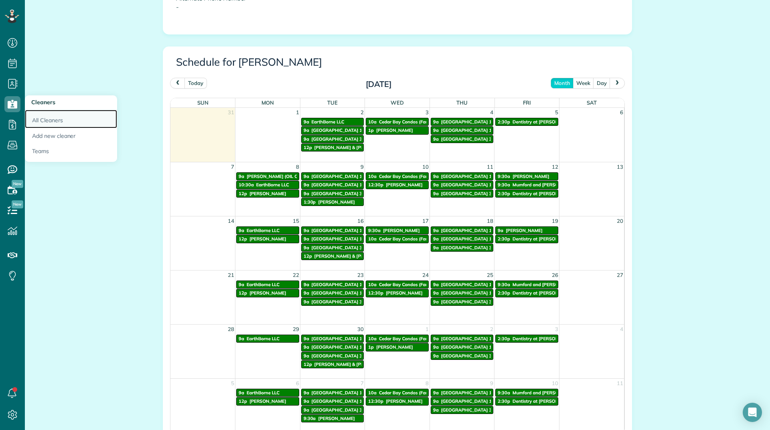
click at [35, 118] on link "All Cleaners" at bounding box center [71, 119] width 92 height 18
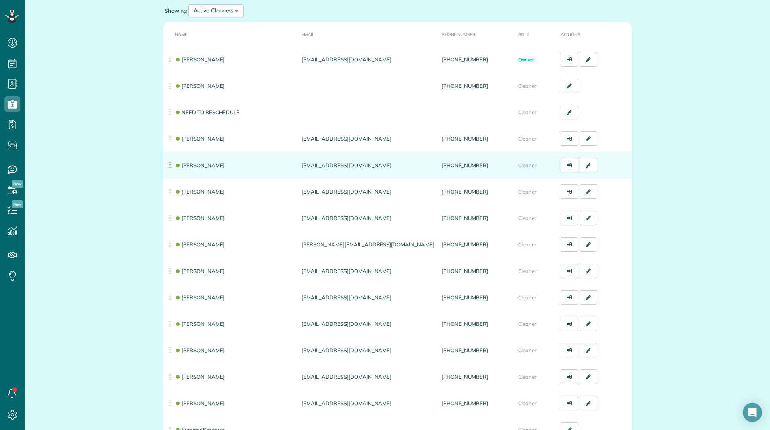
scroll to position [80, 0]
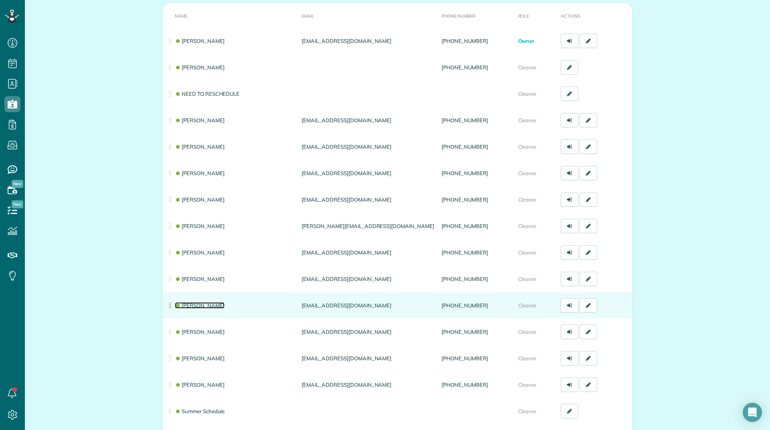
click at [195, 306] on link "[PERSON_NAME]" at bounding box center [200, 305] width 50 height 6
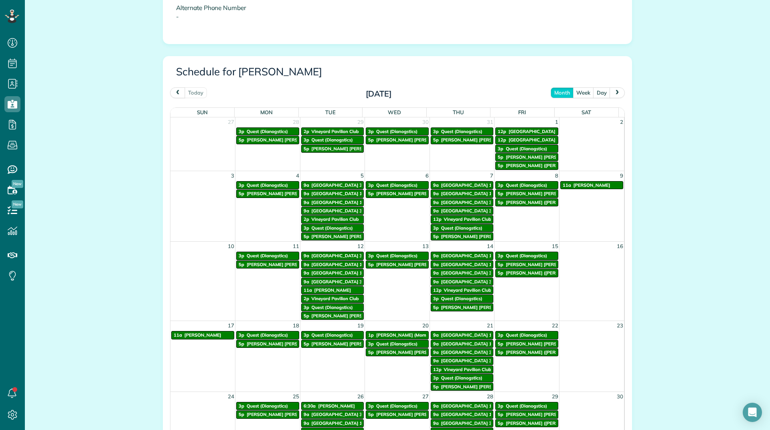
scroll to position [361, 0]
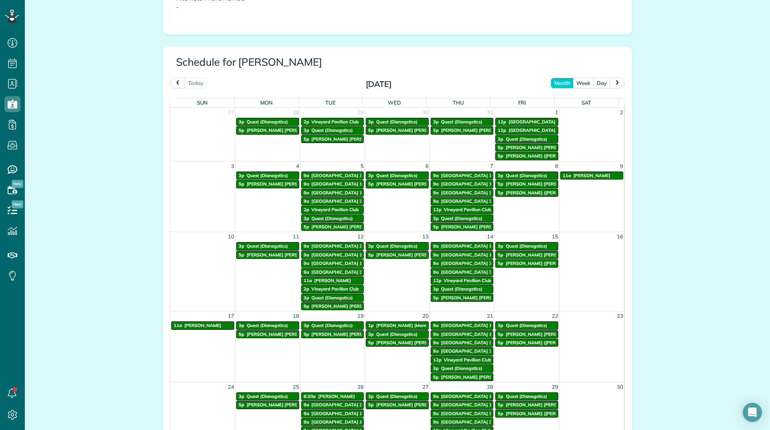
click at [617, 86] on button "next" at bounding box center [616, 83] width 15 height 11
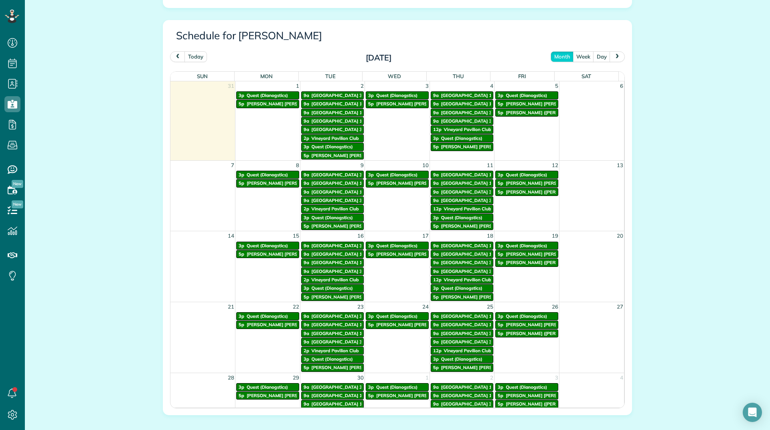
scroll to position [401, 0]
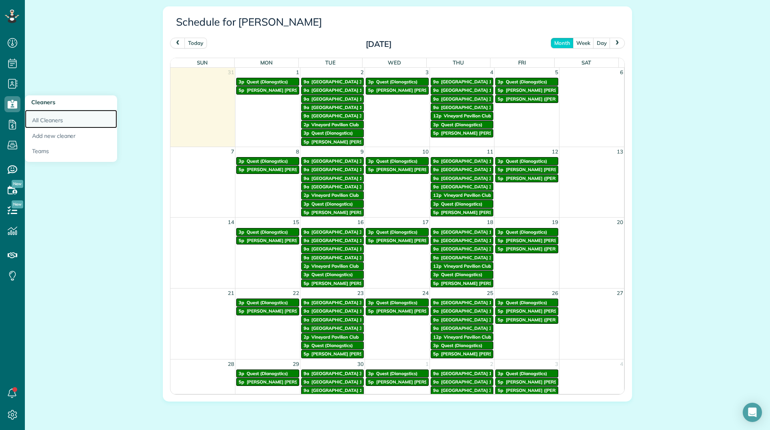
click at [47, 117] on link "All Cleaners" at bounding box center [71, 119] width 92 height 18
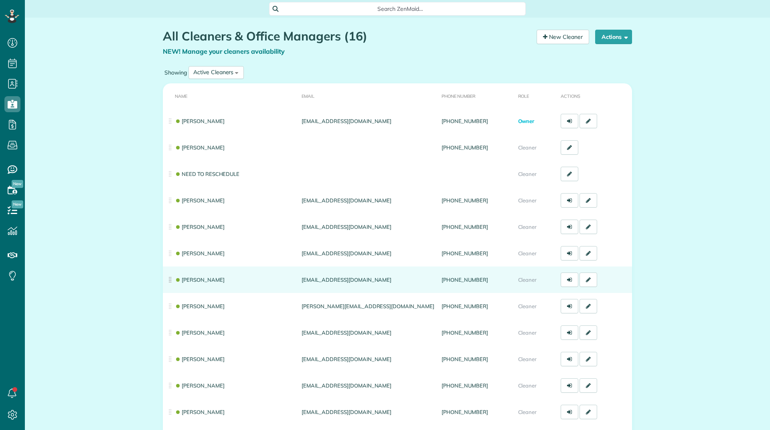
scroll to position [4, 4]
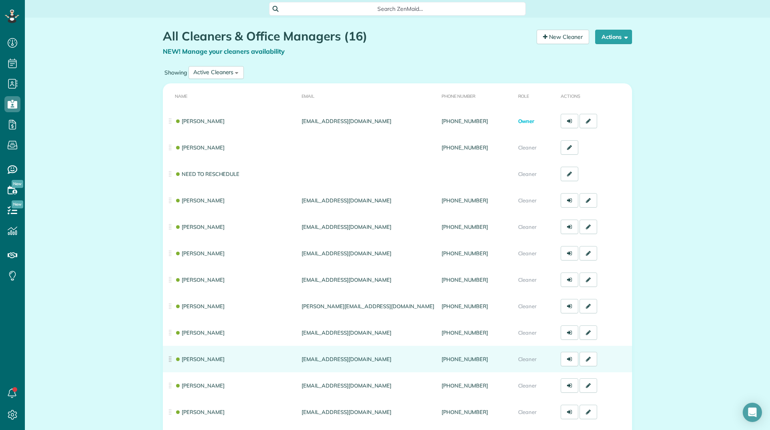
click at [194, 355] on td "[PERSON_NAME]" at bounding box center [230, 359] width 135 height 26
click at [194, 357] on link "[PERSON_NAME]" at bounding box center [200, 359] width 50 height 6
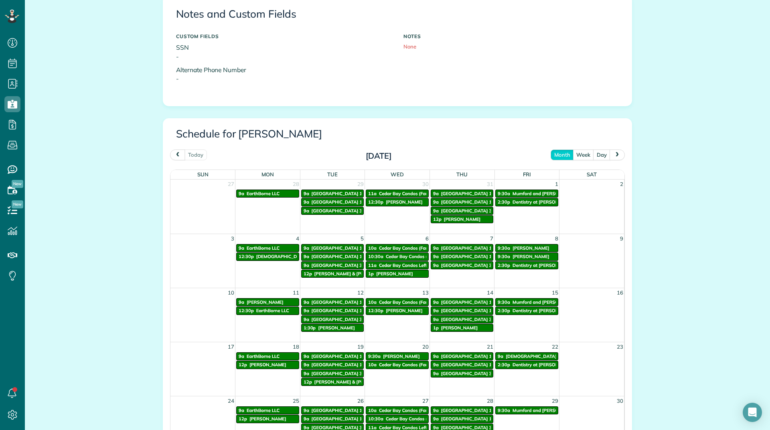
scroll to position [281, 0]
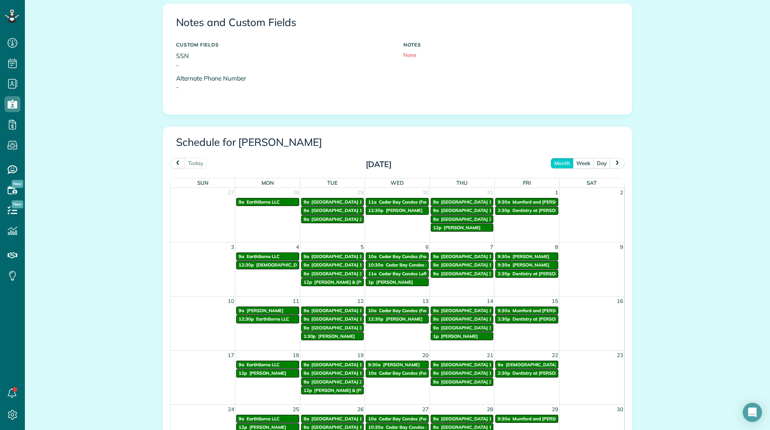
click at [609, 162] on button "next" at bounding box center [616, 163] width 15 height 11
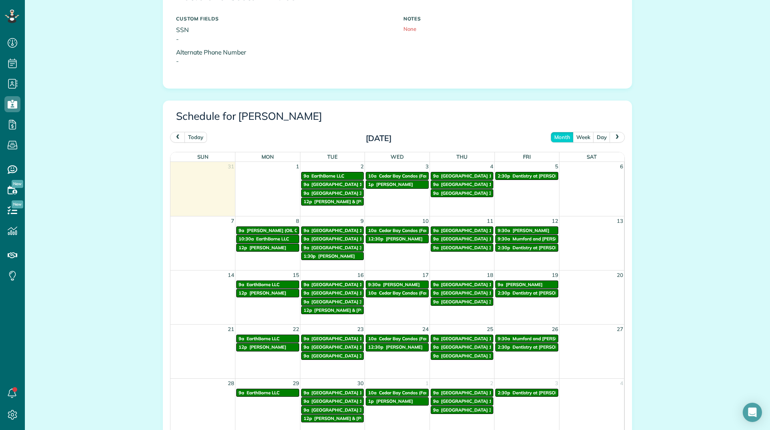
scroll to position [321, 0]
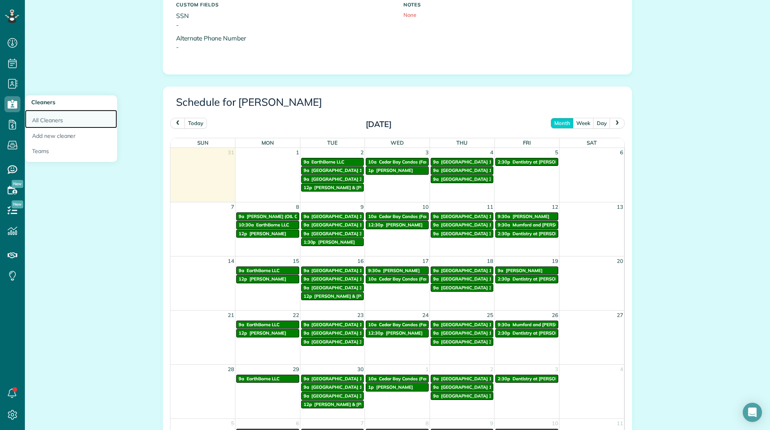
click at [43, 122] on link "All Cleaners" at bounding box center [71, 119] width 92 height 18
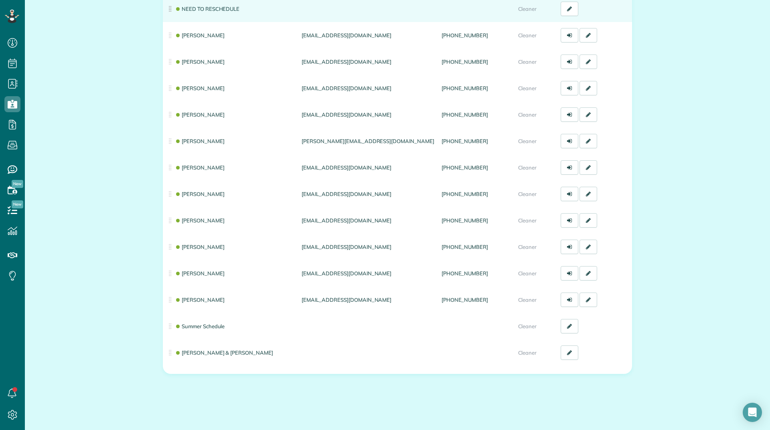
scroll to position [168, 0]
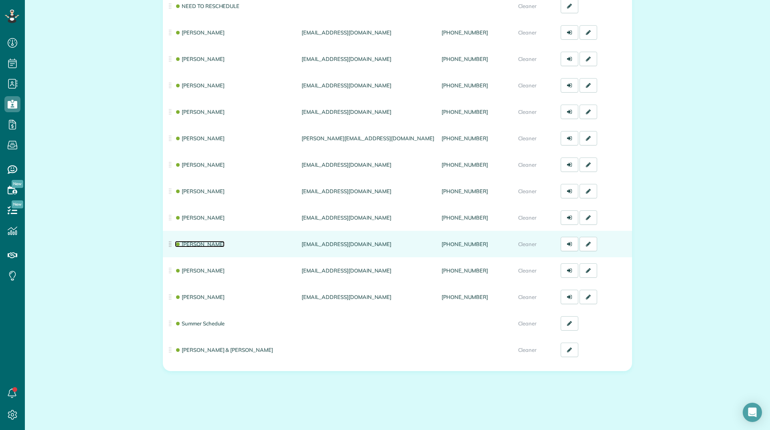
click at [202, 243] on link "[PERSON_NAME]" at bounding box center [200, 244] width 50 height 6
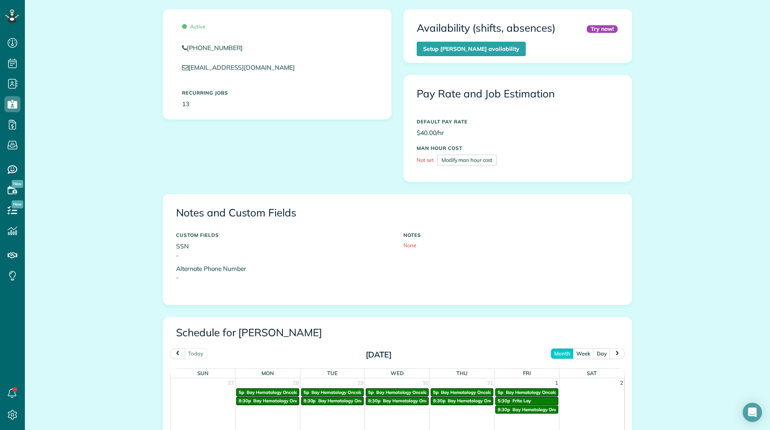
scroll to position [200, 0]
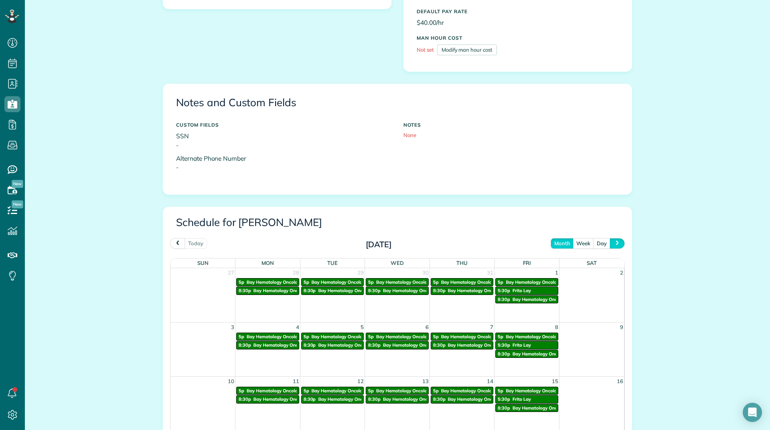
click at [614, 242] on span "next" at bounding box center [617, 243] width 6 height 5
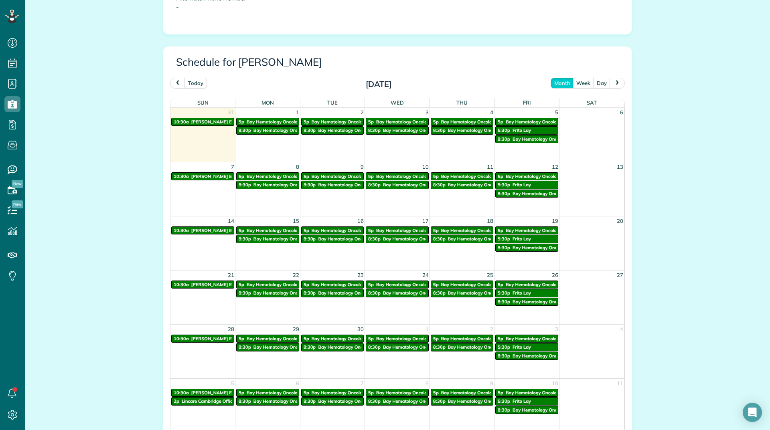
scroll to position [401, 0]
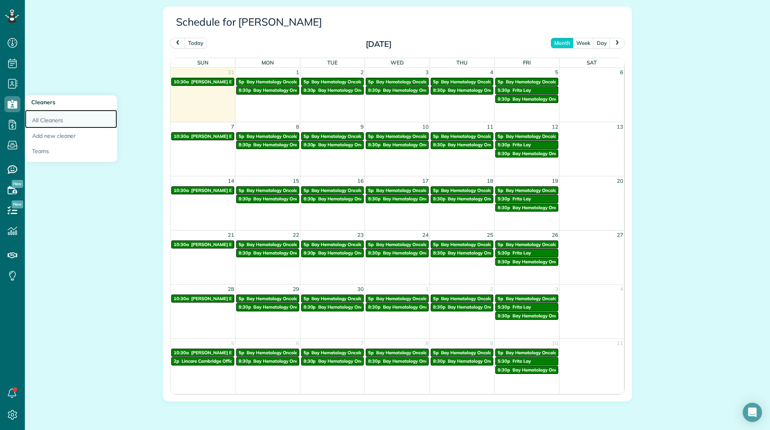
click at [43, 123] on link "All Cleaners" at bounding box center [71, 119] width 92 height 18
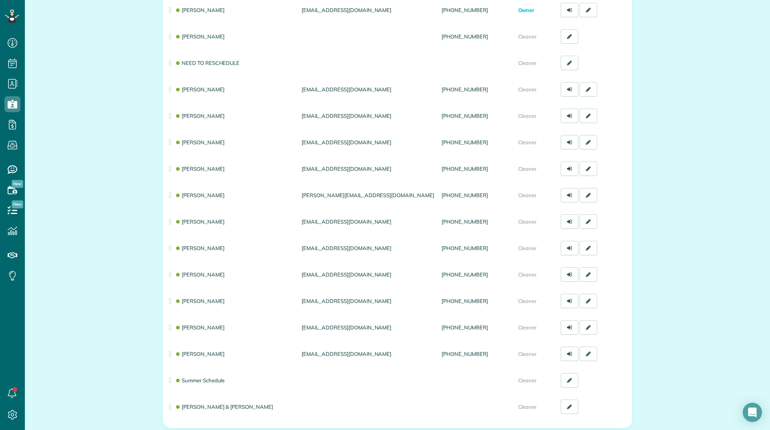
scroll to position [120, 0]
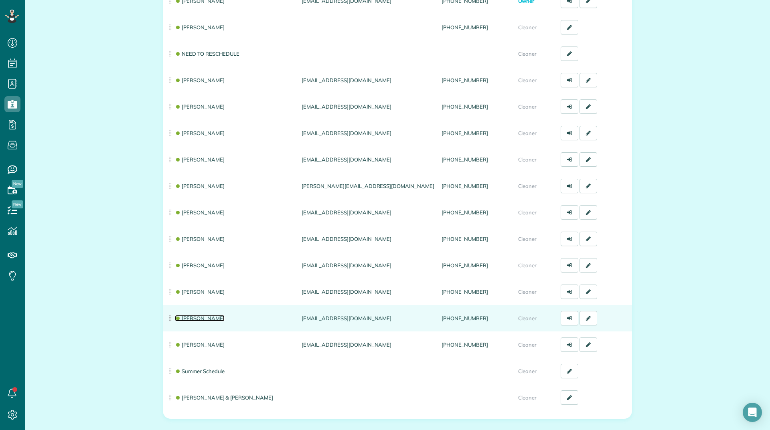
click at [188, 317] on link "[PERSON_NAME]" at bounding box center [200, 318] width 50 height 6
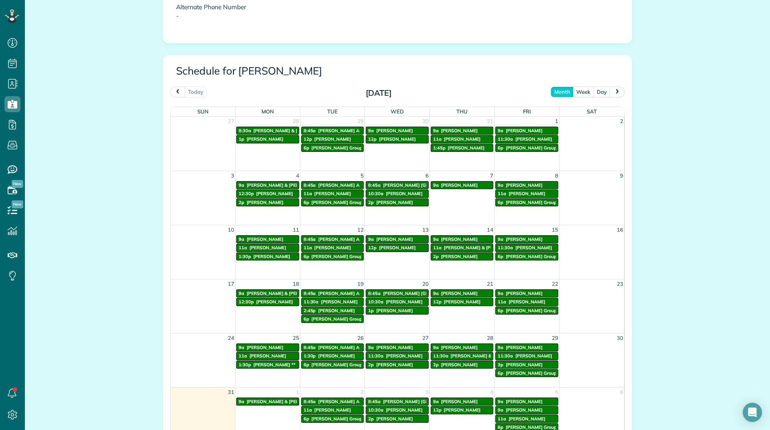
scroll to position [361, 0]
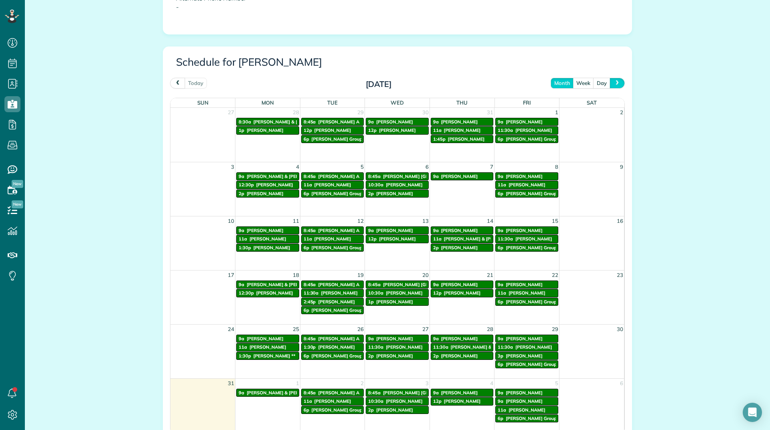
click at [620, 82] on button "next" at bounding box center [616, 83] width 15 height 11
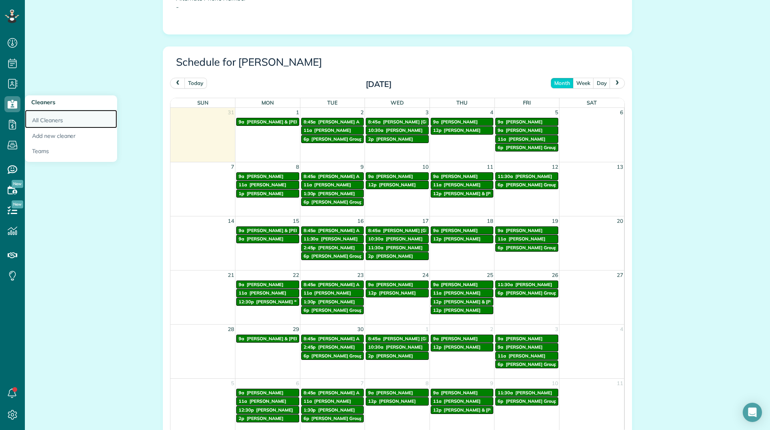
click at [36, 118] on link "All Cleaners" at bounding box center [71, 119] width 92 height 18
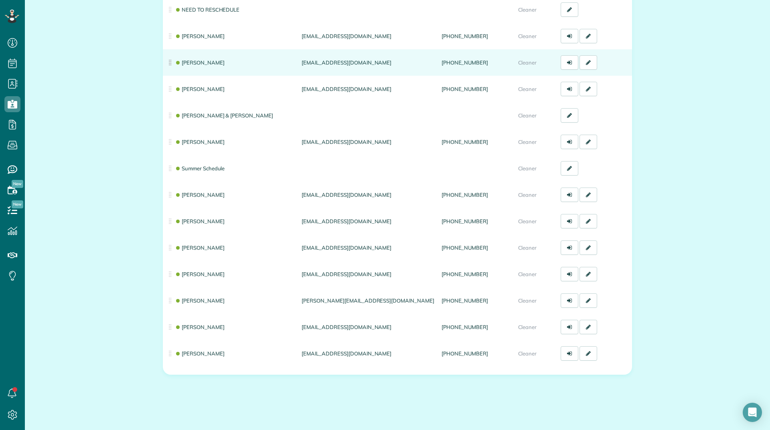
scroll to position [168, 0]
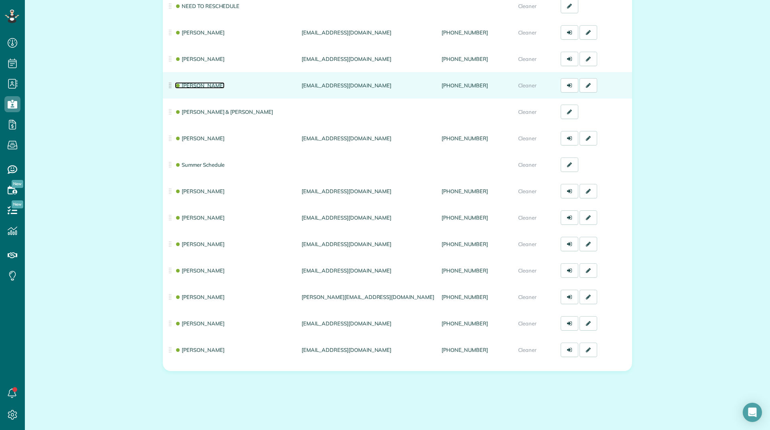
click at [184, 87] on link "[PERSON_NAME]" at bounding box center [200, 85] width 50 height 6
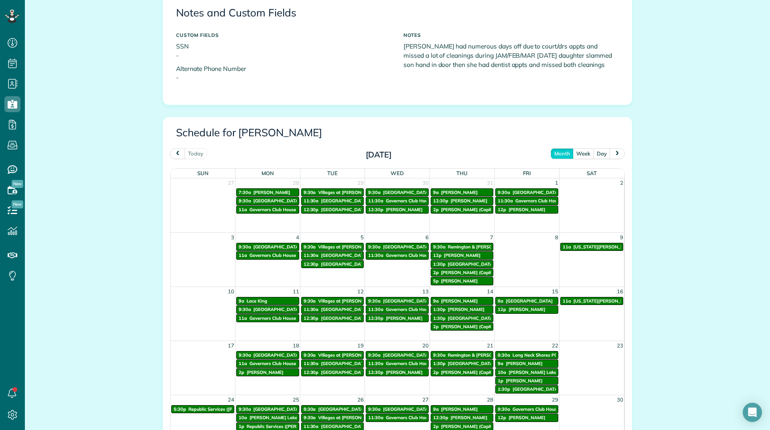
scroll to position [321, 0]
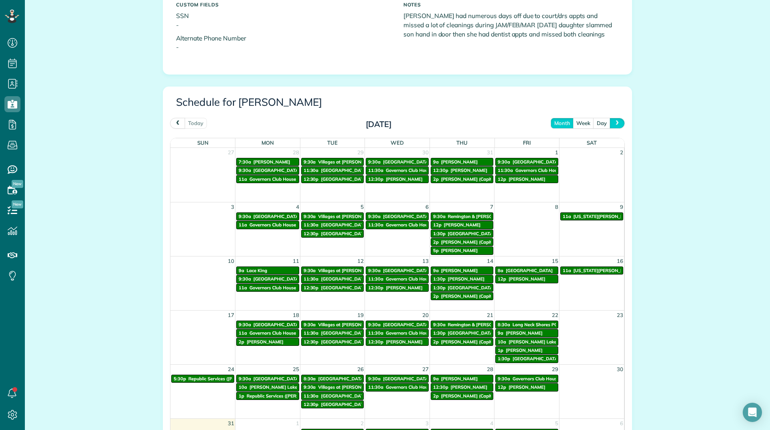
click at [616, 122] on span "next" at bounding box center [617, 122] width 6 height 5
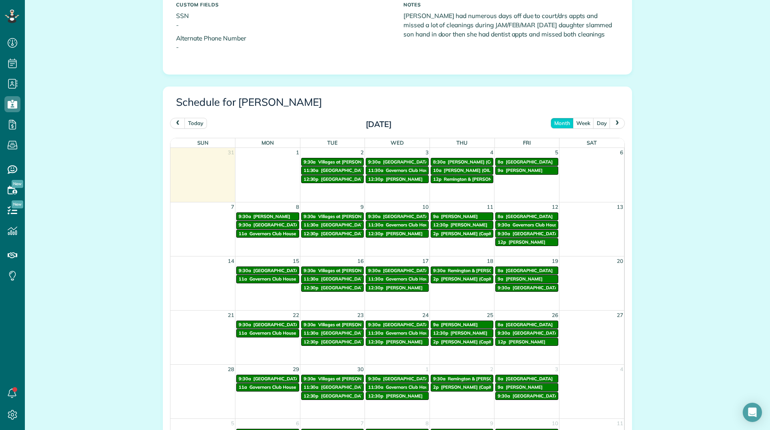
scroll to position [241, 0]
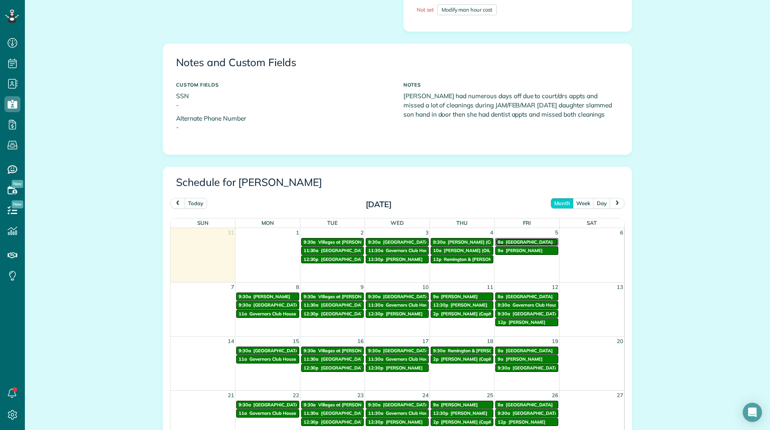
click at [532, 241] on span "[GEOGRAPHIC_DATA]" at bounding box center [528, 242] width 47 height 6
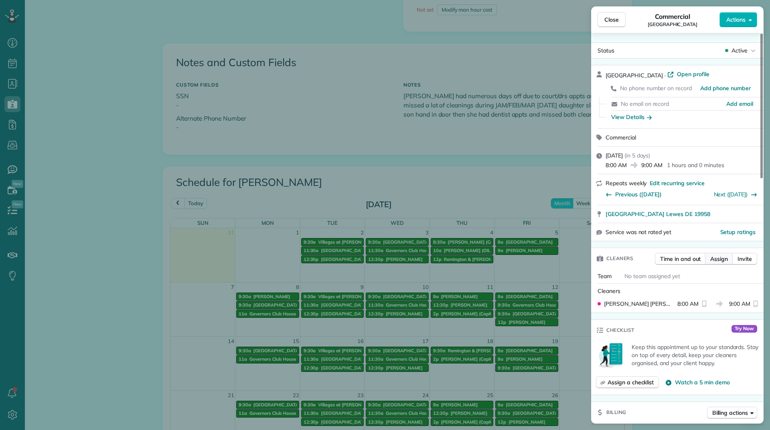
click at [712, 261] on span "Assign" at bounding box center [719, 259] width 18 height 8
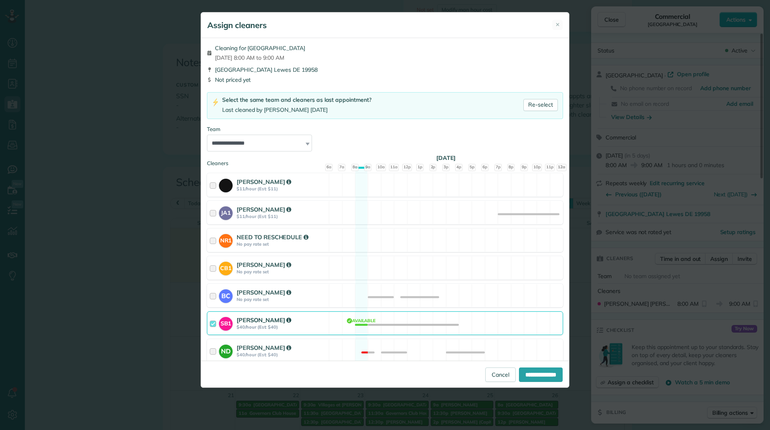
click at [281, 320] on div "[PERSON_NAME]" at bounding box center [282, 320] width 90 height 8
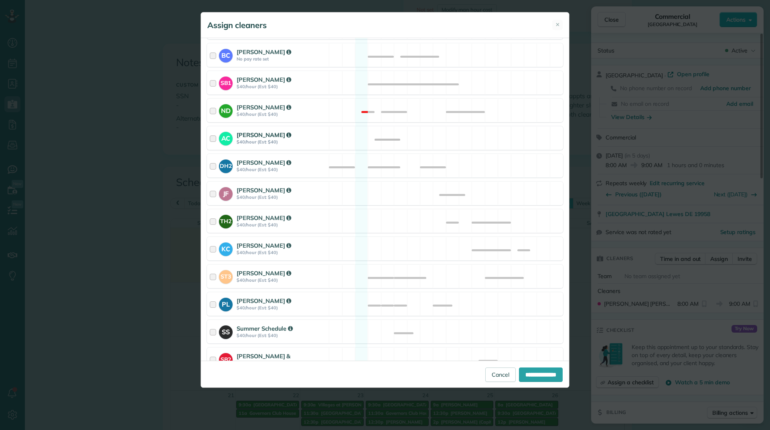
scroll to position [280, 0]
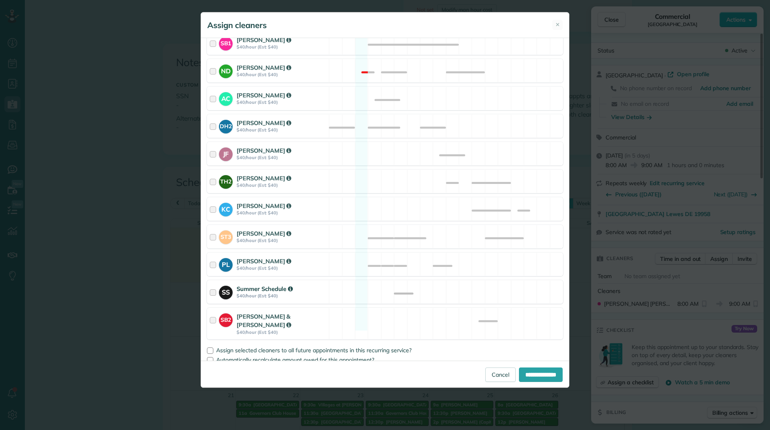
click at [280, 289] on strong "Summer Schedule" at bounding box center [265, 289] width 56 height 8
click at [212, 348] on div at bounding box center [210, 351] width 6 height 6
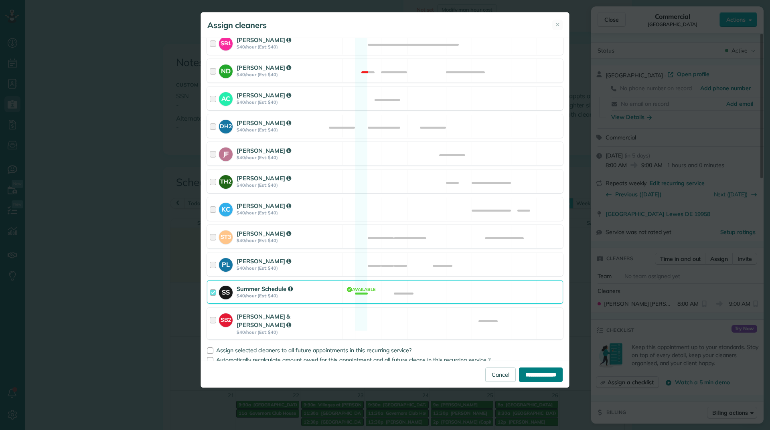
click at [542, 370] on input "**********" at bounding box center [541, 375] width 44 height 14
type input "**********"
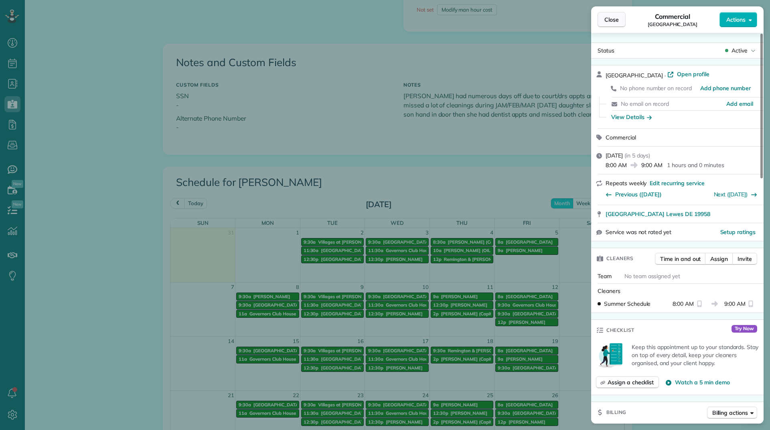
click at [605, 20] on span "Close" at bounding box center [611, 20] width 14 height 8
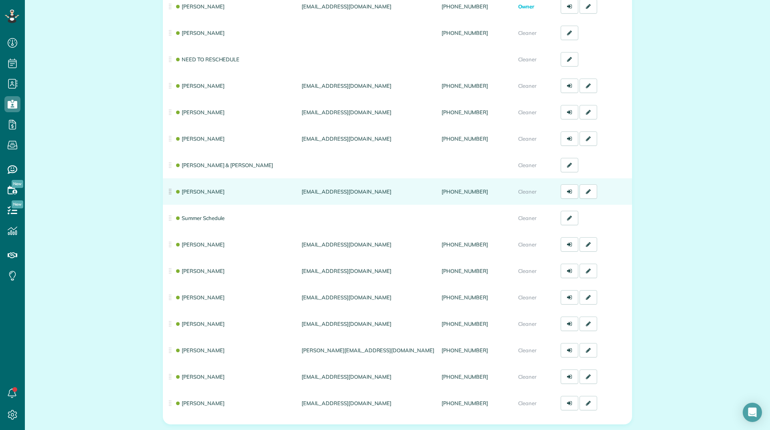
scroll to position [120, 0]
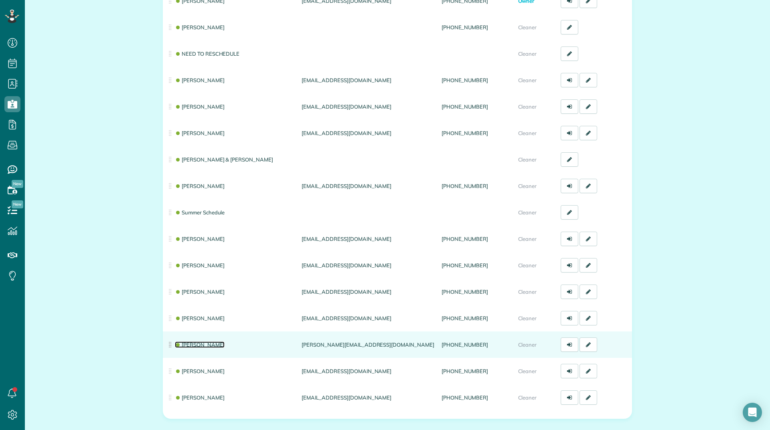
click at [199, 345] on link "[PERSON_NAME]" at bounding box center [200, 345] width 50 height 6
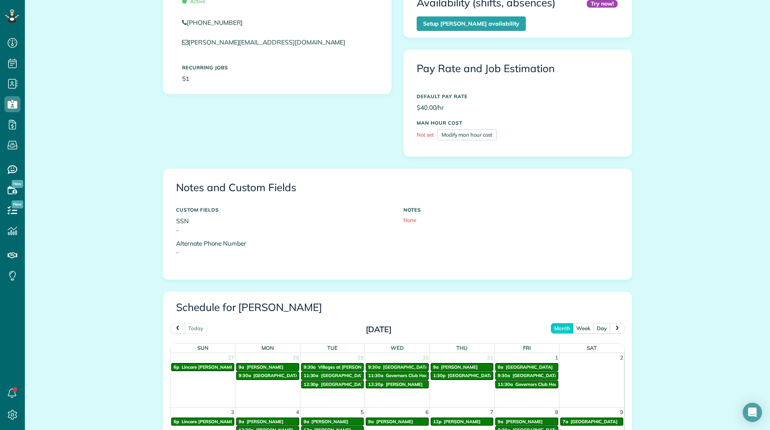
scroll to position [241, 0]
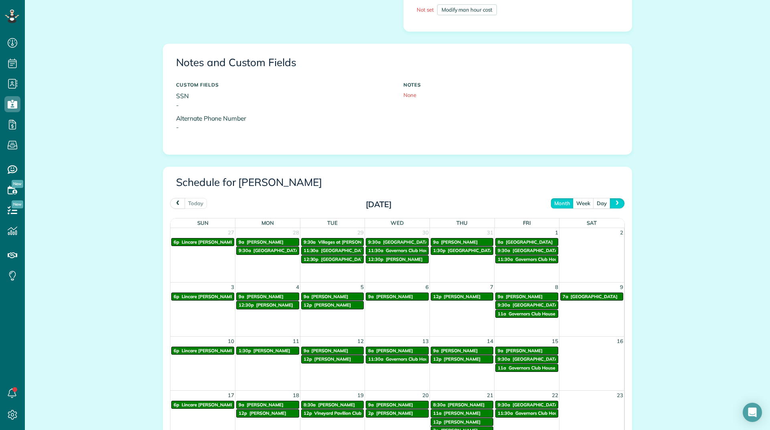
click at [610, 208] on button "next" at bounding box center [616, 203] width 15 height 11
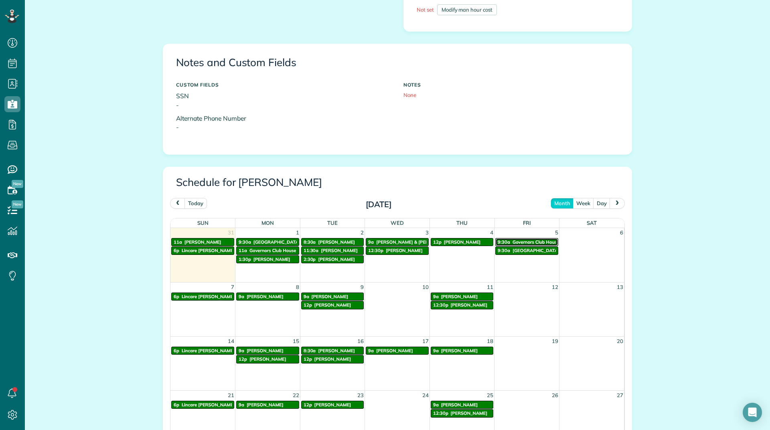
click at [520, 243] on span "Governors Club House" at bounding box center [535, 242] width 47 height 6
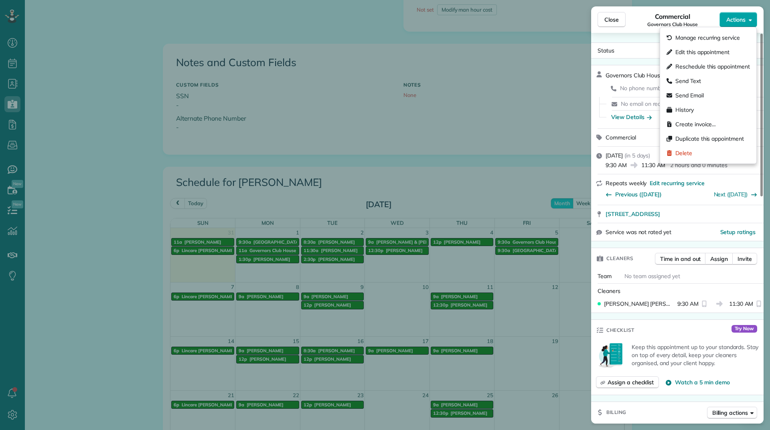
click at [724, 17] on button "Actions" at bounding box center [738, 19] width 38 height 15
click at [699, 49] on span "Edit this appointment" at bounding box center [702, 52] width 54 height 8
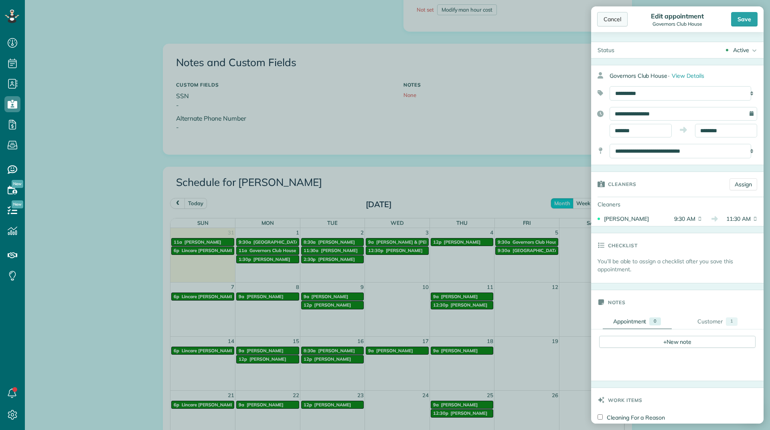
click at [618, 19] on div "Cancel" at bounding box center [612, 19] width 30 height 14
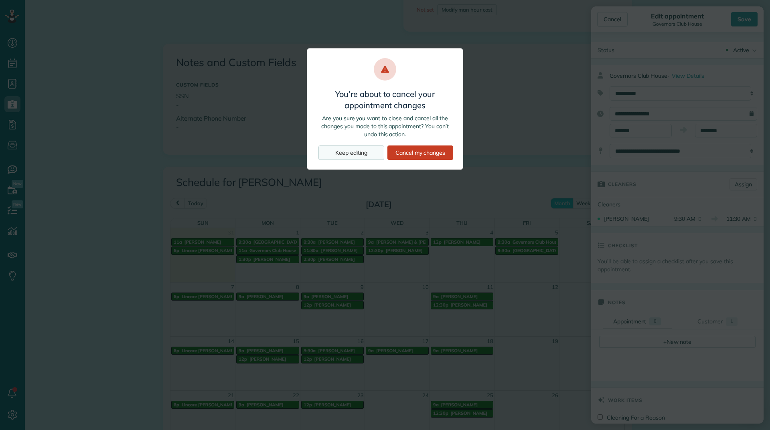
click at [356, 148] on div "Keep editing" at bounding box center [351, 153] width 66 height 14
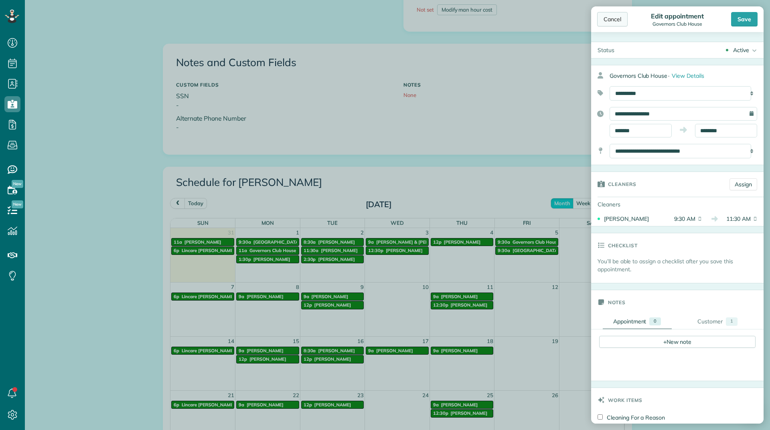
click at [608, 20] on div "Cancel" at bounding box center [612, 19] width 30 height 14
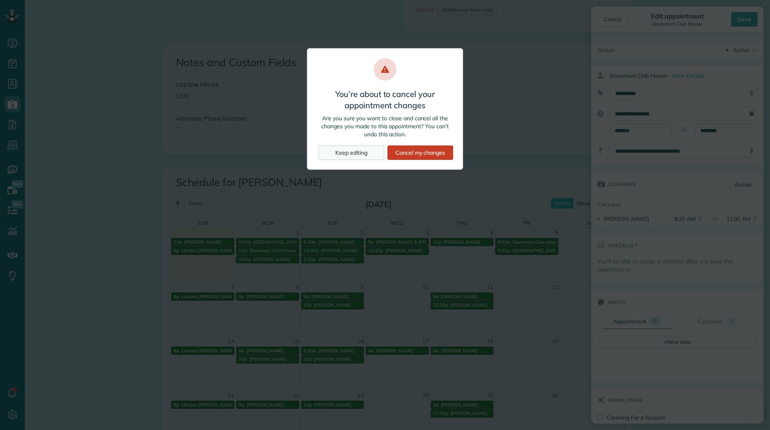
click at [357, 154] on div "Keep editing" at bounding box center [351, 153] width 66 height 14
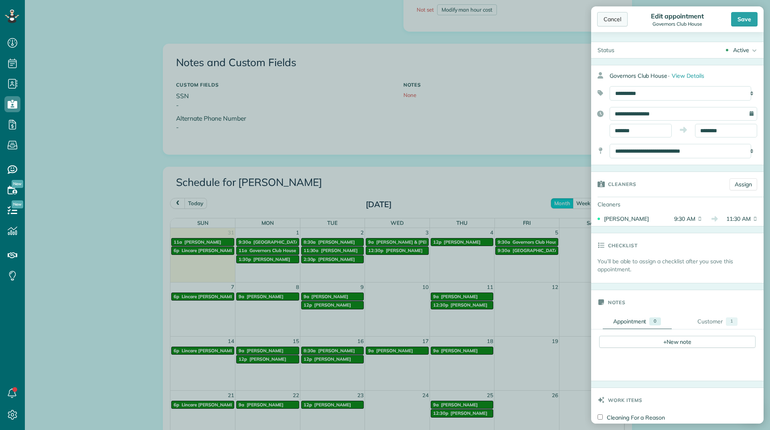
click at [615, 19] on div "Cancel" at bounding box center [612, 19] width 30 height 14
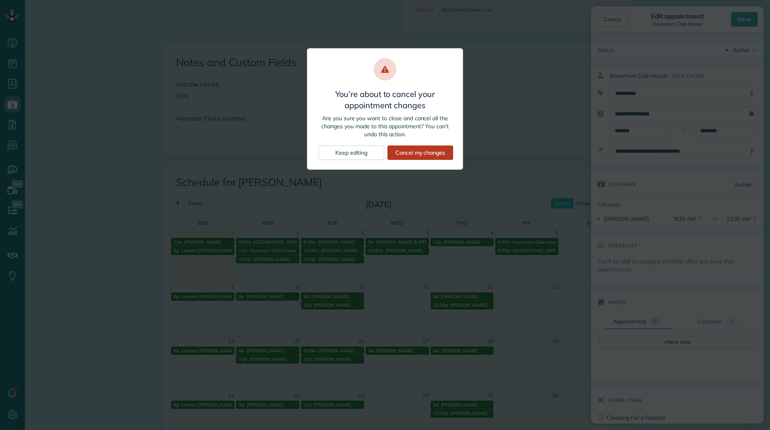
click at [414, 151] on div "Cancel my changes" at bounding box center [420, 153] width 66 height 14
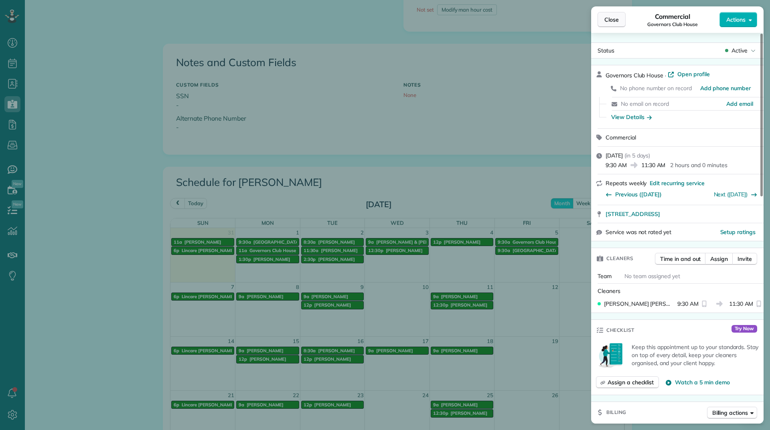
click at [620, 18] on button "Close" at bounding box center [611, 19] width 28 height 15
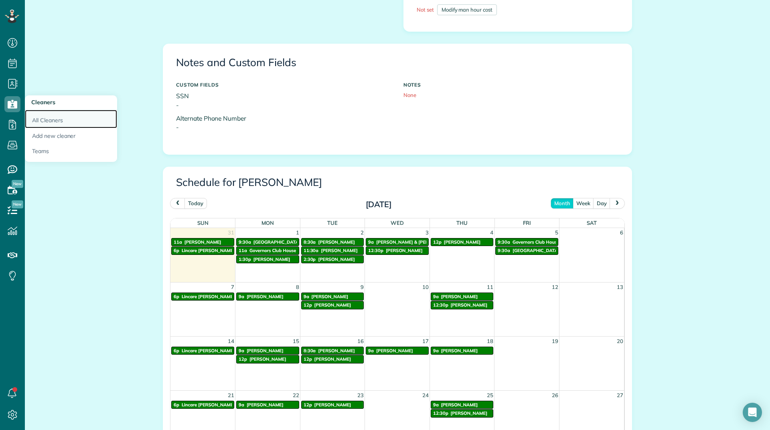
click at [51, 116] on link "All Cleaners" at bounding box center [71, 119] width 92 height 18
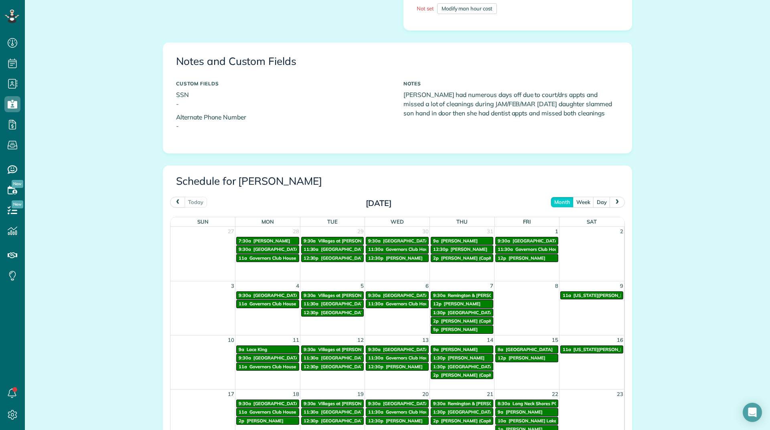
scroll to position [281, 0]
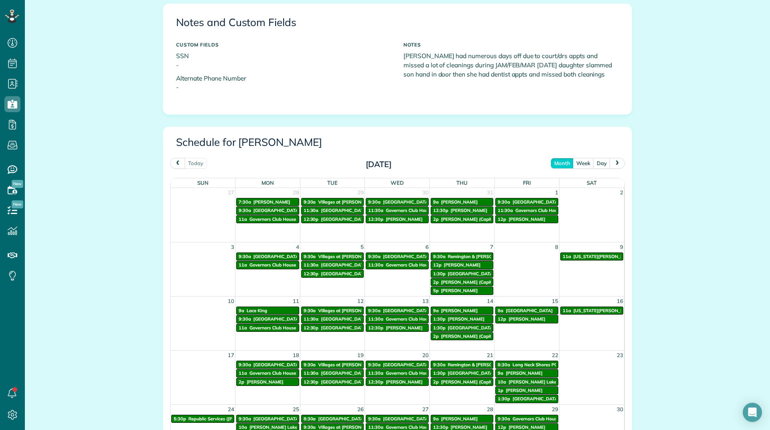
click at [616, 163] on span "next" at bounding box center [617, 162] width 6 height 5
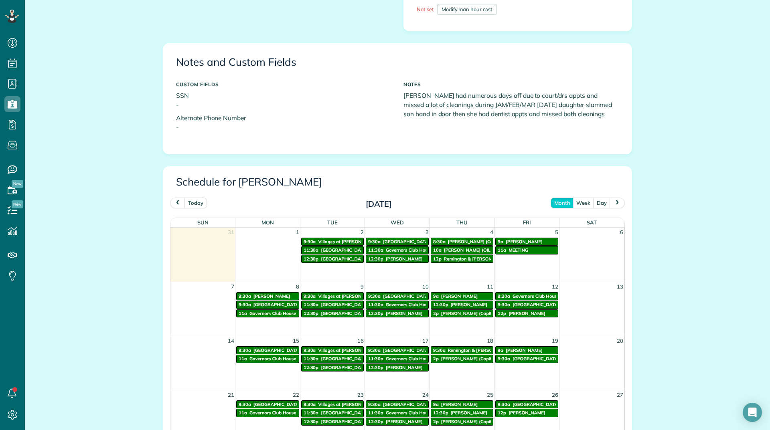
scroll to position [241, 0]
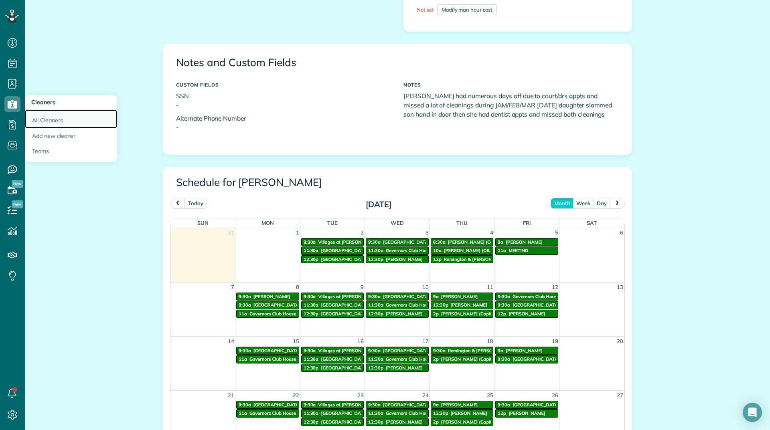
click at [46, 117] on link "All Cleaners" at bounding box center [71, 119] width 92 height 18
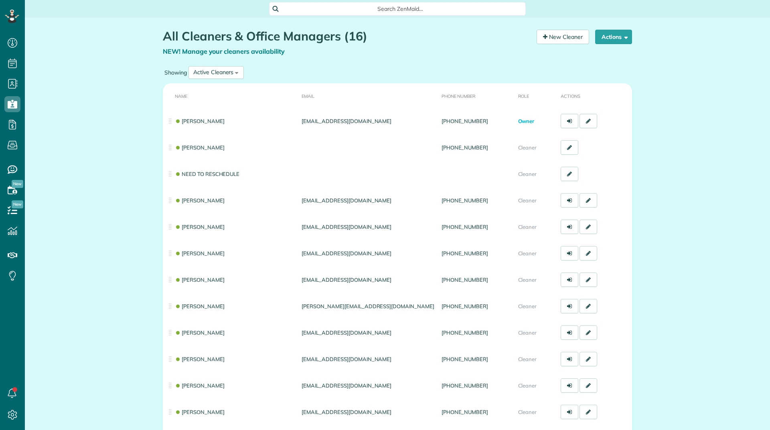
scroll to position [4, 4]
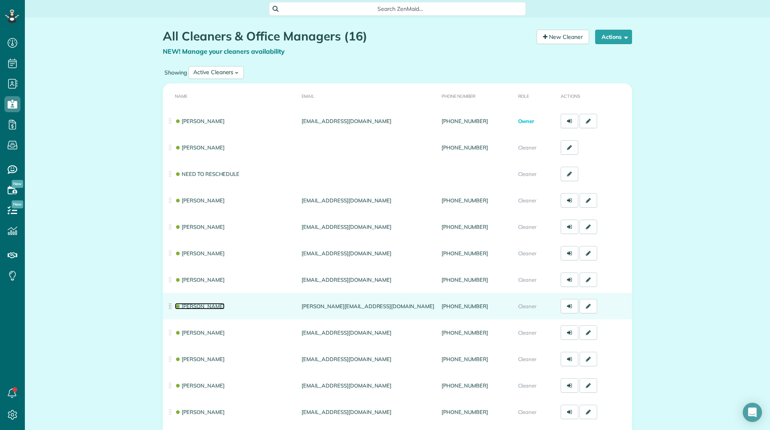
click at [190, 304] on link "[PERSON_NAME]" at bounding box center [200, 306] width 50 height 6
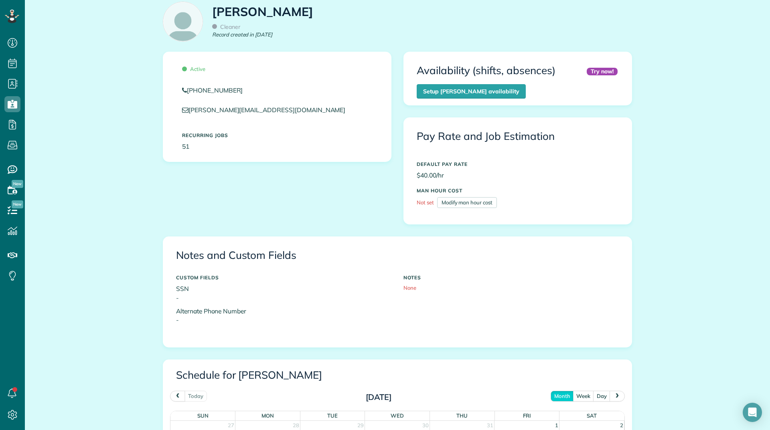
scroll to position [361, 0]
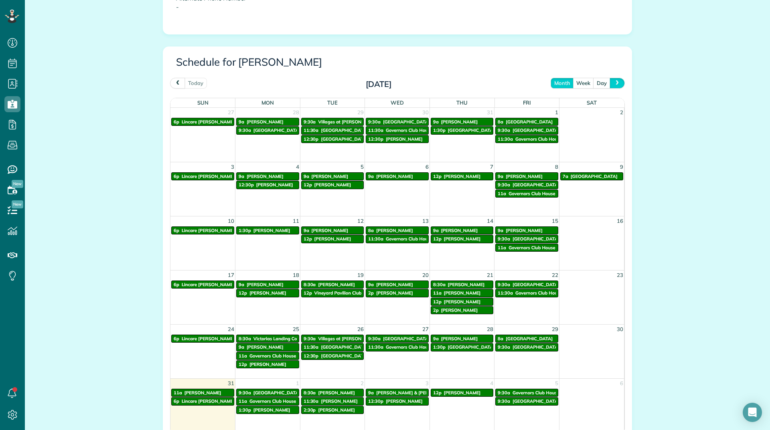
click at [610, 83] on button "next" at bounding box center [616, 83] width 15 height 11
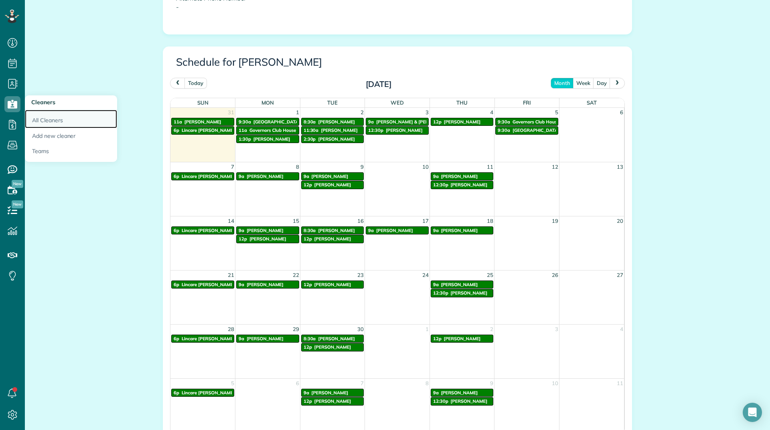
click at [52, 124] on link "All Cleaners" at bounding box center [71, 119] width 92 height 18
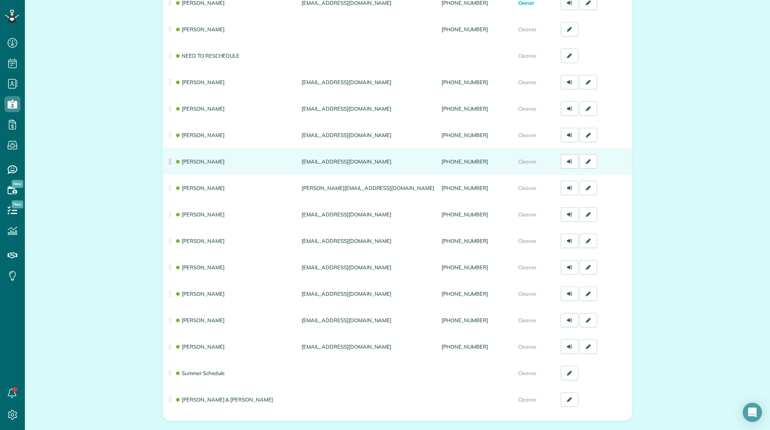
scroll to position [160, 0]
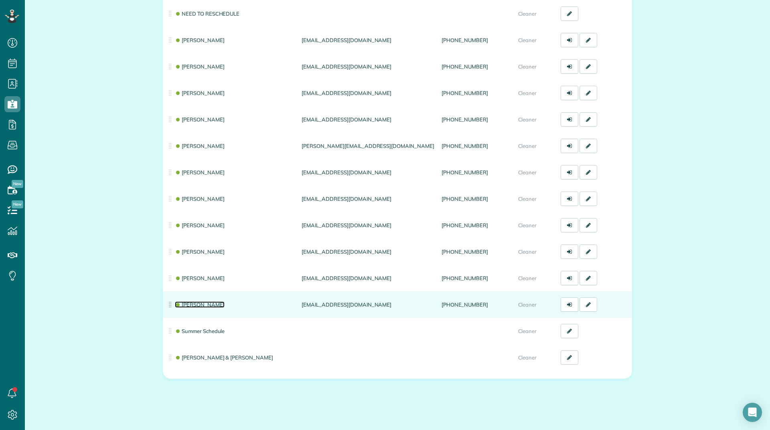
click at [193, 305] on link "[PERSON_NAME]" at bounding box center [200, 304] width 50 height 6
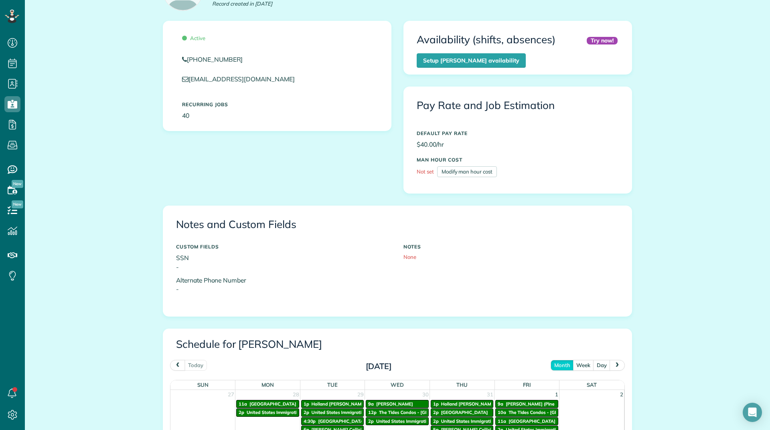
scroll to position [281, 0]
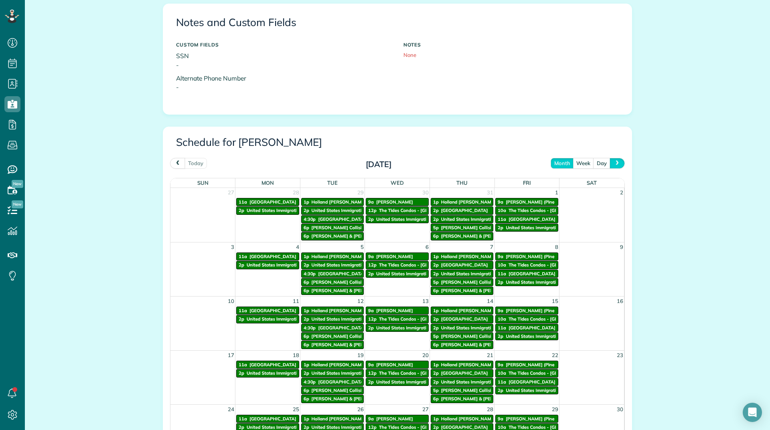
click at [610, 165] on button "next" at bounding box center [616, 163] width 15 height 11
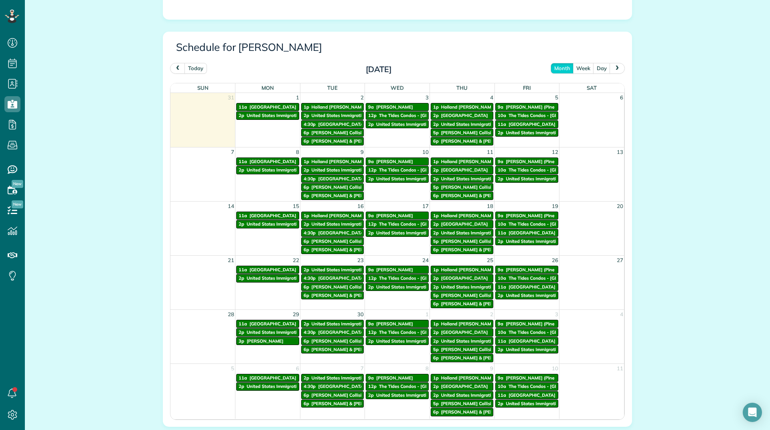
scroll to position [401, 0]
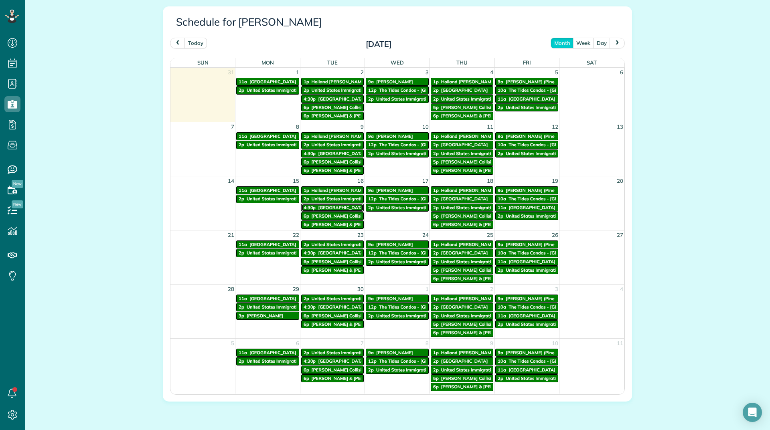
click at [305, 208] on span "4:30p" at bounding box center [309, 208] width 12 height 6
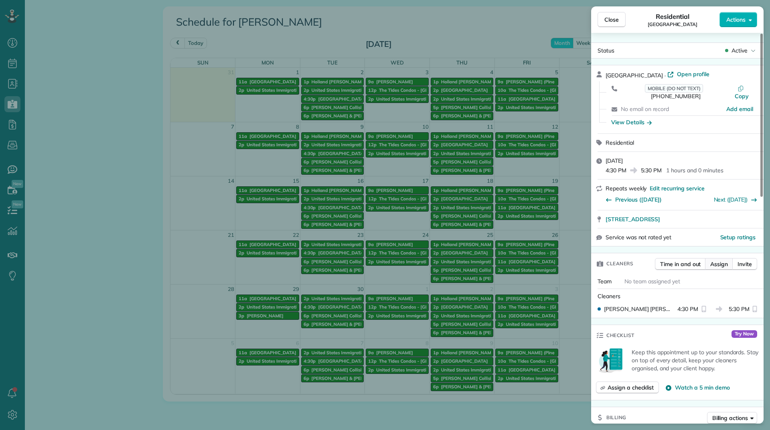
click at [721, 260] on span "Assign" at bounding box center [719, 264] width 18 height 8
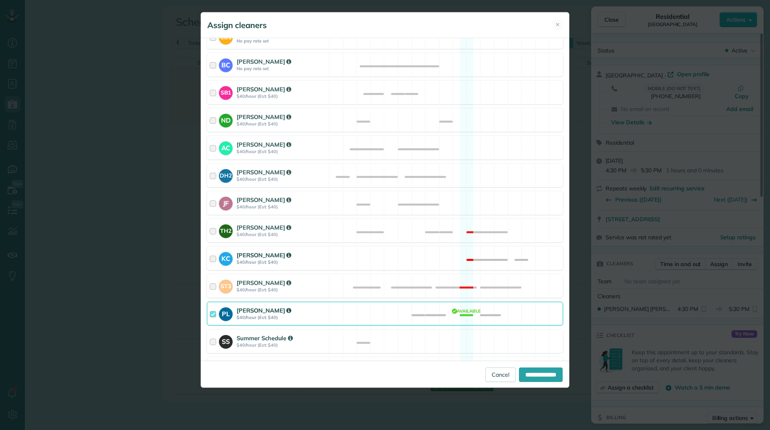
scroll to position [280, 0]
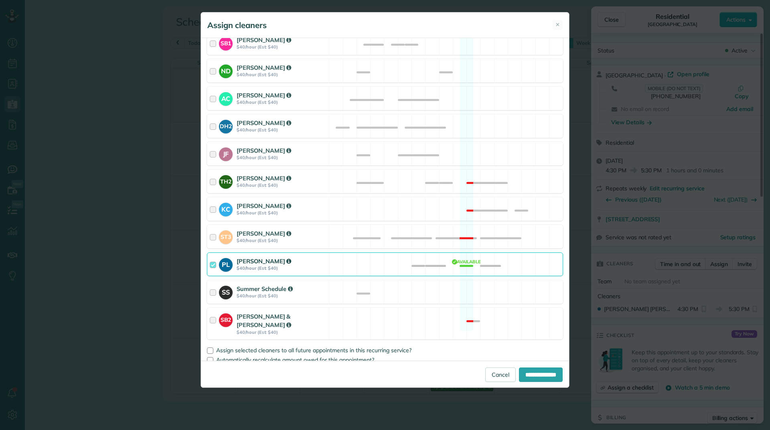
click at [276, 264] on div "[PERSON_NAME]" at bounding box center [282, 261] width 90 height 8
click at [257, 293] on strong "Summer Schedule" at bounding box center [265, 289] width 56 height 8
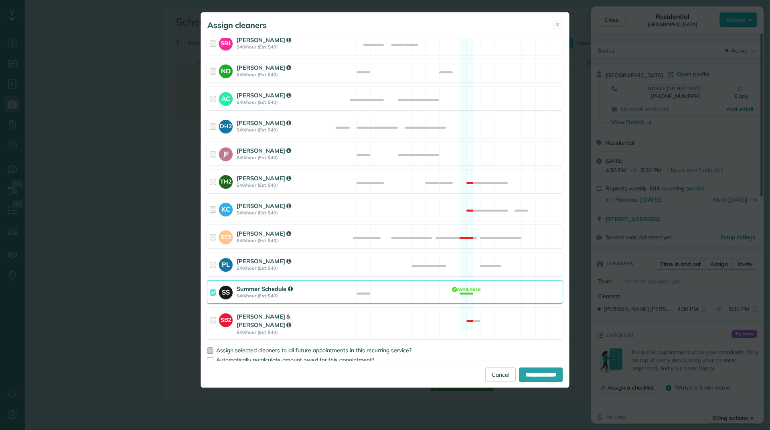
click at [207, 348] on div at bounding box center [210, 351] width 6 height 6
click at [528, 373] on input "**********" at bounding box center [541, 375] width 44 height 14
type input "**********"
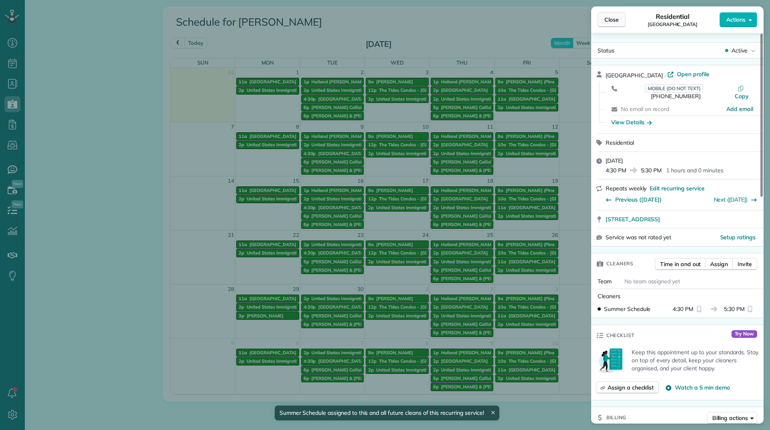
click at [611, 18] on span "Close" at bounding box center [611, 20] width 14 height 8
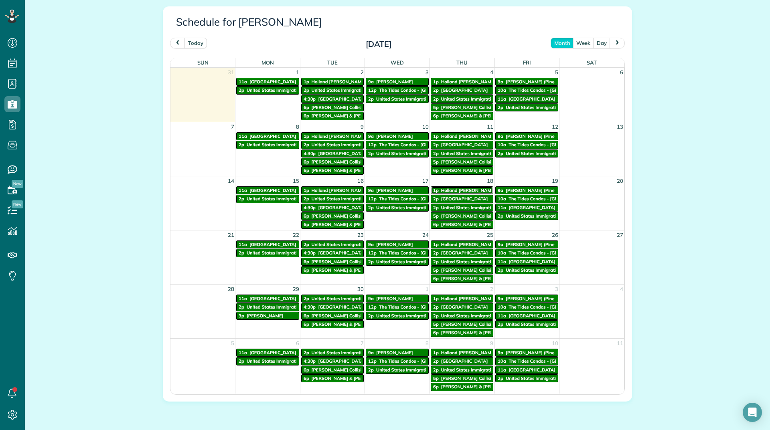
click at [460, 189] on span "Holland [PERSON_NAME] Clubhouse" at bounding box center [479, 191] width 77 height 6
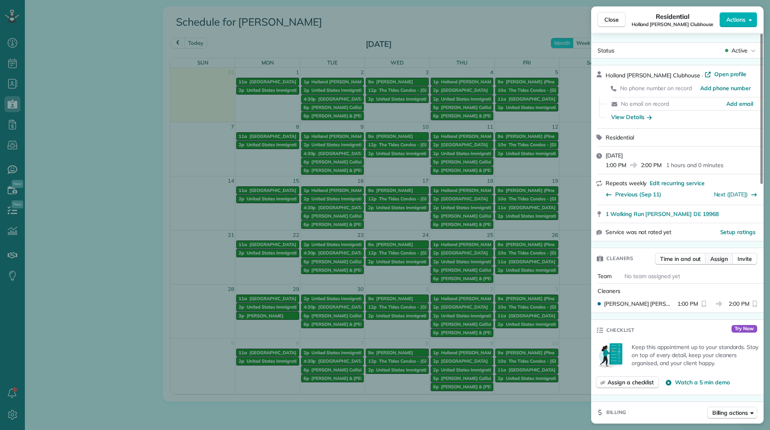
click at [722, 255] on span "Assign" at bounding box center [719, 259] width 18 height 8
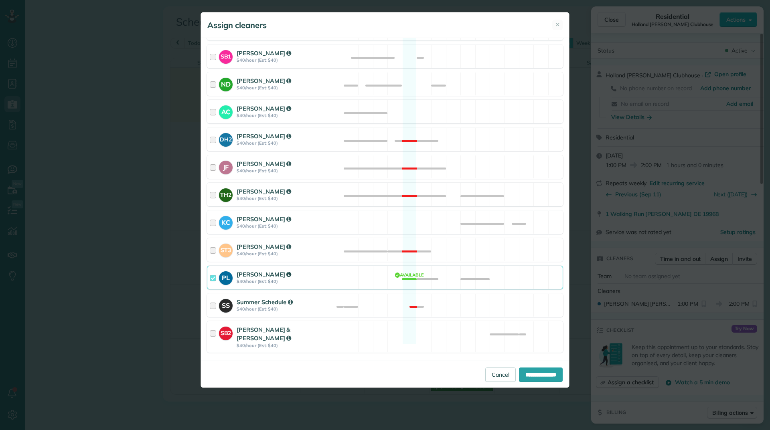
scroll to position [280, 0]
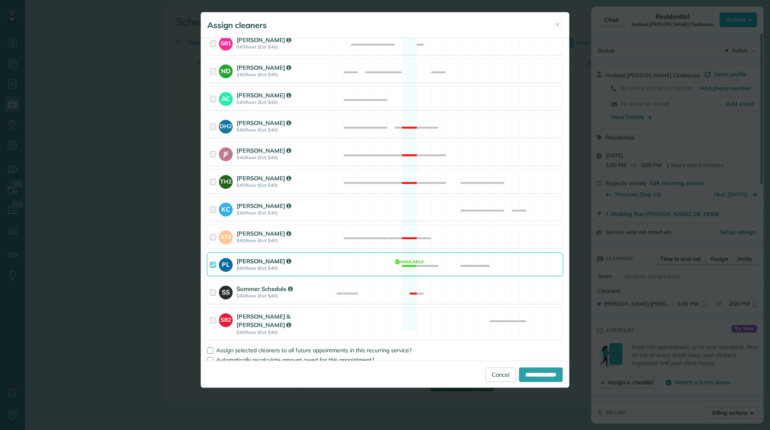
click at [328, 260] on div "PL Patty Lunn $40/hour (Est: $40) Available" at bounding box center [385, 265] width 356 height 24
click at [309, 291] on div "Summer Schedule" at bounding box center [282, 289] width 90 height 8
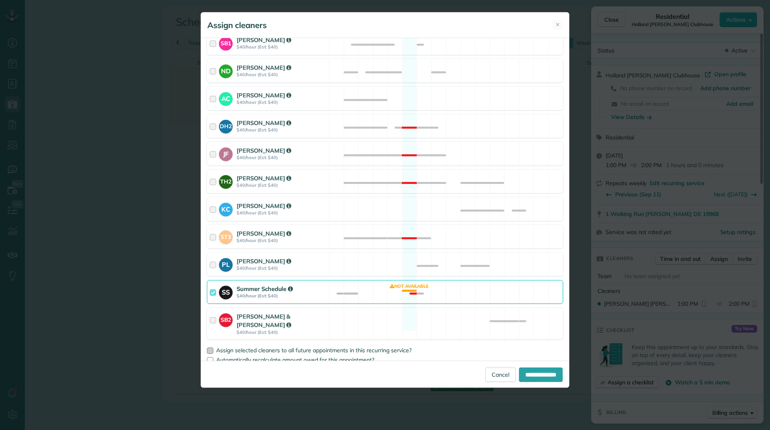
click at [209, 348] on div at bounding box center [210, 351] width 6 height 6
click at [529, 375] on input "**********" at bounding box center [541, 375] width 44 height 14
type input "**********"
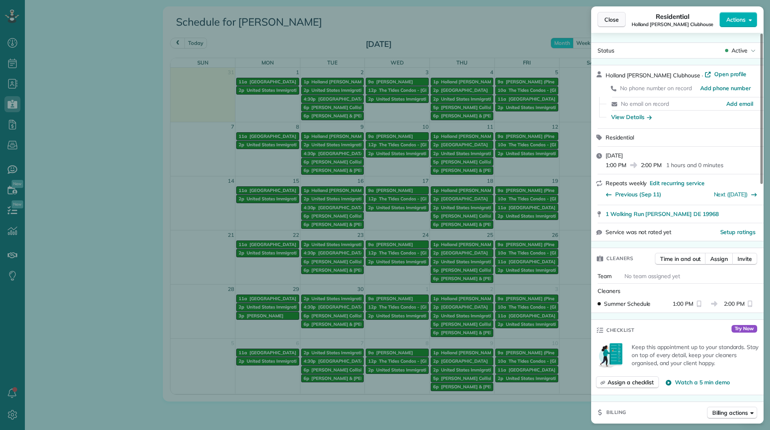
click at [616, 15] on button "Close" at bounding box center [611, 19] width 28 height 15
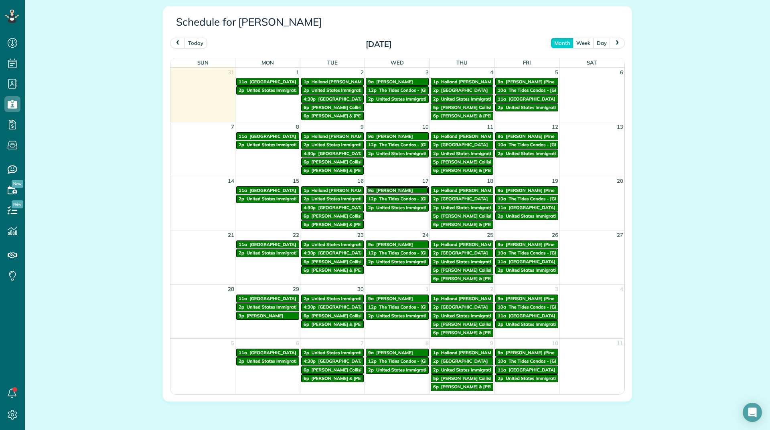
click at [382, 190] on span "[PERSON_NAME]" at bounding box center [394, 191] width 37 height 6
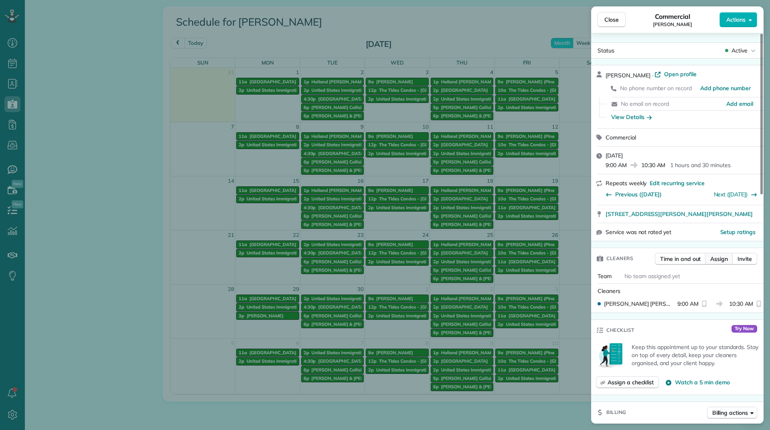
click at [718, 261] on span "Assign" at bounding box center [719, 259] width 18 height 8
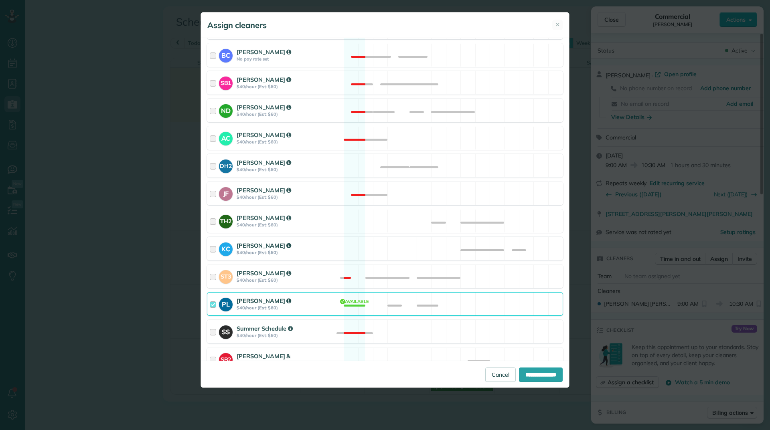
scroll to position [280, 0]
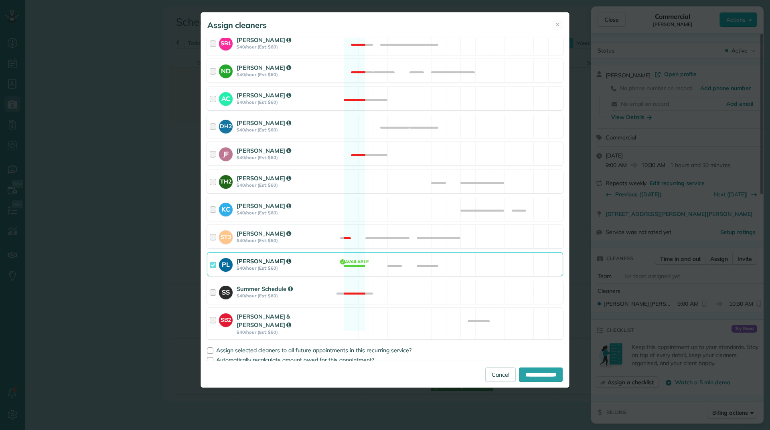
click at [307, 257] on div "[PERSON_NAME]" at bounding box center [282, 261] width 90 height 8
click at [287, 298] on strong "$40/hour (Est: $60)" at bounding box center [282, 296] width 90 height 6
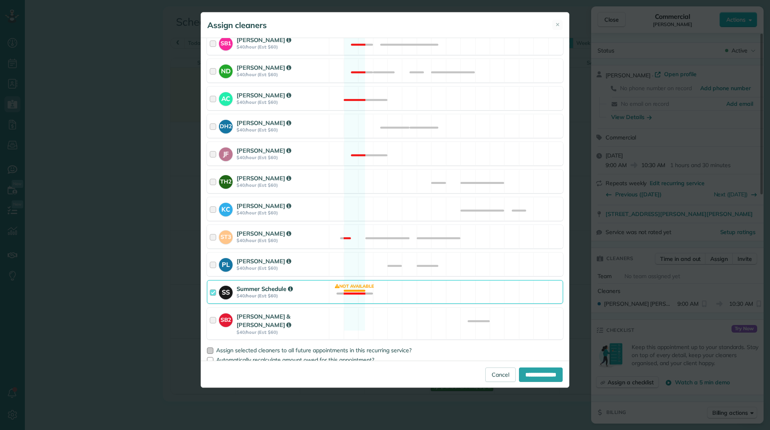
click at [208, 348] on div at bounding box center [210, 351] width 6 height 6
click at [520, 373] on input "**********" at bounding box center [541, 375] width 44 height 14
type input "**********"
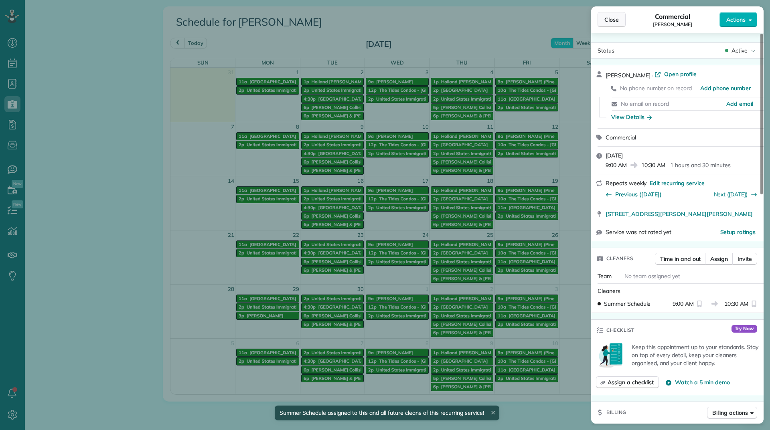
click at [603, 18] on button "Close" at bounding box center [611, 19] width 28 height 15
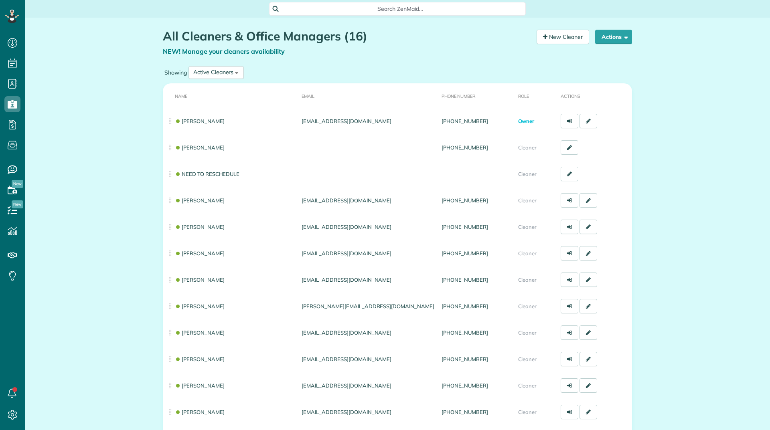
scroll to position [4, 4]
click at [200, 117] on td "[PERSON_NAME]" at bounding box center [230, 121] width 135 height 26
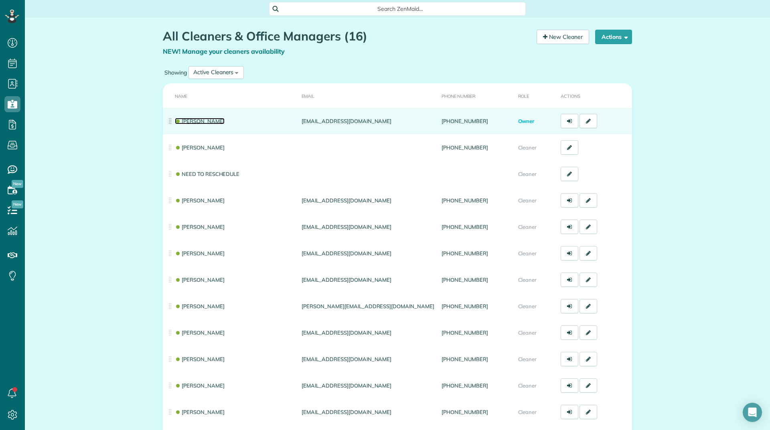
click at [200, 119] on link "[PERSON_NAME]" at bounding box center [200, 121] width 50 height 6
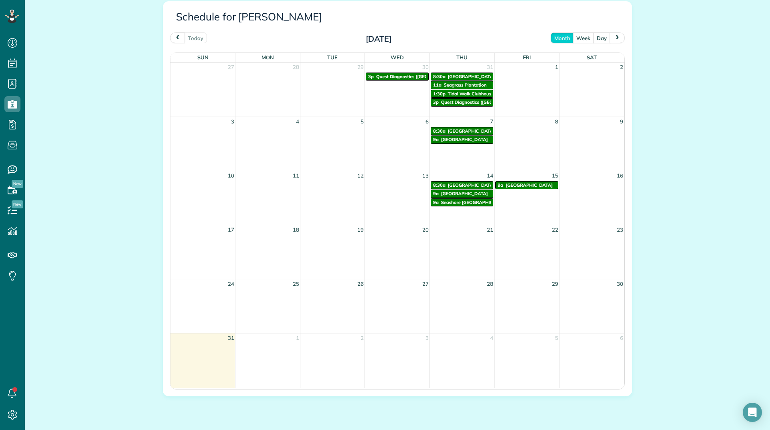
scroll to position [459, 0]
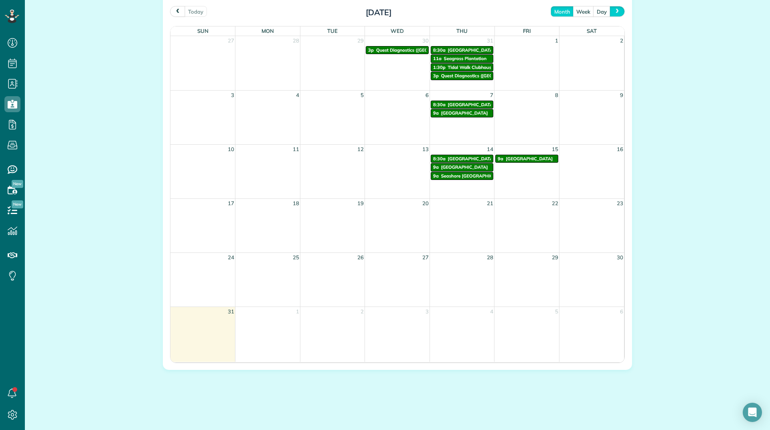
click at [614, 14] on span "next" at bounding box center [617, 11] width 6 height 5
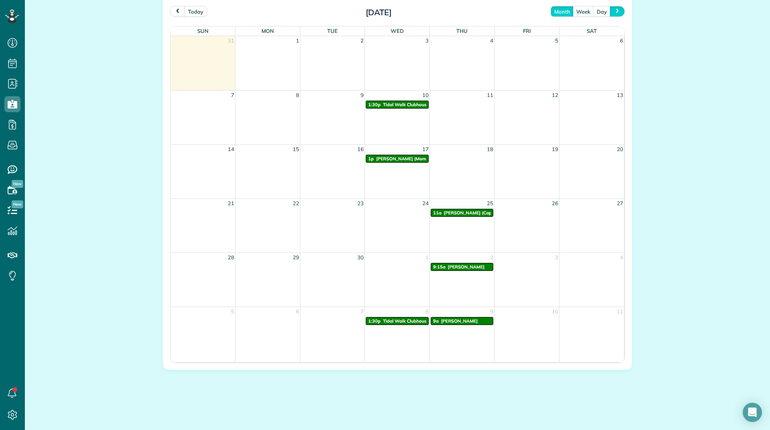
click at [614, 14] on span "next" at bounding box center [617, 11] width 6 height 5
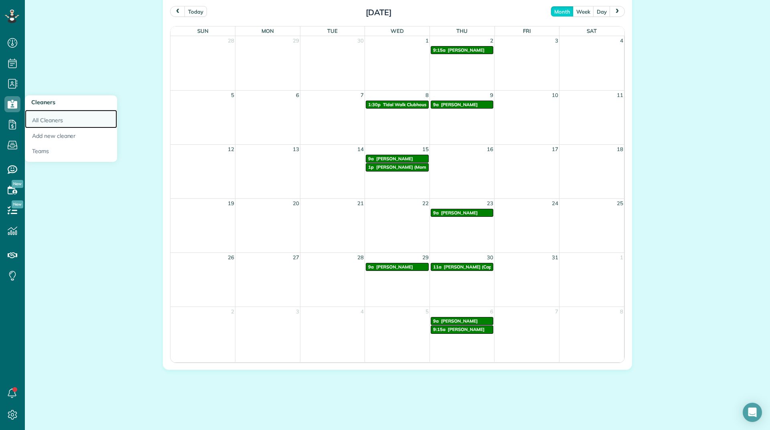
click at [51, 124] on link "All Cleaners" at bounding box center [71, 119] width 92 height 18
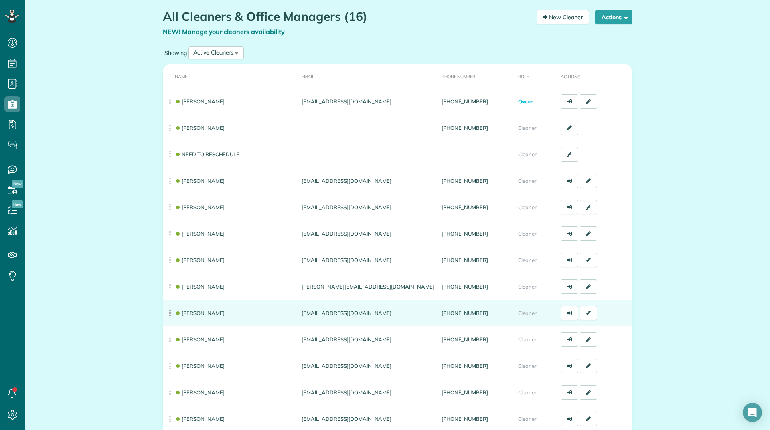
scroll to position [120, 0]
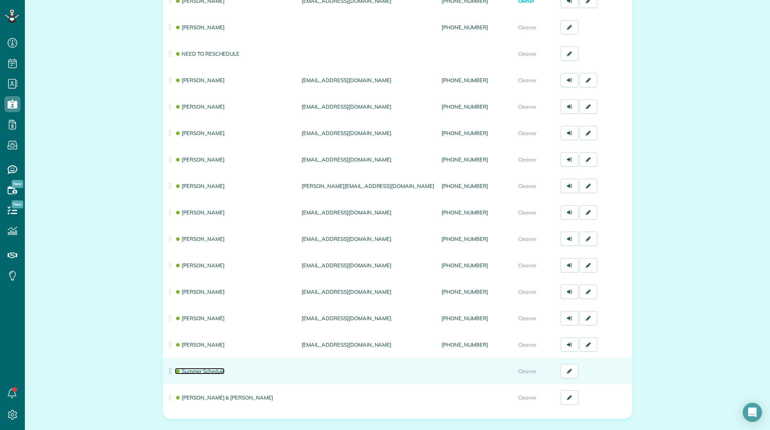
click at [202, 374] on link "Summer Schedule" at bounding box center [200, 371] width 50 height 6
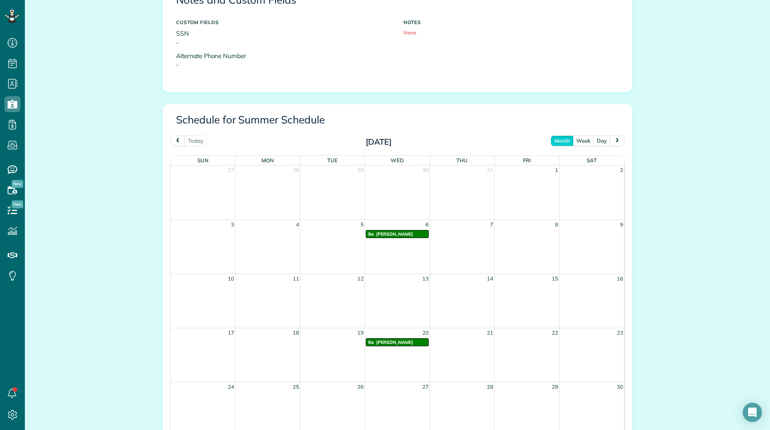
scroll to position [401, 0]
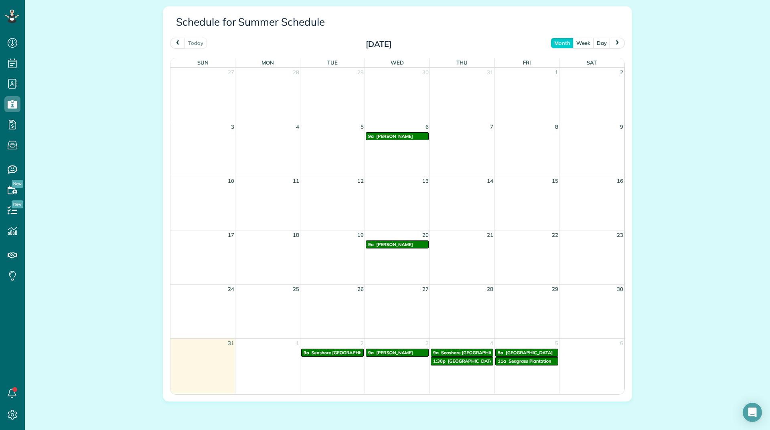
click at [614, 44] on span "next" at bounding box center [617, 42] width 6 height 5
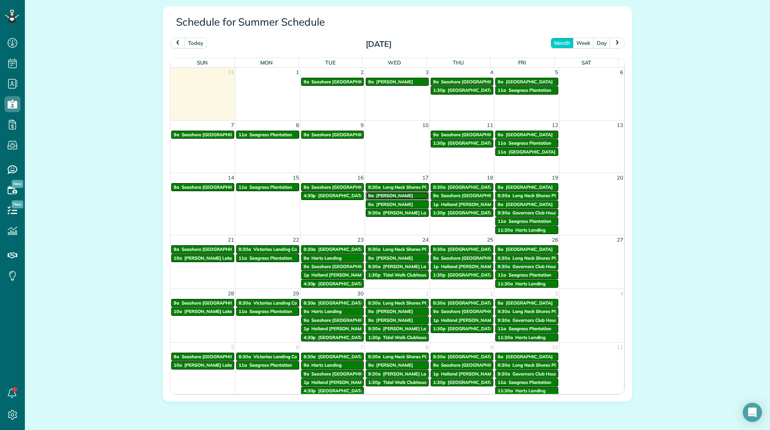
click at [376, 195] on span "[PERSON_NAME]" at bounding box center [394, 196] width 37 height 6
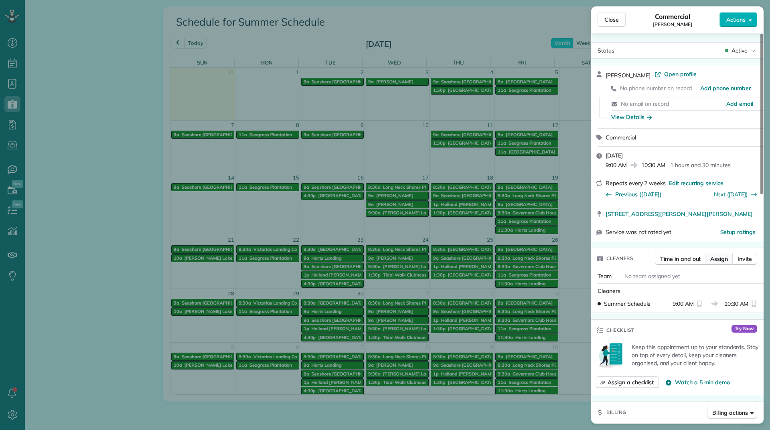
click at [722, 258] on span "Assign" at bounding box center [719, 259] width 18 height 8
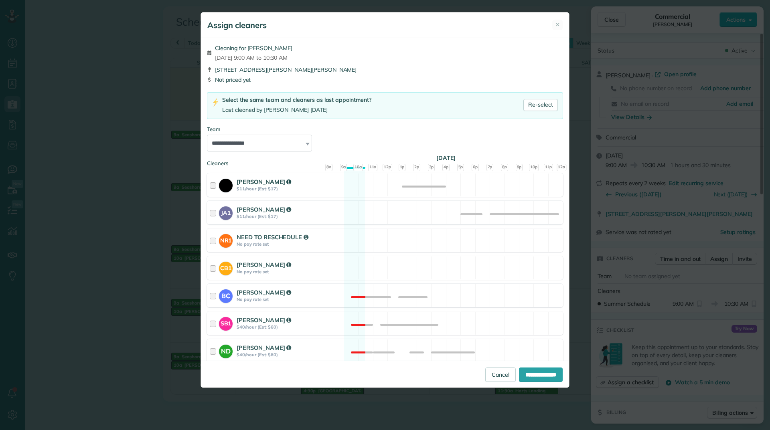
click at [348, 179] on div "MICHAEL LUNN $11/hour (Est: $17) Available" at bounding box center [385, 185] width 356 height 24
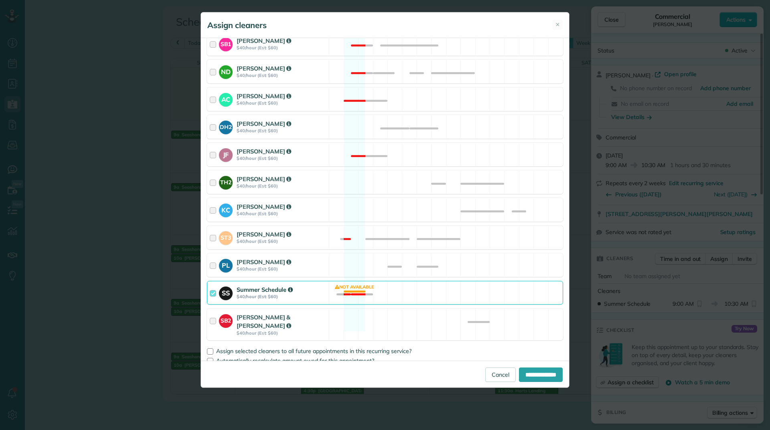
scroll to position [280, 0]
click at [317, 291] on div "Summer Schedule" at bounding box center [282, 289] width 90 height 8
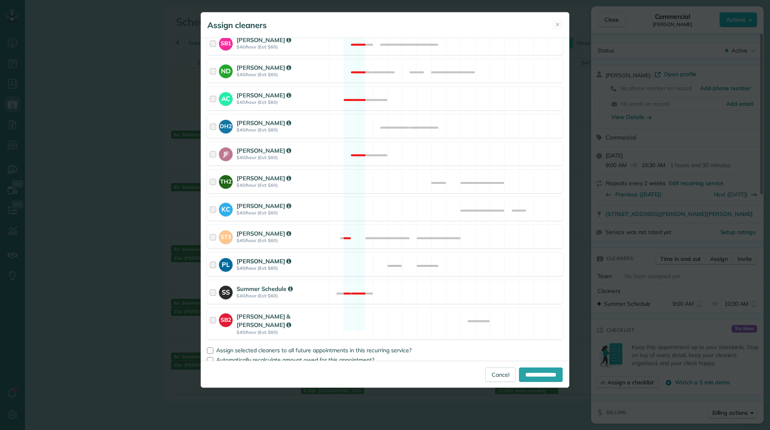
click at [311, 268] on strong "$40/hour (Est: $60)" at bounding box center [282, 268] width 90 height 6
click at [212, 348] on div at bounding box center [210, 351] width 6 height 6
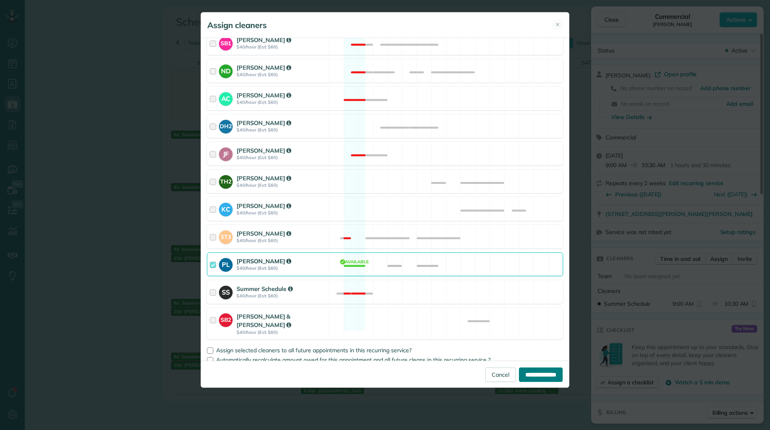
click at [521, 376] on input "**********" at bounding box center [541, 375] width 44 height 14
type input "**********"
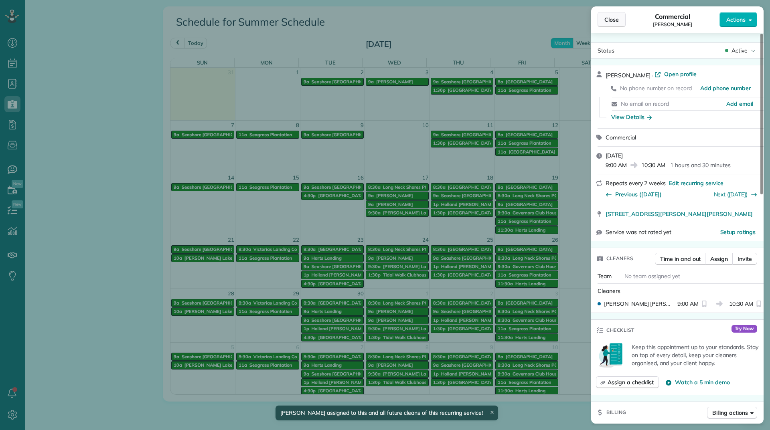
click at [607, 24] on button "Close" at bounding box center [611, 19] width 28 height 15
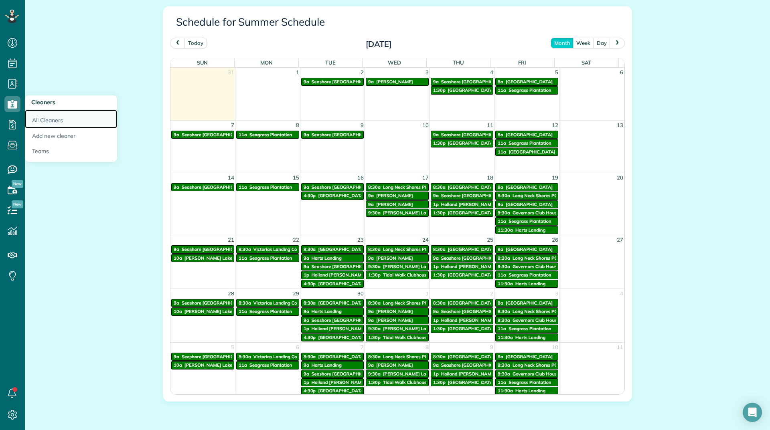
click at [37, 119] on link "All Cleaners" at bounding box center [71, 119] width 92 height 18
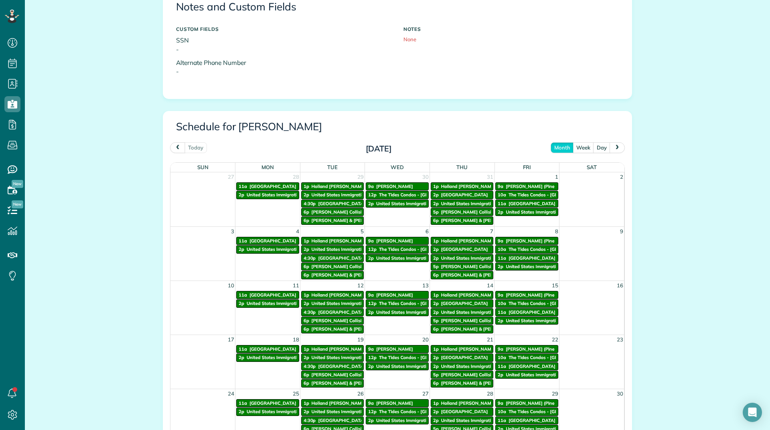
scroll to position [321, 0]
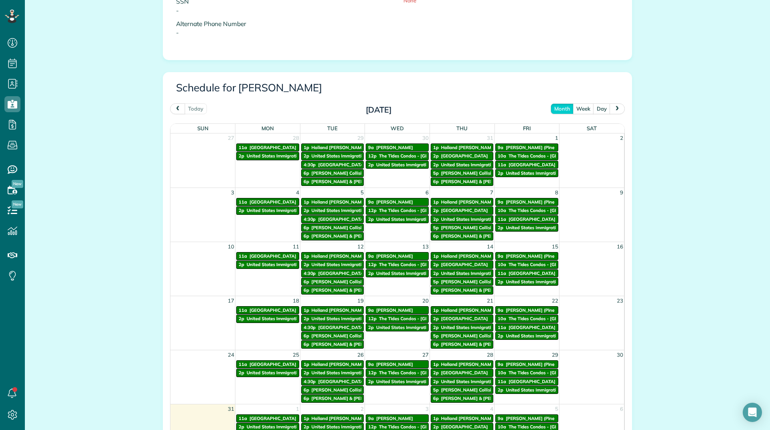
scroll to position [361, 0]
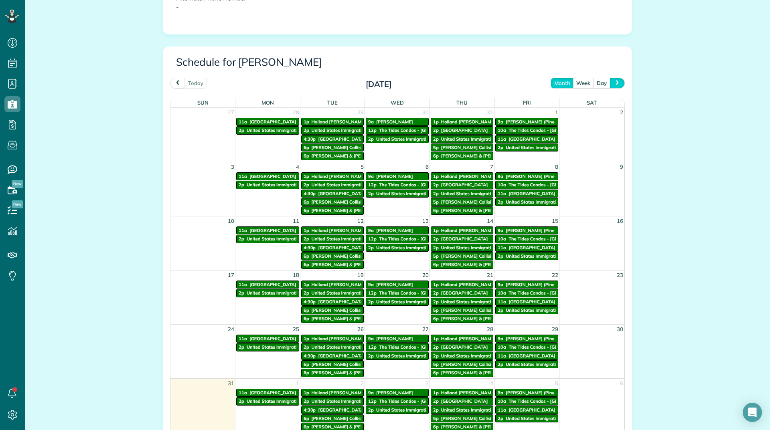
click at [610, 83] on button "next" at bounding box center [616, 83] width 15 height 11
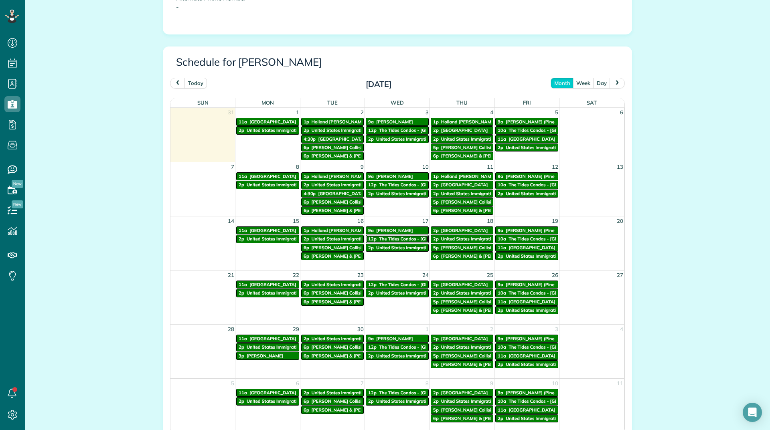
click at [391, 238] on span "The Tides Condos - [GEOGRAPHIC_DATA]" at bounding box center [423, 239] width 88 height 6
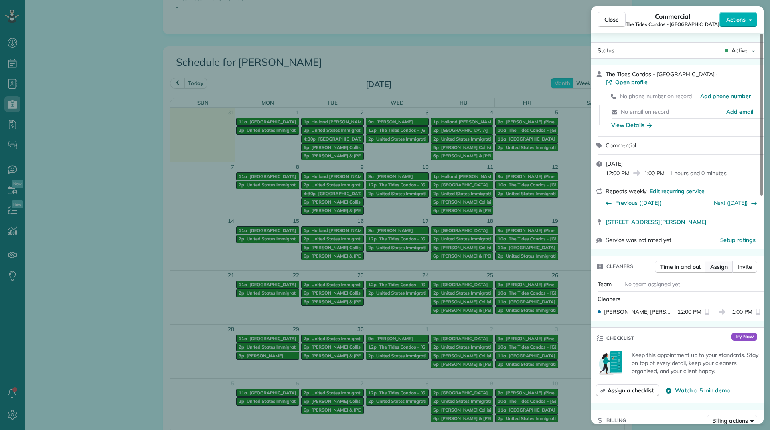
click at [717, 263] on span "Assign" at bounding box center [719, 267] width 18 height 8
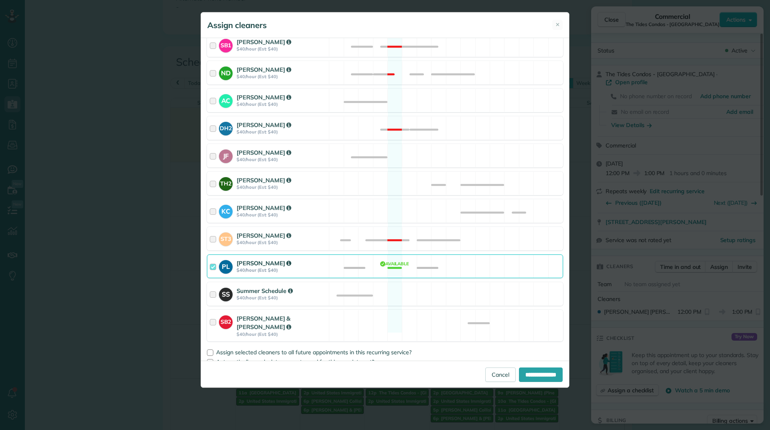
scroll to position [280, 0]
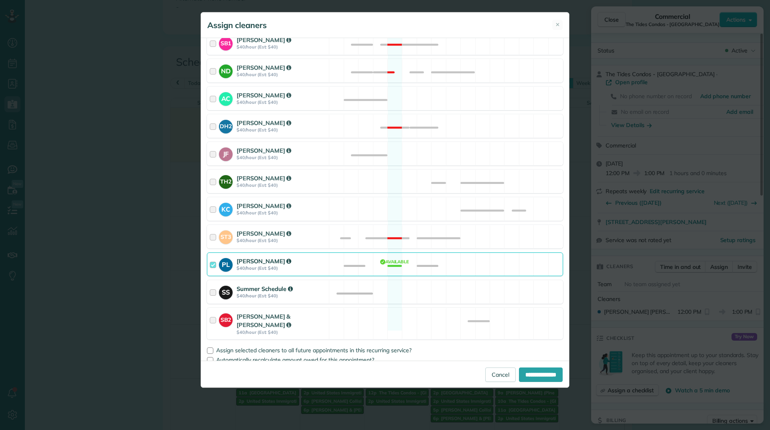
drag, startPoint x: 319, startPoint y: 261, endPoint x: 317, endPoint y: 283, distance: 22.2
click at [319, 262] on div "[PERSON_NAME]" at bounding box center [282, 261] width 90 height 8
click at [317, 290] on div "Summer Schedule" at bounding box center [282, 289] width 90 height 8
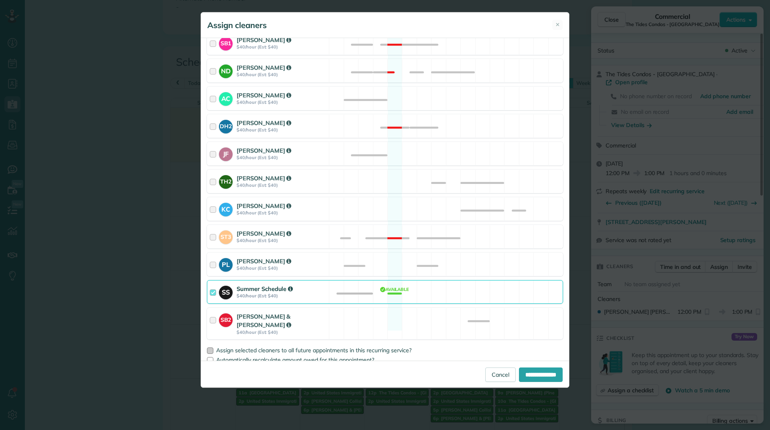
click at [207, 348] on div at bounding box center [210, 351] width 6 height 6
click at [530, 374] on input "**********" at bounding box center [541, 375] width 44 height 14
type input "**********"
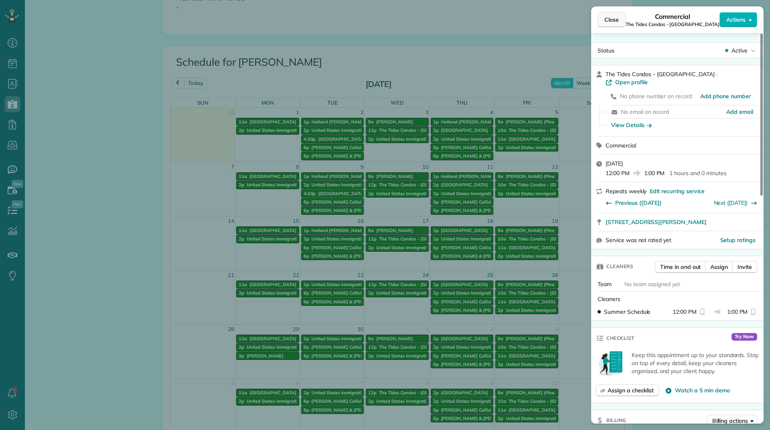
click at [616, 15] on button "Close" at bounding box center [611, 19] width 28 height 15
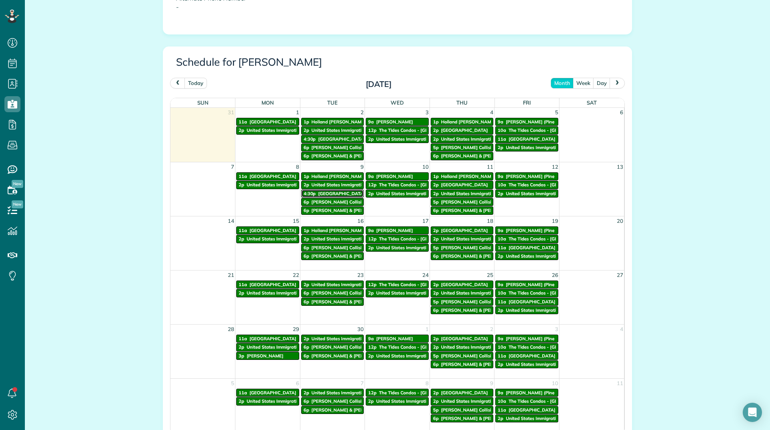
click at [337, 194] on span "[GEOGRAPHIC_DATA]" at bounding box center [341, 194] width 47 height 6
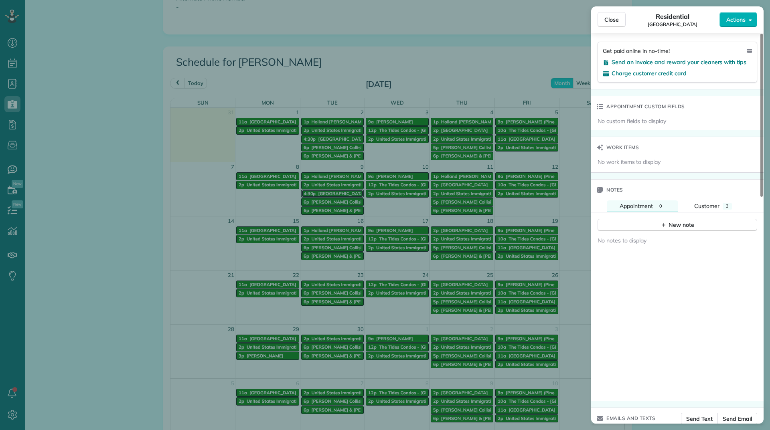
scroll to position [542, 0]
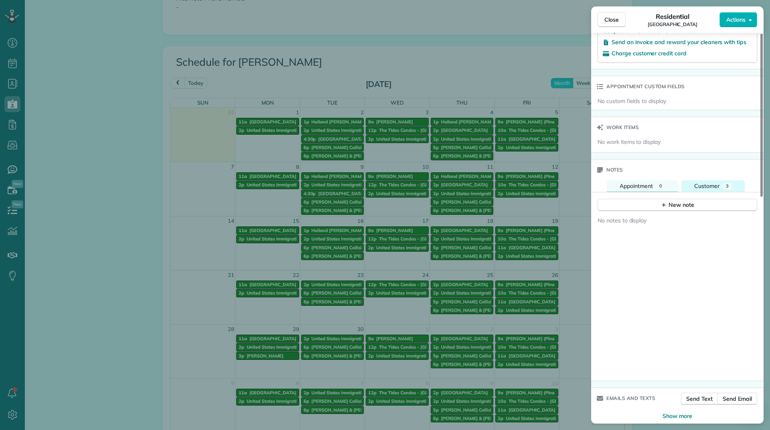
click at [715, 182] on span "Customer" at bounding box center [706, 185] width 25 height 7
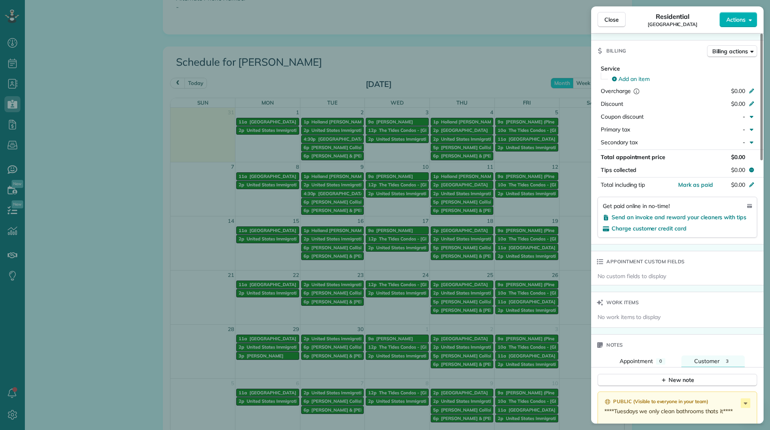
scroll to position [344, 0]
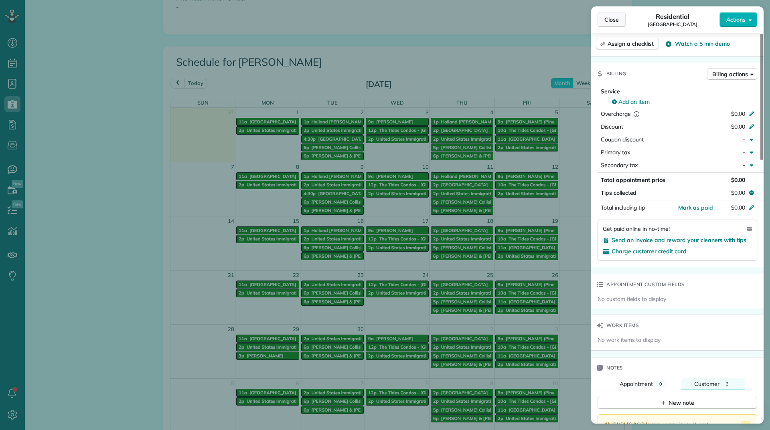
click at [605, 15] on button "Close" at bounding box center [611, 19] width 28 height 15
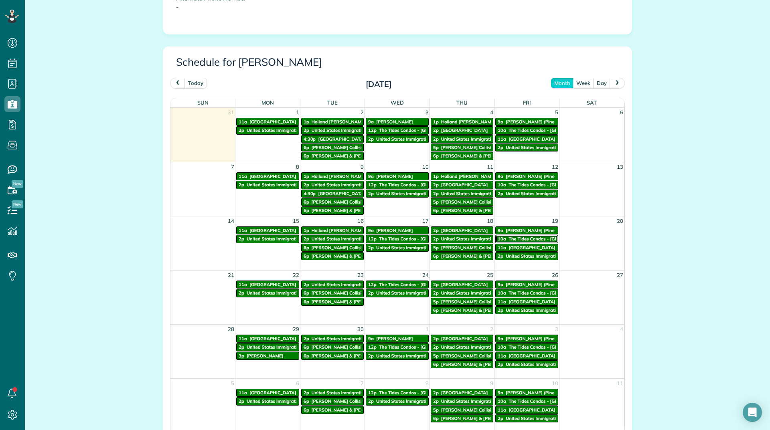
click at [508, 237] on span "The Tides Condos - [GEOGRAPHIC_DATA]" at bounding box center [552, 239] width 88 height 6
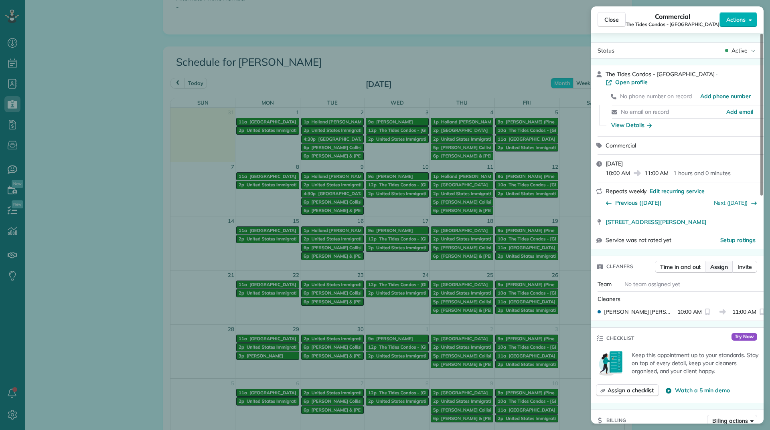
click at [720, 263] on span "Assign" at bounding box center [719, 267] width 18 height 8
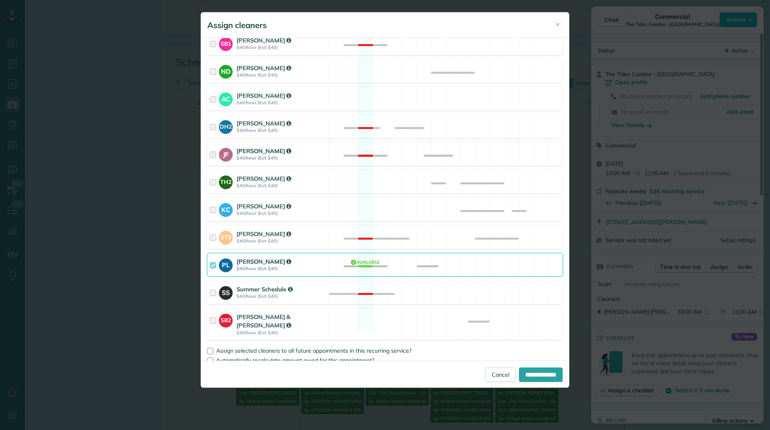
scroll to position [280, 0]
click at [333, 260] on div "PL Patty Lunn $40/hour (Est: $40) Available" at bounding box center [385, 265] width 356 height 24
click at [266, 297] on strong "$40/hour (Est: $40)" at bounding box center [282, 296] width 90 height 6
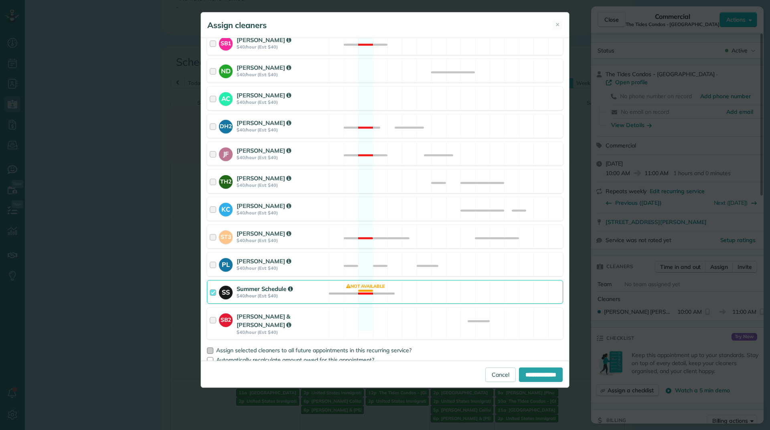
click at [212, 348] on div at bounding box center [210, 351] width 6 height 6
click at [529, 376] on input "**********" at bounding box center [541, 375] width 44 height 14
type input "**********"
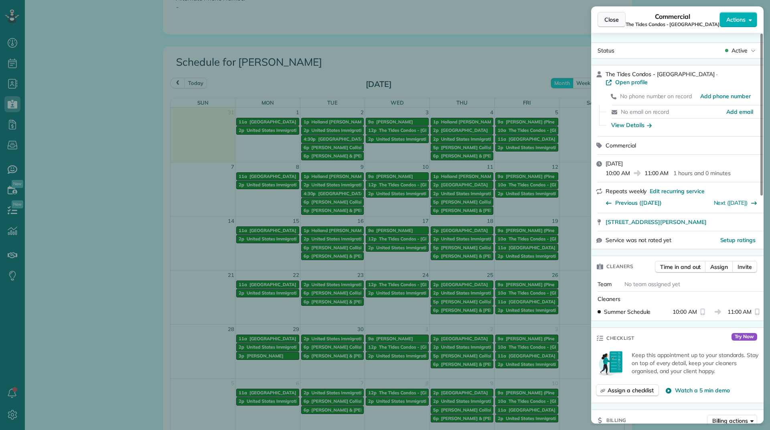
click at [615, 13] on button "Close" at bounding box center [611, 19] width 28 height 15
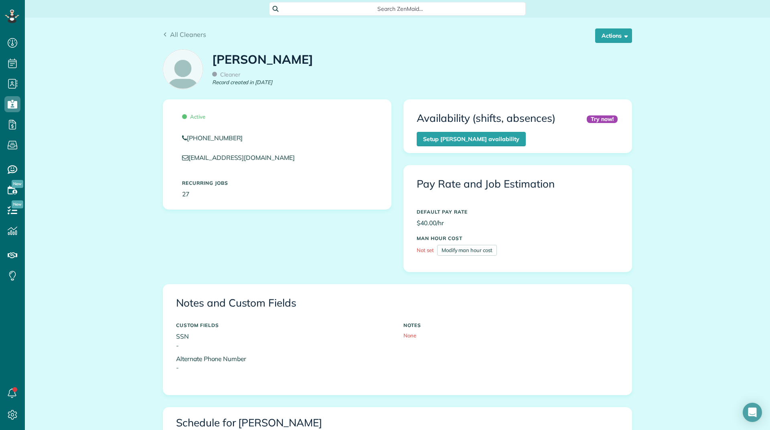
scroll to position [361, 0]
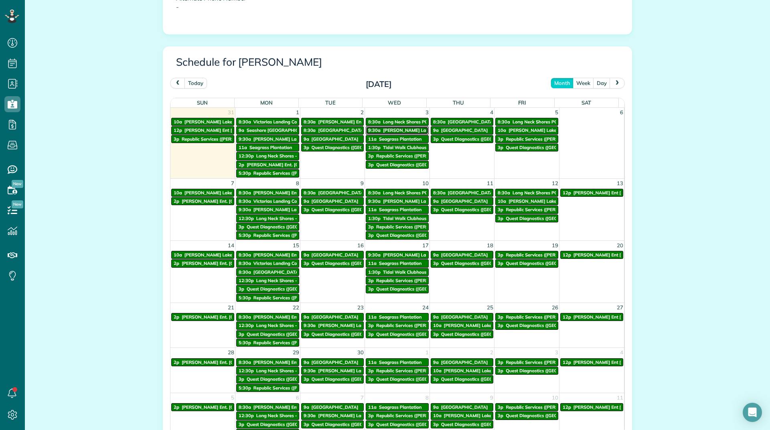
click at [383, 128] on span "[PERSON_NAME] Lakes ClubHouse" at bounding box center [420, 130] width 74 height 6
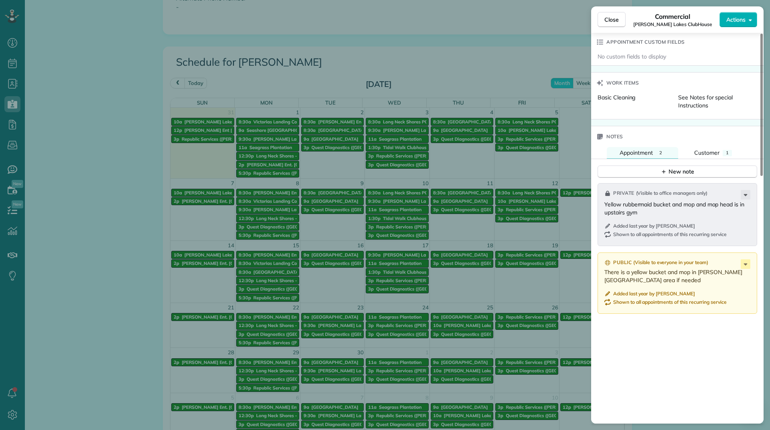
scroll to position [604, 0]
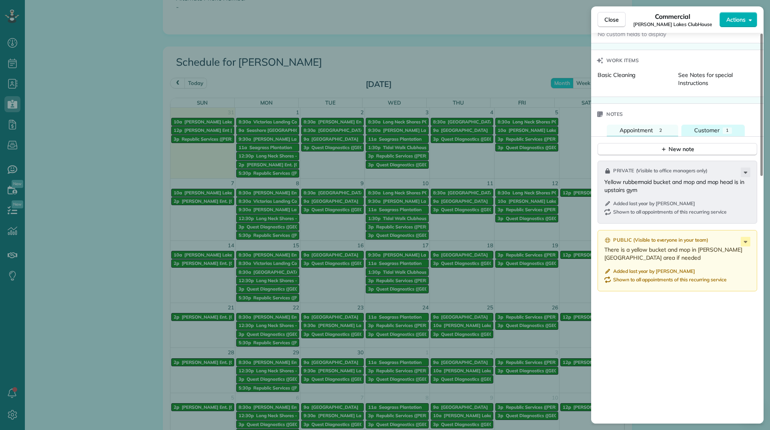
click at [707, 132] on span "Customer" at bounding box center [706, 130] width 25 height 7
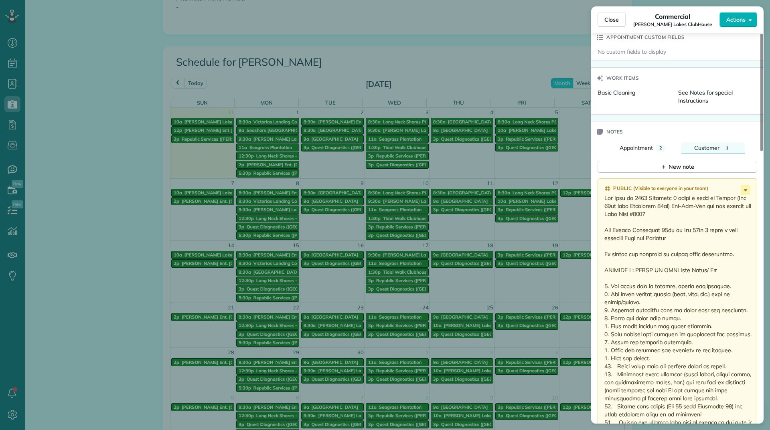
scroll to position [582, 0]
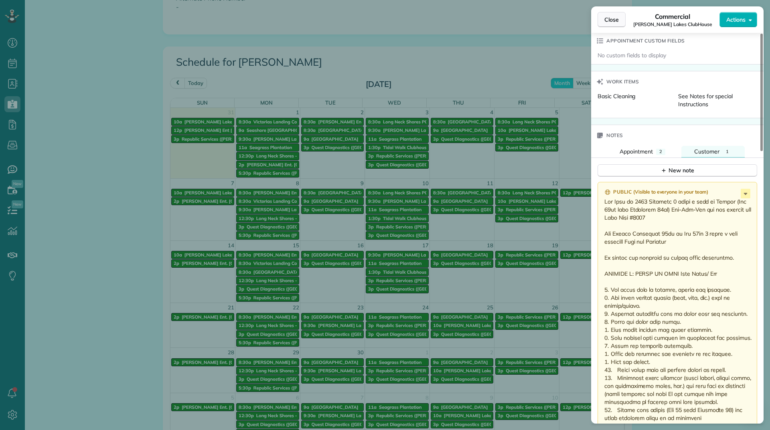
click at [615, 18] on span "Close" at bounding box center [611, 20] width 14 height 8
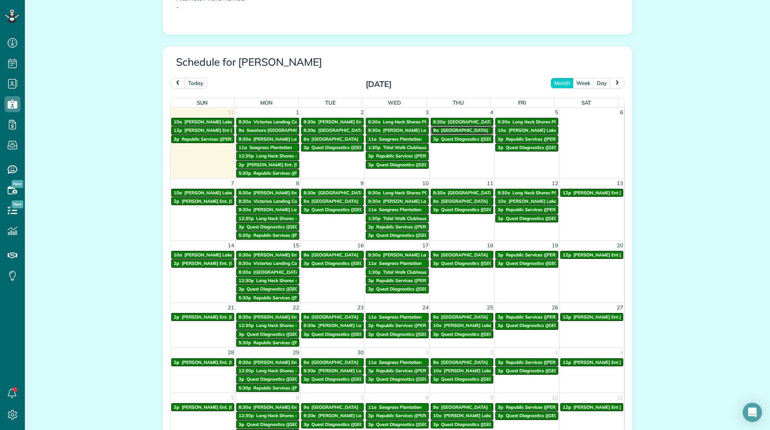
click at [454, 127] on link "9a Gull Point Pool house" at bounding box center [462, 130] width 63 height 8
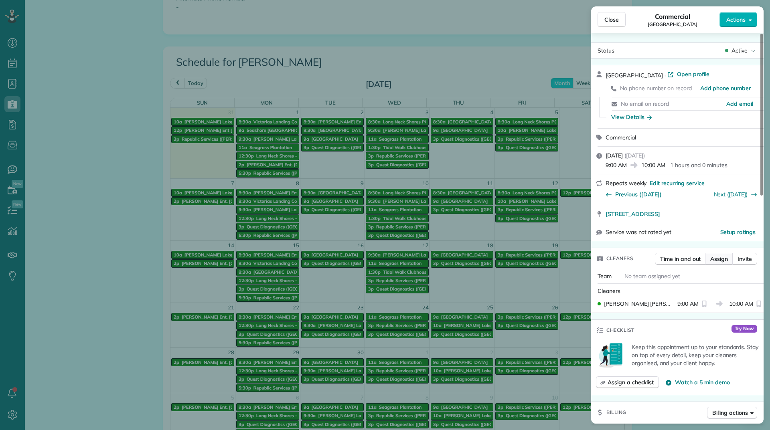
click at [710, 257] on span "Assign" at bounding box center [719, 259] width 18 height 8
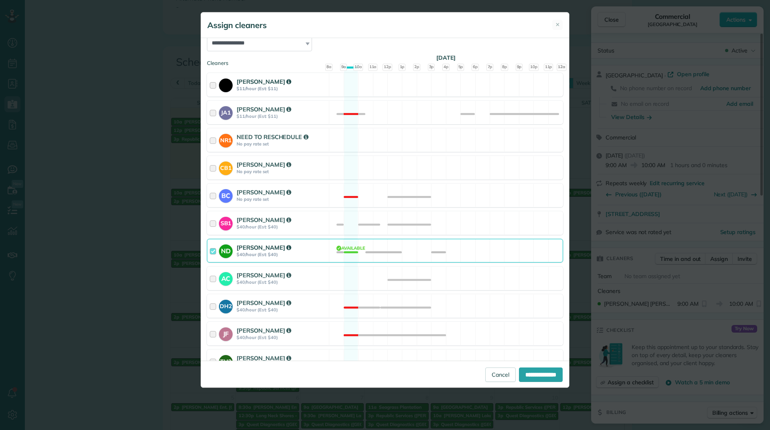
scroll to position [120, 0]
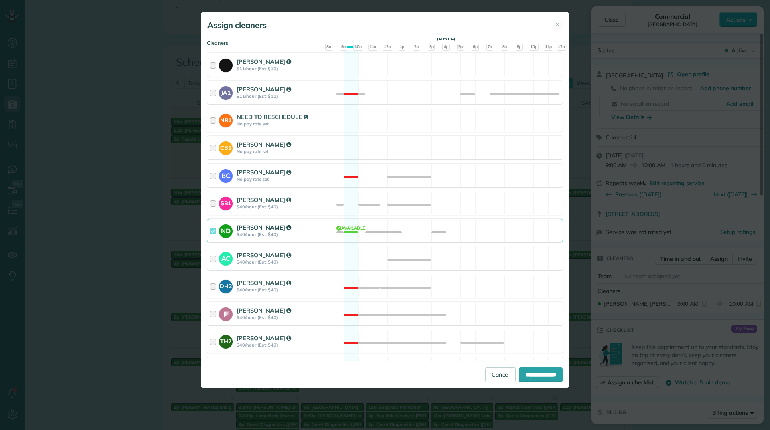
click at [311, 225] on div "[PERSON_NAME]" at bounding box center [282, 227] width 90 height 8
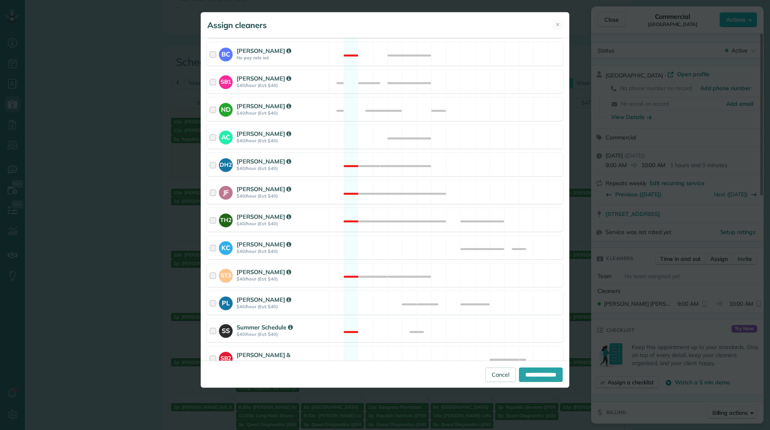
scroll to position [280, 0]
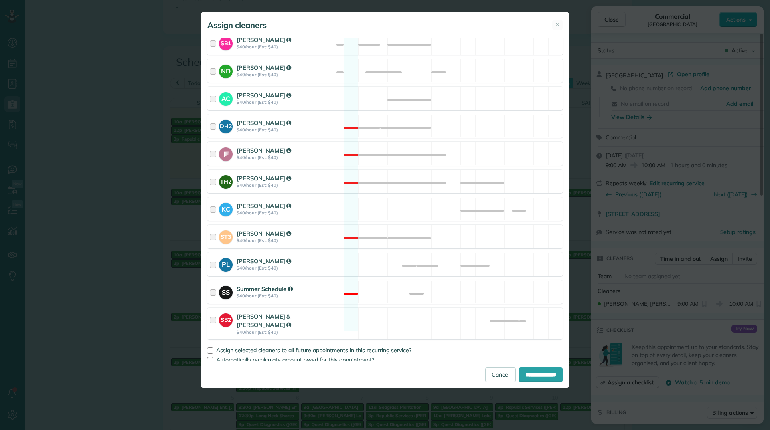
click at [210, 289] on div at bounding box center [214, 292] width 9 height 15
click at [210, 348] on div at bounding box center [210, 351] width 6 height 6
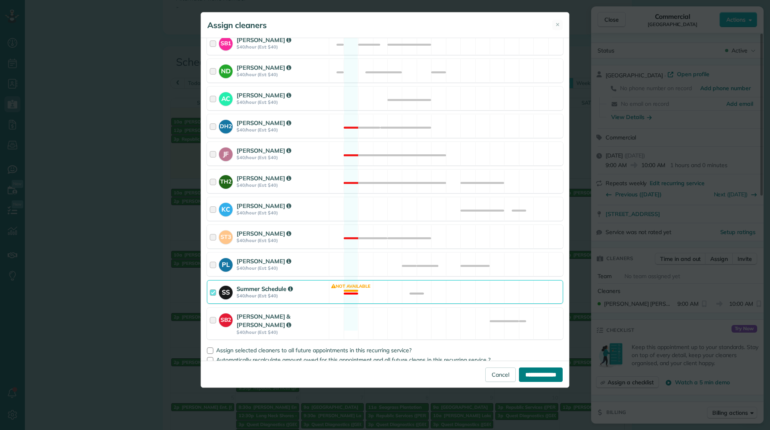
click at [547, 372] on input "**********" at bounding box center [541, 375] width 44 height 14
type input "**********"
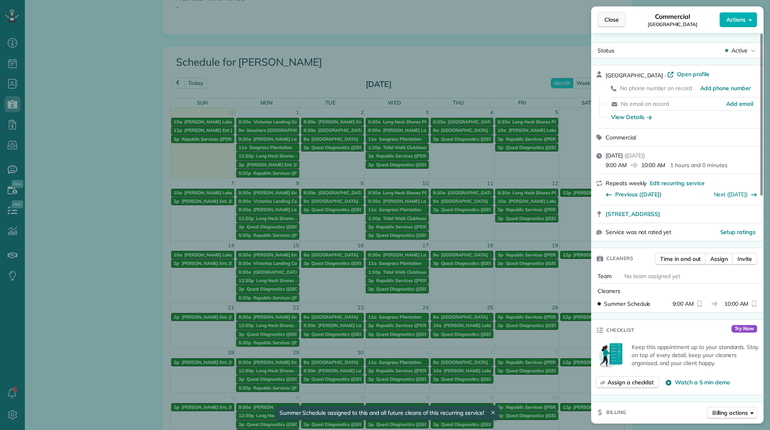
click at [616, 20] on span "Close" at bounding box center [611, 20] width 14 height 8
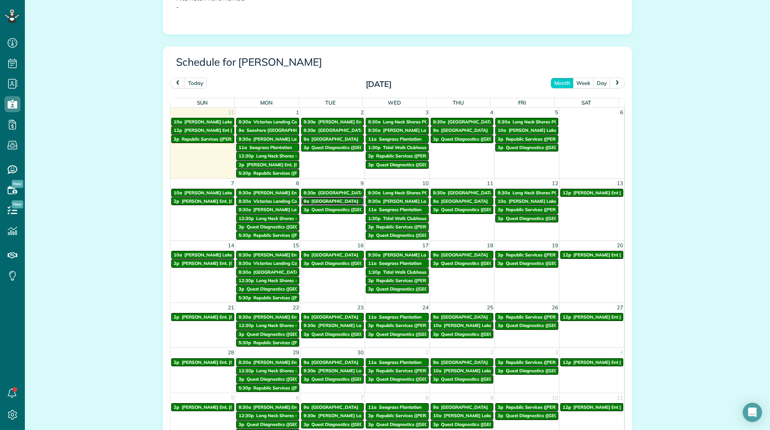
click at [315, 202] on span "Gull Point Pool house" at bounding box center [334, 201] width 47 height 6
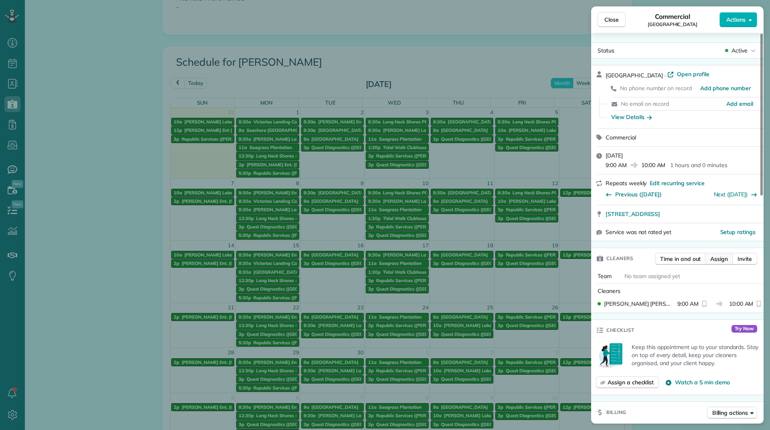
click at [716, 258] on span "Assign" at bounding box center [719, 259] width 18 height 8
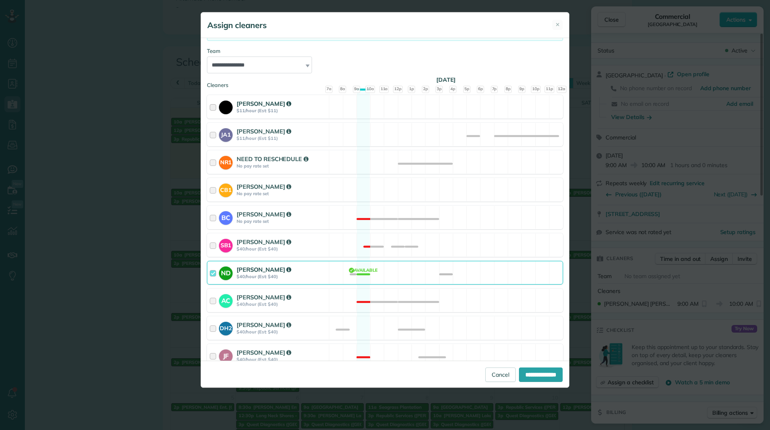
scroll to position [120, 0]
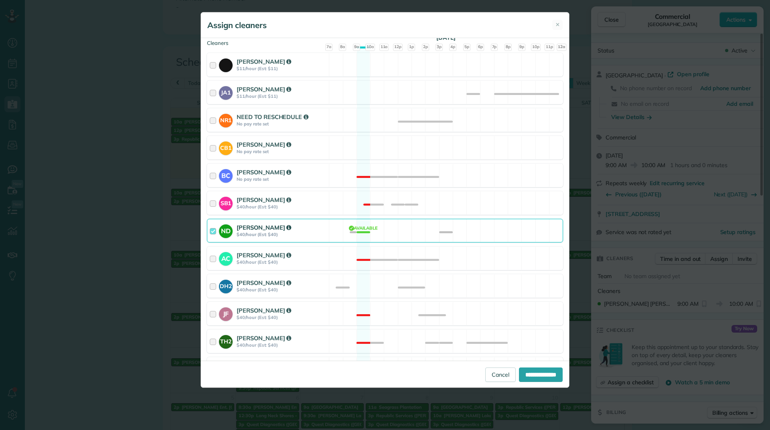
click at [315, 233] on strong "$40/hour (Est: $40)" at bounding box center [282, 235] width 90 height 6
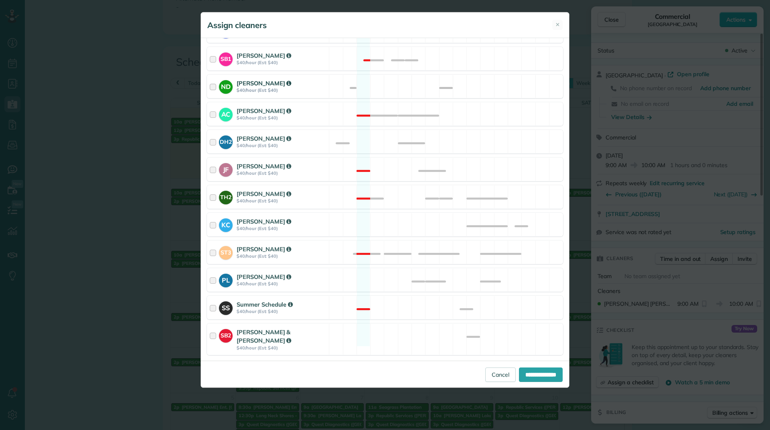
scroll to position [280, 0]
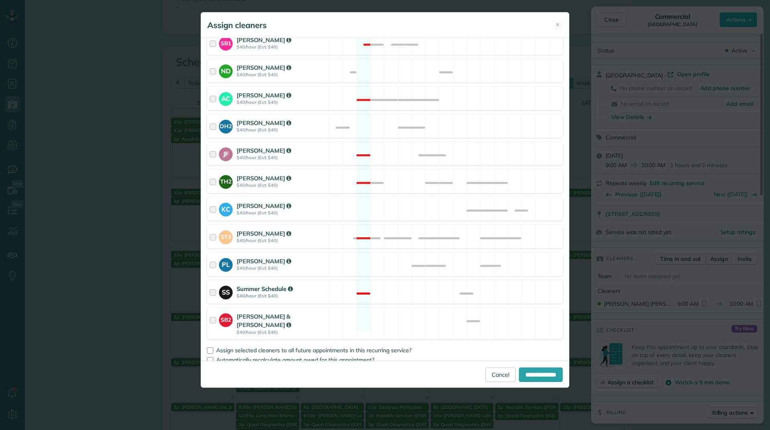
click at [212, 295] on div at bounding box center [214, 292] width 9 height 15
click at [210, 348] on div at bounding box center [210, 351] width 6 height 6
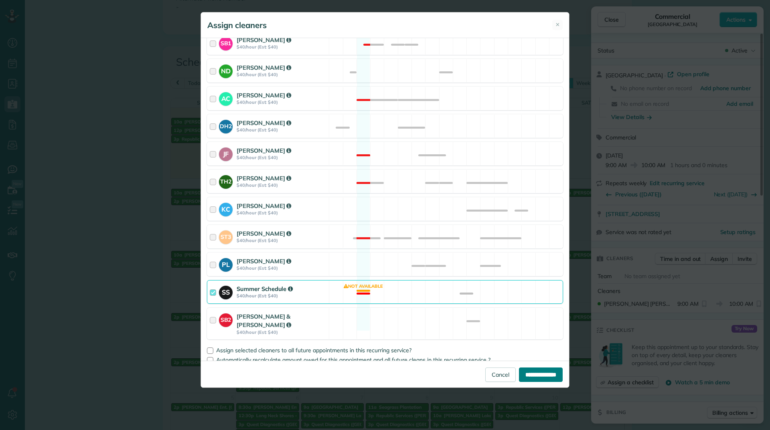
click at [529, 374] on input "**********" at bounding box center [541, 375] width 44 height 14
type input "**********"
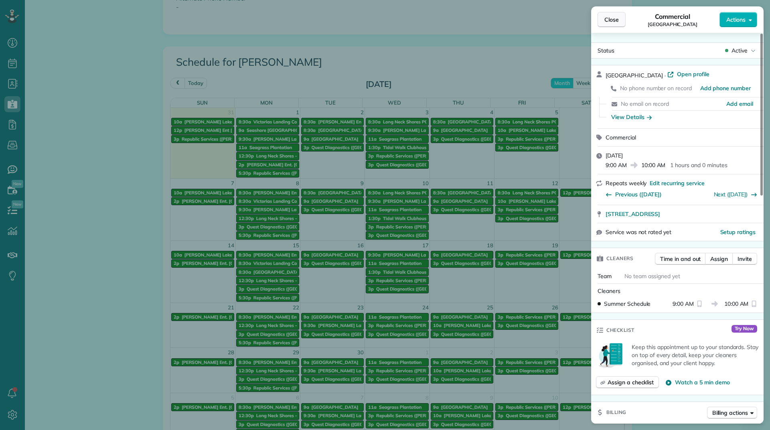
click at [606, 18] on span "Close" at bounding box center [611, 20] width 14 height 8
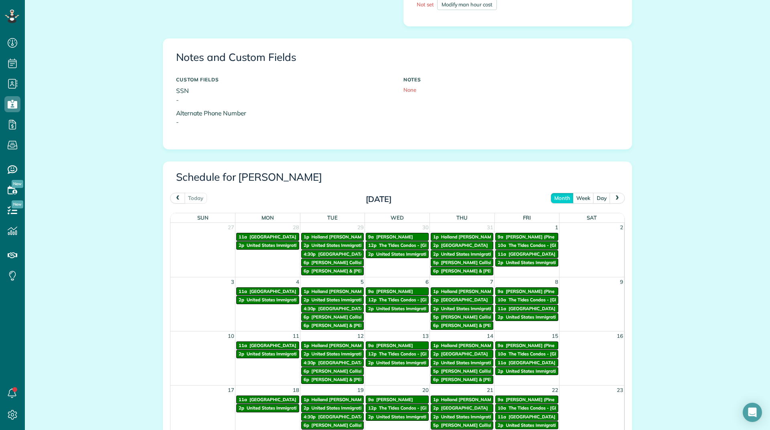
scroll to position [361, 0]
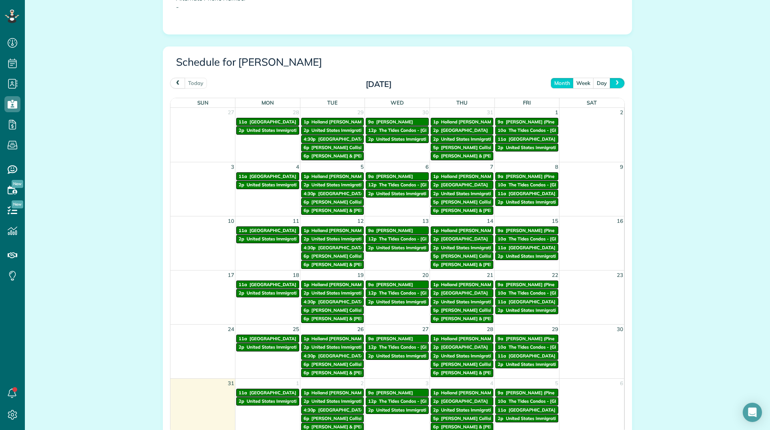
click at [609, 83] on button "next" at bounding box center [616, 83] width 15 height 11
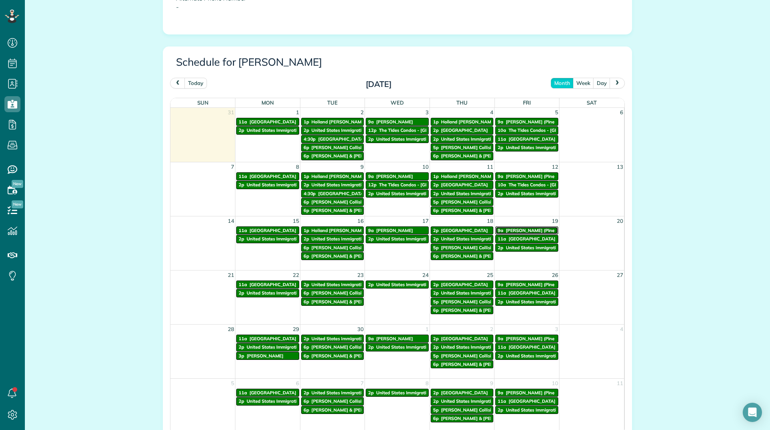
click at [518, 232] on span "[PERSON_NAME] (Pine Bay Homeowners Assoc - Pool Area)" at bounding box center [568, 231] width 127 height 6
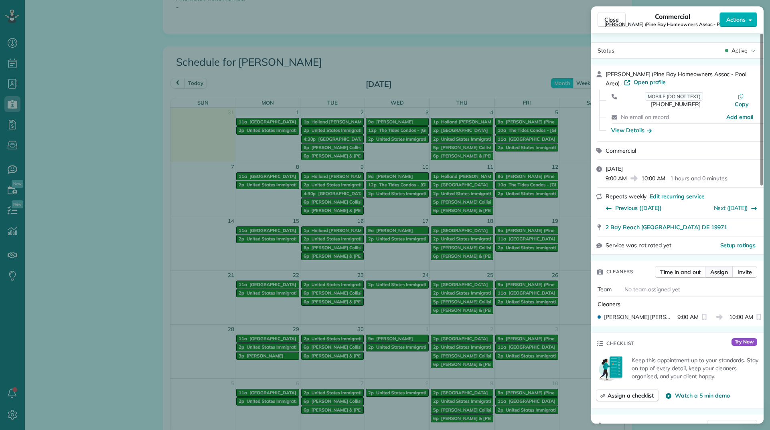
click at [711, 268] on span "Assign" at bounding box center [719, 272] width 18 height 8
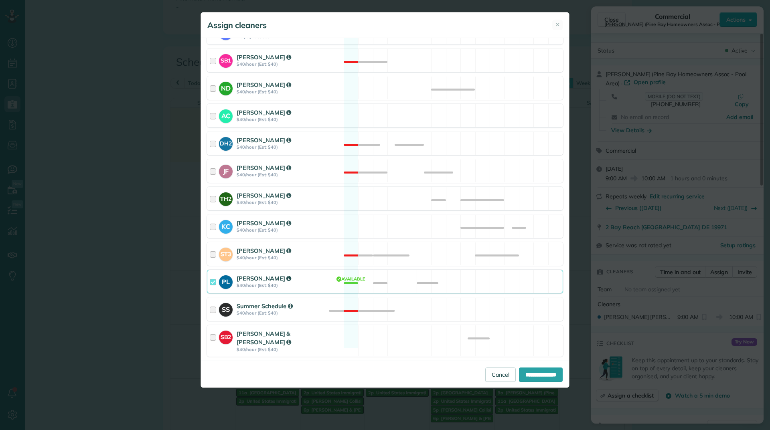
scroll to position [280, 0]
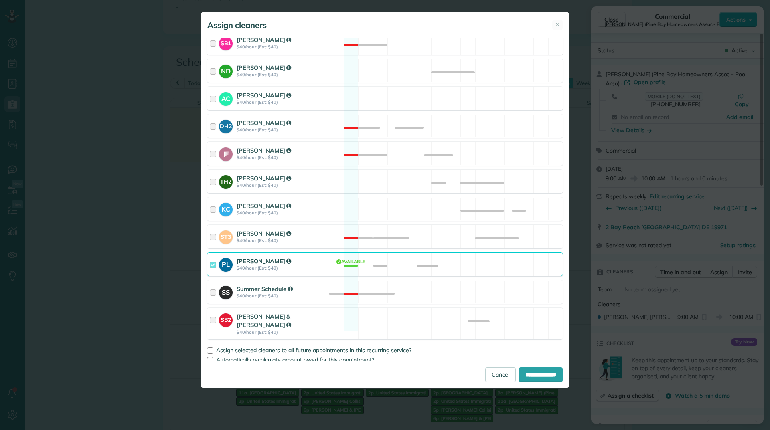
click at [302, 260] on div "[PERSON_NAME]" at bounding box center [282, 261] width 90 height 8
click at [214, 289] on div at bounding box center [214, 292] width 9 height 15
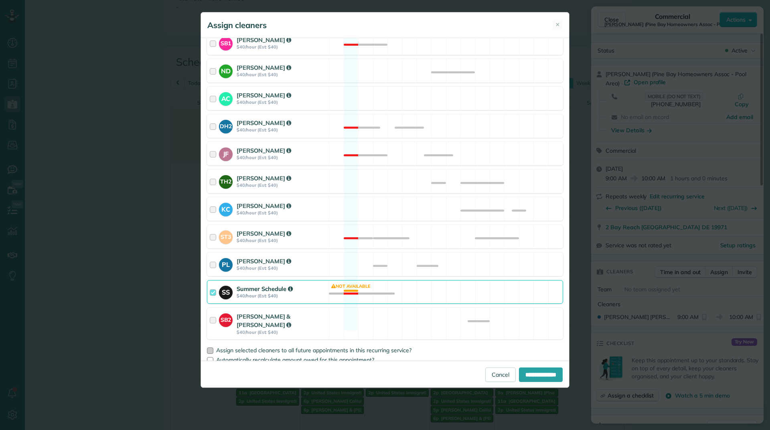
click at [212, 348] on div at bounding box center [210, 351] width 6 height 6
click at [524, 372] on input "**********" at bounding box center [541, 375] width 44 height 14
type input "**********"
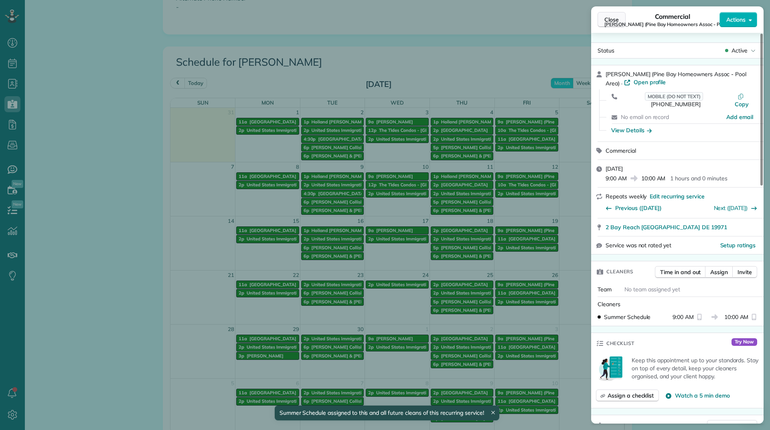
click at [611, 18] on span "Close" at bounding box center [611, 20] width 14 height 8
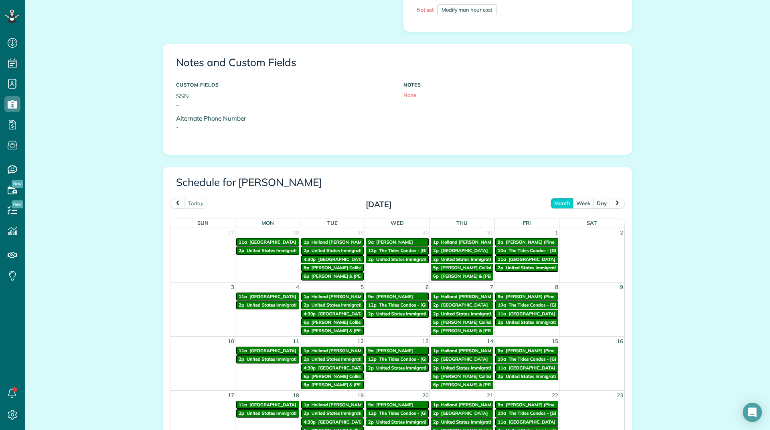
scroll to position [433, 0]
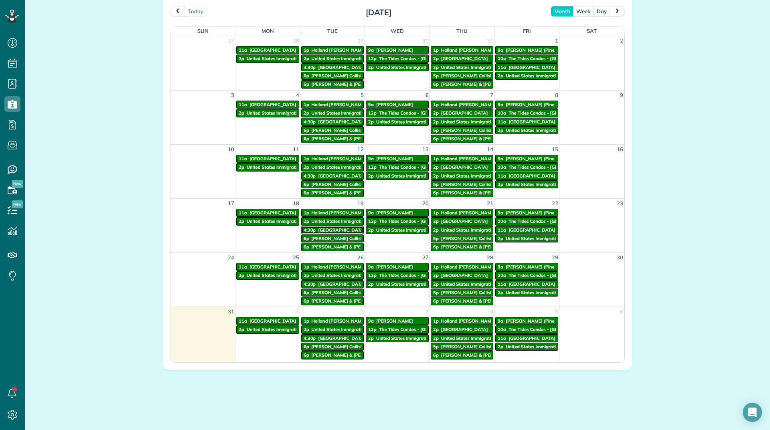
click at [333, 232] on span "[GEOGRAPHIC_DATA]" at bounding box center [341, 230] width 47 height 6
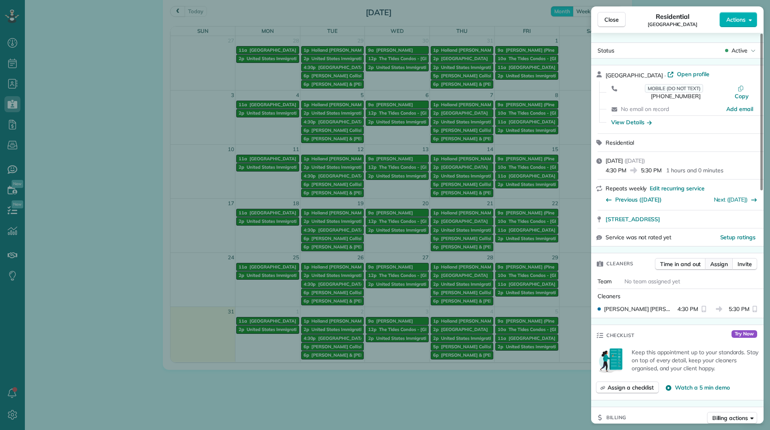
click at [720, 258] on button "Assign" at bounding box center [719, 264] width 28 height 12
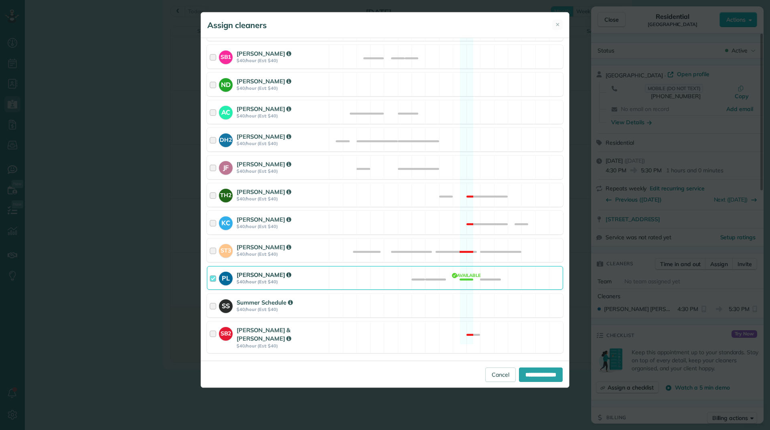
scroll to position [280, 0]
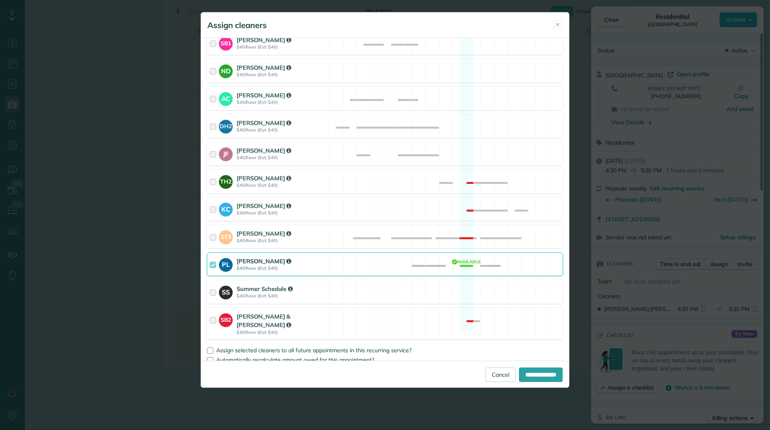
click at [350, 264] on div "PL [PERSON_NAME] $40/hour (Est: $40) Available" at bounding box center [385, 265] width 356 height 24
click at [319, 296] on strong "$40/hour (Est: $40)" at bounding box center [282, 296] width 90 height 6
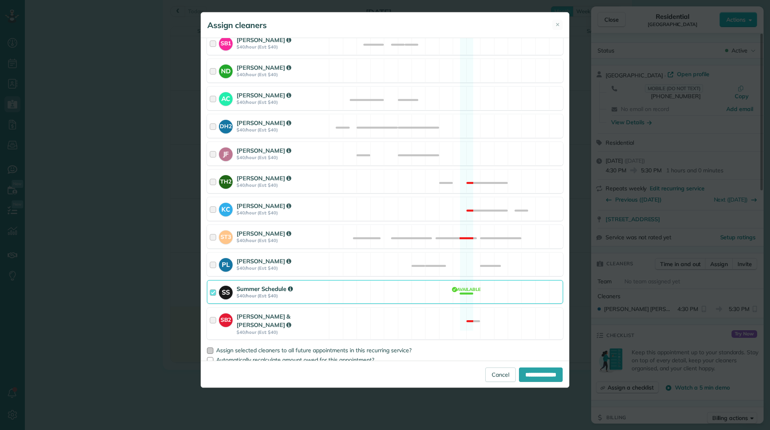
click at [214, 348] on label "Assign selected cleaners to all future appointments in this recurring service?" at bounding box center [385, 351] width 356 height 6
click at [528, 373] on input "**********" at bounding box center [541, 375] width 44 height 14
type input "**********"
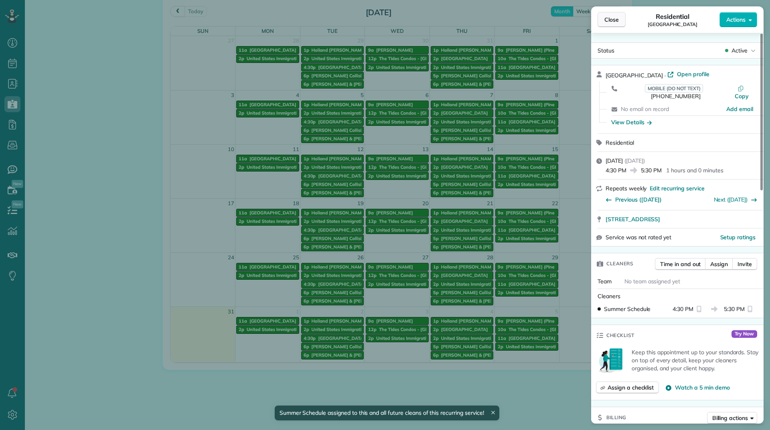
click at [609, 22] on span "Close" at bounding box center [611, 20] width 14 height 8
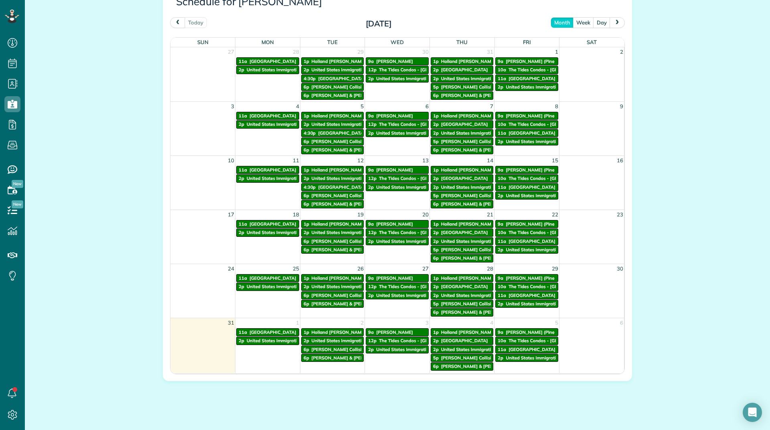
scroll to position [433, 0]
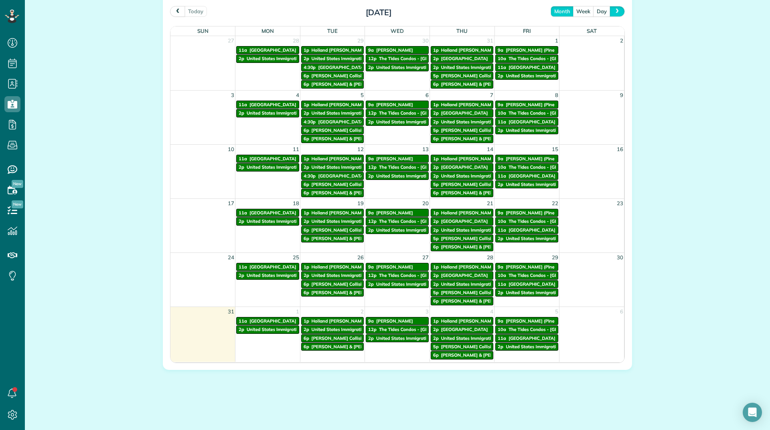
click at [615, 10] on span "next" at bounding box center [617, 10] width 6 height 5
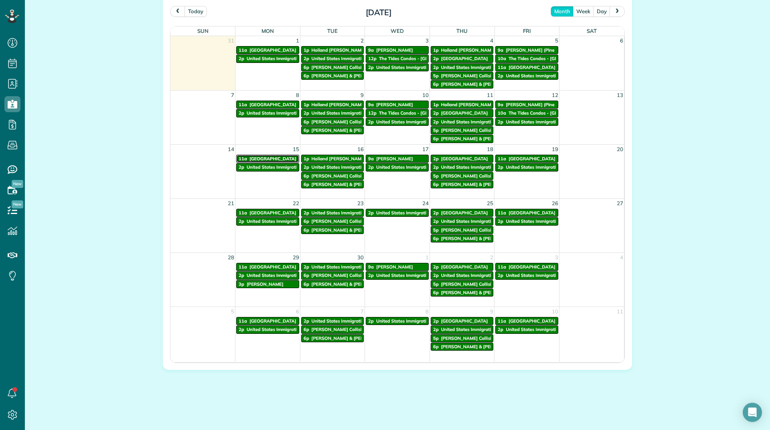
click at [249, 159] on span "[GEOGRAPHIC_DATA]" at bounding box center [272, 159] width 47 height 6
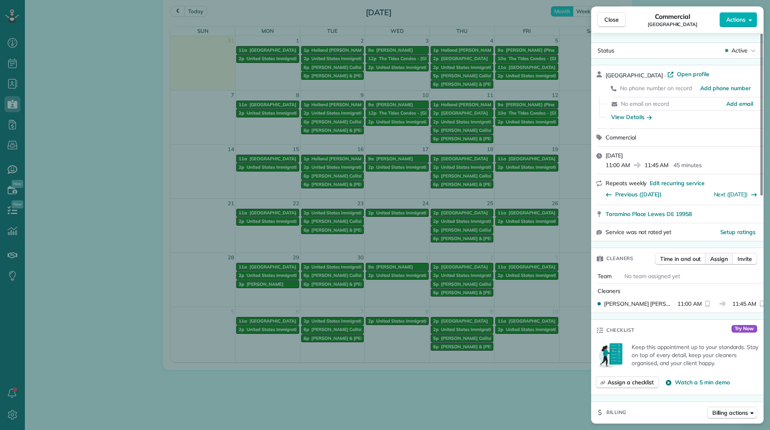
click at [715, 264] on button "Assign" at bounding box center [719, 259] width 28 height 12
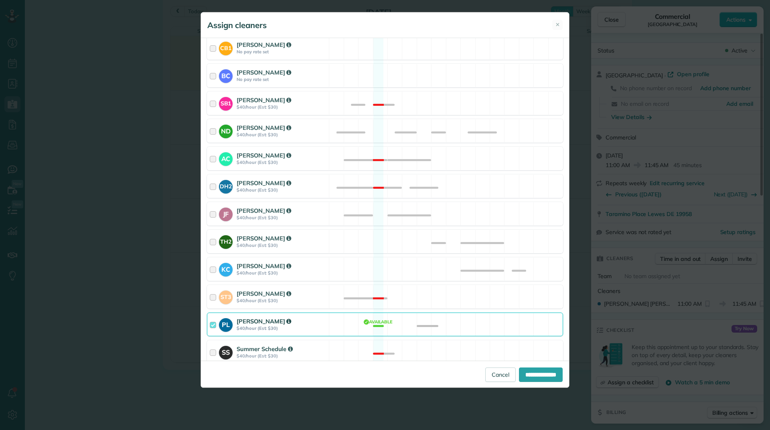
scroll to position [280, 0]
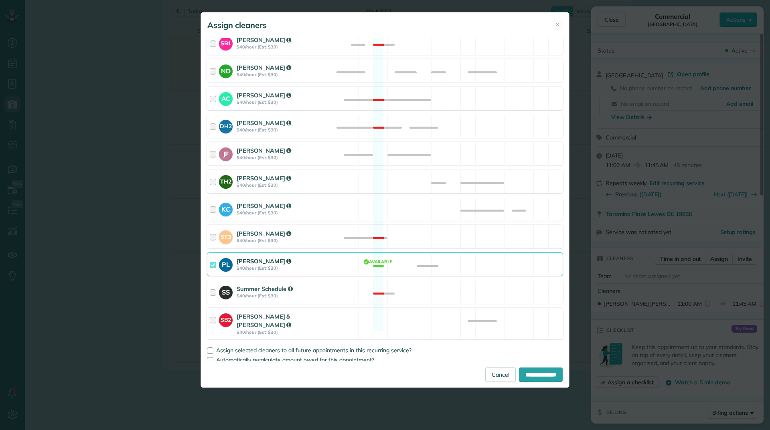
click at [312, 266] on strong "$40/hour (Est: $30)" at bounding box center [282, 268] width 90 height 6
click at [315, 295] on strong "$40/hour (Est: $30)" at bounding box center [282, 296] width 90 height 6
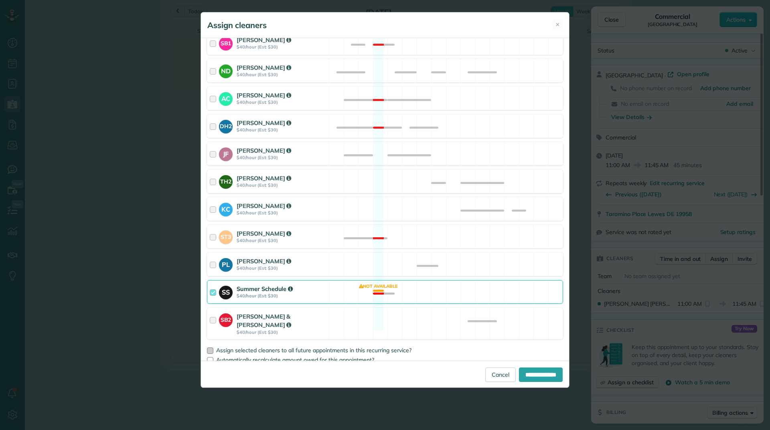
click at [212, 348] on div at bounding box center [210, 351] width 6 height 6
click at [538, 376] on input "**********" at bounding box center [541, 375] width 44 height 14
type input "**********"
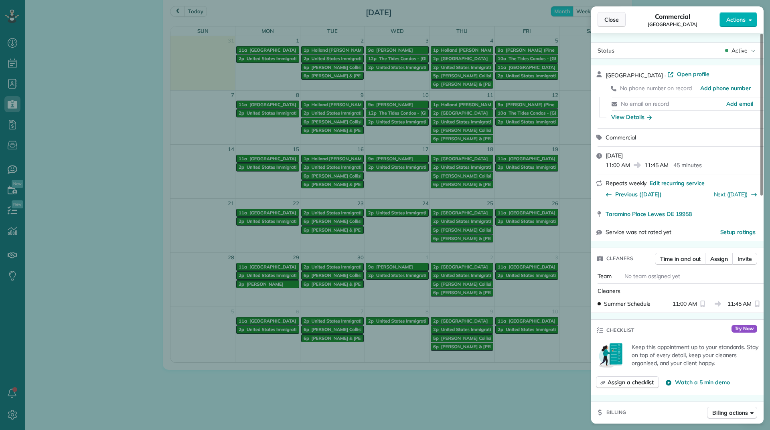
click at [609, 16] on span "Close" at bounding box center [611, 20] width 14 height 8
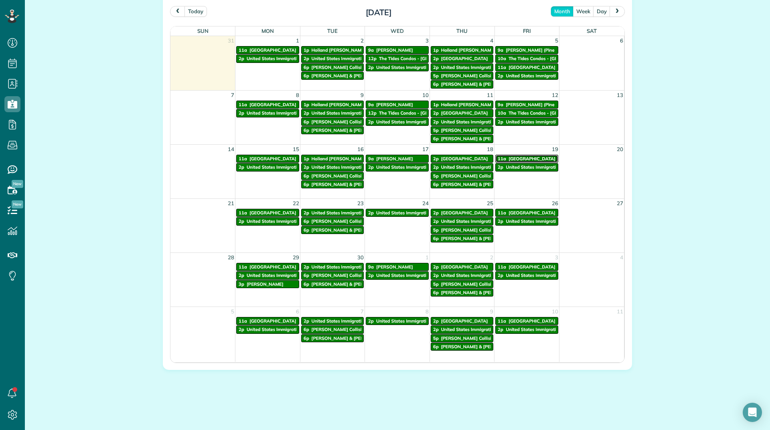
click at [518, 160] on span "Taramino Place" at bounding box center [531, 159] width 47 height 6
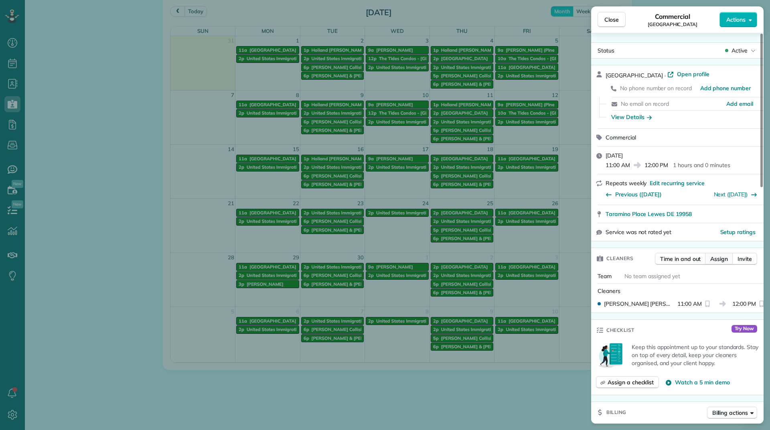
click at [715, 260] on span "Assign" at bounding box center [719, 259] width 18 height 8
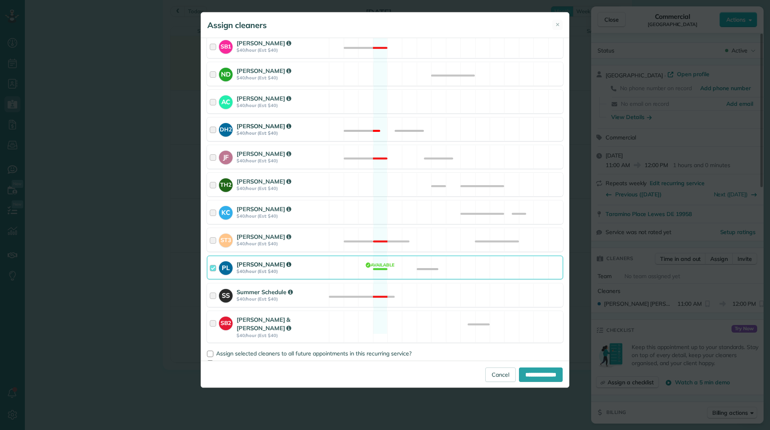
scroll to position [280, 0]
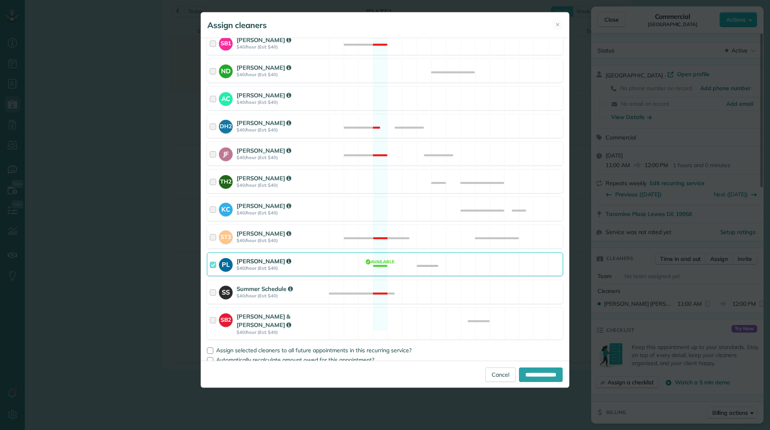
click at [258, 266] on strong "$40/hour (Est: $40)" at bounding box center [282, 268] width 90 height 6
click at [213, 293] on div at bounding box center [214, 292] width 9 height 15
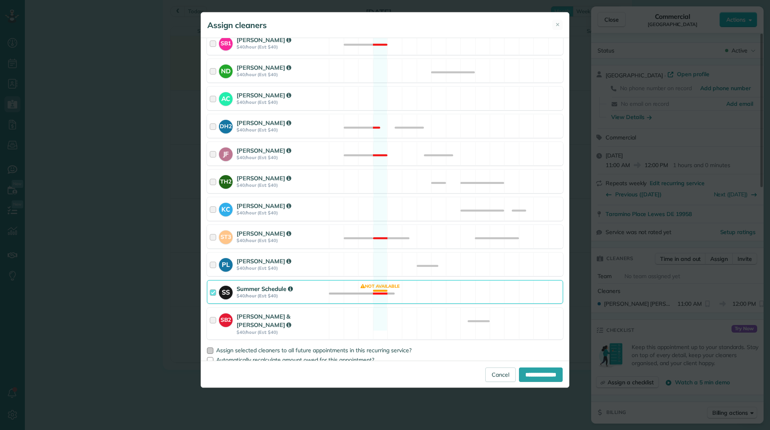
click at [214, 348] on label "Assign selected cleaners to all future appointments in this recurring service?" at bounding box center [385, 351] width 356 height 6
click at [521, 372] on input "**********" at bounding box center [541, 375] width 44 height 14
type input "**********"
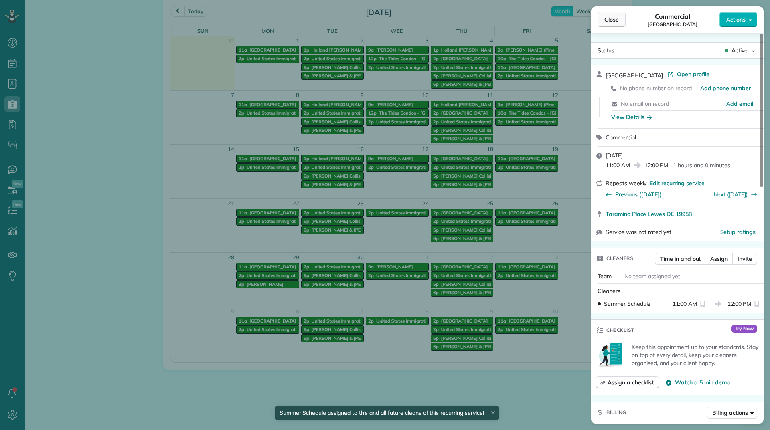
click at [612, 26] on button "Close" at bounding box center [611, 19] width 28 height 15
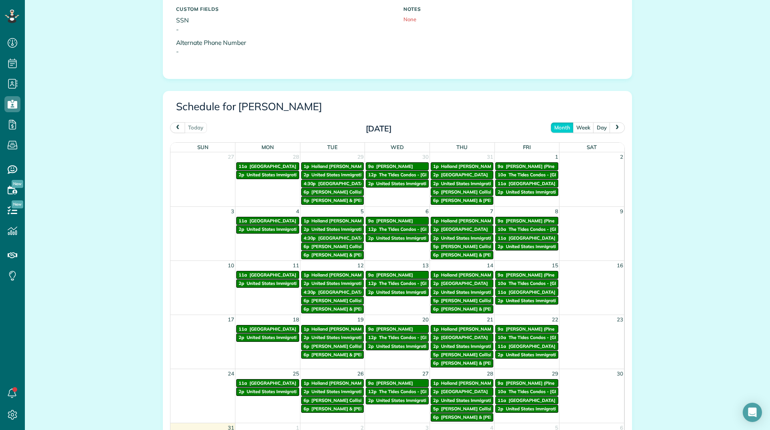
scroll to position [321, 0]
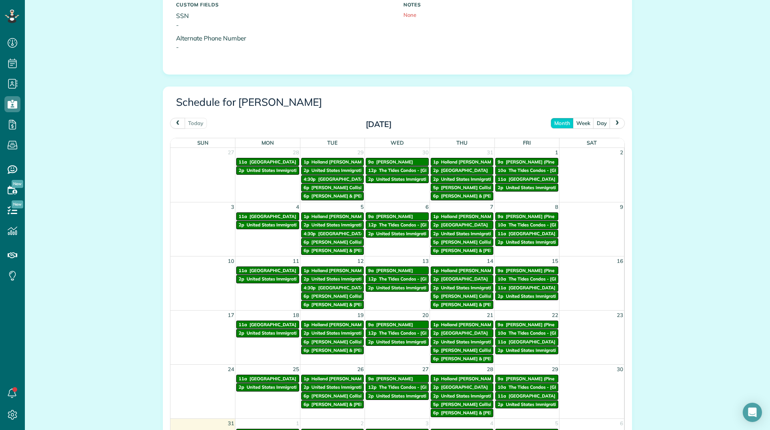
click at [613, 127] on button "next" at bounding box center [616, 123] width 15 height 11
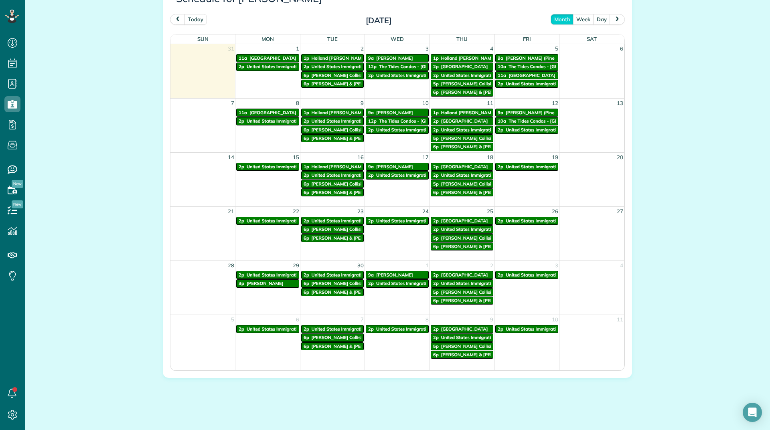
scroll to position [433, 0]
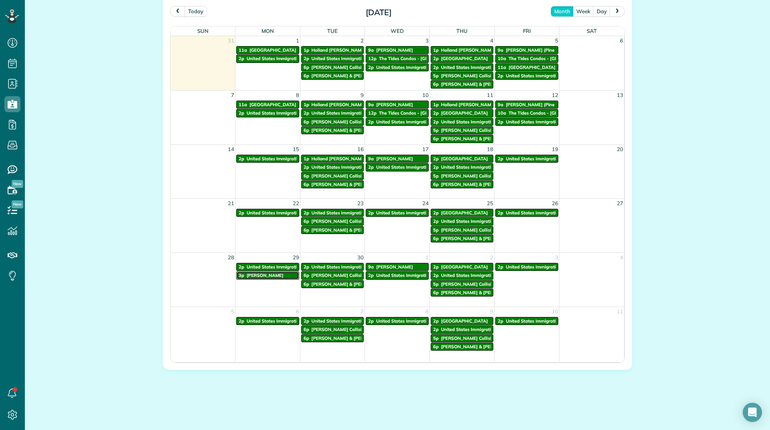
click at [269, 273] on span "Terri Strickland" at bounding box center [265, 276] width 37 height 6
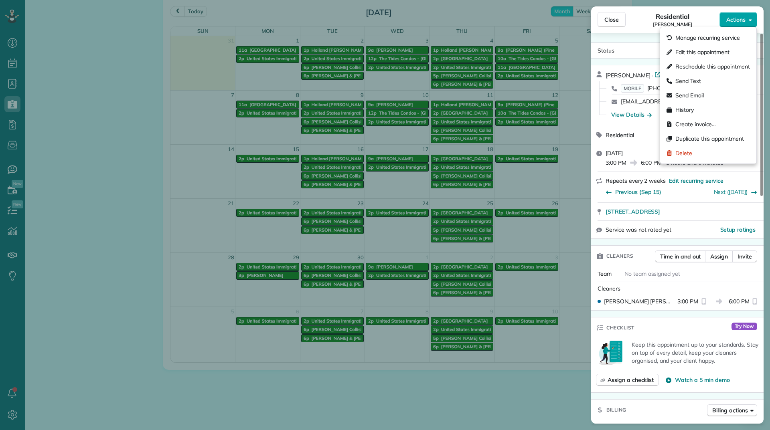
click at [730, 21] on span "Actions" at bounding box center [735, 20] width 19 height 8
click at [701, 18] on div "Residential Terri Strickland" at bounding box center [672, 20] width 94 height 16
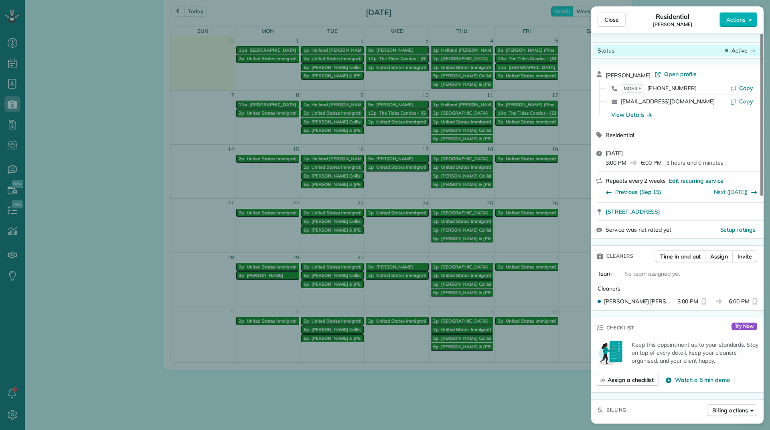
click at [739, 49] on span "Active" at bounding box center [739, 51] width 16 height 8
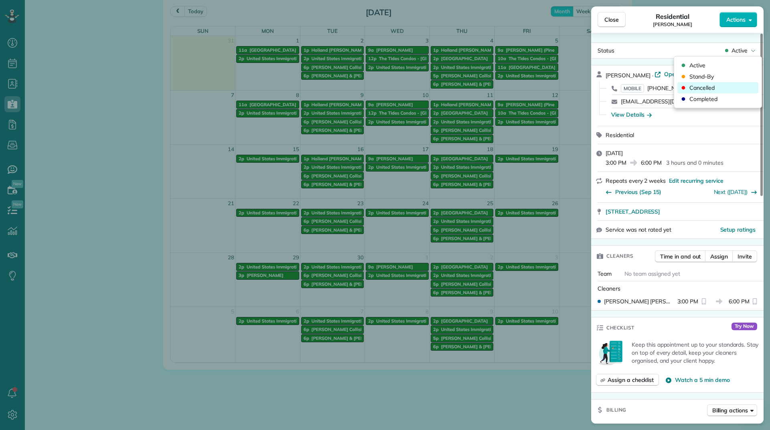
click at [704, 91] on span "Cancelled" at bounding box center [701, 88] width 25 height 8
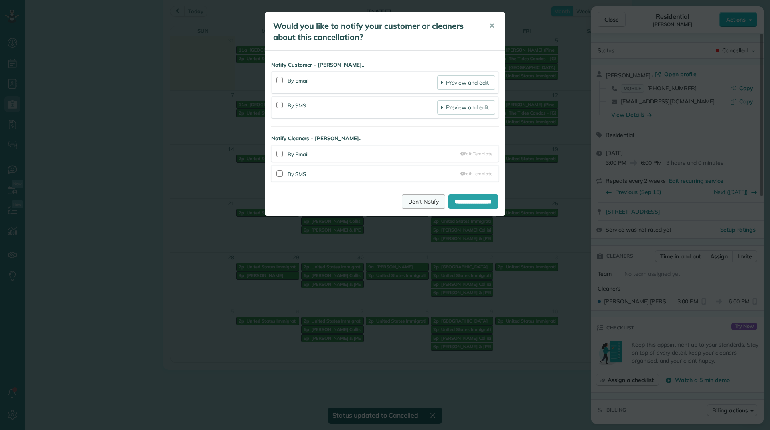
click at [417, 203] on link "Don't Notify" at bounding box center [423, 201] width 43 height 14
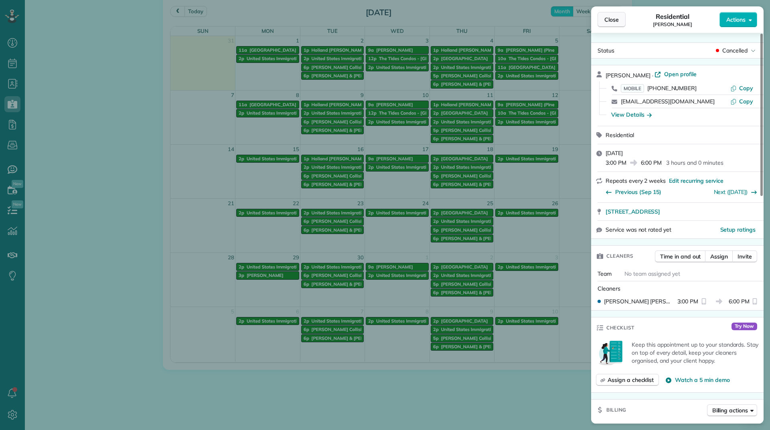
click at [611, 25] on button "Close" at bounding box center [611, 19] width 28 height 15
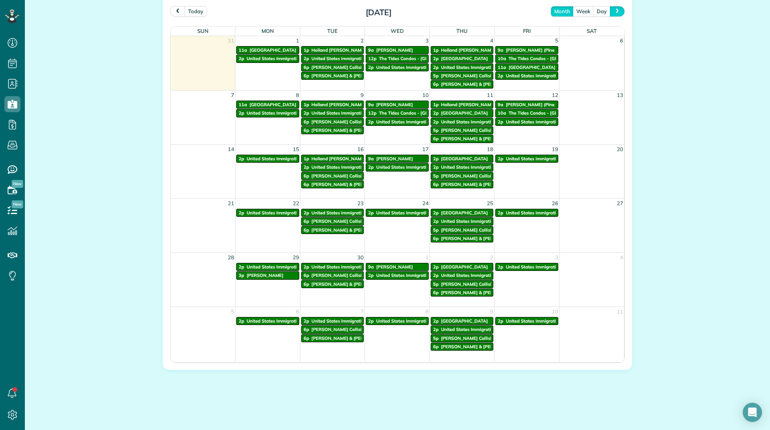
click at [617, 10] on span "next" at bounding box center [617, 10] width 6 height 5
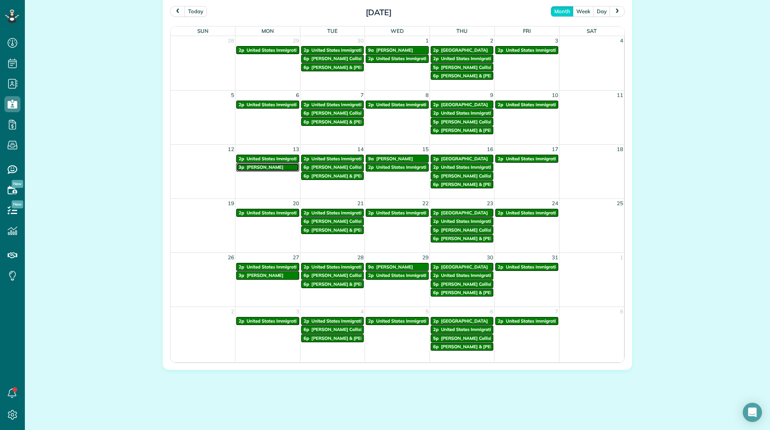
click at [261, 170] on link "3p Terri Strickland" at bounding box center [267, 167] width 63 height 8
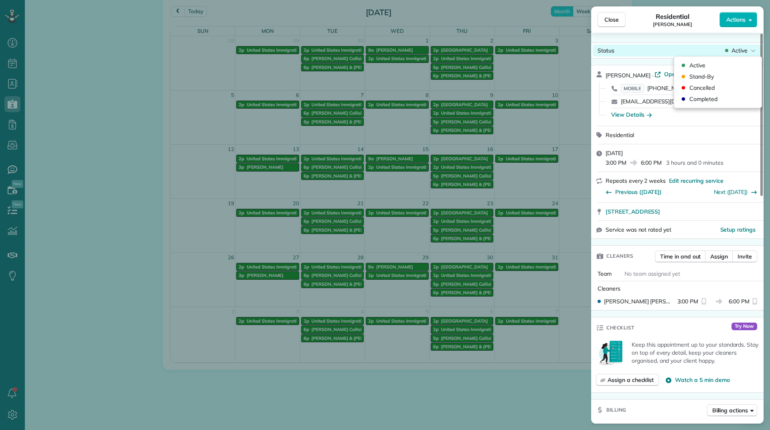
click at [733, 52] on span "Active" at bounding box center [739, 51] width 16 height 8
click at [713, 87] on span "Cancelled" at bounding box center [701, 88] width 25 height 8
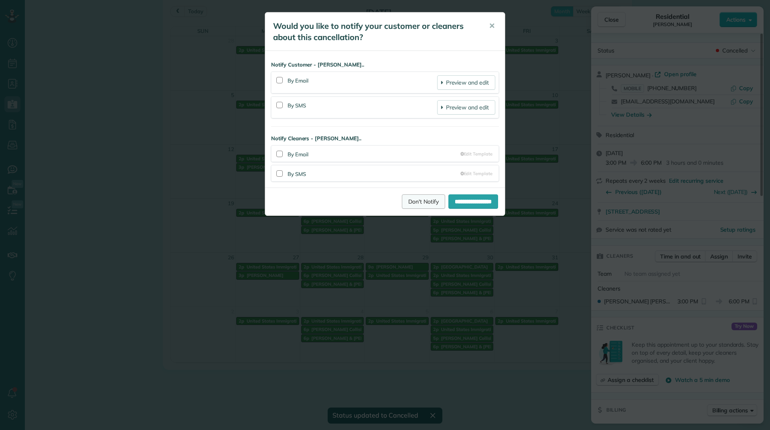
click at [411, 203] on link "Don't Notify" at bounding box center [423, 201] width 43 height 14
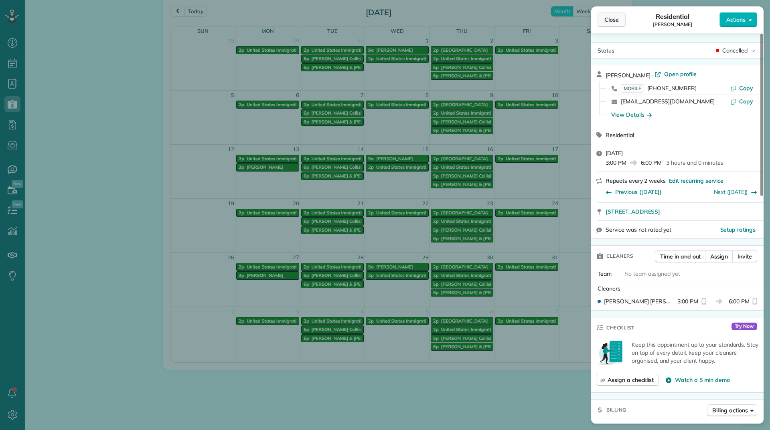
click at [611, 20] on span "Close" at bounding box center [611, 20] width 14 height 8
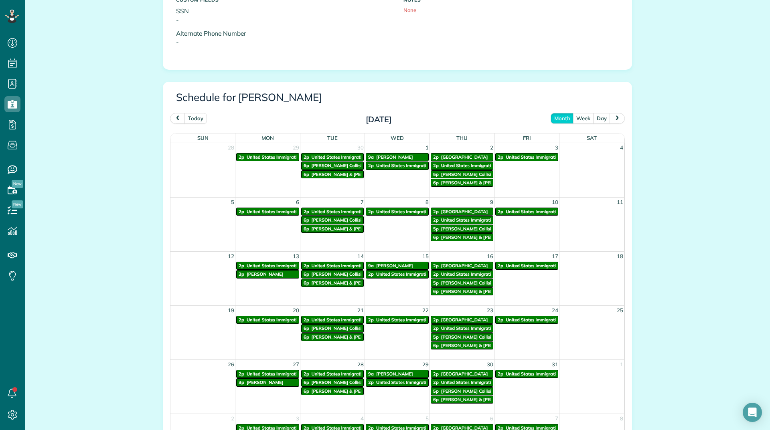
scroll to position [361, 0]
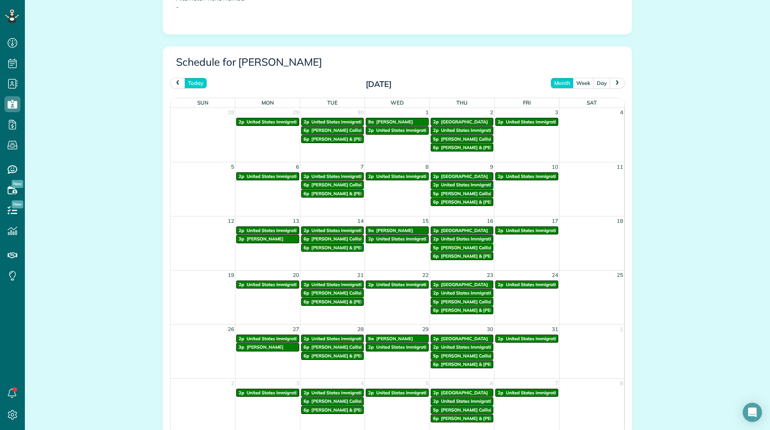
click at [184, 81] on button "today" at bounding box center [195, 83] width 22 height 11
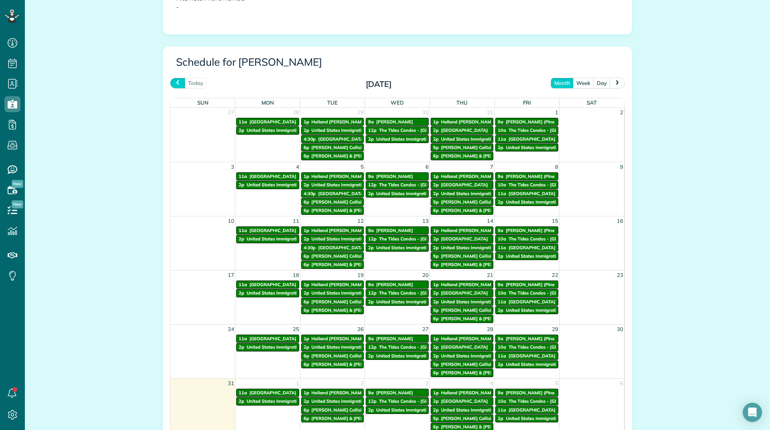
click at [174, 81] on span "prev" at bounding box center [177, 82] width 6 height 5
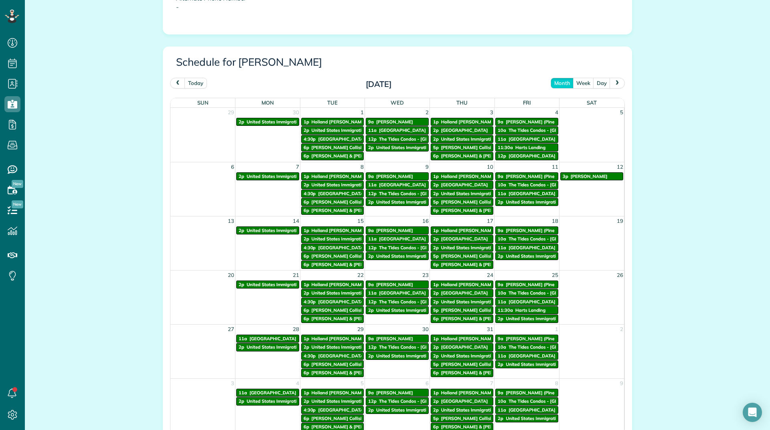
click at [616, 82] on span "next" at bounding box center [617, 82] width 6 height 5
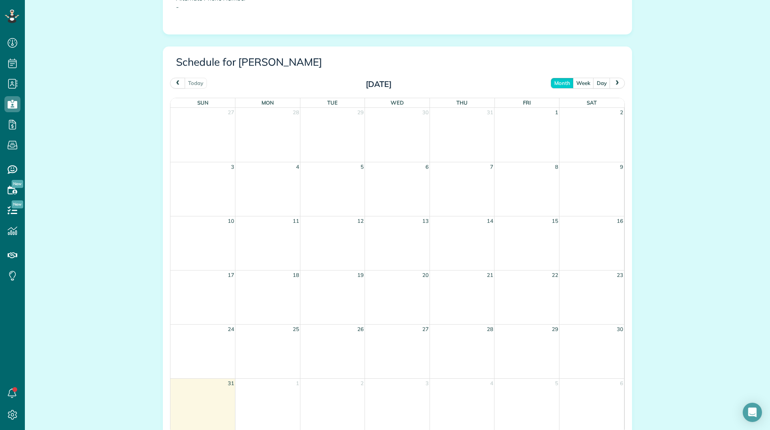
click at [616, 82] on span "next" at bounding box center [617, 82] width 6 height 5
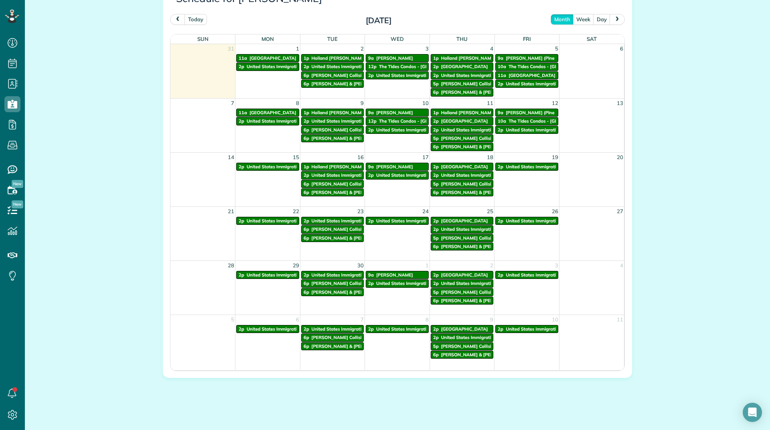
scroll to position [433, 0]
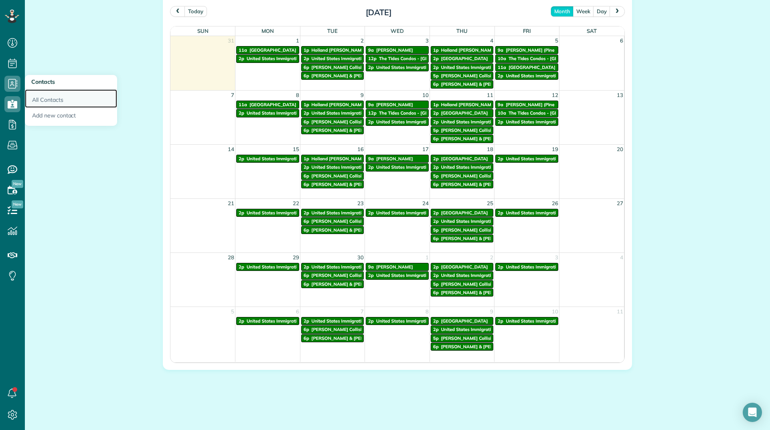
click at [38, 96] on link "All Contacts" at bounding box center [71, 98] width 92 height 18
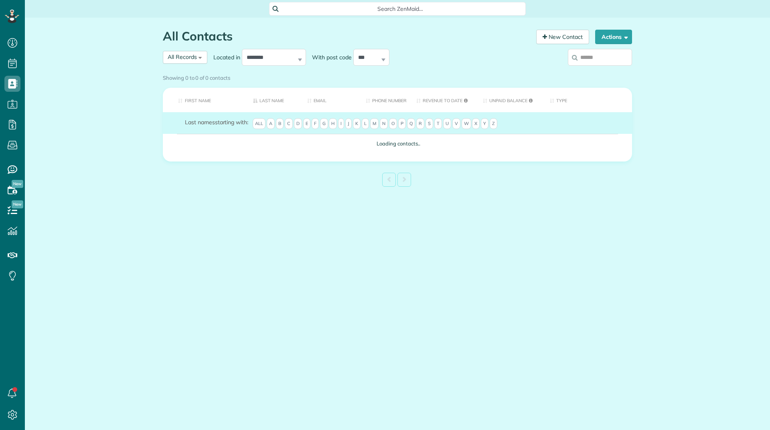
scroll to position [4, 4]
click at [583, 60] on input "search" at bounding box center [600, 57] width 64 height 17
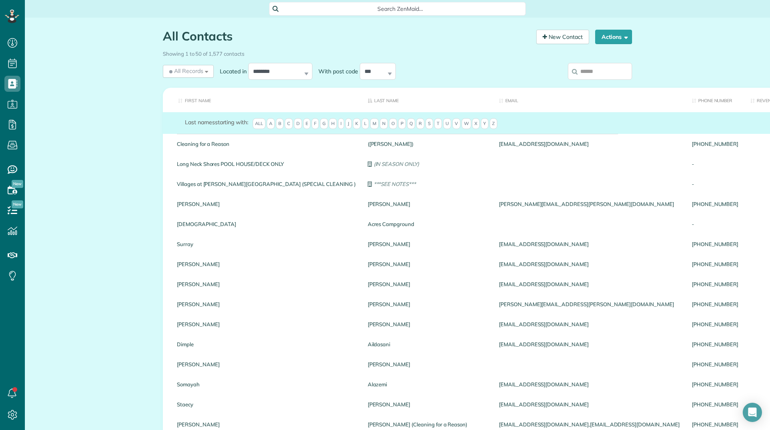
click at [591, 71] on input "search" at bounding box center [600, 71] width 64 height 17
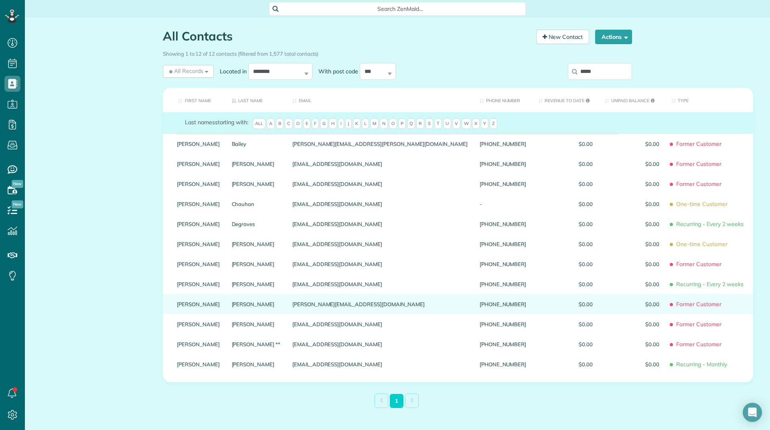
type input "*****"
click at [177, 307] on link "[PERSON_NAME]" at bounding box center [198, 304] width 43 height 6
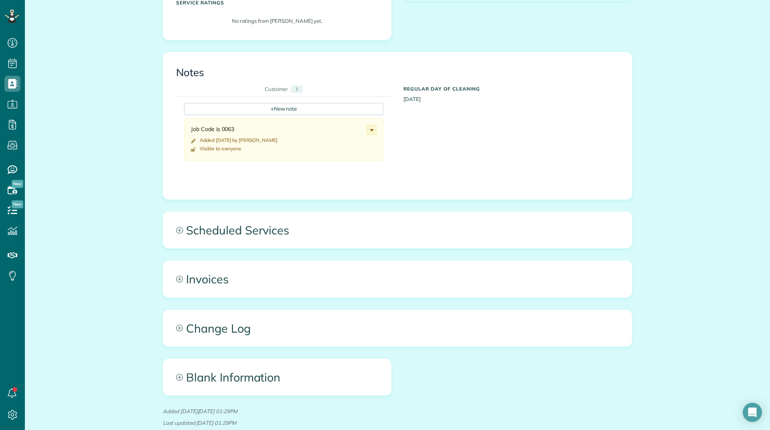
scroll to position [287, 0]
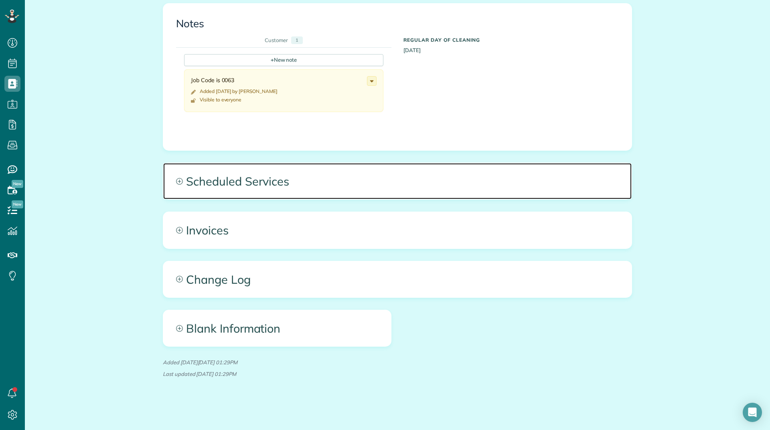
click at [257, 184] on span "Scheduled Services" at bounding box center [397, 181] width 468 height 36
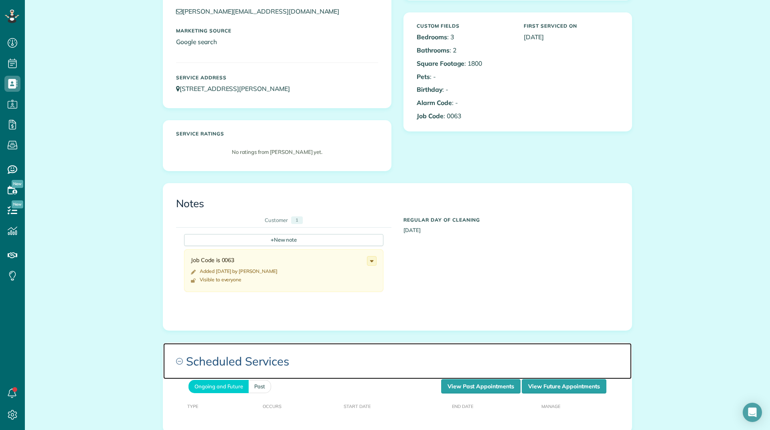
scroll to position [281, 0]
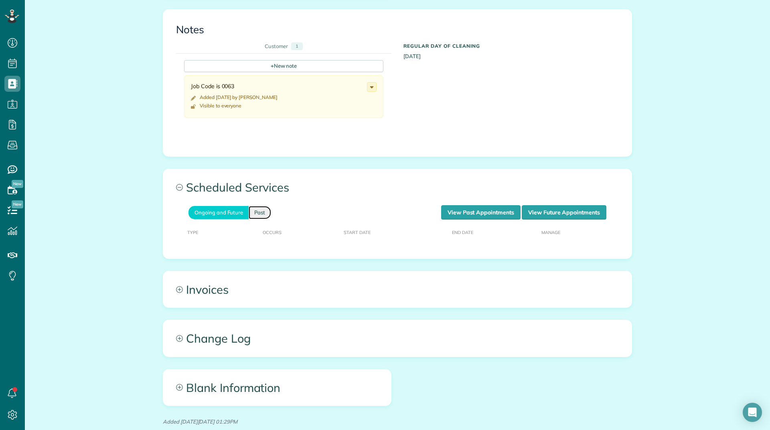
click at [255, 214] on link "Past" at bounding box center [260, 212] width 22 height 13
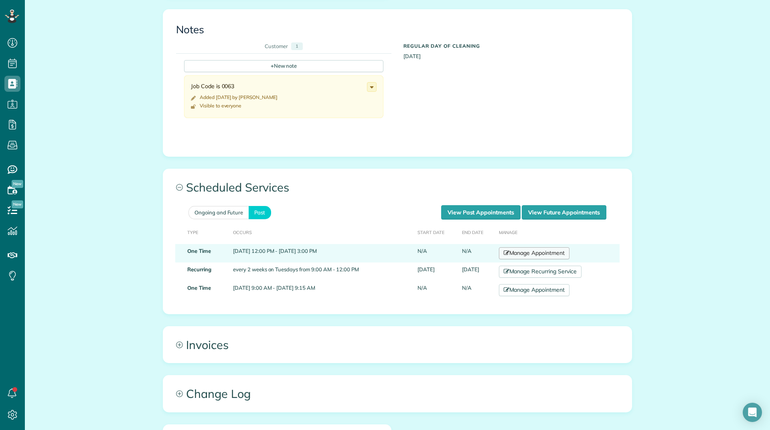
click at [530, 251] on link "Manage Appointment" at bounding box center [534, 253] width 71 height 12
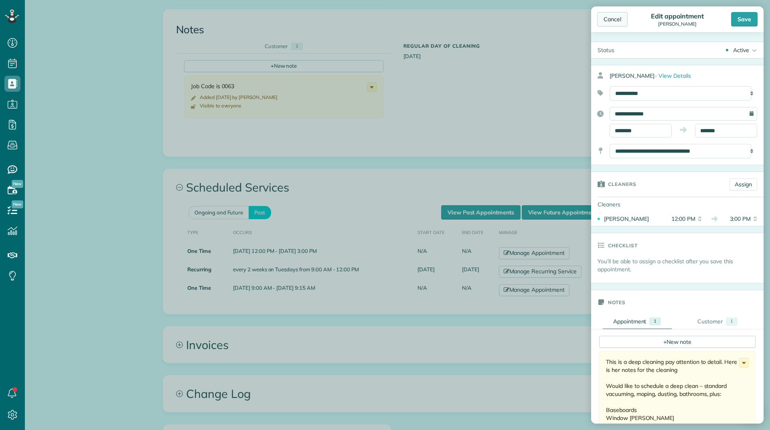
click at [611, 18] on div "Cancel" at bounding box center [612, 19] width 30 height 14
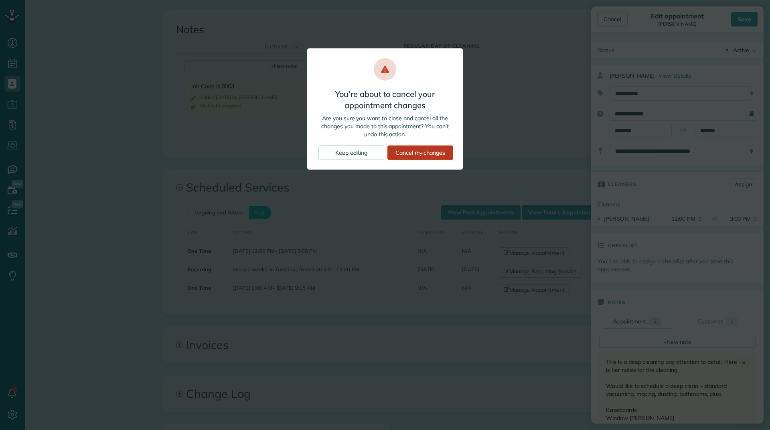
click at [399, 152] on div "Cancel my changes" at bounding box center [420, 153] width 66 height 14
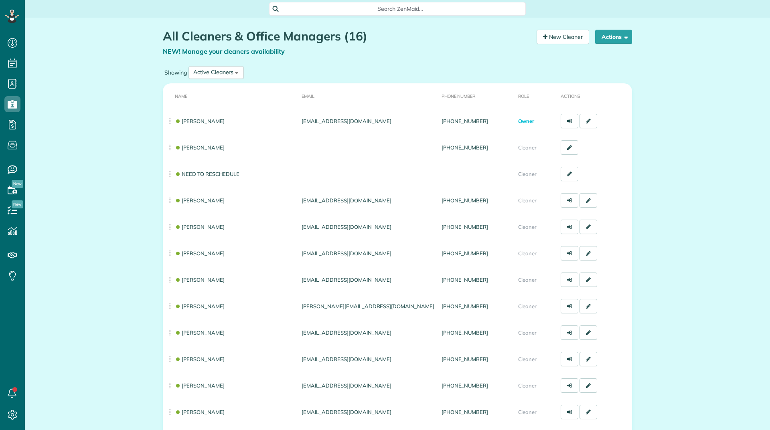
scroll to position [4, 4]
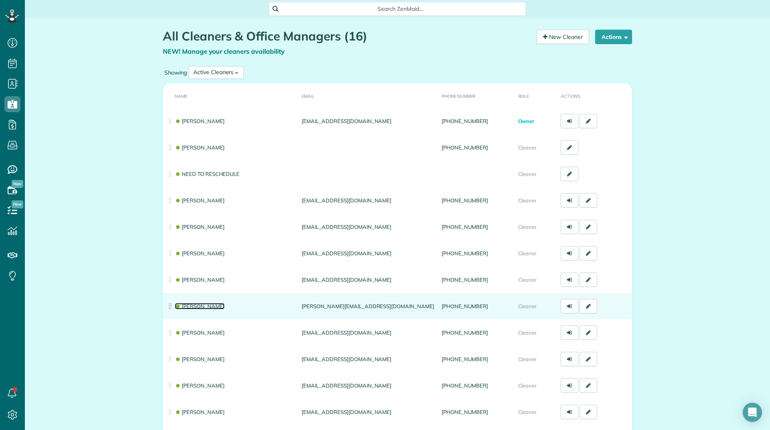
click at [182, 308] on link "[PERSON_NAME]" at bounding box center [200, 306] width 50 height 6
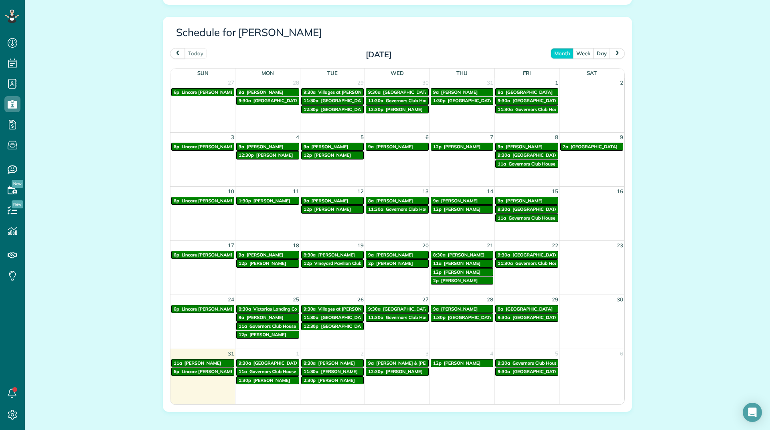
scroll to position [401, 0]
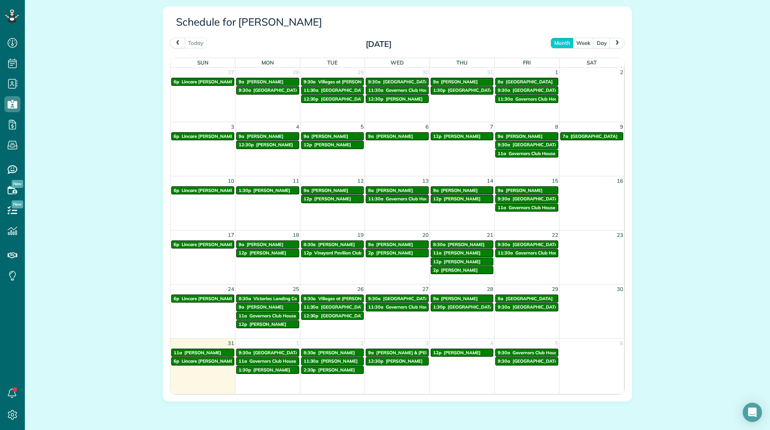
click at [611, 47] on button "next" at bounding box center [616, 43] width 15 height 11
